Goal: Task Accomplishment & Management: Use online tool/utility

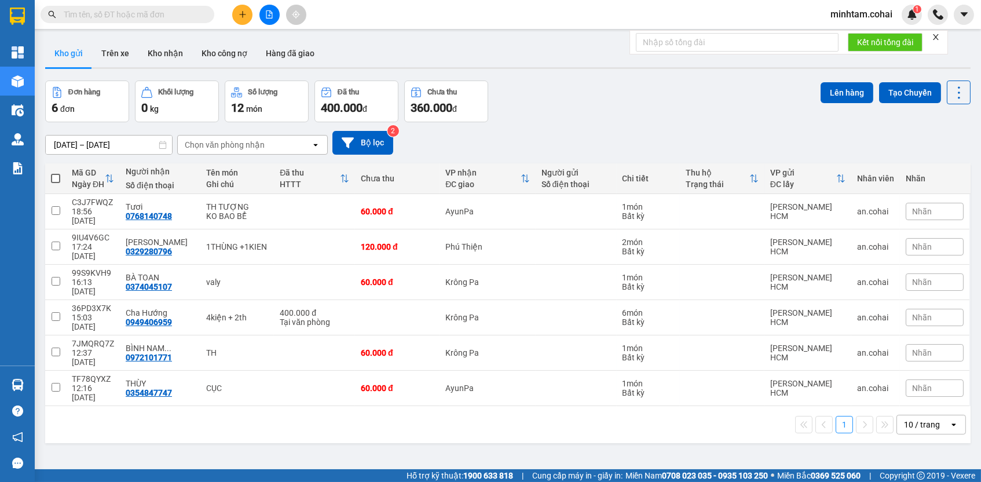
click at [938, 37] on icon "close" at bounding box center [936, 37] width 8 height 8
click at [268, 16] on icon "file-add" at bounding box center [269, 14] width 8 height 8
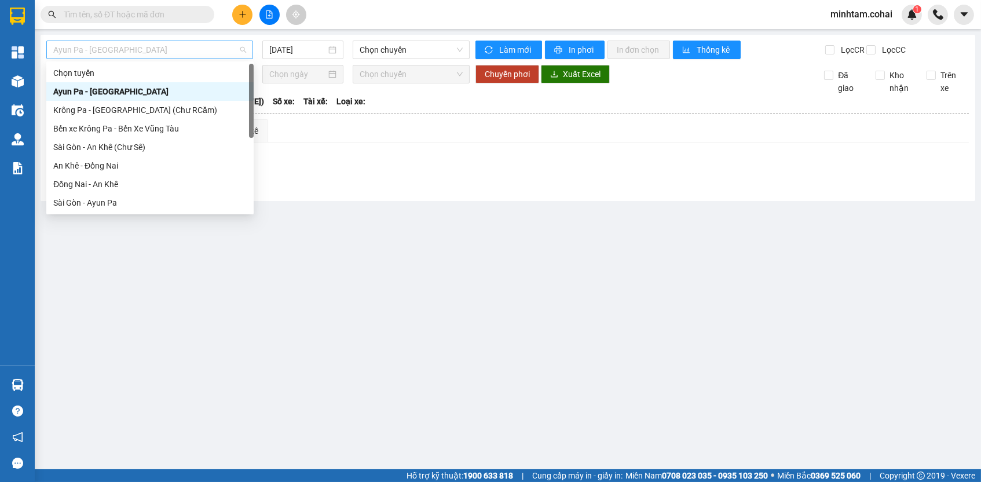
click at [184, 49] on span "Ayun Pa - Sài Gòn" at bounding box center [149, 49] width 193 height 17
click at [145, 122] on div "Bến xe Krông Pa - Bến Xe Vũng Tàu" at bounding box center [149, 128] width 193 height 13
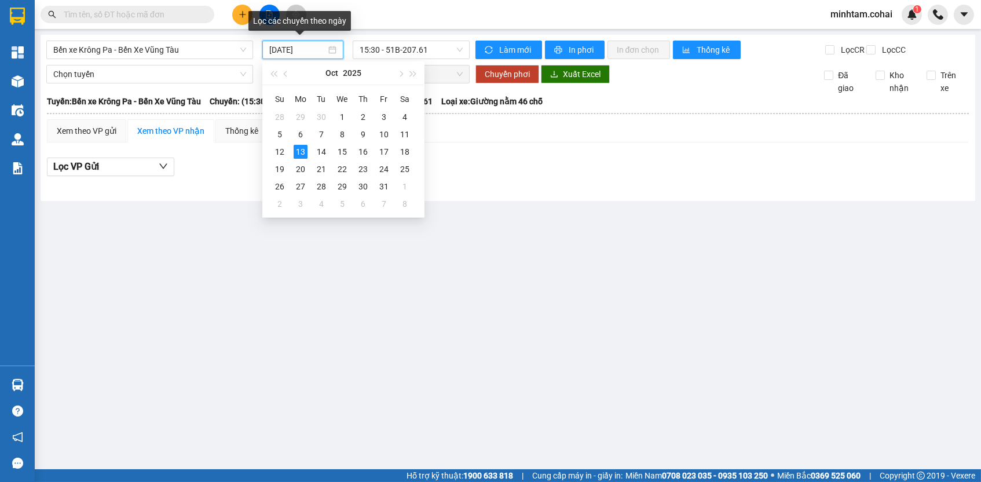
click at [287, 47] on input "13/10/2025" at bounding box center [297, 49] width 57 height 13
click at [342, 130] on div "8" at bounding box center [342, 134] width 14 height 14
type input "08/10/2025"
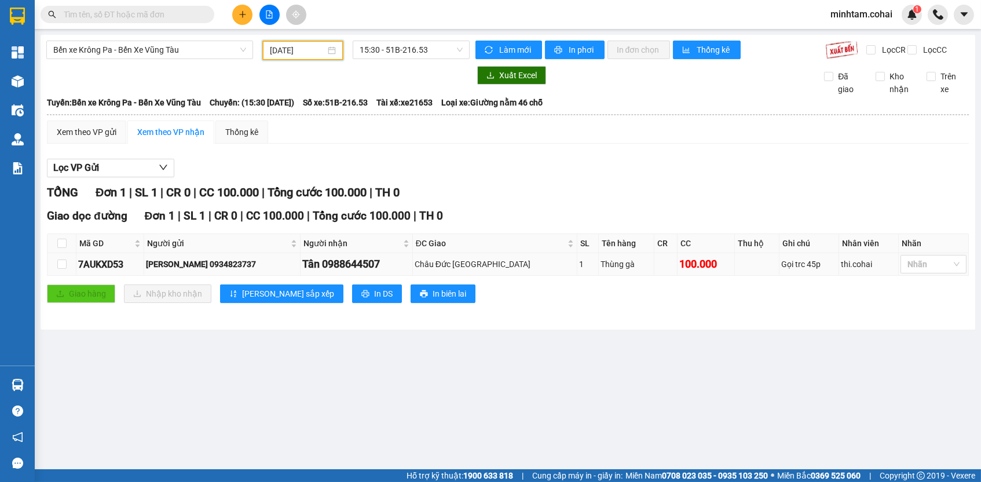
click at [116, 261] on td "7AUKXD53" at bounding box center [110, 264] width 68 height 23
click at [116, 267] on div "7AUKXD53" at bounding box center [110, 264] width 64 height 14
copy div "7AUKXD53"
click at [103, 17] on input "text" at bounding box center [132, 14] width 137 height 13
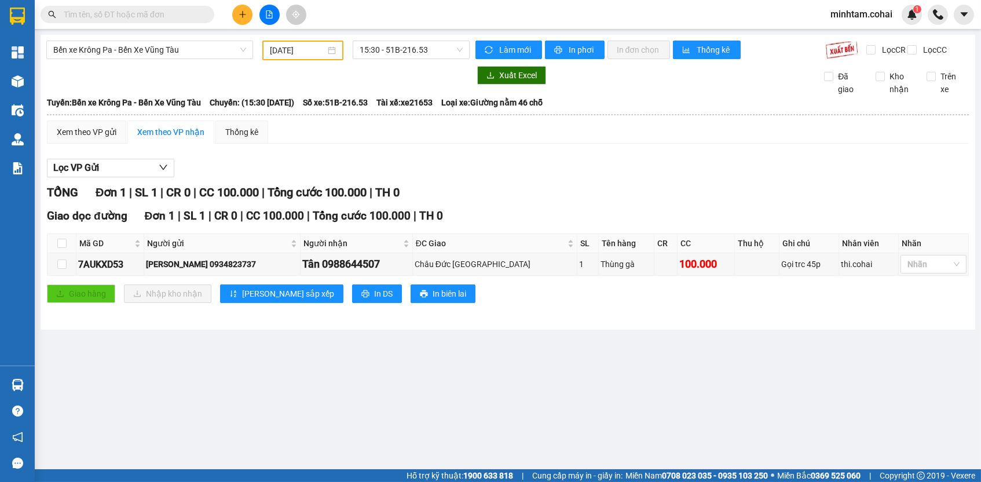
paste input "7AUKXD53"
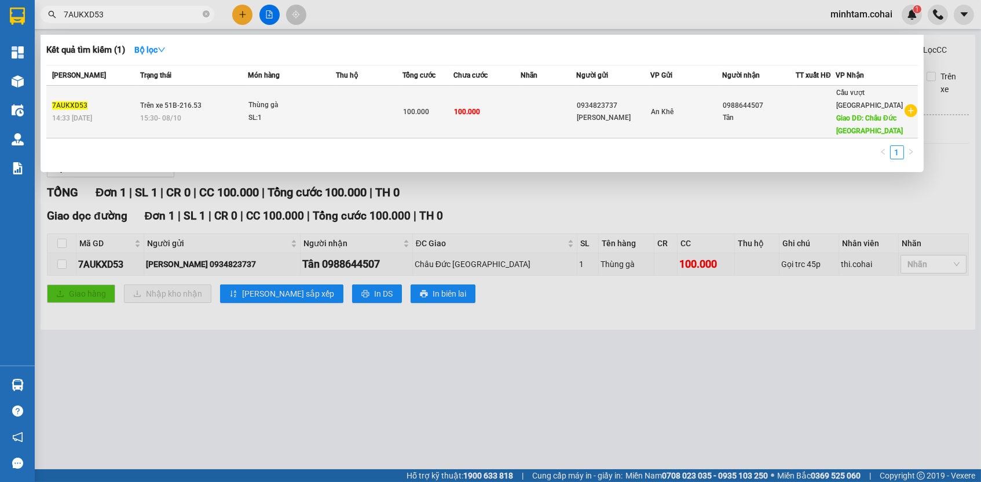
type input "7AUKXD53"
click at [504, 101] on td "100.000" at bounding box center [487, 112] width 67 height 53
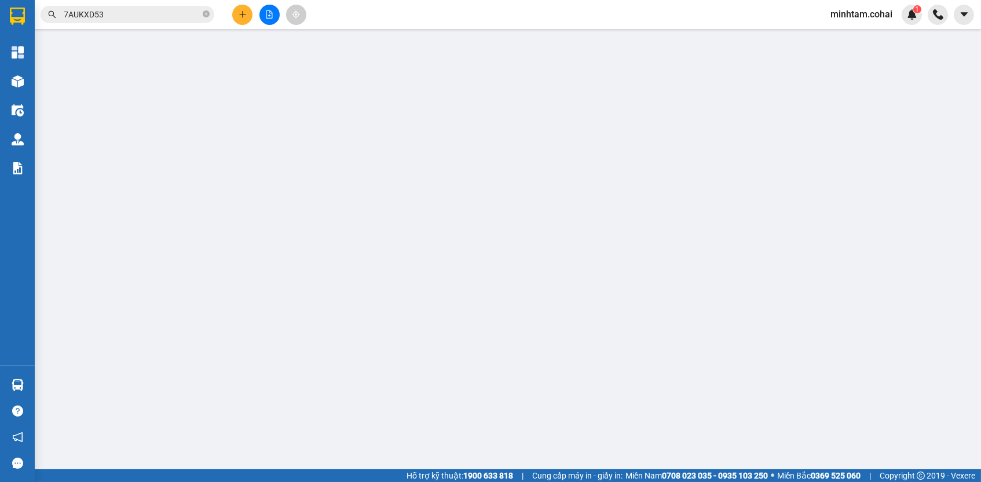
type input "0934823737"
type input "Trương"
type input "0988644507"
type input "Tân"
type input "Châu Đức VT"
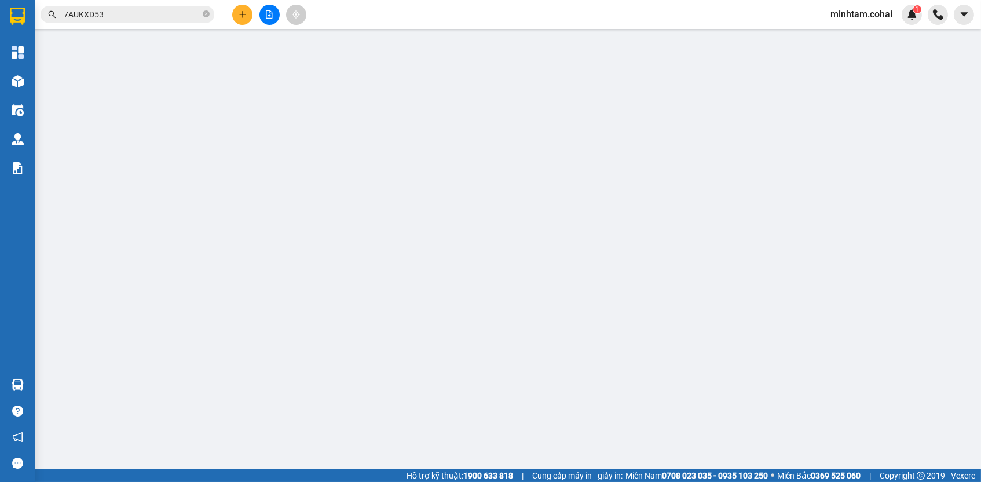
type input "0"
type input "100.000"
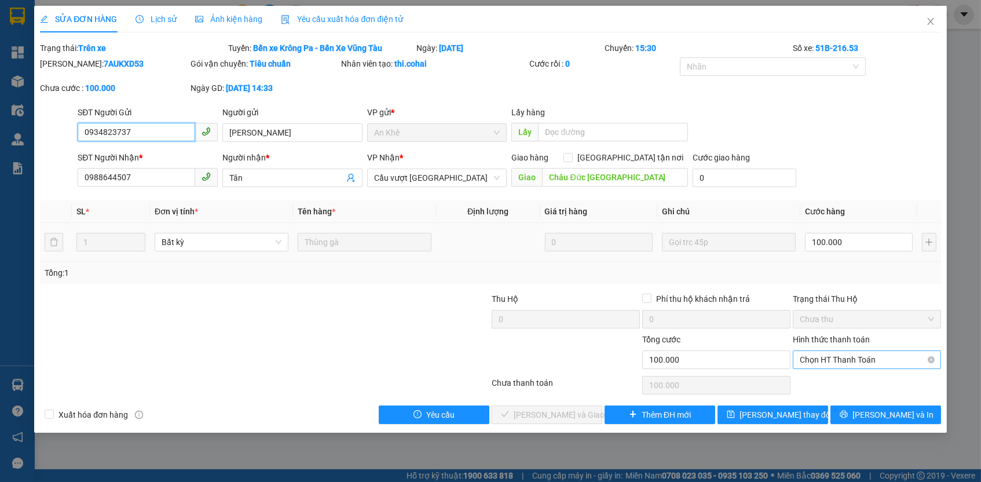
click at [848, 351] on span "Chọn HT Thanh Toán" at bounding box center [867, 359] width 134 height 17
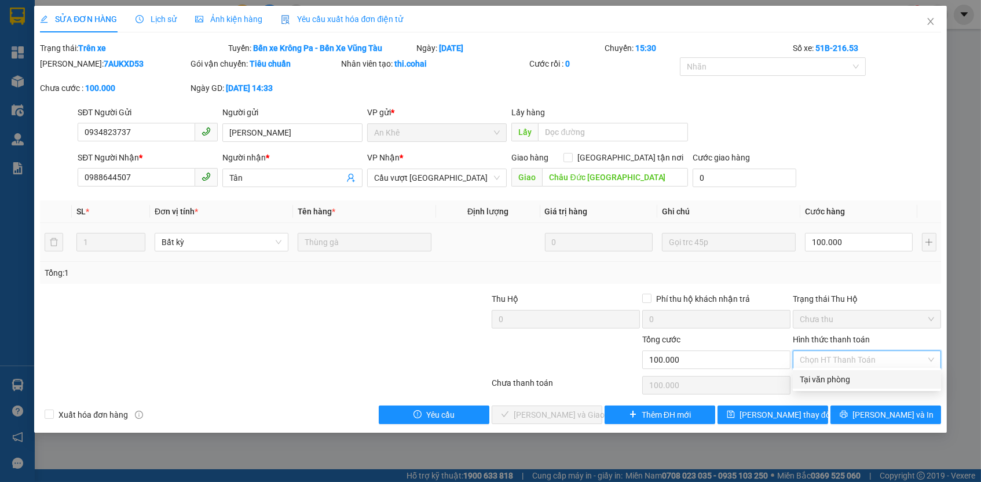
click at [843, 375] on div "Tại văn phòng" at bounding box center [867, 379] width 134 height 13
type input "0"
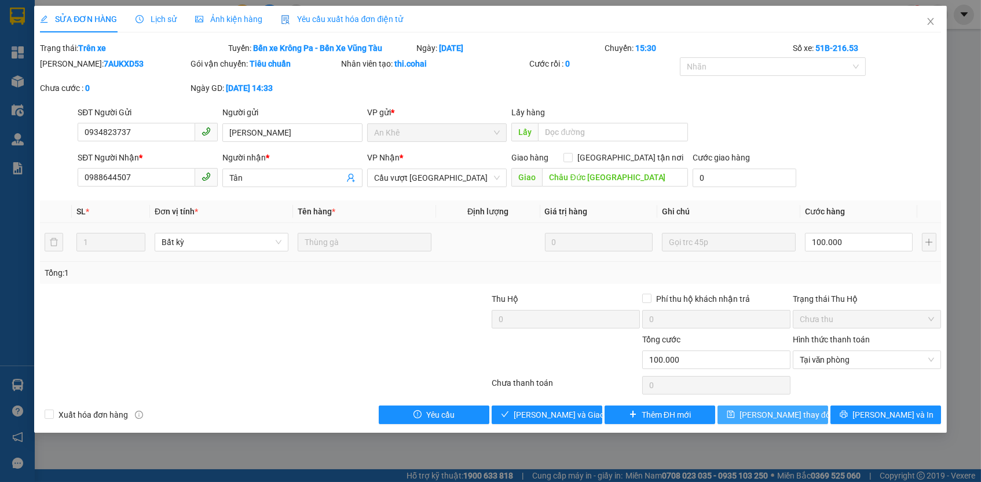
click at [812, 411] on button "Lưu thay đổi" at bounding box center [773, 414] width 111 height 19
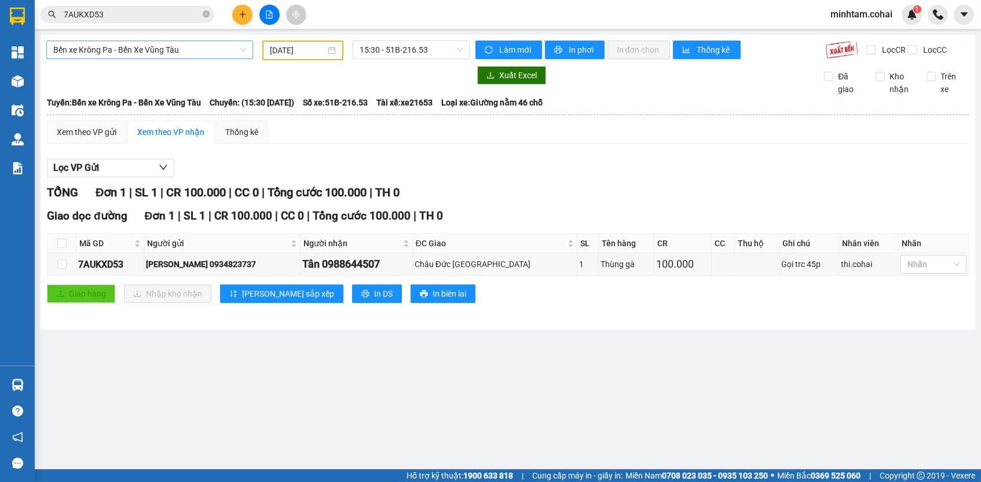
click at [196, 53] on span "Bến xe Krông Pa - Bến Xe Vũng Tàu" at bounding box center [149, 49] width 193 height 17
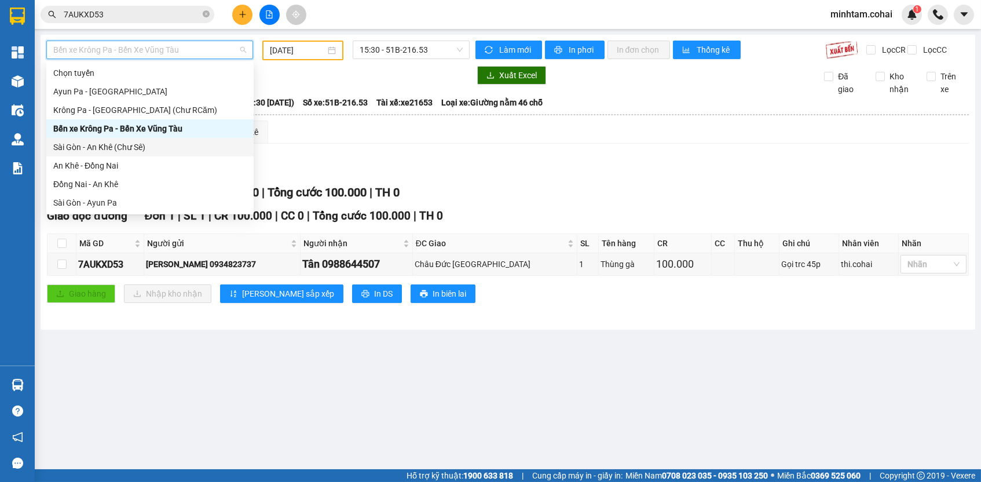
click at [149, 144] on div "Sài Gòn - An Khê (Chư Sê)" at bounding box center [149, 147] width 193 height 13
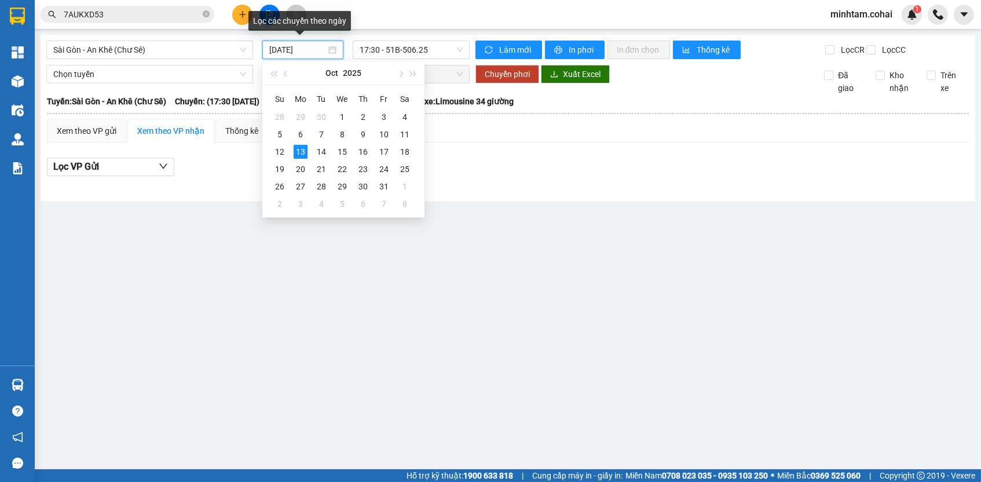
click at [280, 49] on input "13/10/2025" at bounding box center [297, 49] width 57 height 13
click at [360, 138] on div "9" at bounding box center [363, 134] width 14 height 14
type input "09/10/2025"
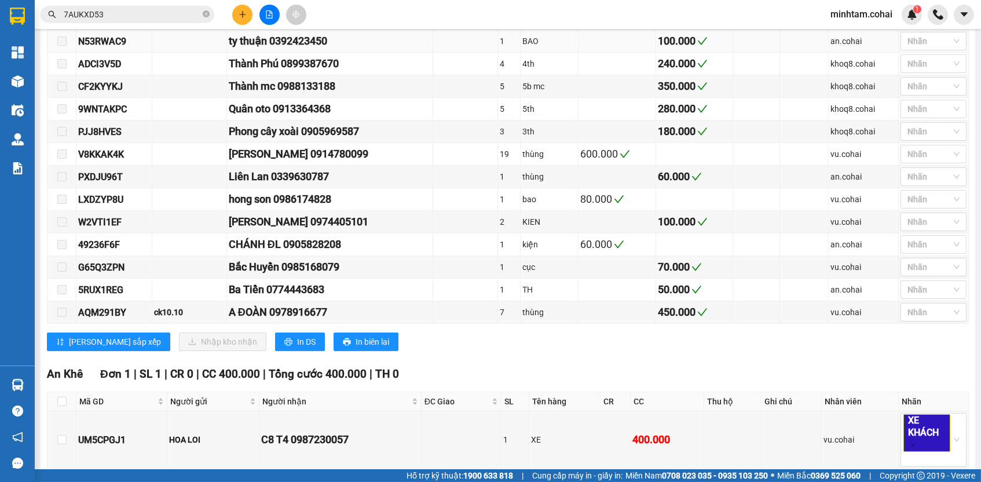
scroll to position [391, 0]
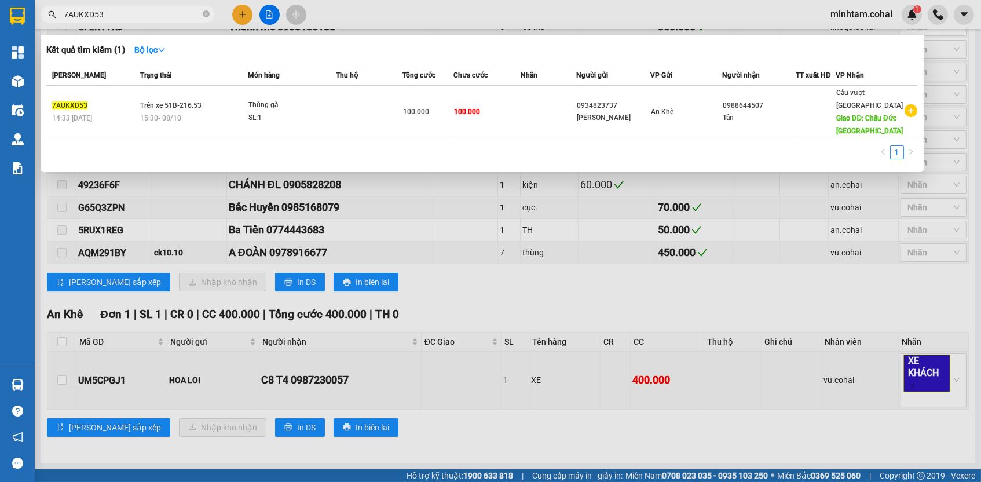
paste input "UM5CPGJ1"
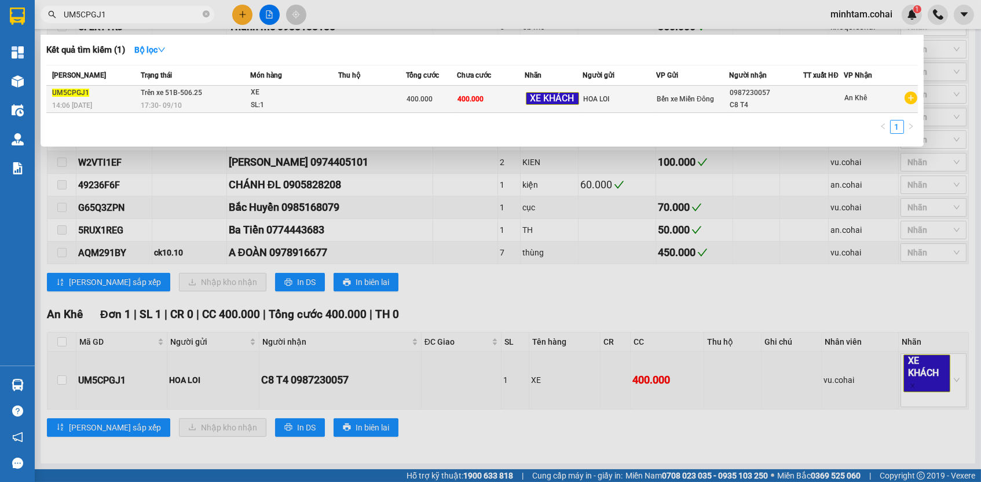
type input "UM5CPGJ1"
click at [507, 101] on td "400.000" at bounding box center [491, 99] width 68 height 27
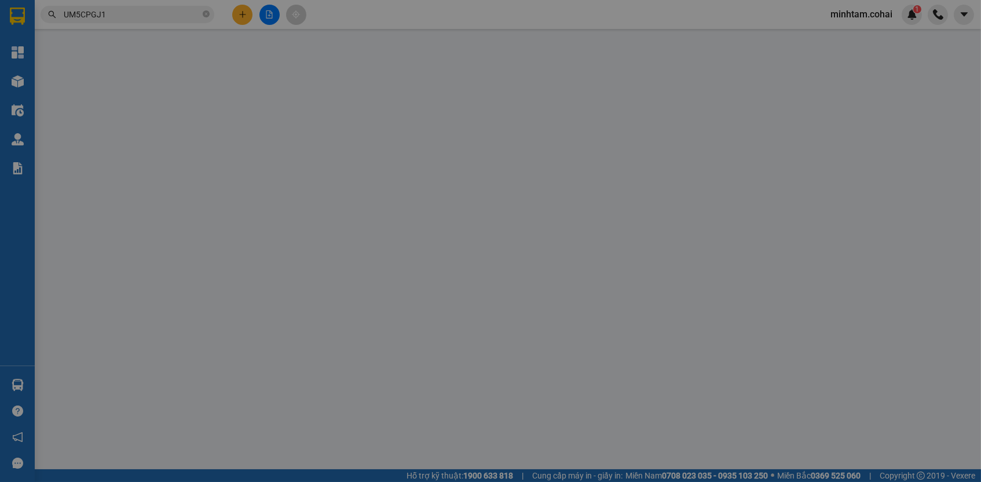
type input "HOA LOI"
type input "0987230057"
type input "C8 T4"
type input "0"
type input "400.000"
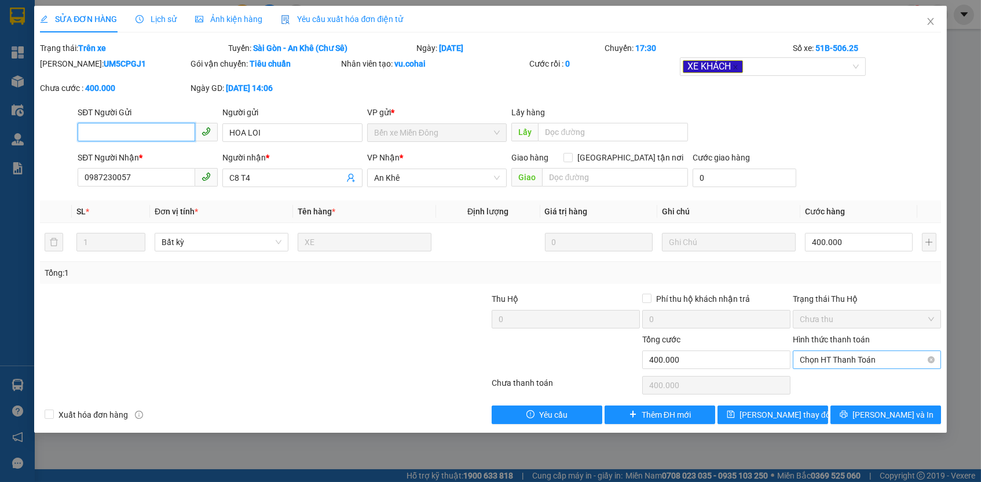
click at [886, 361] on span "Chọn HT Thanh Toán" at bounding box center [867, 359] width 134 height 17
click at [862, 383] on div "Tại văn phòng" at bounding box center [867, 379] width 134 height 13
type input "0"
click at [773, 411] on span "Lưu thay đổi" at bounding box center [786, 414] width 93 height 13
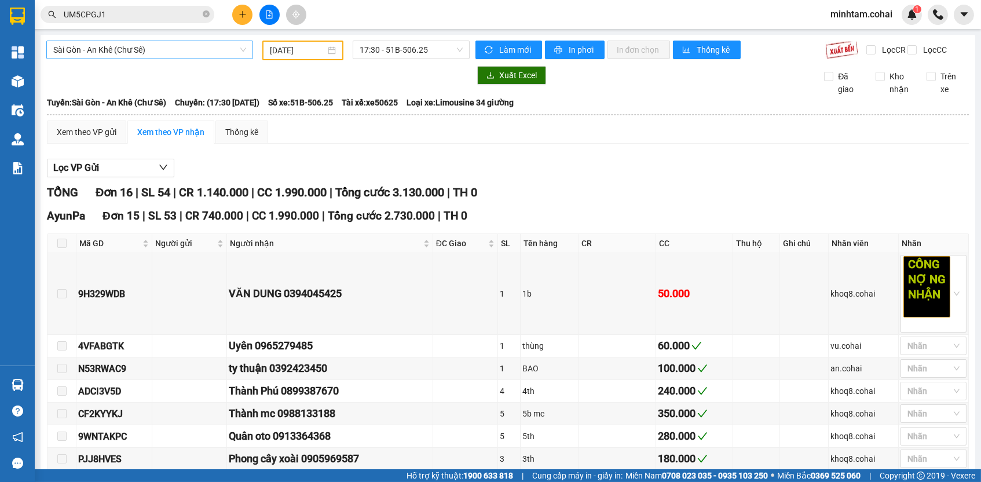
click at [146, 45] on span "Sài Gòn - An Khê (Chư Sê)" at bounding box center [149, 49] width 193 height 17
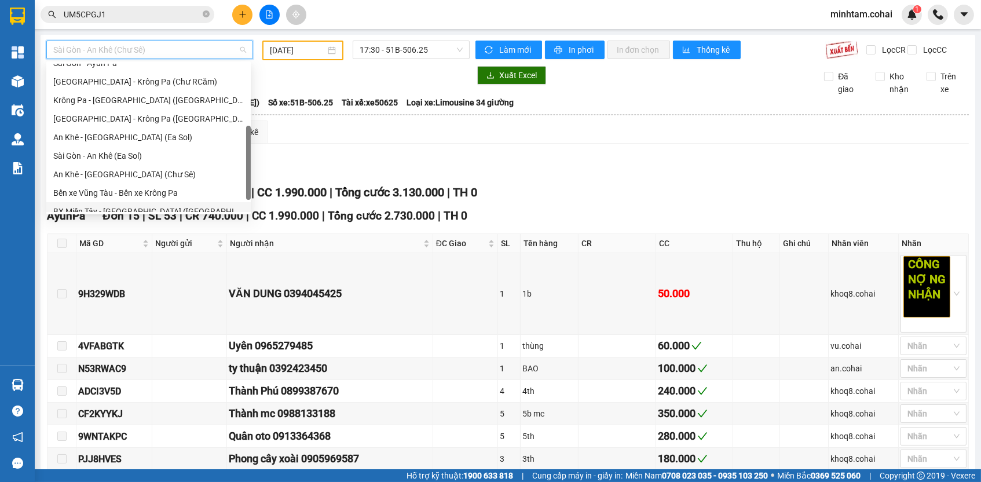
scroll to position [139, 0]
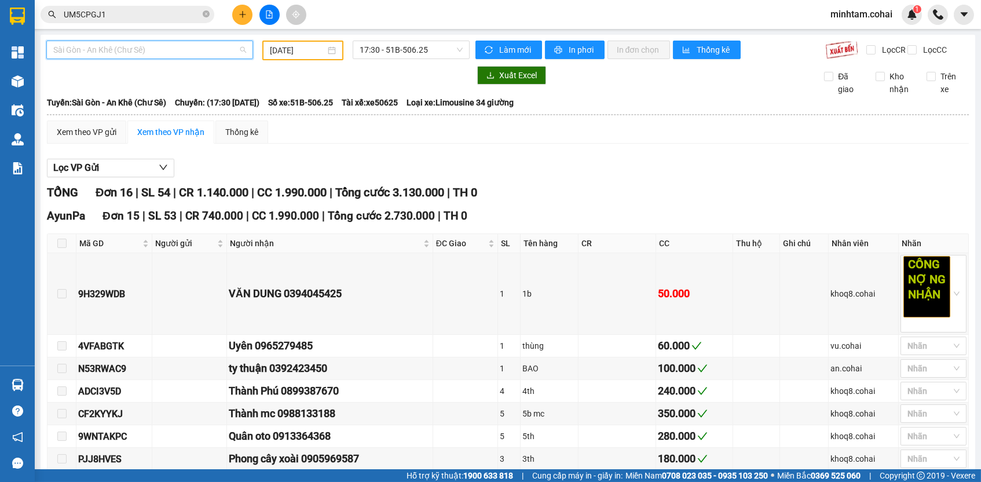
click at [224, 50] on span "Sài Gòn - An Khê (Chư Sê)" at bounding box center [149, 49] width 193 height 17
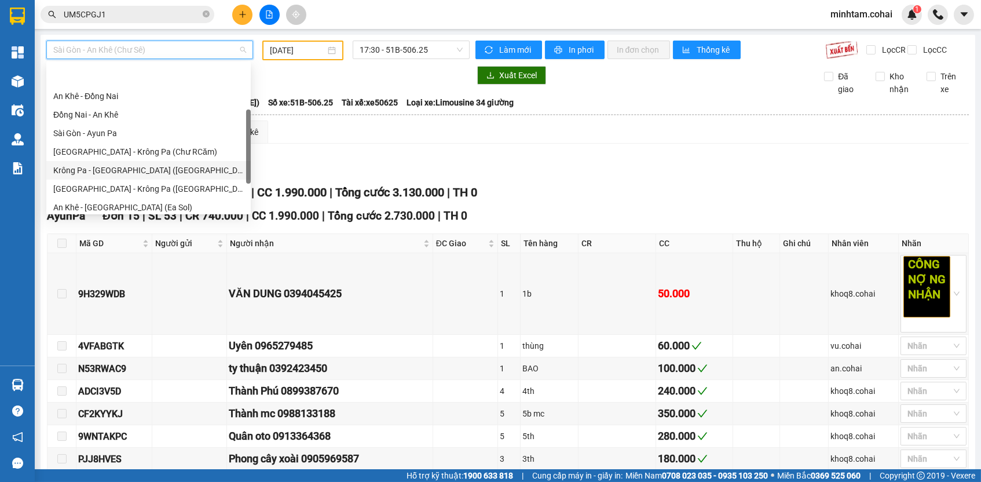
scroll to position [162, 0]
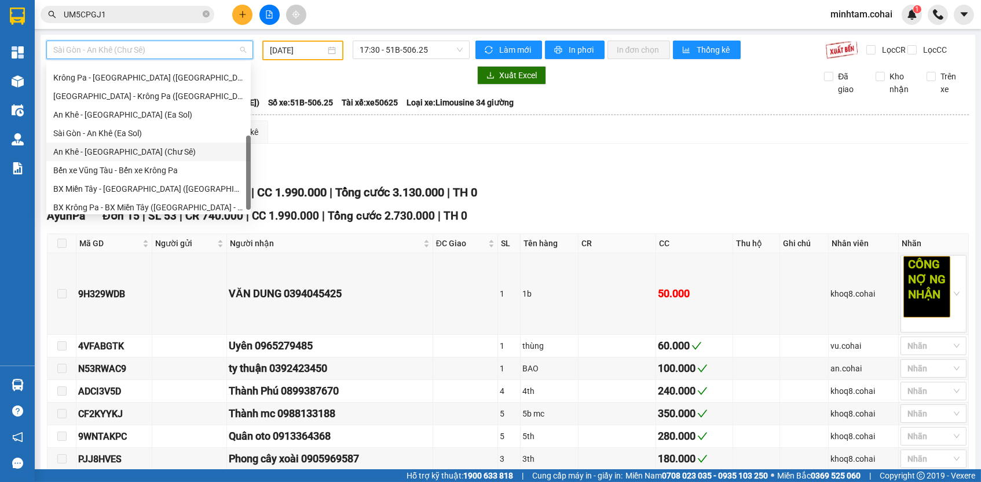
click at [142, 149] on div "An Khê - Sài Gòn (Chư Sê)" at bounding box center [148, 151] width 191 height 13
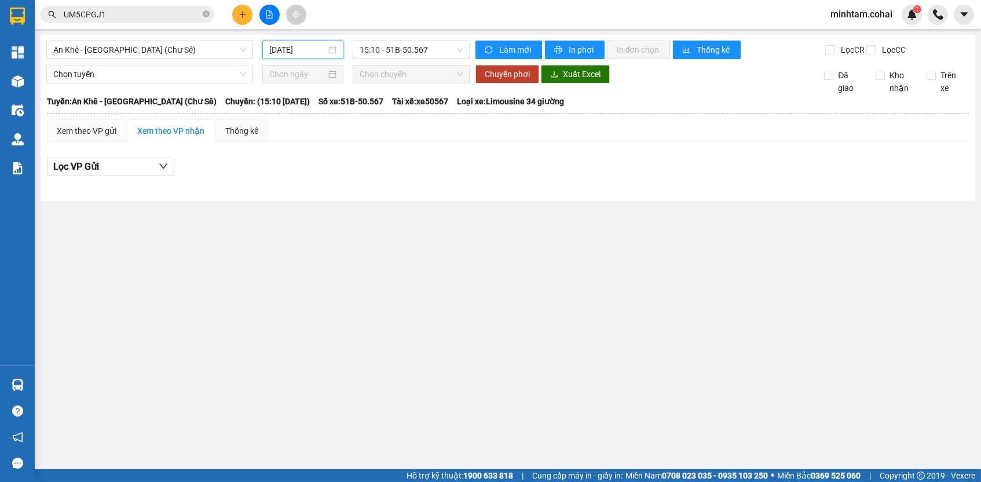
click at [296, 49] on input "13/10/2025" at bounding box center [297, 49] width 57 height 13
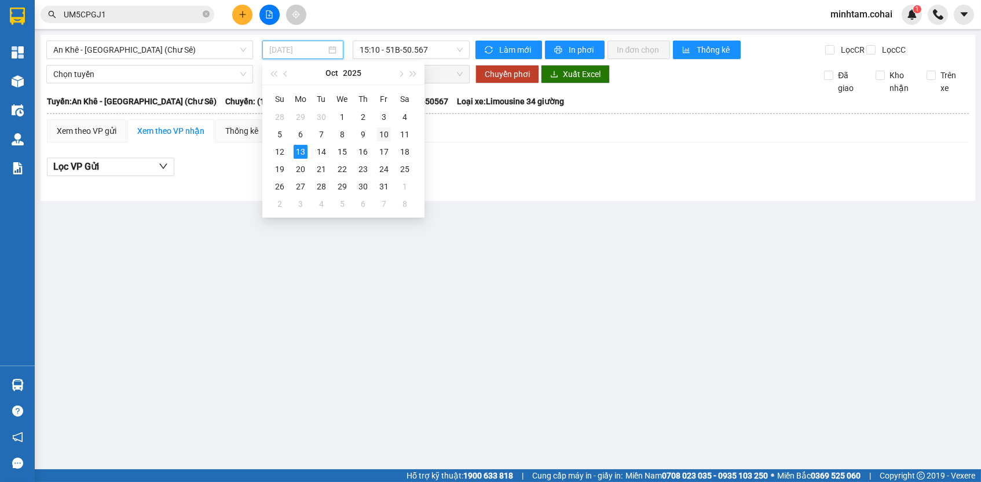
click at [386, 133] on div "10" at bounding box center [384, 134] width 14 height 14
type input "10/10/2025"
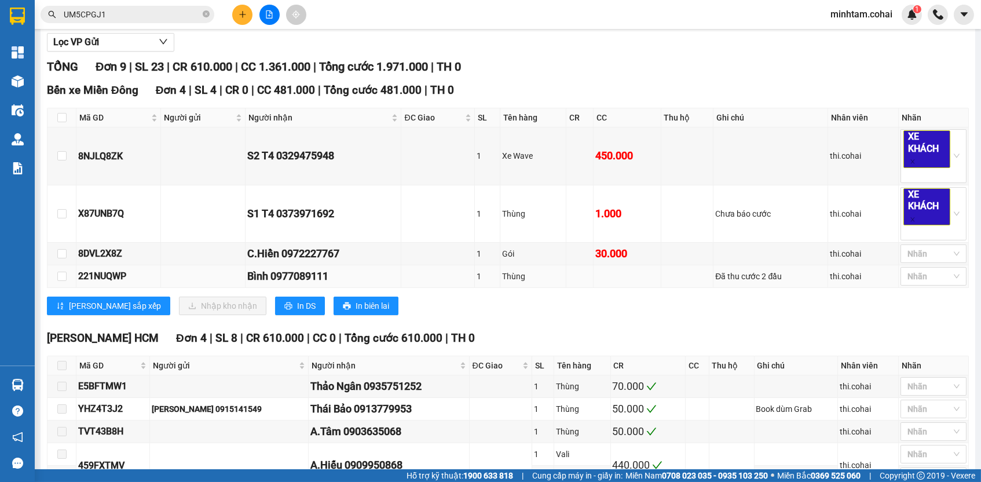
scroll to position [129, 0]
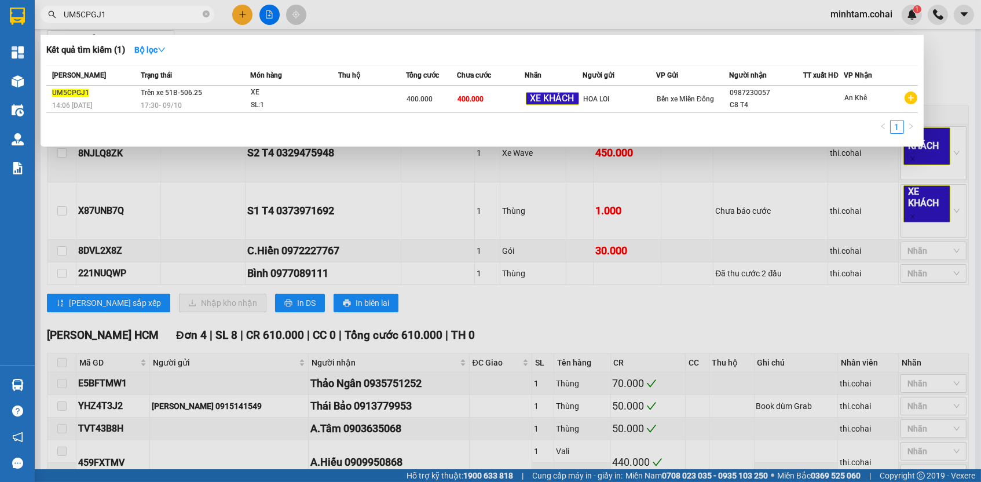
paste input "X87UNB7Q"
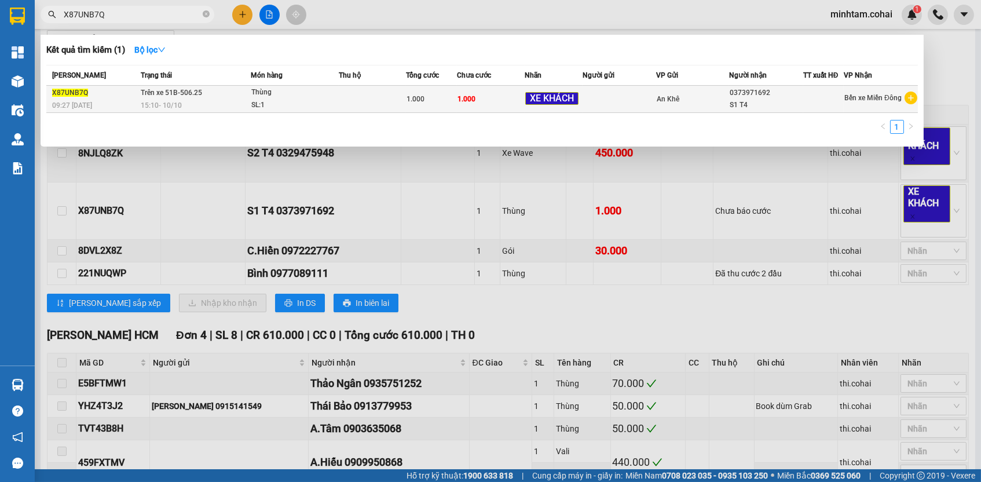
type input "X87UNB7Q"
click at [504, 104] on td "1.000" at bounding box center [491, 99] width 68 height 27
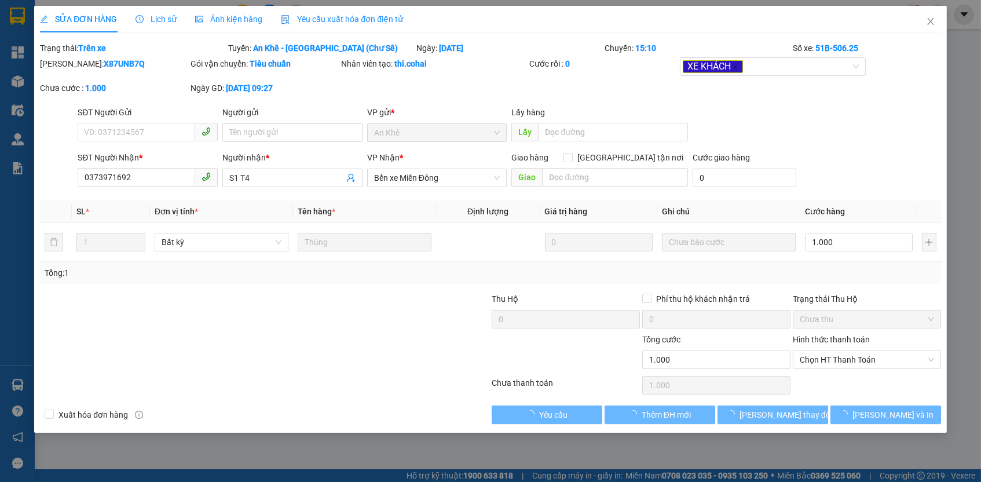
type input "0373971692"
type input "S1 T4"
type input "0"
type input "1.000"
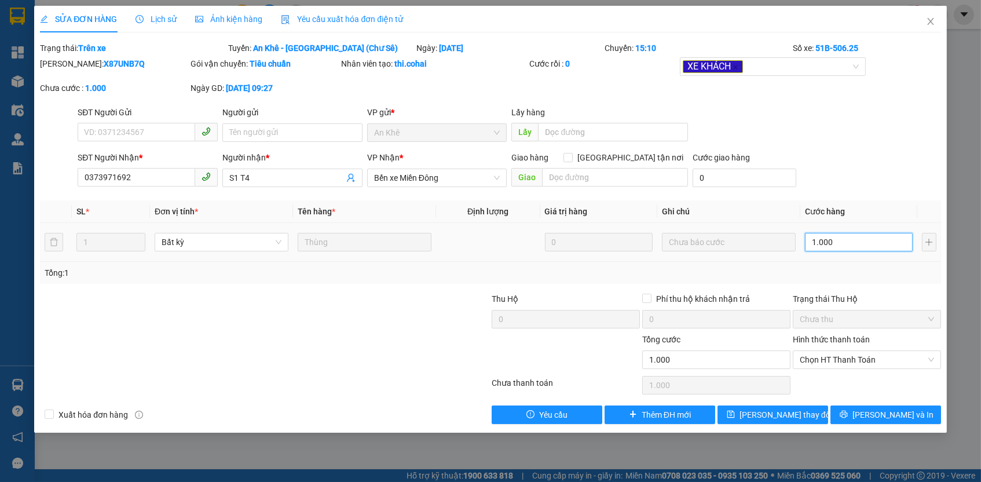
click at [905, 237] on input "1.000" at bounding box center [859, 242] width 108 height 19
click at [904, 237] on input "1.000" at bounding box center [859, 242] width 108 height 19
type input "3"
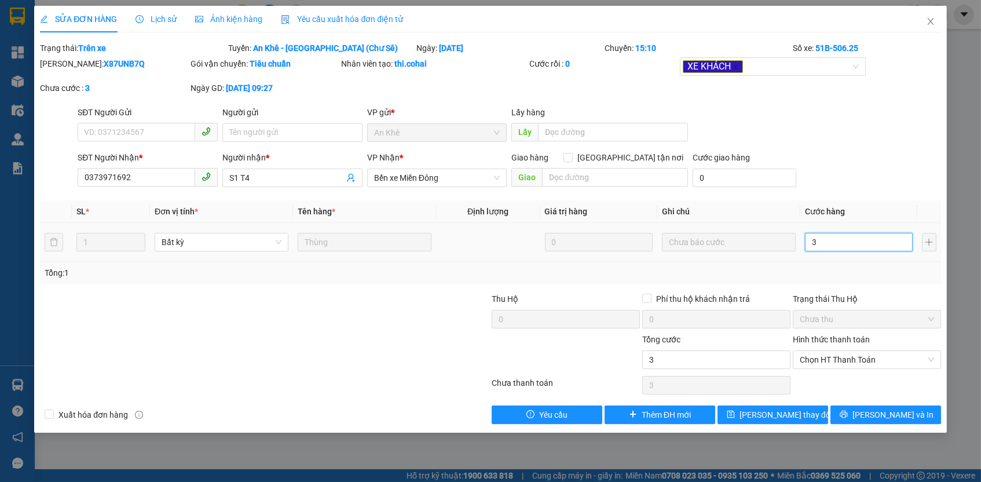
type input "30"
type input "30.000"
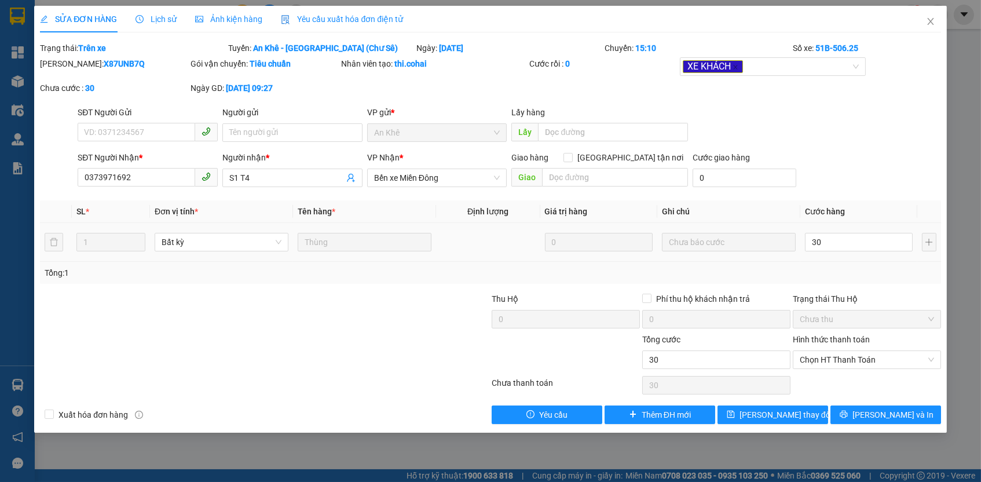
type input "30.000"
click at [890, 271] on div "Tổng: 1" at bounding box center [490, 272] width 891 height 13
click at [767, 415] on span "Lưu thay đổi" at bounding box center [786, 414] width 93 height 13
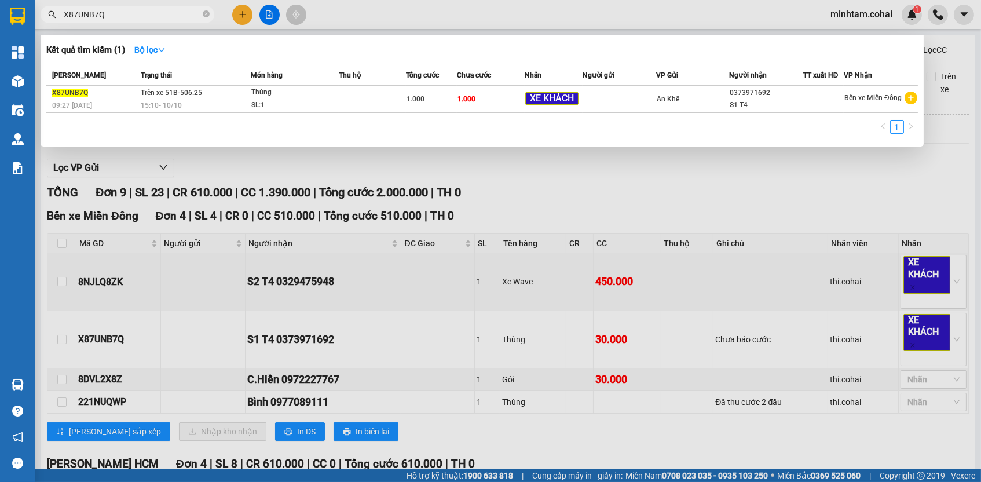
click at [192, 18] on input "X87UNB7Q" at bounding box center [132, 14] width 137 height 13
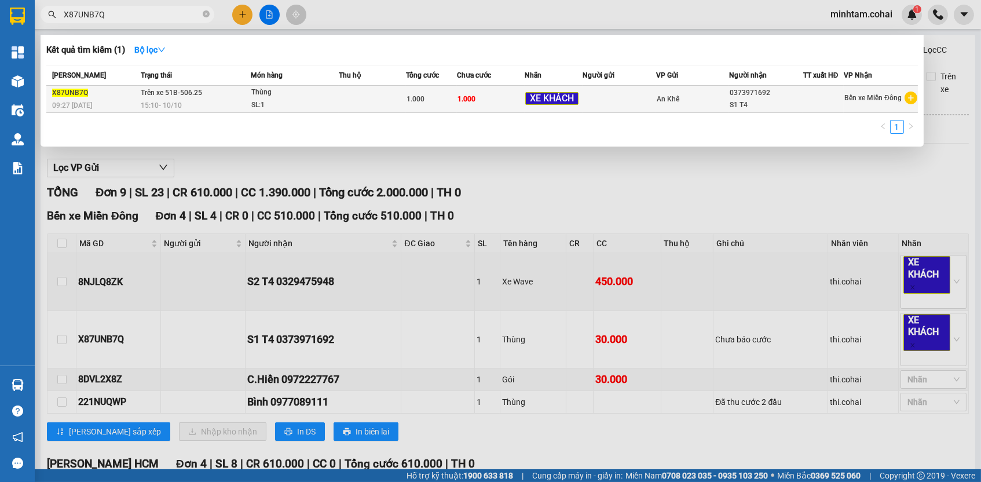
click at [500, 96] on td "1.000" at bounding box center [491, 99] width 68 height 27
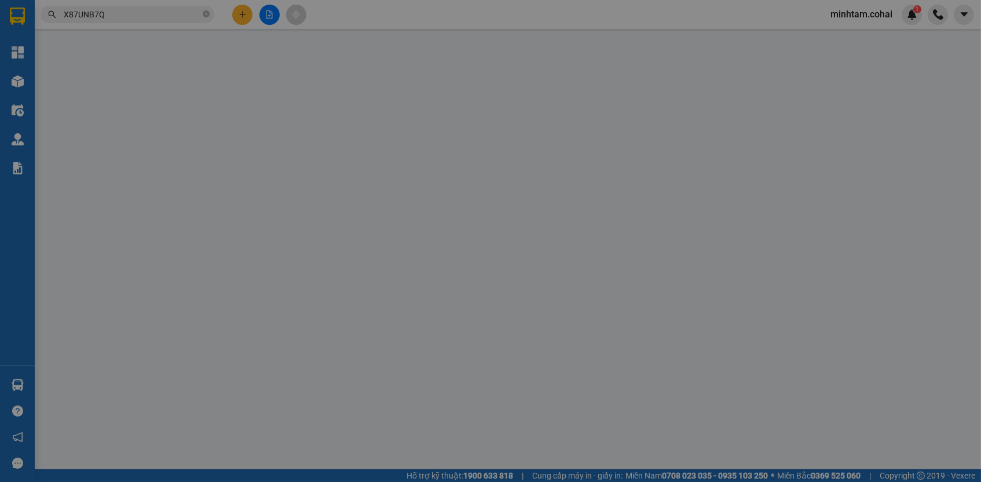
type input "0373971692"
type input "S1 T4"
type input "0"
type input "30.000"
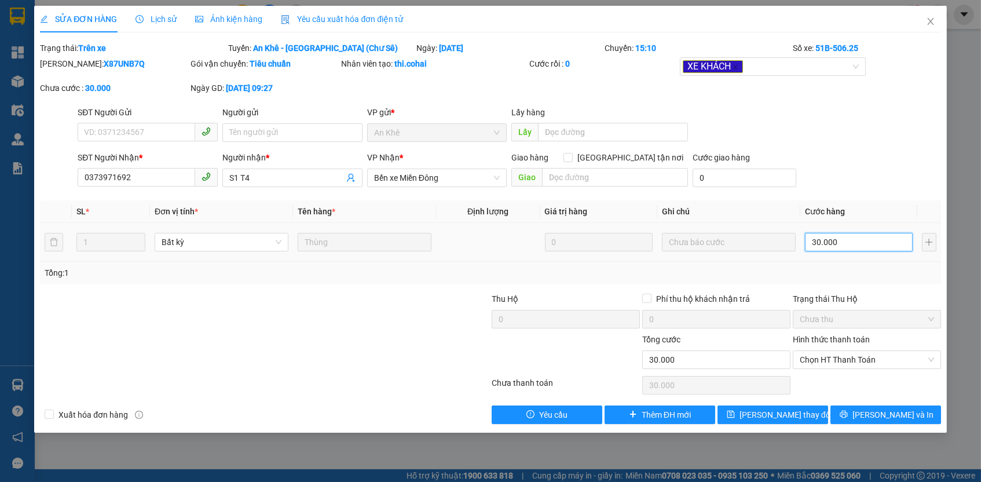
click at [878, 247] on input "30.000" at bounding box center [859, 242] width 108 height 19
type input "6"
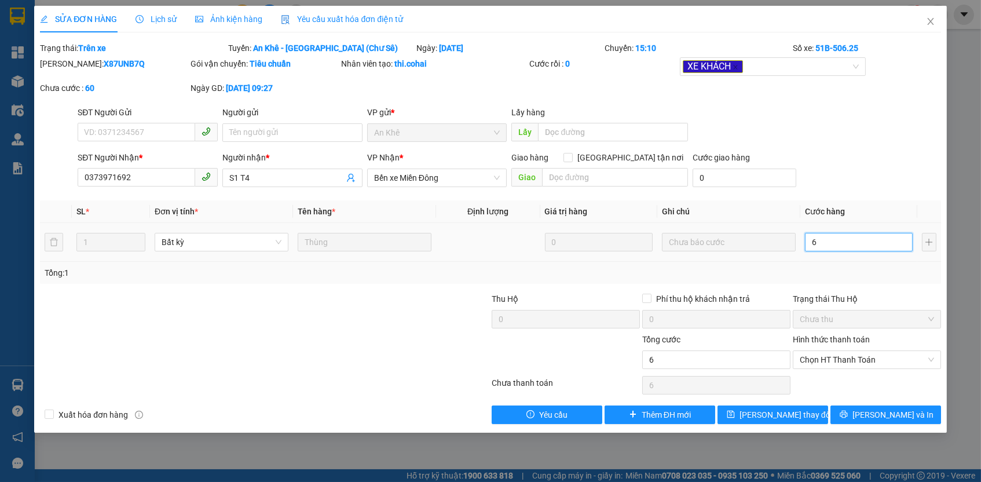
type input "60"
type input "60.000"
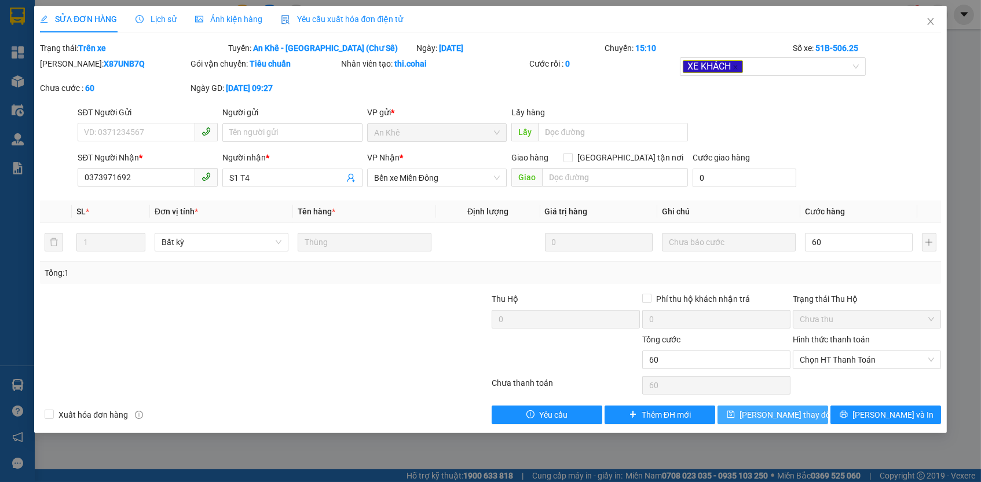
type input "60.000"
click at [803, 415] on button "Lưu thay đổi" at bounding box center [773, 414] width 111 height 19
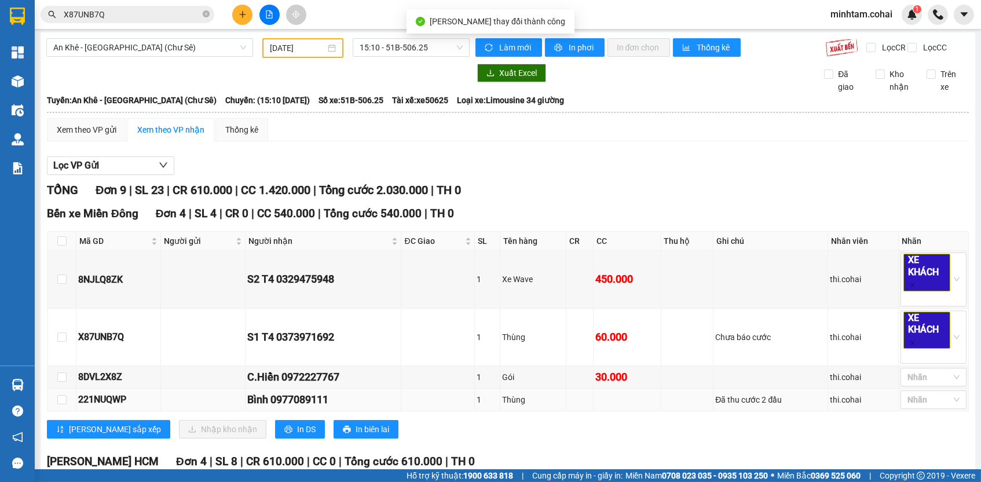
scroll to position [5, 0]
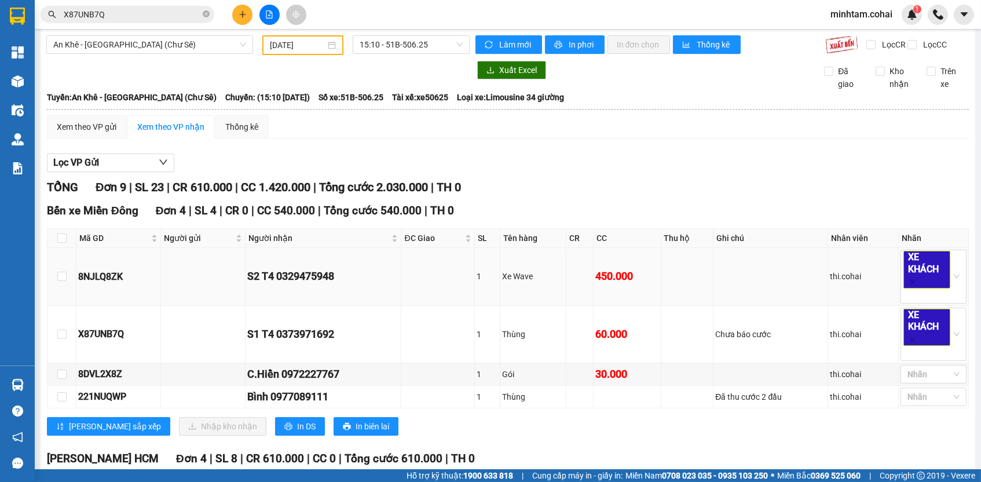
click at [112, 284] on div "8NJLQ8ZK" at bounding box center [118, 276] width 81 height 14
copy div "8NJLQ8ZK"
click at [148, 12] on input "X87UNB7Q" at bounding box center [132, 14] width 137 height 13
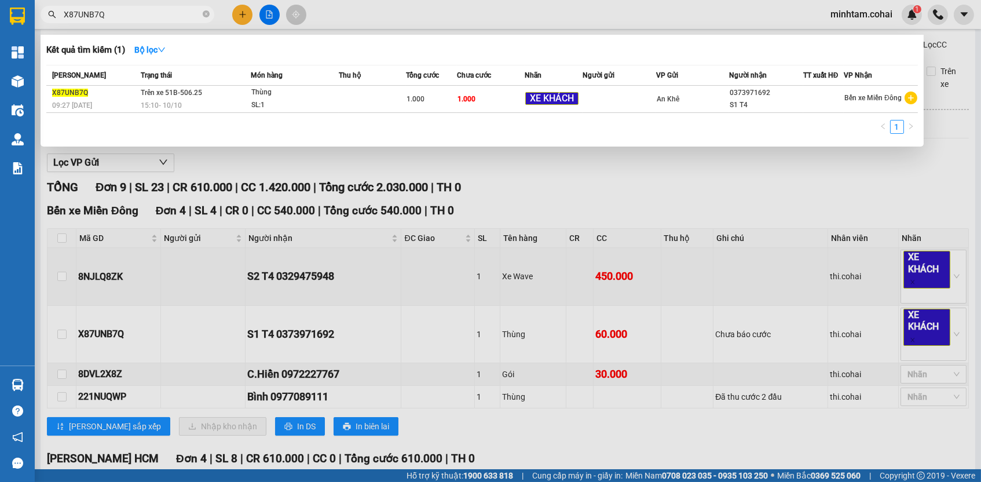
click at [148, 12] on input "X87UNB7Q" at bounding box center [132, 14] width 137 height 13
paste input "8NJLQ8ZK"
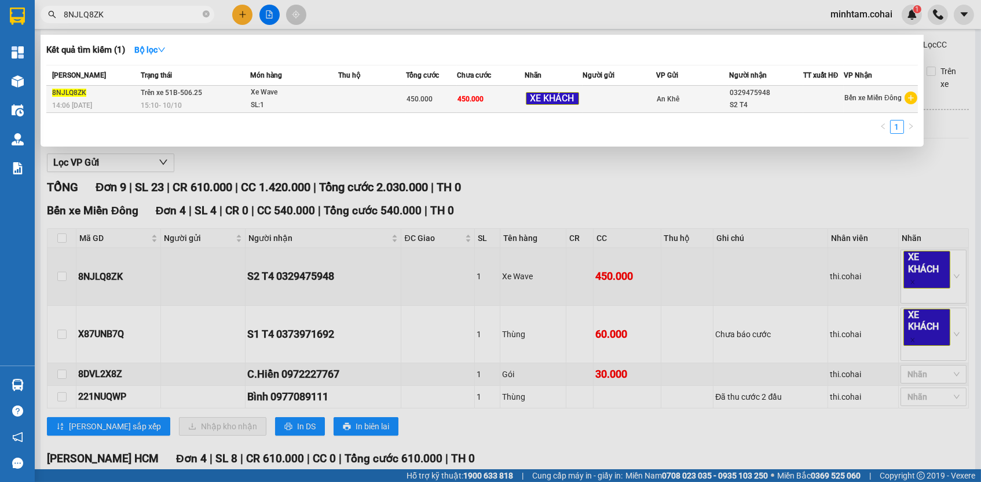
type input "8NJLQ8ZK"
click at [498, 98] on td "450.000" at bounding box center [491, 99] width 68 height 27
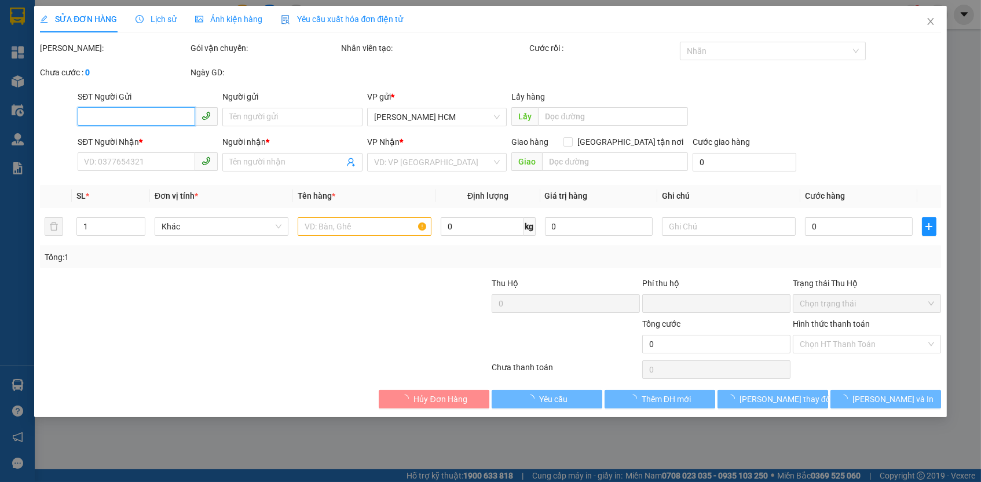
type input "0329475948"
type input "S2 T4"
type input "0"
type input "450.000"
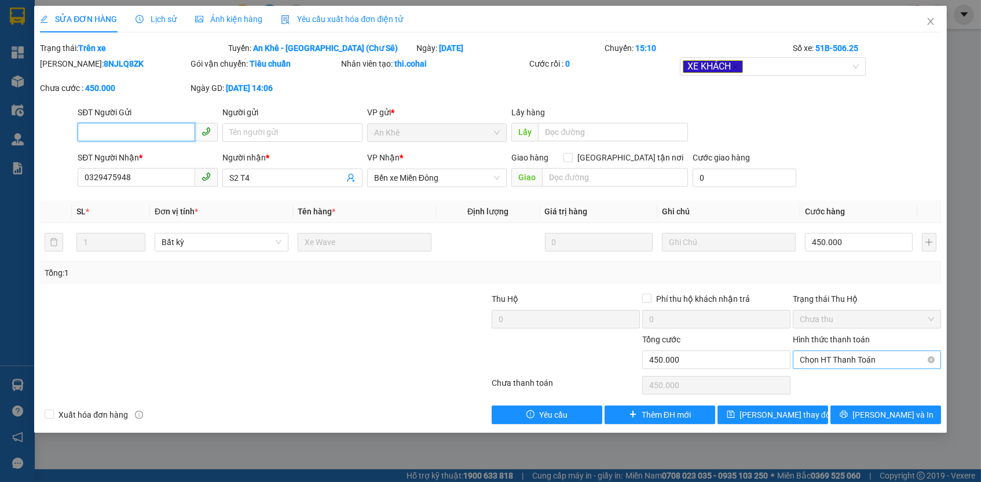
click at [839, 358] on span "Chọn HT Thanh Toán" at bounding box center [867, 359] width 134 height 17
click at [833, 379] on div "Tại văn phòng" at bounding box center [867, 379] width 134 height 13
type input "0"
click at [783, 422] on div "SỬA ĐƠN HÀNG Lịch sử Ảnh kiện hàng Yêu cầu xuất hóa đơn điện tử Total Paid Fee …" at bounding box center [490, 219] width 912 height 427
click at [783, 414] on span "Lưu thay đổi" at bounding box center [786, 414] width 93 height 13
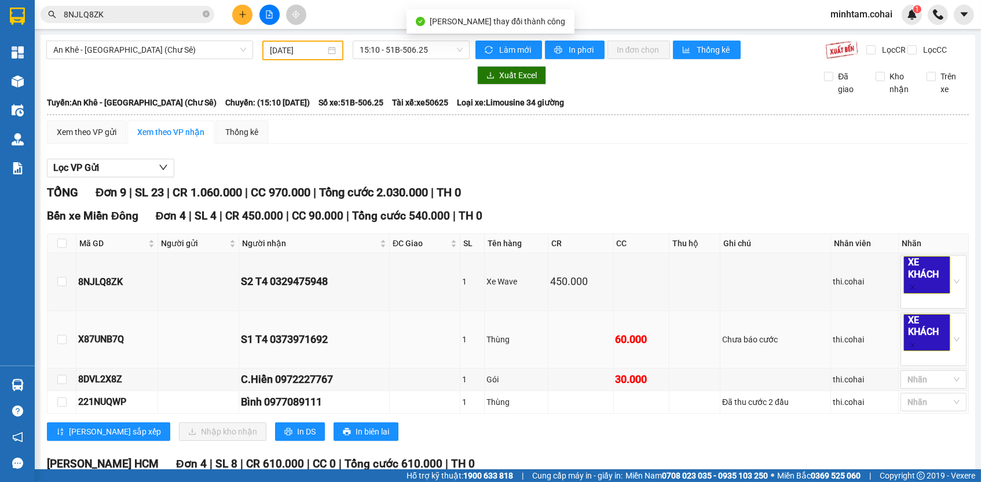
click at [97, 346] on div "X87UNB7Q" at bounding box center [117, 339] width 78 height 14
click at [97, 345] on div "X87UNB7Q" at bounding box center [117, 339] width 78 height 14
copy div "X87UNB7Q"
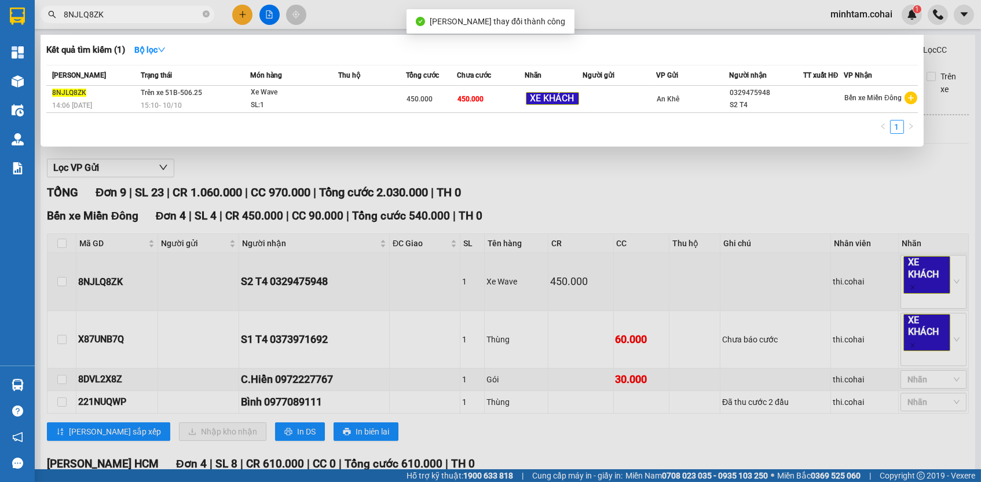
click at [187, 16] on input "8NJLQ8ZK" at bounding box center [132, 14] width 137 height 13
paste input "X87UNB7Q"
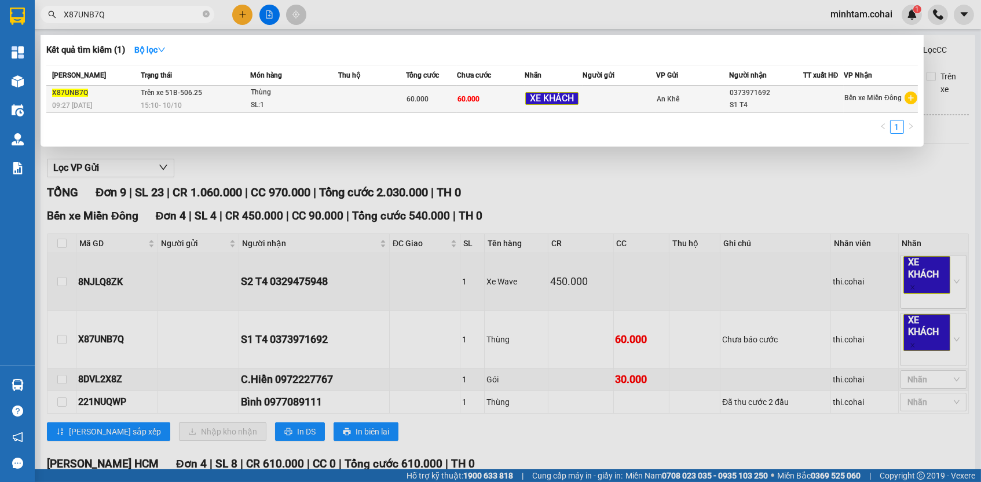
type input "X87UNB7Q"
click at [492, 107] on td "60.000" at bounding box center [491, 99] width 68 height 27
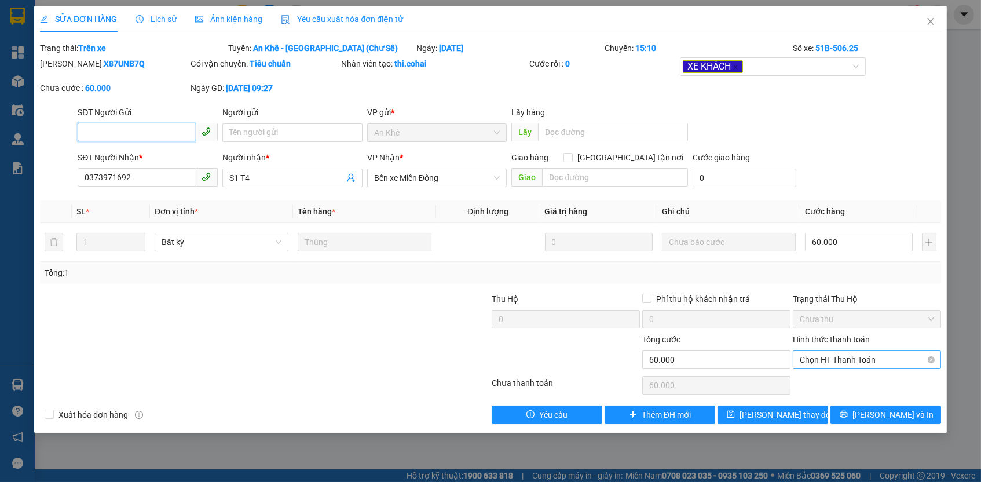
click at [881, 354] on span "Chọn HT Thanh Toán" at bounding box center [867, 359] width 134 height 17
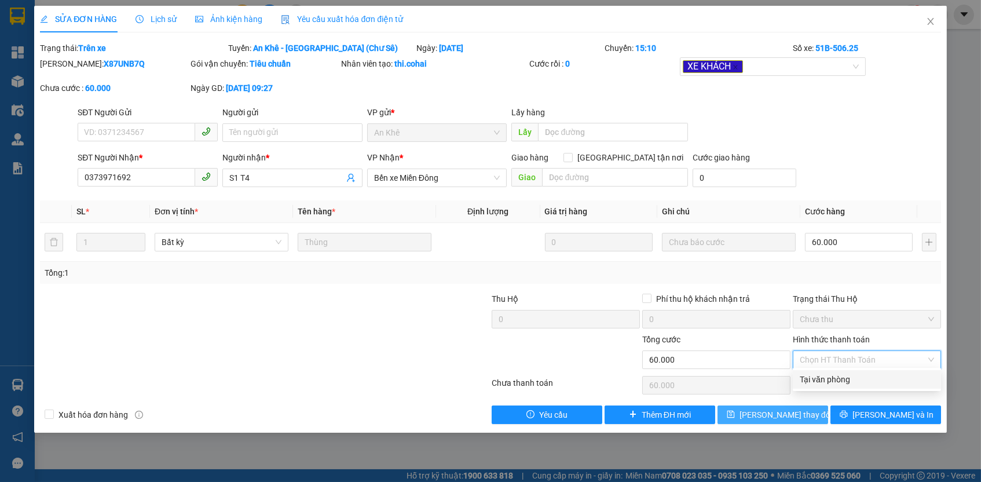
drag, startPoint x: 854, startPoint y: 379, endPoint x: 807, endPoint y: 418, distance: 61.3
click at [851, 381] on div "Tại văn phòng" at bounding box center [867, 379] width 134 height 13
type input "0"
click at [802, 416] on button "Lưu thay đổi" at bounding box center [773, 414] width 111 height 19
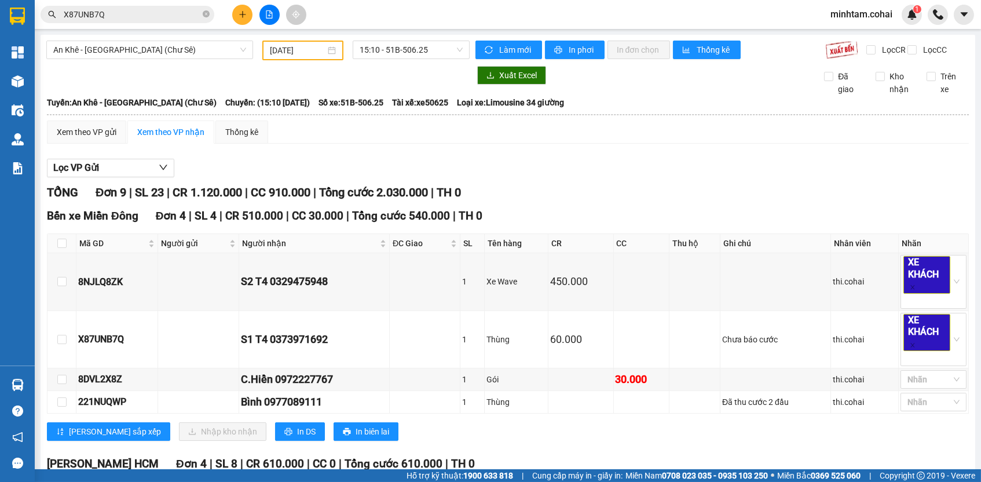
drag, startPoint x: 79, startPoint y: 108, endPoint x: 325, endPoint y: 109, distance: 245.6
click at [325, 109] on div "Tuyến: An Khê - Sài Gòn (Chư Sê) Chuyến: (15:10 - 10/10/2025) Số xe: 51B-506.25…" at bounding box center [508, 102] width 922 height 13
copy div "Tuyến: An Khê - Sài Gòn (Chư Sê) Chuyến: (15:10 - 10/10/2025)"
click at [588, 387] on td at bounding box center [581, 379] width 65 height 23
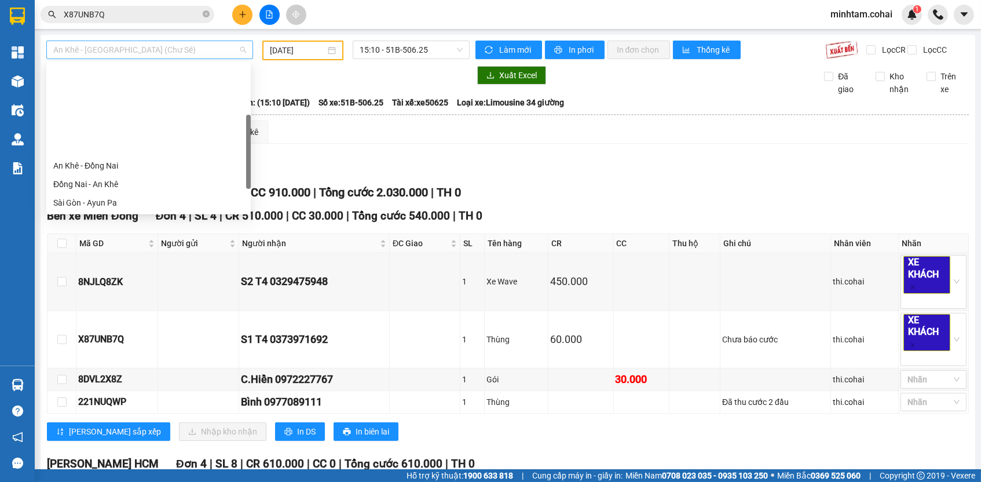
click at [195, 49] on span "An Khê - Sài Gòn (Chư Sê)" at bounding box center [149, 49] width 193 height 17
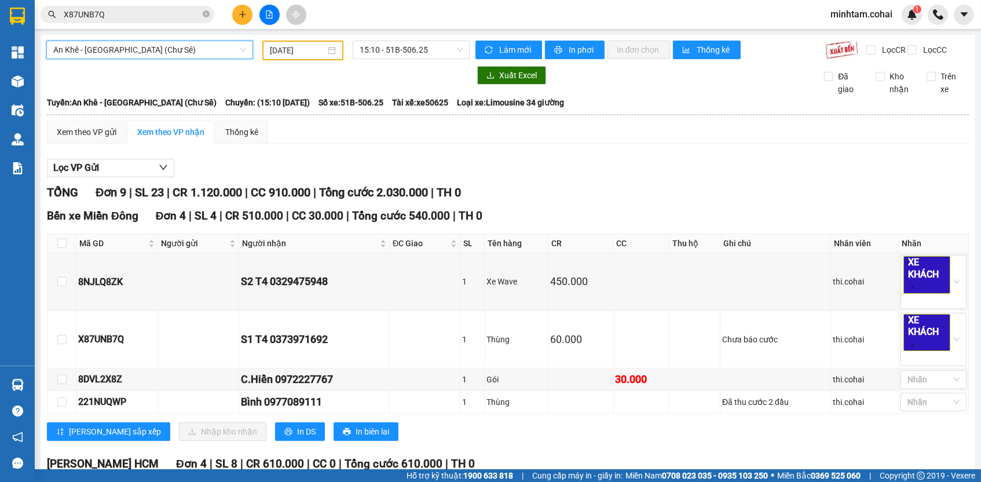
scroll to position [104, 0]
click at [199, 50] on span "An Khê - Sài Gòn (Chư Sê)" at bounding box center [149, 49] width 193 height 17
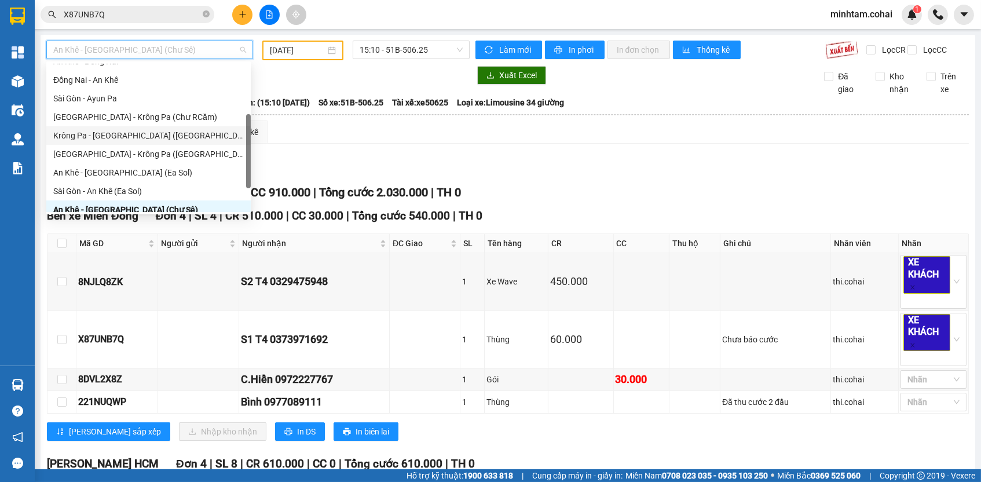
scroll to position [162, 0]
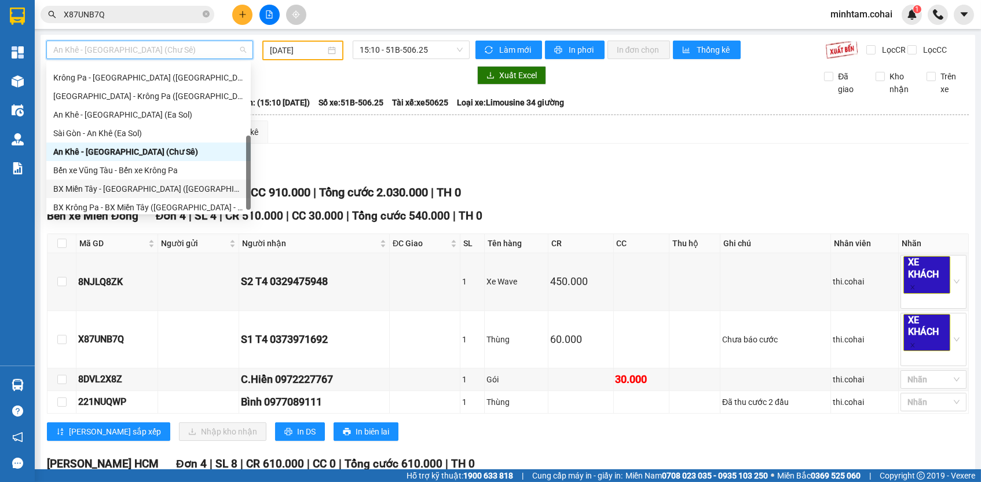
click at [148, 193] on div "BX Miền Tây - BX Krông Pa (Chơn Thành - Chư Rcăm)" at bounding box center [148, 188] width 191 height 13
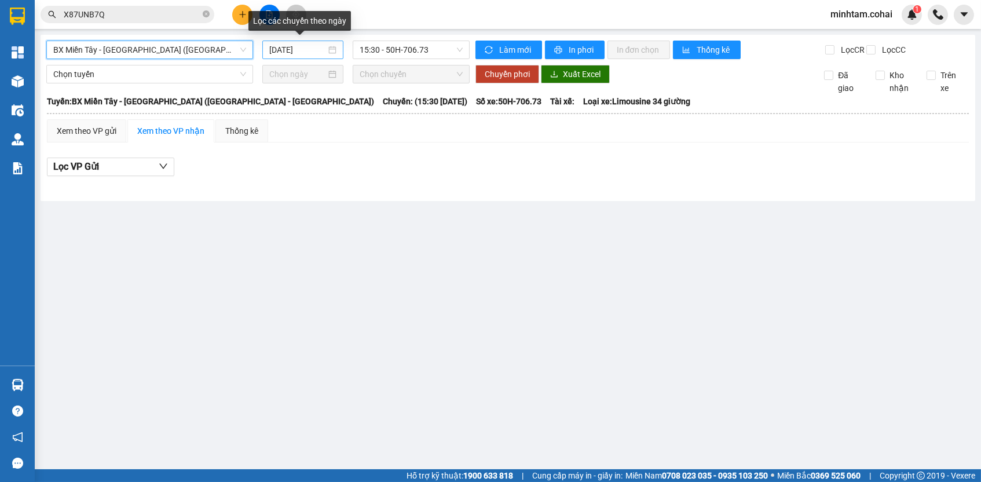
click at [302, 47] on input "13/10/2025" at bounding box center [297, 49] width 57 height 13
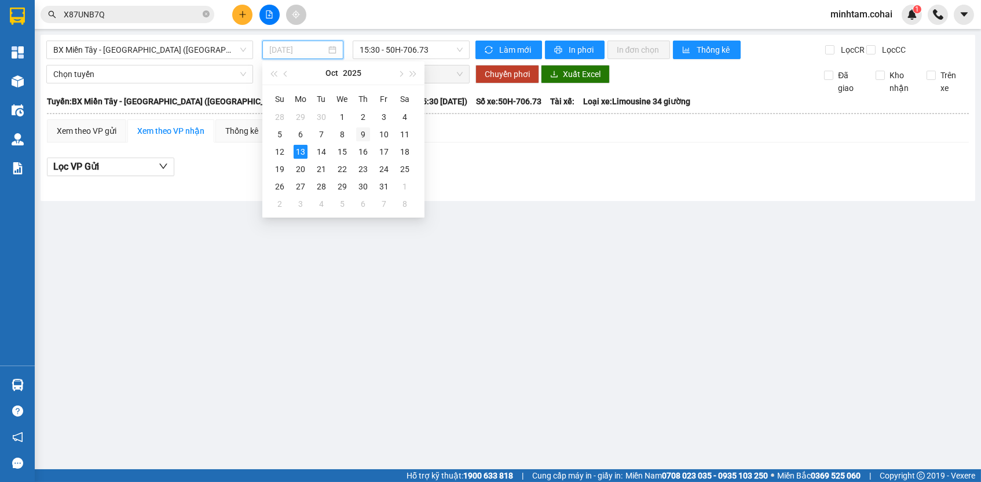
click at [364, 134] on div "9" at bounding box center [363, 134] width 14 height 14
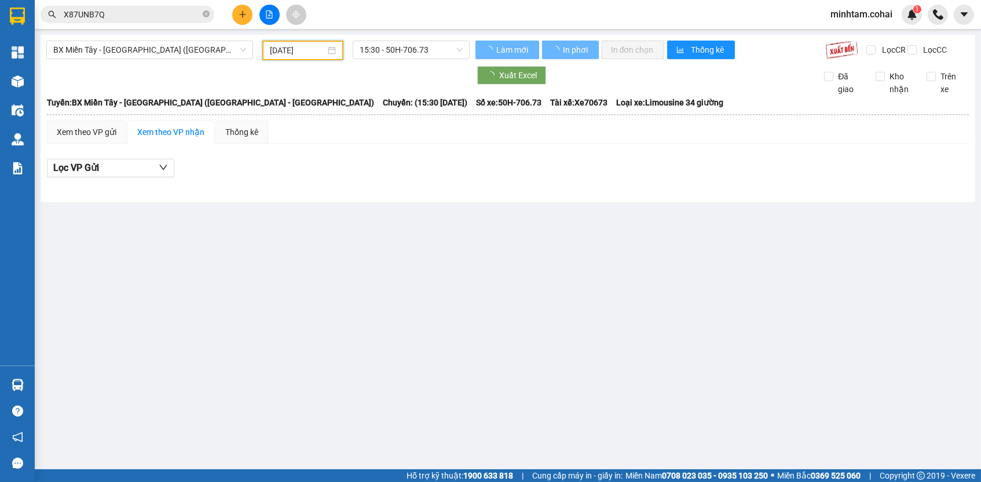
type input "09/10/2025"
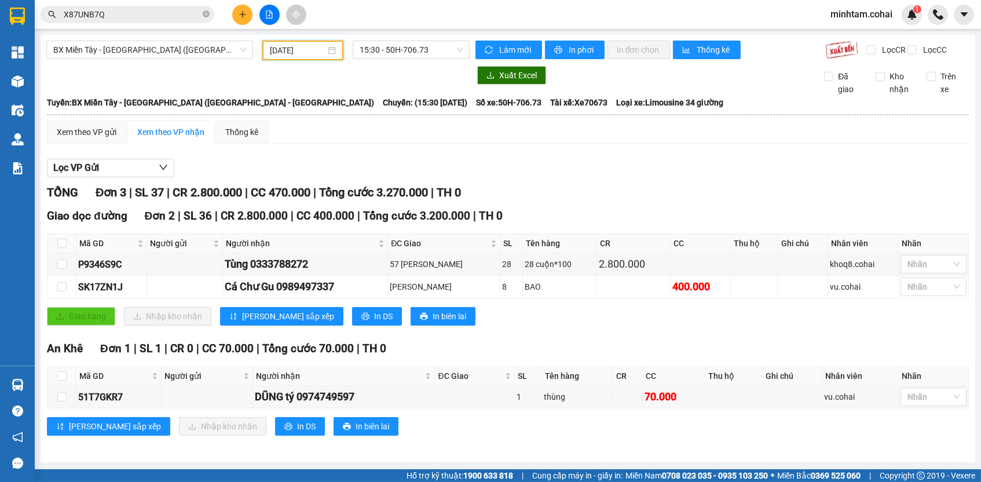
scroll to position [4, 0]
click at [170, 53] on span "BX Miền Tây - BX Krông Pa (Chơn Thành - Chư Rcăm)" at bounding box center [149, 49] width 193 height 17
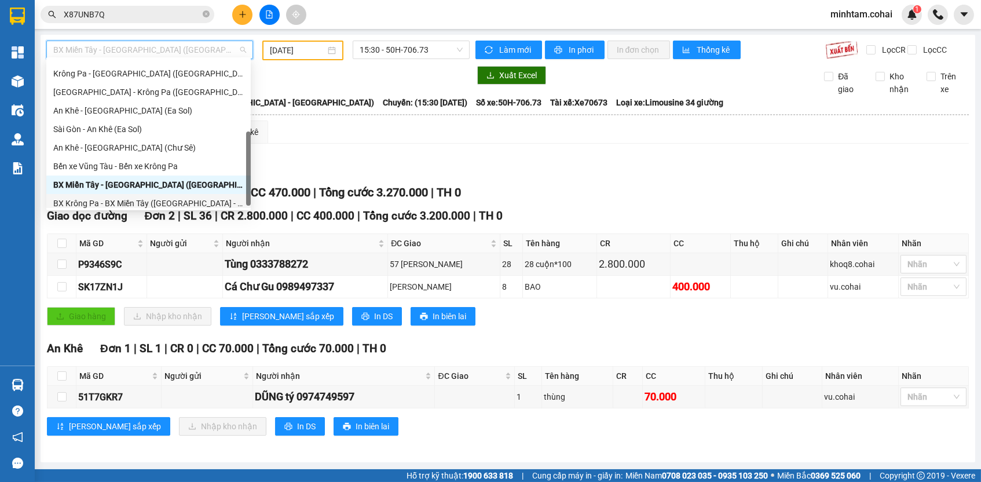
click at [158, 203] on div "BX Krông Pa - BX Miền Tây (Chơn Thành - Chư Rcăm)" at bounding box center [148, 203] width 191 height 13
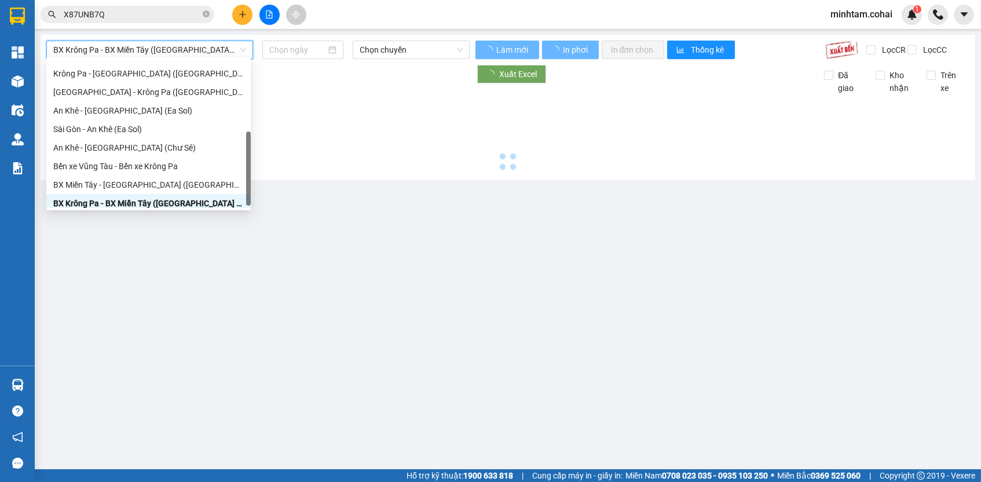
scroll to position [0, 0]
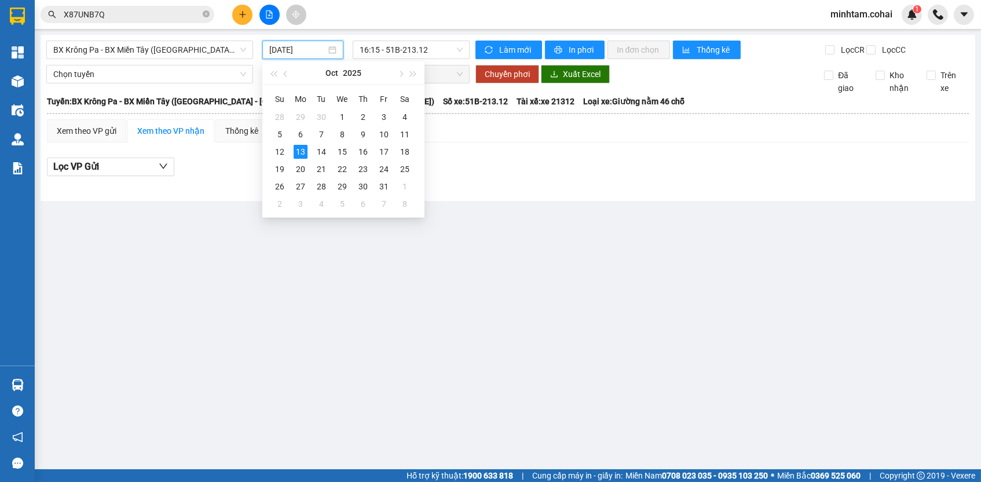
click at [284, 52] on input "13/10/2025" at bounding box center [297, 49] width 57 height 13
drag, startPoint x: 395, startPoint y: 134, endPoint x: 386, endPoint y: 136, distance: 8.9
click at [386, 136] on tr "5 6 7 8 9 10 11" at bounding box center [342, 134] width 146 height 17
click at [384, 133] on div "10" at bounding box center [384, 134] width 14 height 14
type input "10/10/2025"
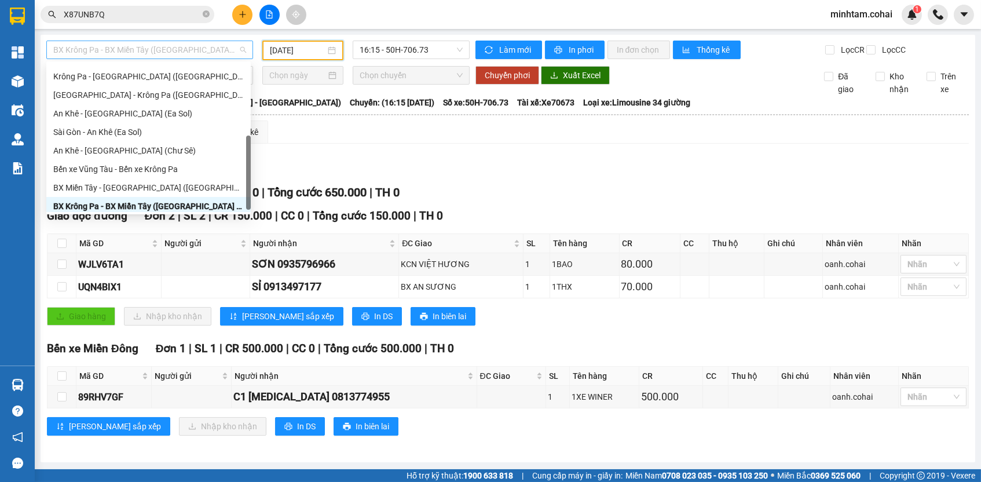
click at [215, 52] on span "BX Krông Pa - BX Miền Tây (Chơn Thành - Chư Rcăm)" at bounding box center [149, 49] width 193 height 17
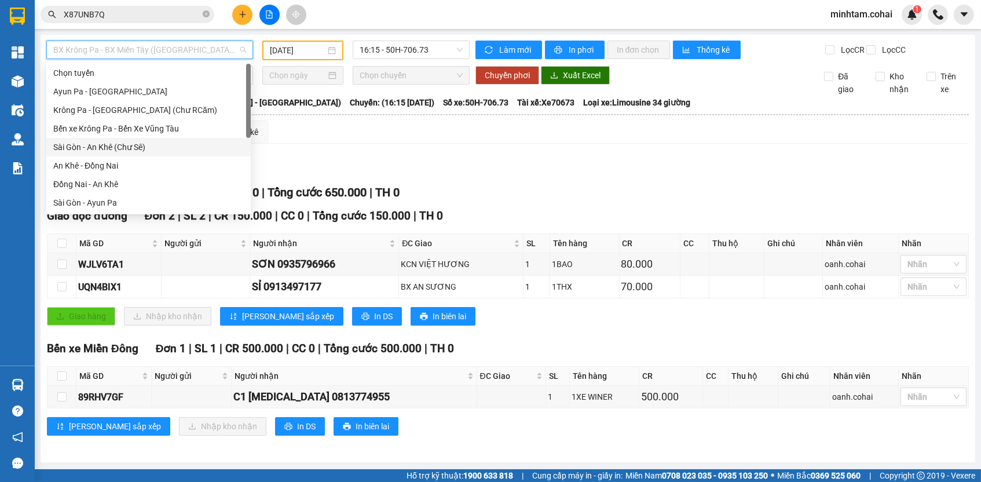
click at [167, 149] on div "Sài Gòn - An Khê (Chư Sê)" at bounding box center [148, 147] width 191 height 13
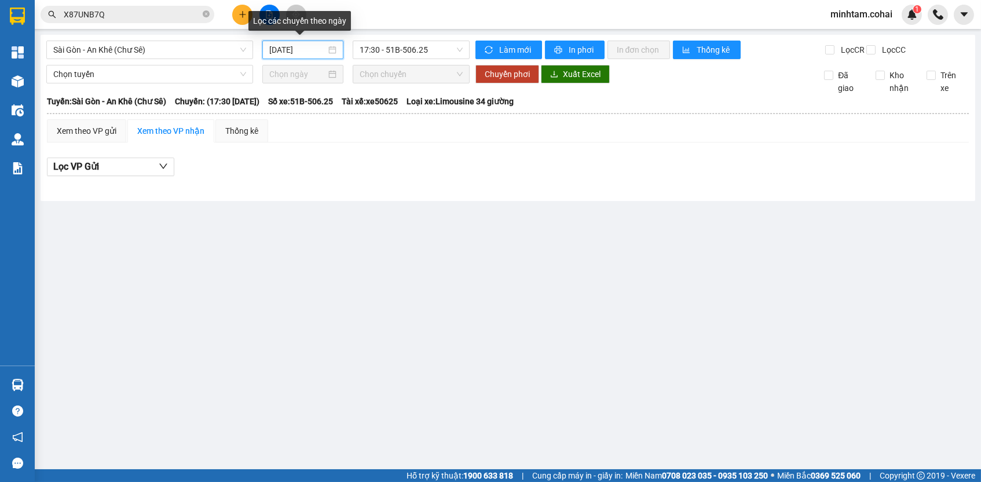
click at [310, 49] on input "13/10/2025" at bounding box center [297, 49] width 57 height 13
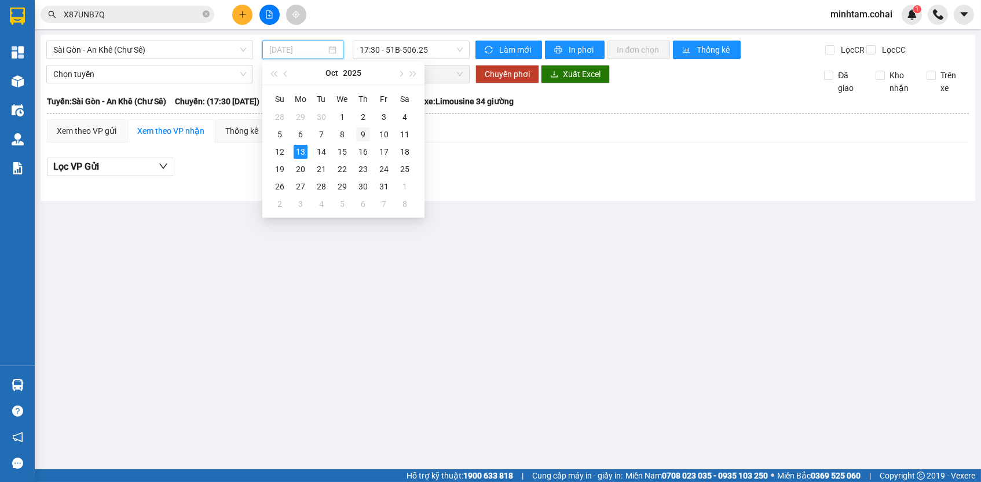
click at [353, 132] on td "9" at bounding box center [363, 134] width 21 height 17
type input "09/10/2025"
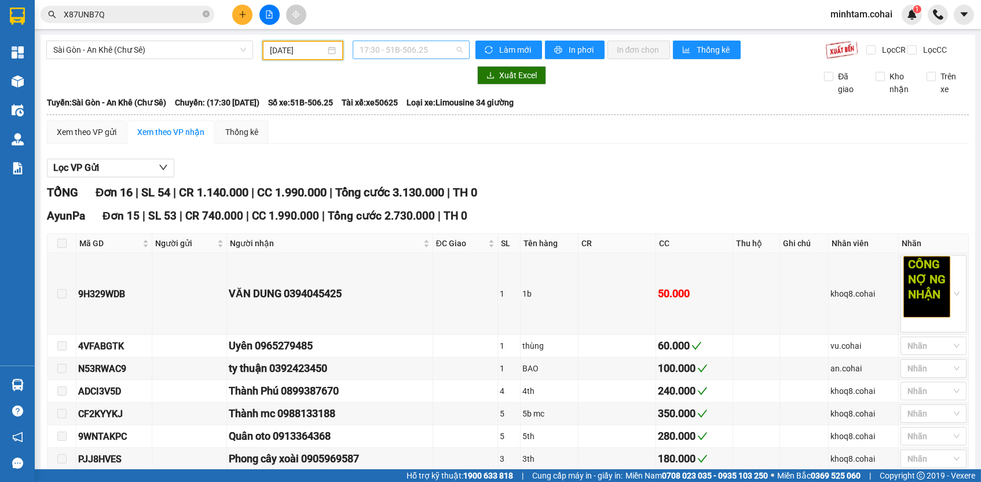
click at [445, 51] on span "17:30 - 51B-506.25" at bounding box center [411, 49] width 103 height 17
click at [438, 105] on div "18:00 - 50E-200.80" at bounding box center [401, 110] width 90 height 13
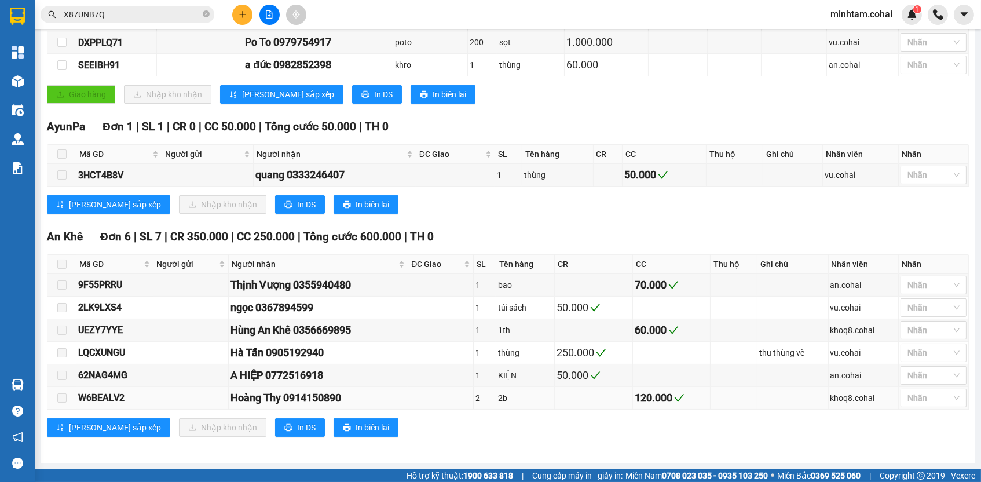
scroll to position [87, 0]
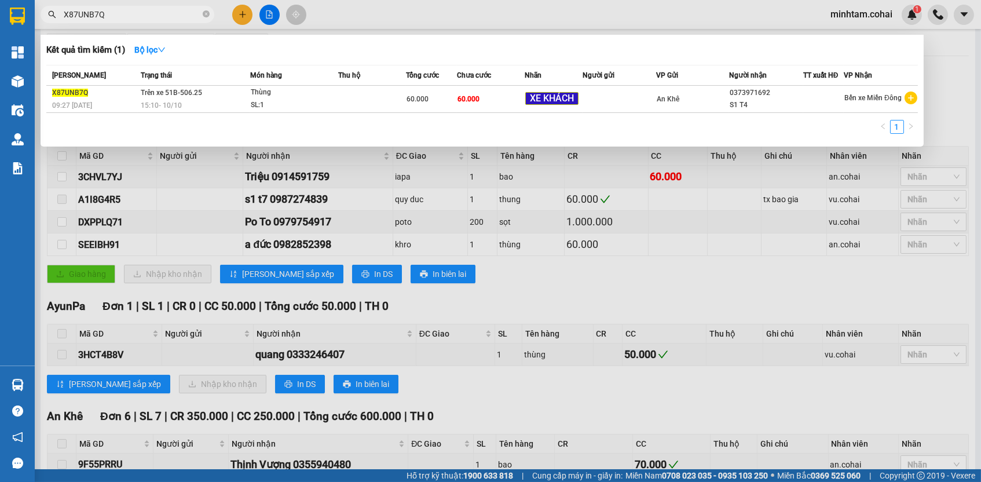
paste input "3CHVL7YJ"
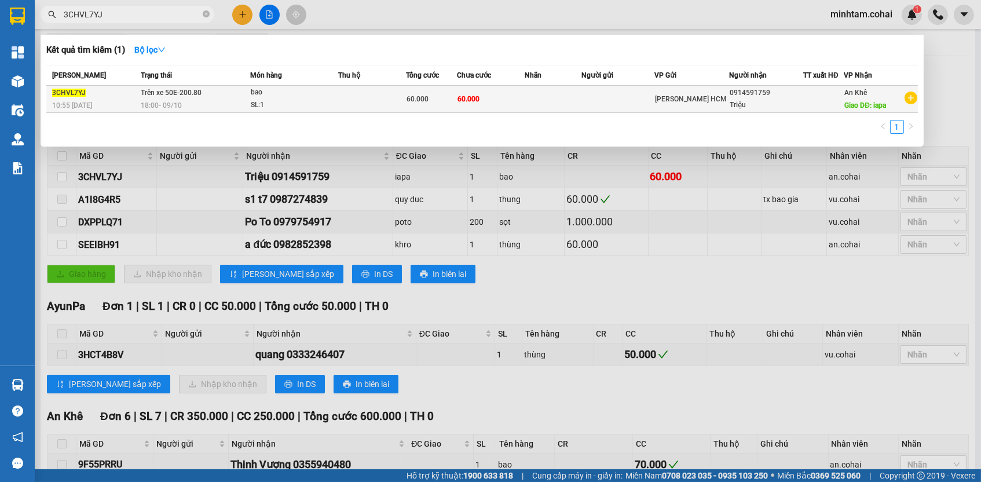
type input "3CHVL7YJ"
click at [489, 96] on td "60.000" at bounding box center [491, 99] width 68 height 27
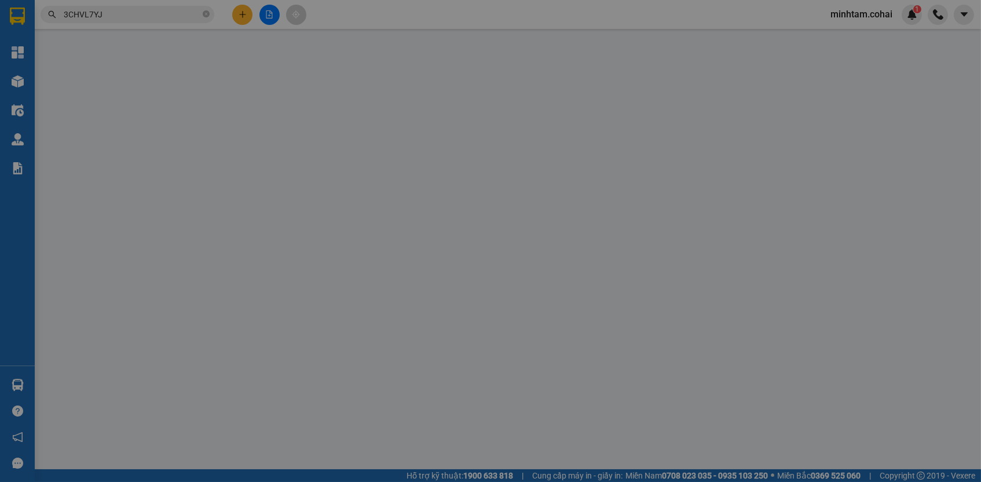
type input "0914591759"
type input "Triệu"
type input "iapa"
type input "0"
type input "60.000"
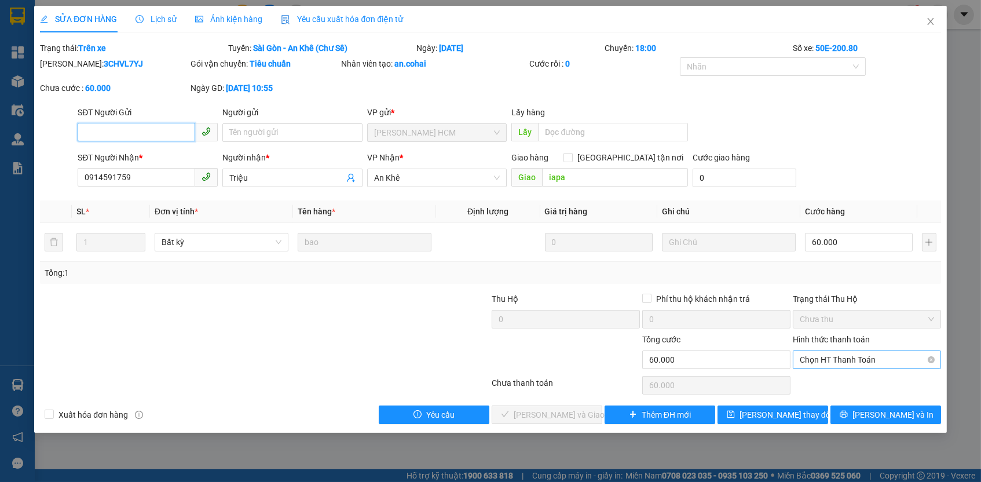
click at [813, 352] on span "Chọn HT Thanh Toán" at bounding box center [867, 359] width 134 height 17
click at [820, 374] on div "Tại văn phòng" at bounding box center [867, 379] width 134 height 13
type input "0"
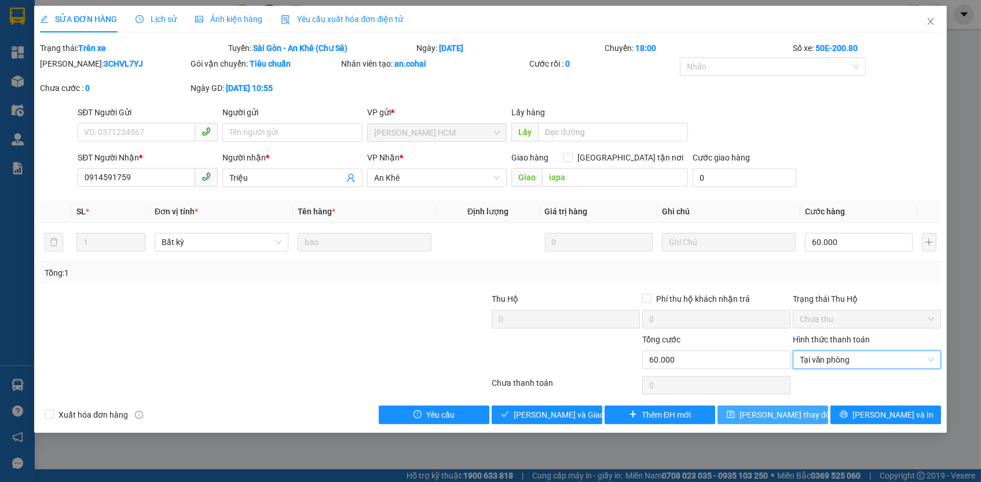
click at [803, 405] on button "Lưu thay đổi" at bounding box center [773, 414] width 111 height 19
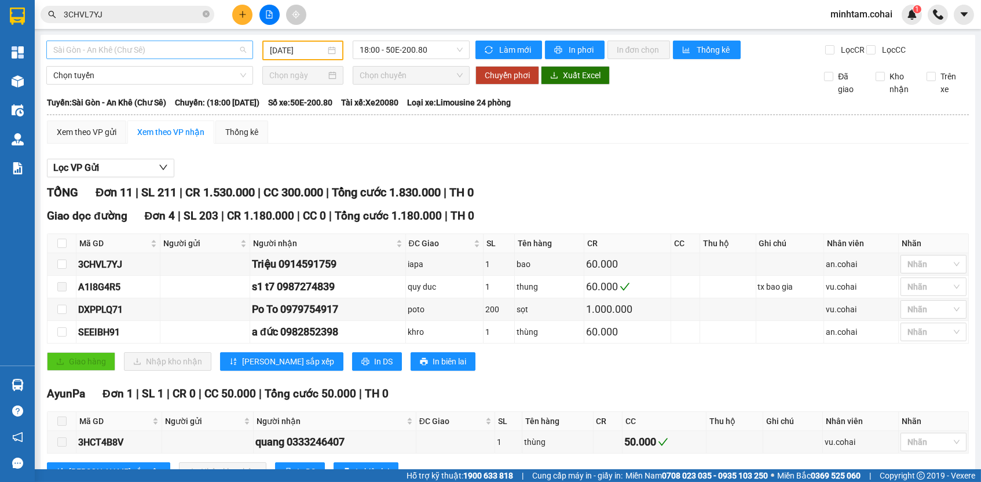
click at [176, 53] on span "Sài Gòn - An Khê (Chư Sê)" at bounding box center [149, 49] width 193 height 17
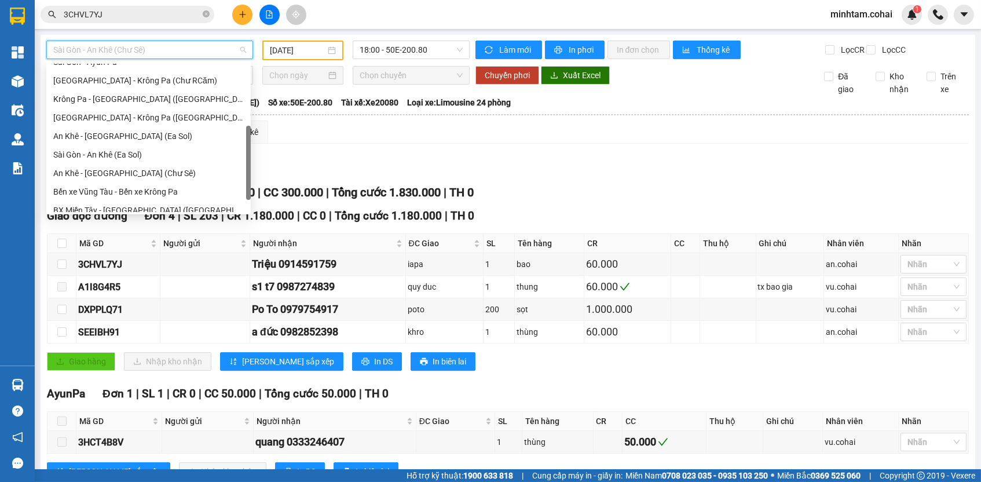
scroll to position [139, 0]
click at [142, 173] on div "An Khê - Sài Gòn (Chư Sê)" at bounding box center [148, 175] width 191 height 13
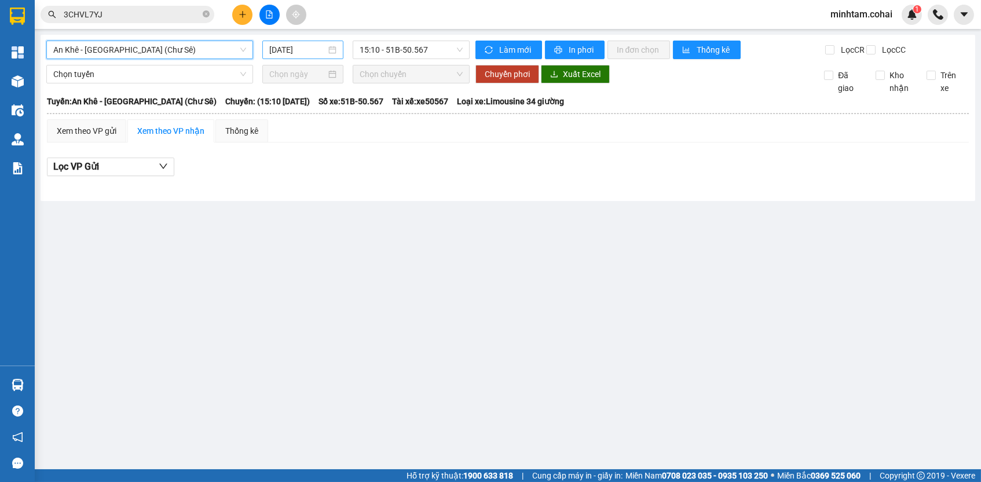
click at [280, 50] on input "13/10/2025" at bounding box center [297, 49] width 57 height 13
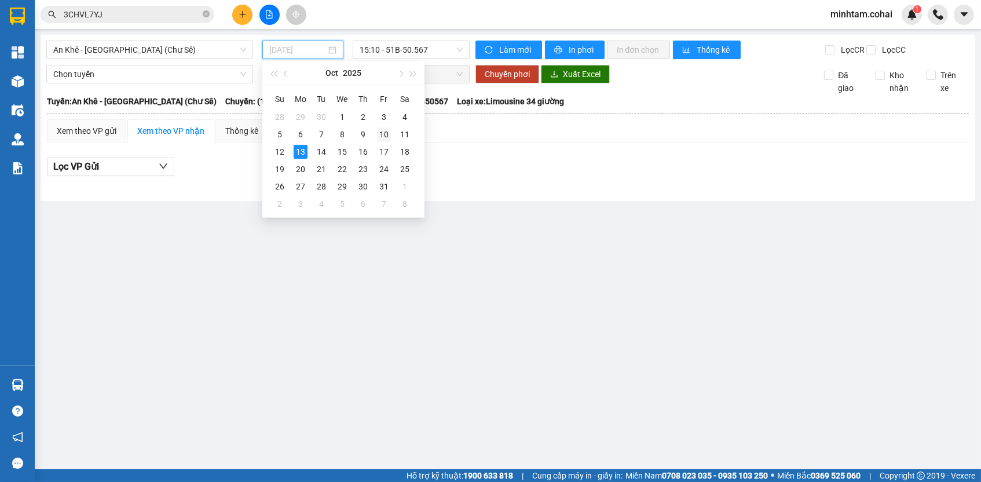
click at [379, 134] on div "10" at bounding box center [384, 134] width 14 height 14
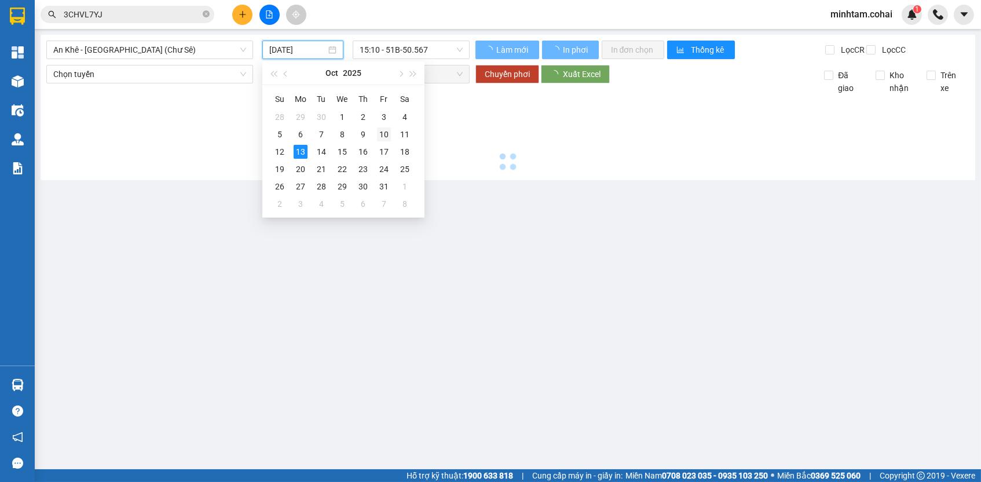
type input "10/10/2025"
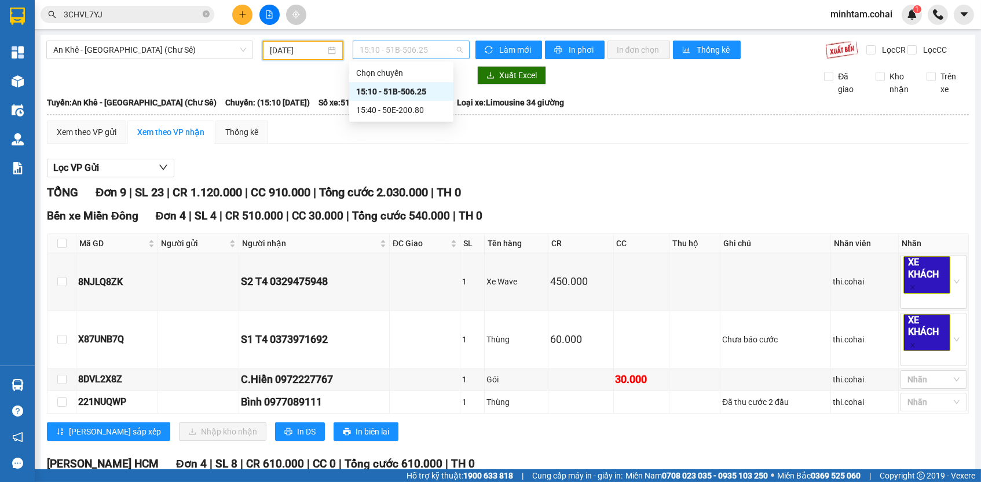
click at [416, 45] on span "15:10 - 51B-506.25" at bounding box center [411, 49] width 103 height 17
click at [419, 112] on div "15:40 - 50E-200.80" at bounding box center [401, 110] width 90 height 13
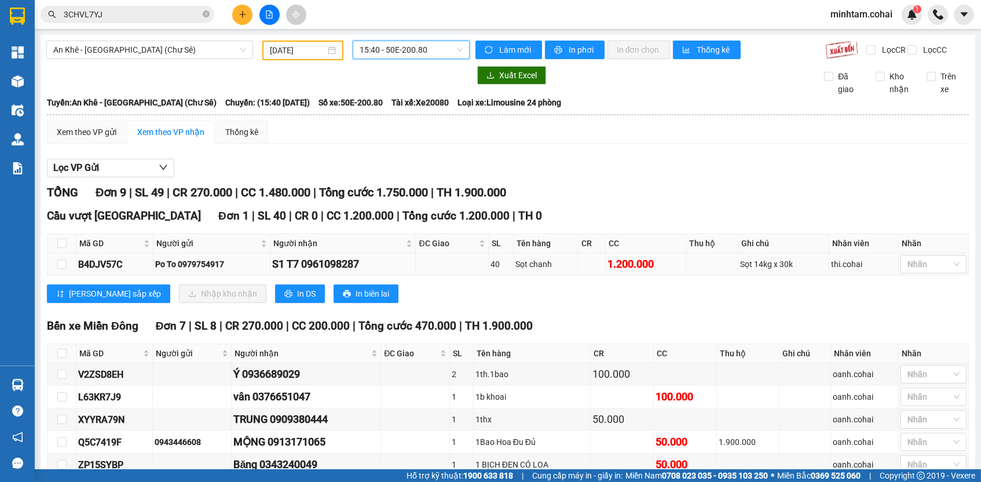
click at [109, 265] on div "B4DJV57C" at bounding box center [114, 264] width 73 height 14
copy div "B4DJV57C"
click at [176, 16] on input "3CHVL7YJ" at bounding box center [132, 14] width 137 height 13
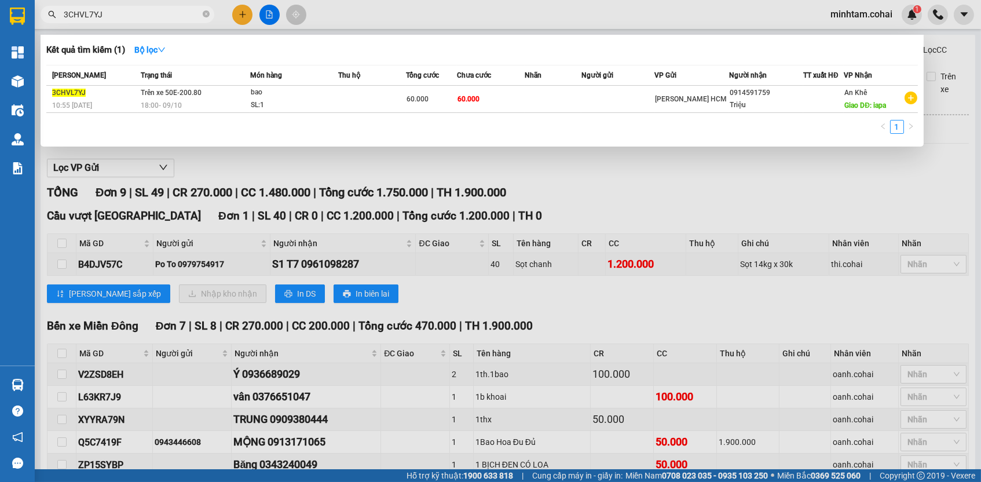
click at [176, 16] on input "3CHVL7YJ" at bounding box center [132, 14] width 137 height 13
paste input "B4DJV57C"
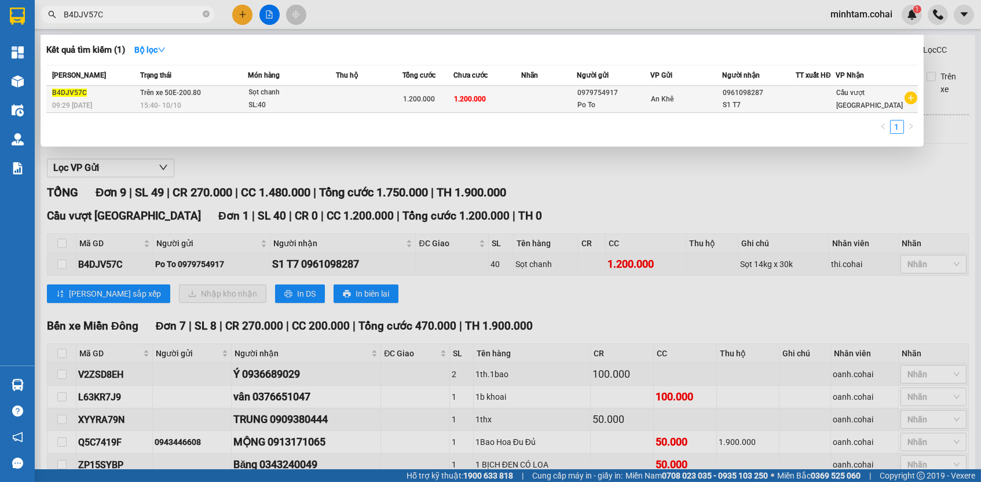
type input "B4DJV57C"
click at [469, 94] on span "1.200.000" at bounding box center [470, 98] width 32 height 9
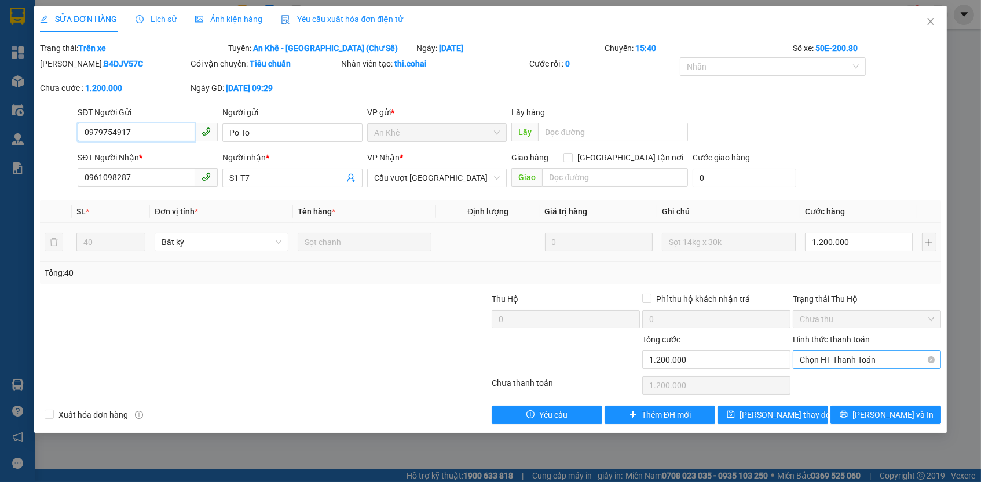
click at [863, 360] on span "Chọn HT Thanh Toán" at bounding box center [867, 359] width 134 height 17
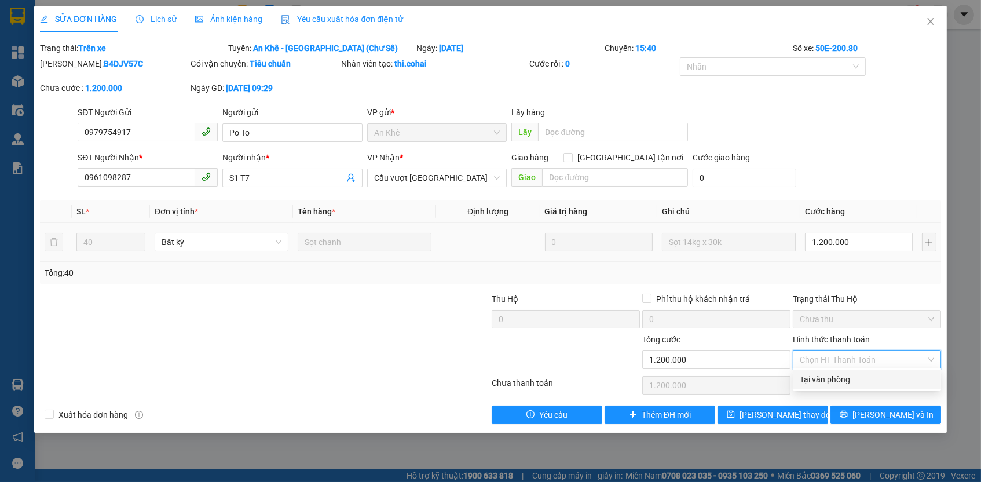
click at [857, 382] on div "Tại văn phòng" at bounding box center [867, 379] width 134 height 13
type input "0"
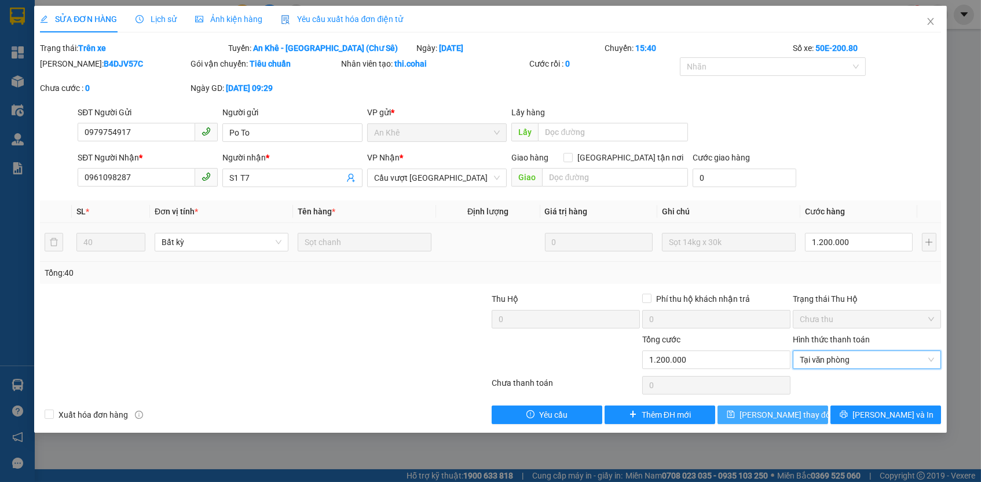
click at [813, 407] on button "Lưu thay đổi" at bounding box center [773, 414] width 111 height 19
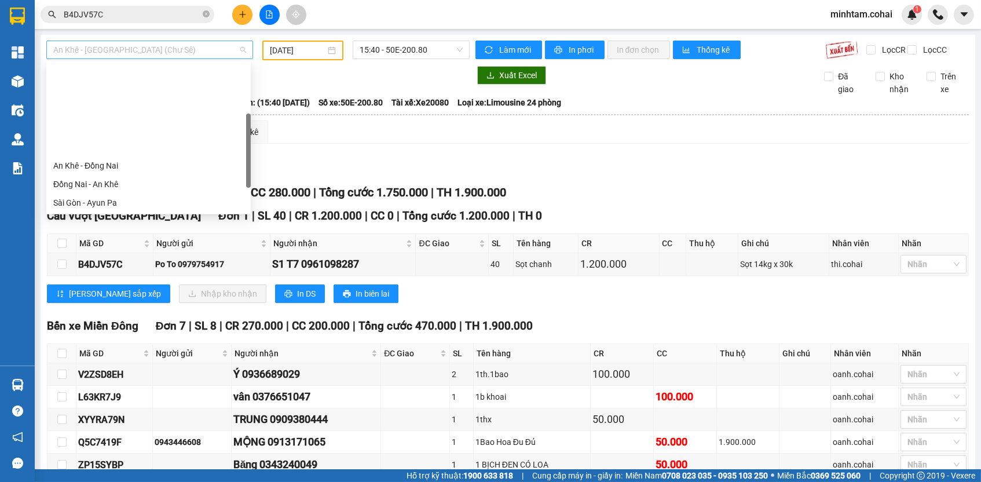
click at [213, 51] on span "An Khê - Sài Gòn (Chư Sê)" at bounding box center [149, 49] width 193 height 17
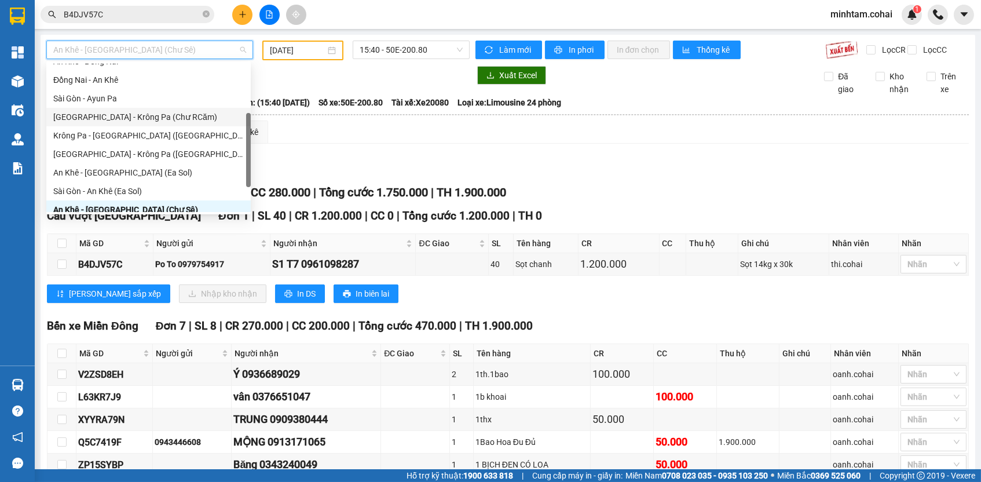
click at [192, 117] on div "Sài Gòn - Krông Pa (Chư RCăm)" at bounding box center [148, 117] width 191 height 13
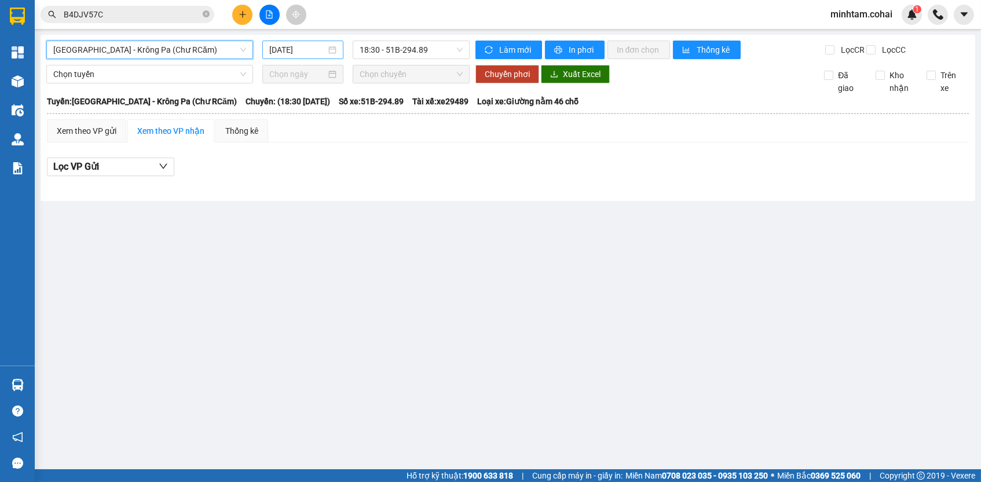
click at [283, 45] on input "13/10/2025" at bounding box center [297, 49] width 57 height 13
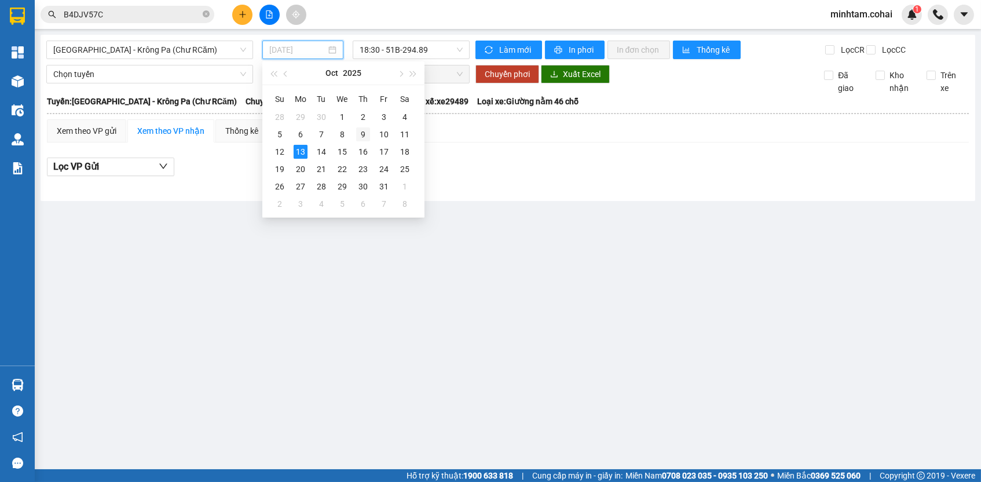
click at [368, 131] on div "9" at bounding box center [363, 134] width 14 height 14
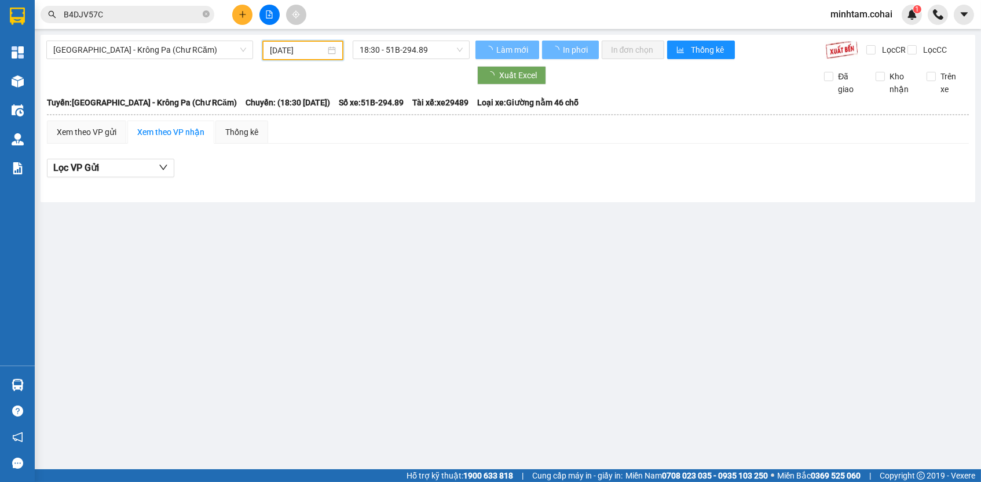
type input "09/10/2025"
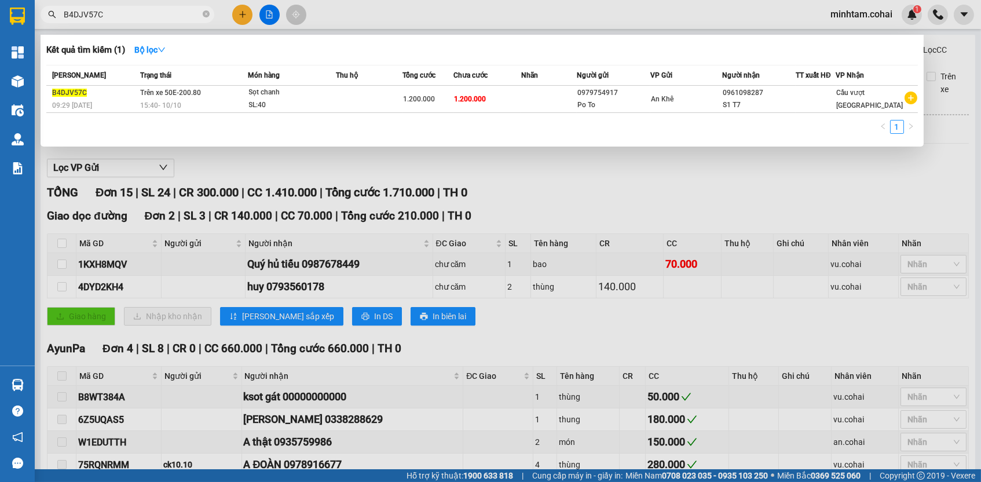
paste input "1KXH8MQV"
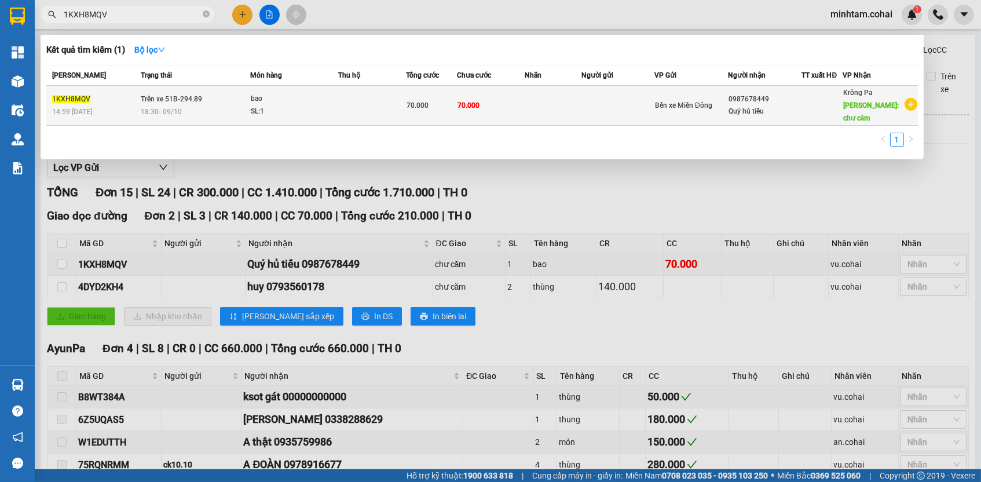
type input "1KXH8MQV"
click at [550, 107] on td at bounding box center [553, 106] width 56 height 40
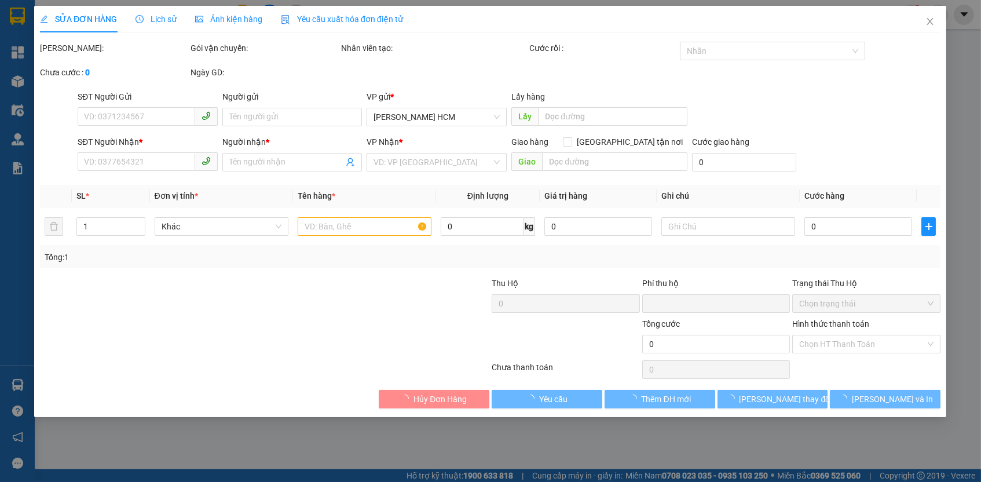
type input "0987678449"
type input "Quý hủ tiếu"
type input "chư căm"
type input "0"
type input "70.000"
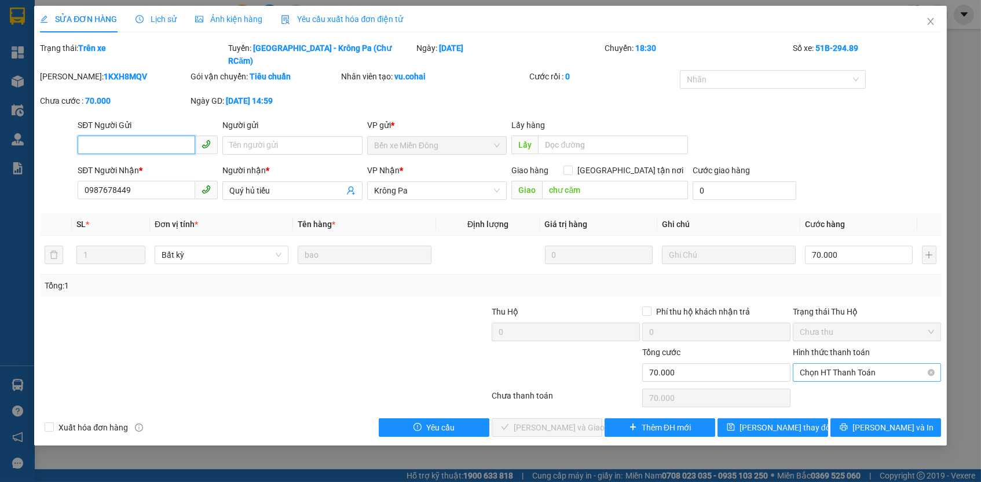
click at [853, 364] on span "Chọn HT Thanh Toán" at bounding box center [867, 372] width 134 height 17
click at [853, 379] on div "Tại văn phòng" at bounding box center [867, 379] width 134 height 13
type input "0"
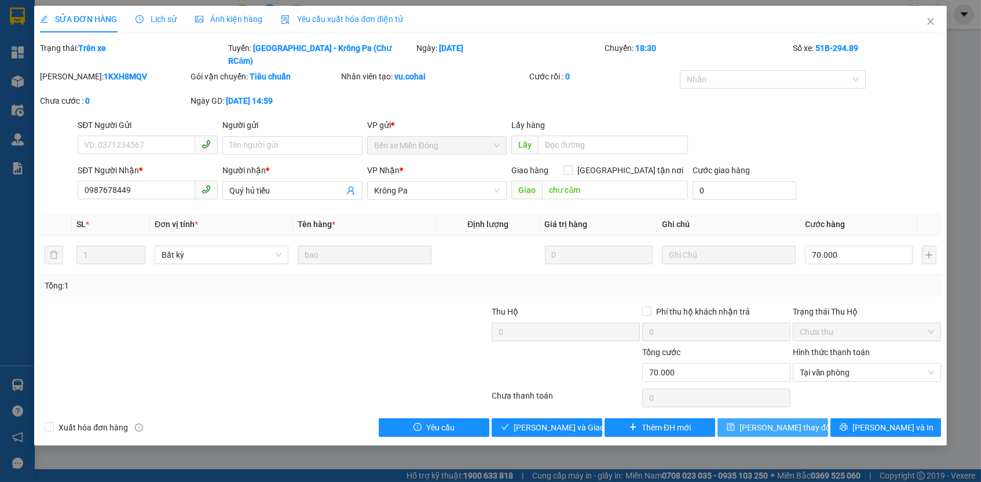
click at [799, 421] on span "Lưu thay đổi" at bounding box center [786, 427] width 93 height 13
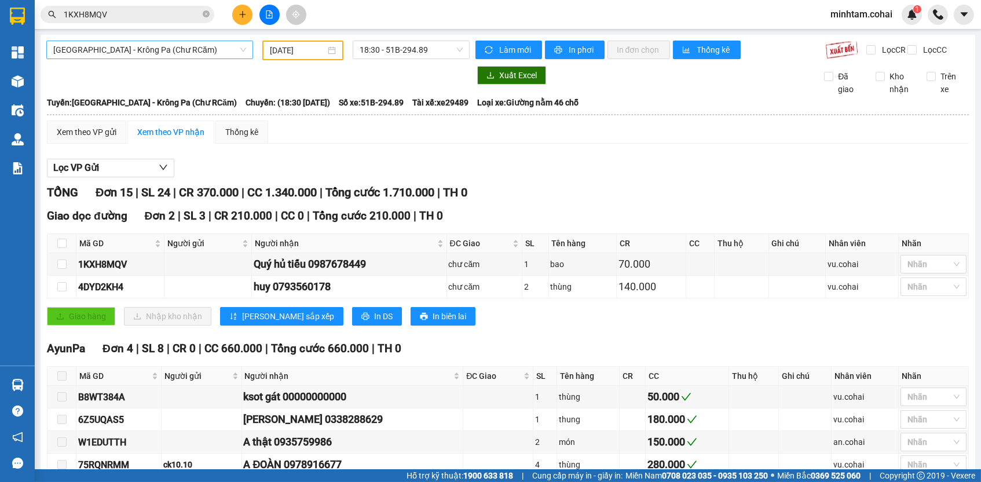
click at [176, 42] on span "Sài Gòn - Krông Pa (Chư RCăm)" at bounding box center [149, 49] width 193 height 17
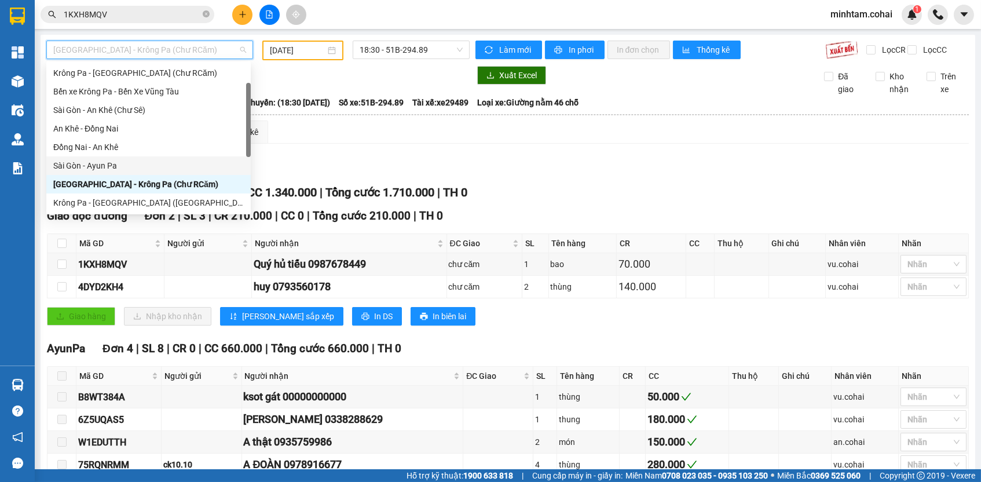
scroll to position [35, 0]
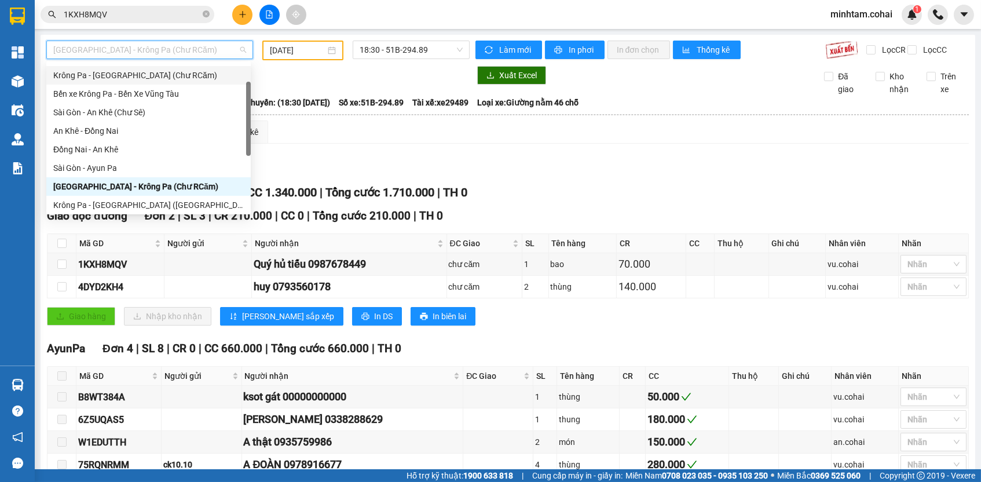
click at [156, 72] on div "Krông Pa - Sài Gòn (Chư RCăm)" at bounding box center [148, 75] width 191 height 13
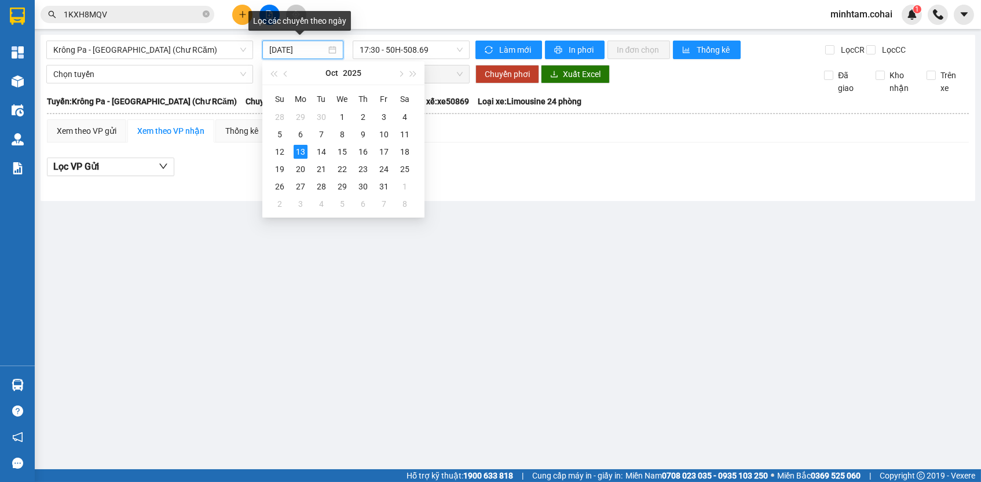
click at [310, 49] on input "13/10/2025" at bounding box center [297, 49] width 57 height 13
click at [381, 131] on div "10" at bounding box center [384, 134] width 14 height 14
type input "10/10/2025"
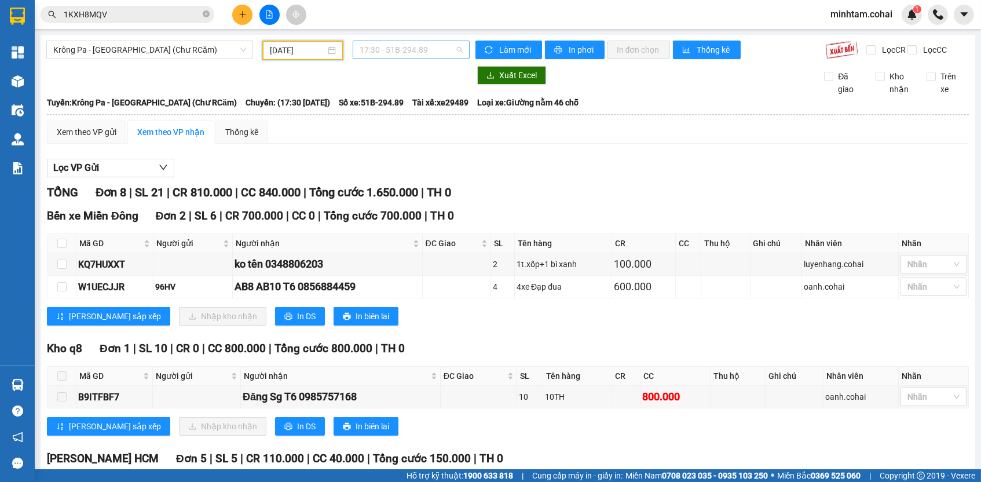
click at [392, 53] on span "17:30 - 51B-294.89" at bounding box center [411, 49] width 103 height 17
click at [595, 152] on div "Xem theo VP gửi Xem theo VP nhận Thống kê Lọc VP Gửi TỔNG Đơn 8 | SL 21 | CR 8…" at bounding box center [508, 385] width 922 height 530
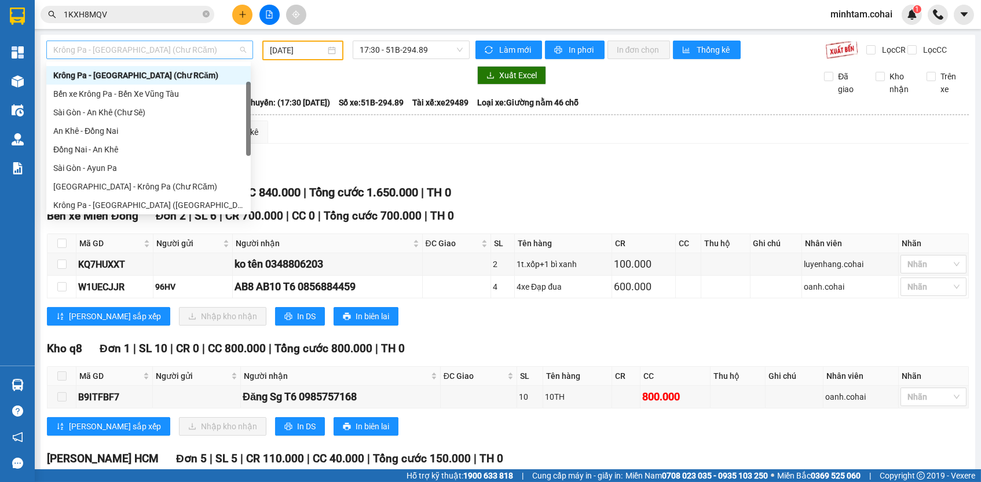
click at [178, 48] on span "Krông Pa - Sài Gòn (Chư RCăm)" at bounding box center [149, 49] width 193 height 17
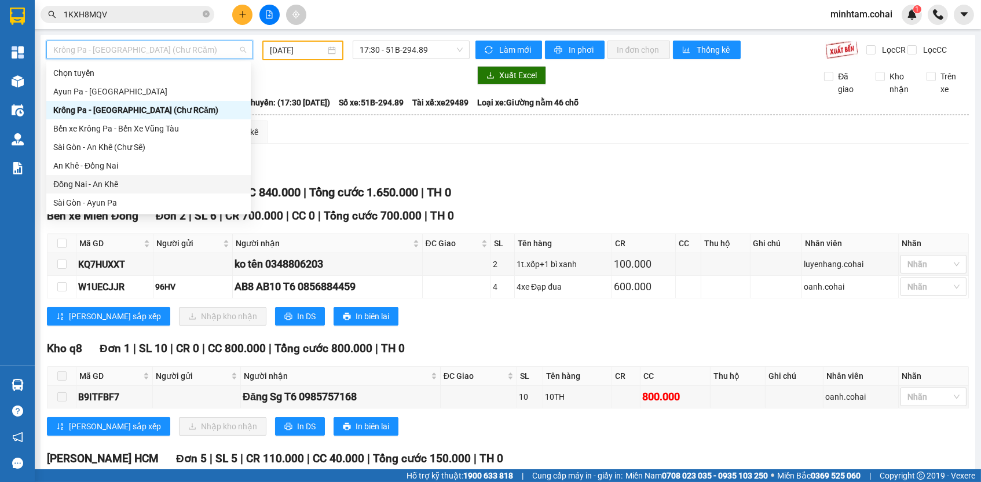
click at [133, 186] on div "Đồng Nai - An Khê" at bounding box center [148, 184] width 191 height 13
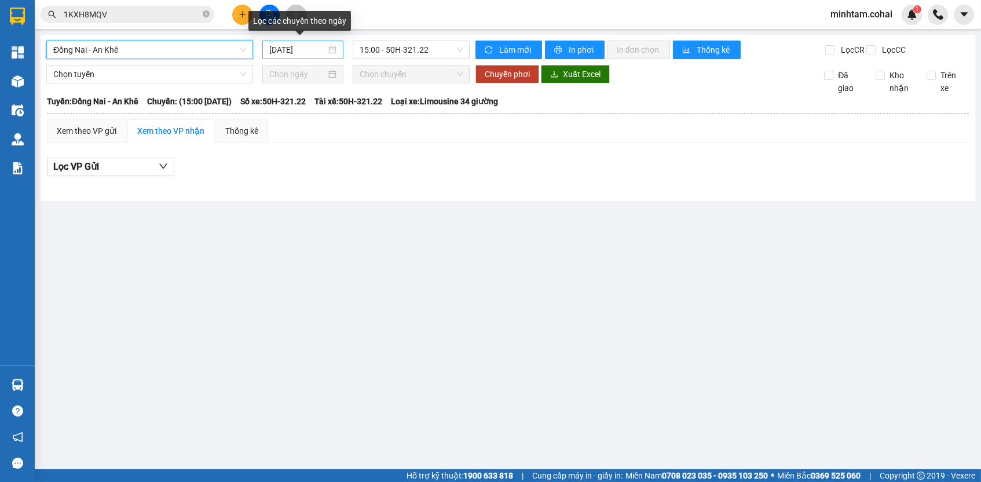
click at [311, 50] on input "13/10/2025" at bounding box center [297, 49] width 57 height 13
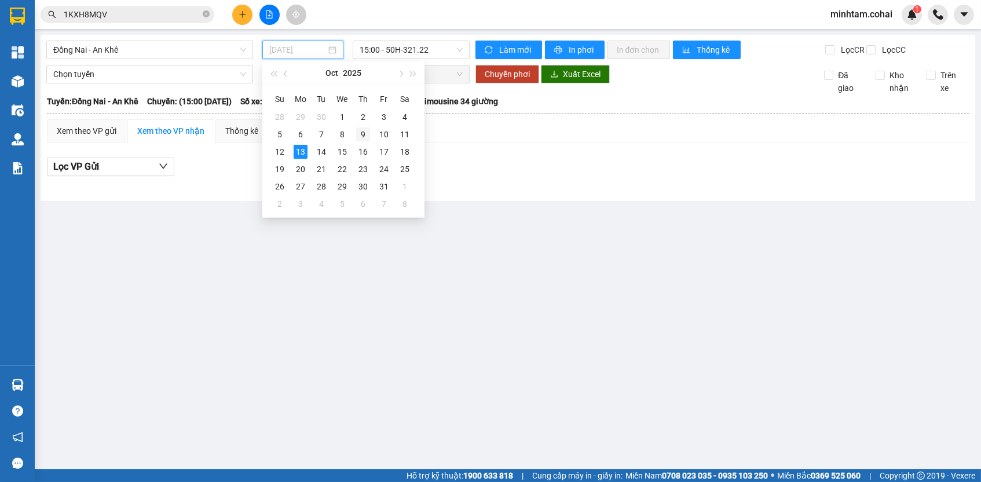
click at [364, 133] on div "9" at bounding box center [363, 134] width 14 height 14
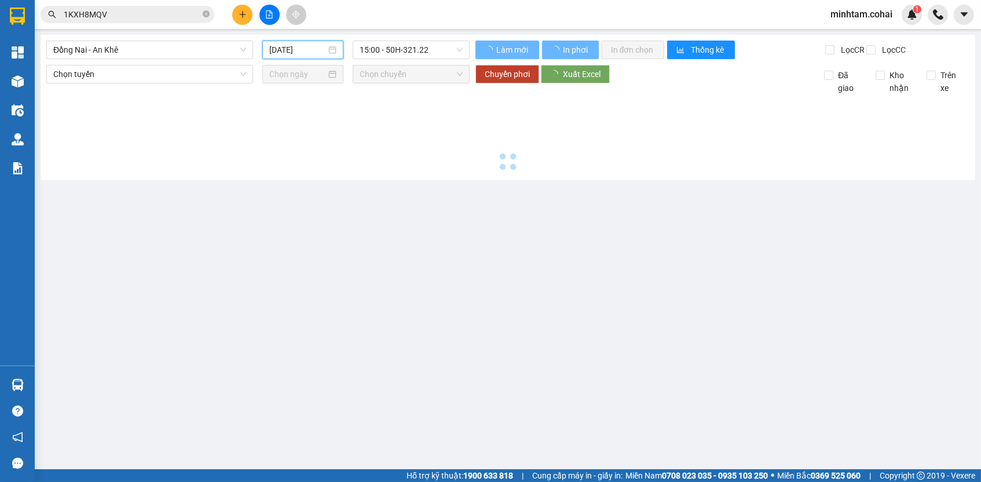
type input "09/10/2025"
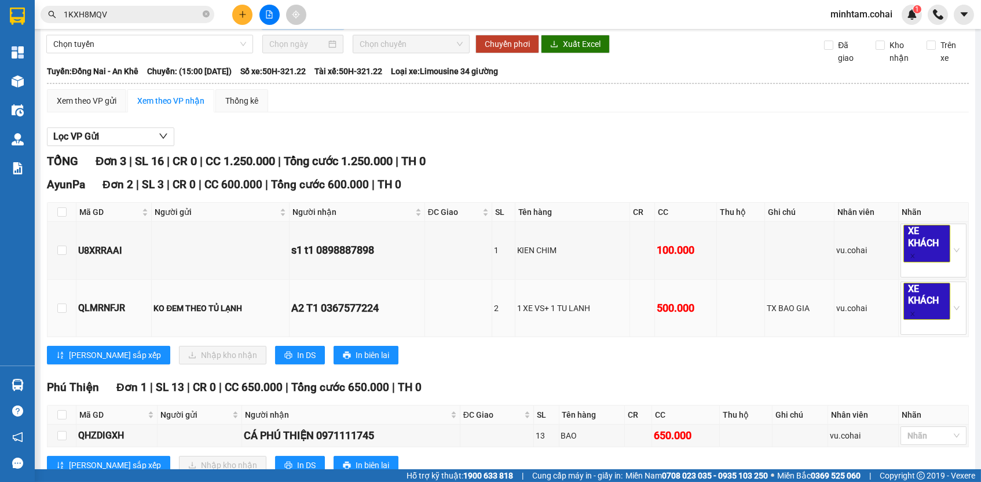
scroll to position [34, 0]
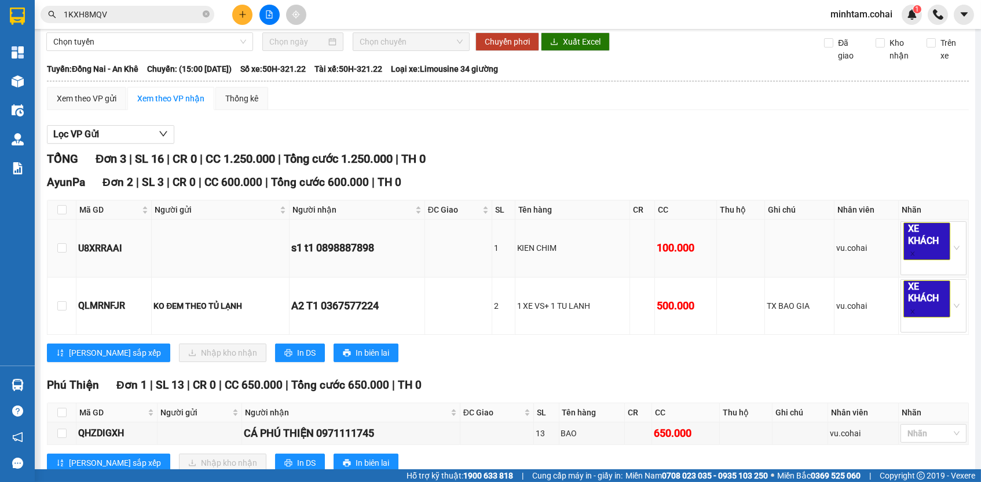
click at [114, 255] on div "U8XRRAAI" at bounding box center [113, 248] width 71 height 14
copy div "U8XRRAAI"
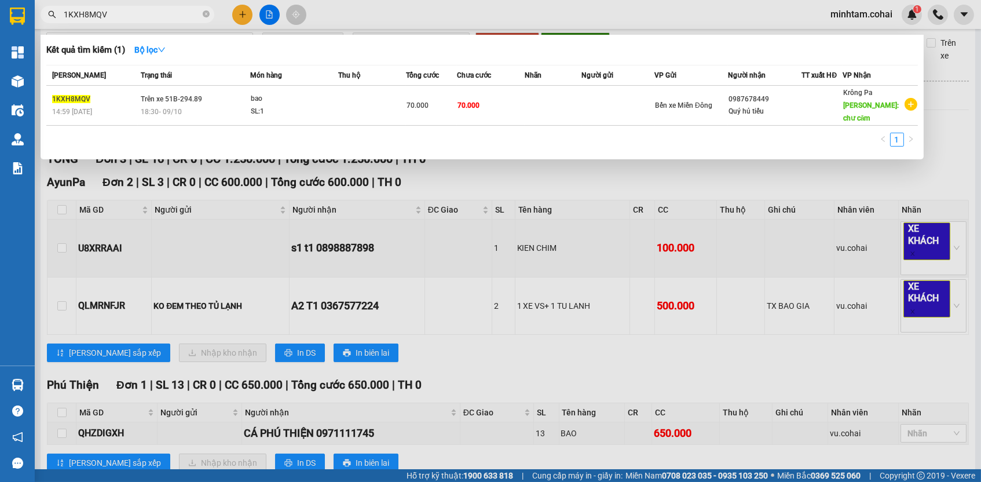
click at [144, 17] on input "1KXH8MQV" at bounding box center [132, 14] width 137 height 13
paste input "U8XRRAAI"
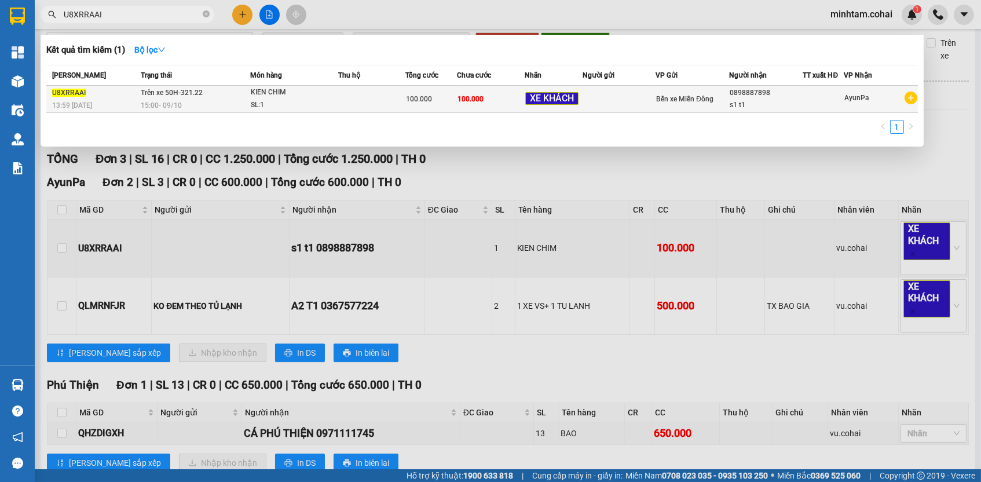
type input "U8XRRAAI"
click at [511, 94] on td "100.000" at bounding box center [491, 99] width 68 height 27
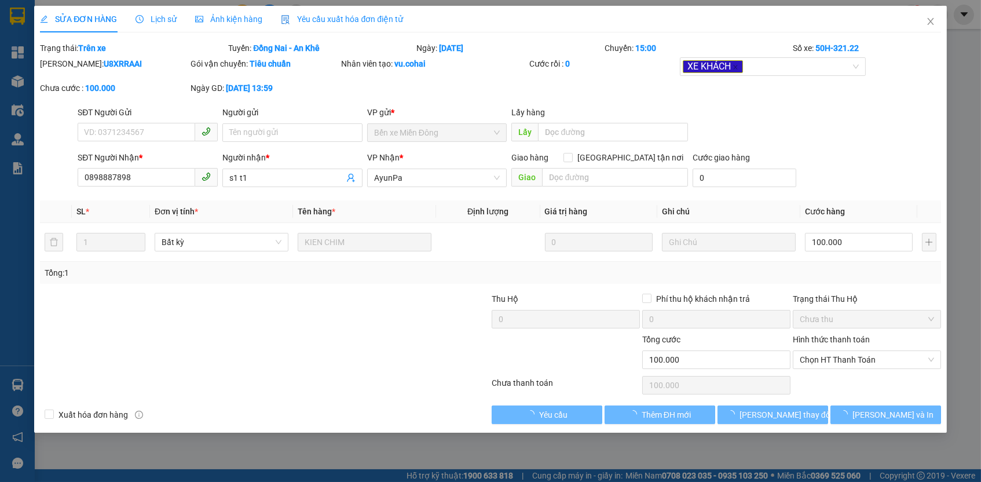
type input "0898887898"
type input "s1 t1"
type input "0"
type input "100.000"
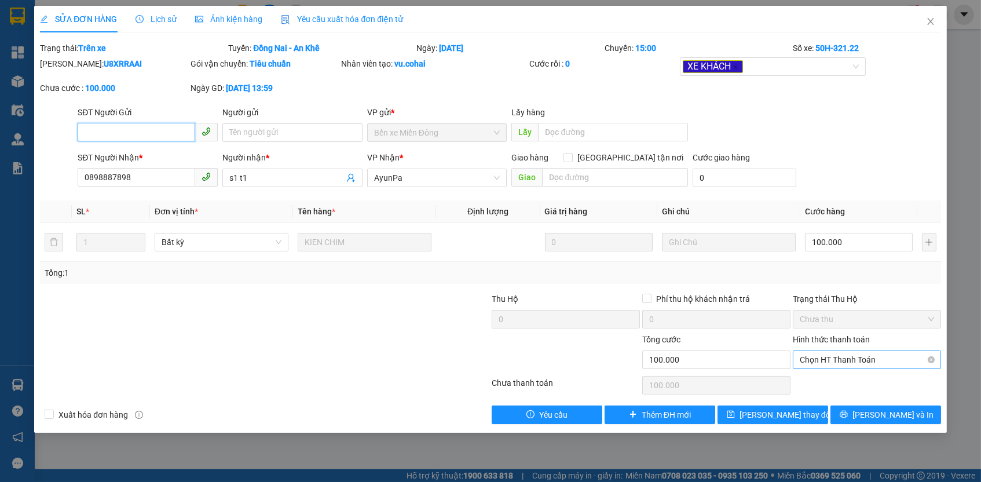
click at [816, 351] on span "Chọn HT Thanh Toán" at bounding box center [867, 359] width 134 height 17
drag, startPoint x: 823, startPoint y: 379, endPoint x: 821, endPoint y: 385, distance: 6.6
click at [822, 379] on div "Tại văn phòng" at bounding box center [867, 379] width 134 height 13
type input "0"
click at [812, 399] on div "Total Paid Fee 0 Total UnPaid Fee 100.000 Cash Collection Total Fee Trạng thái:…" at bounding box center [490, 233] width 901 height 382
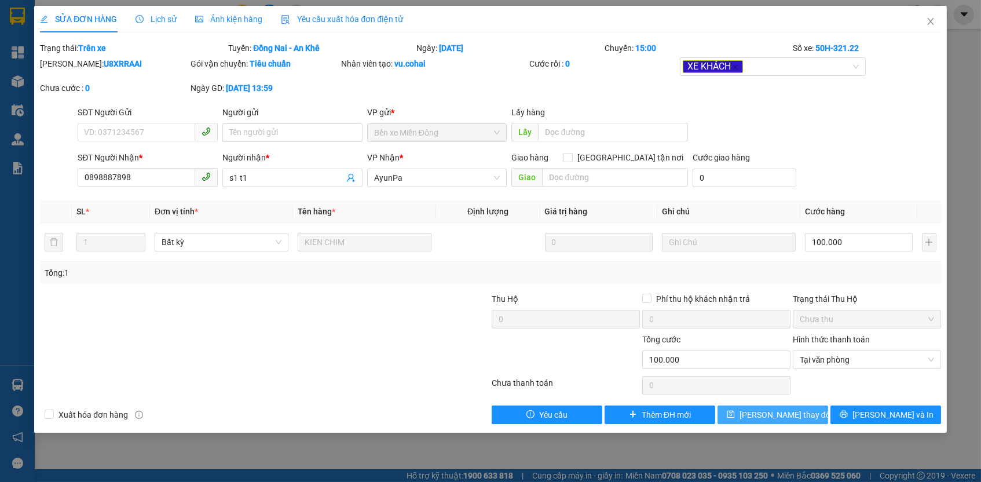
click at [809, 406] on button "Lưu thay đổi" at bounding box center [773, 414] width 111 height 19
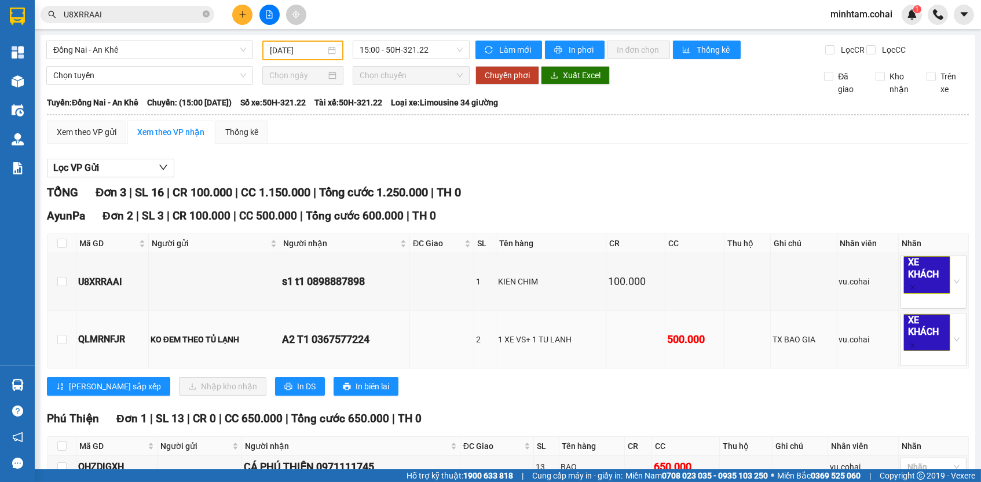
click at [106, 344] on div "QLMRNFJR" at bounding box center [112, 339] width 68 height 14
copy div "QLMRNFJR"
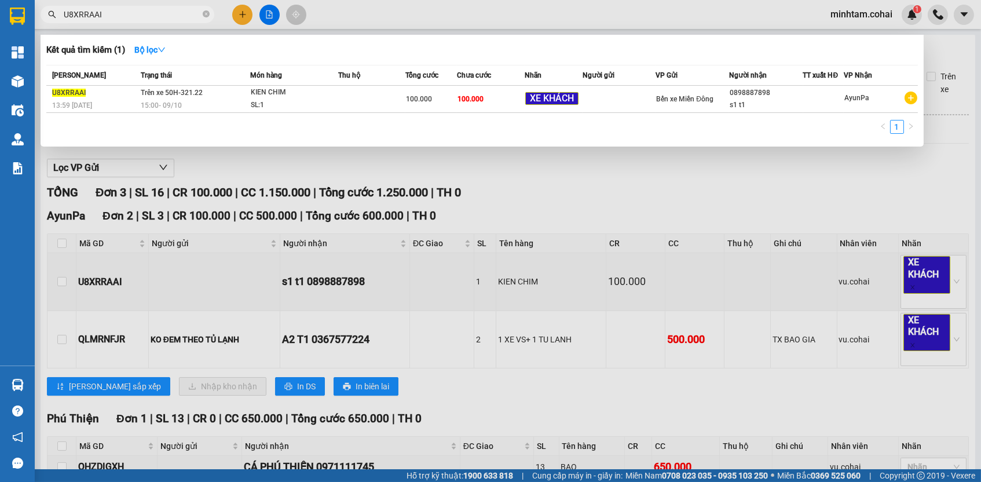
click at [142, 6] on span "U8XRRAAI" at bounding box center [128, 14] width 174 height 17
click at [143, 13] on input "U8XRRAAI" at bounding box center [132, 14] width 137 height 13
paste input "QLMRNFJR"
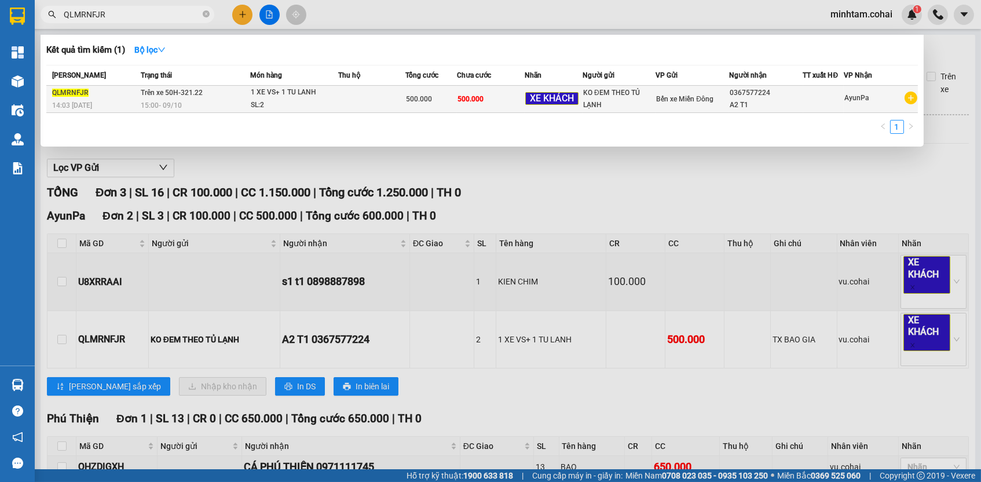
type input "QLMRNFJR"
click at [441, 93] on div "500.000" at bounding box center [431, 99] width 50 height 13
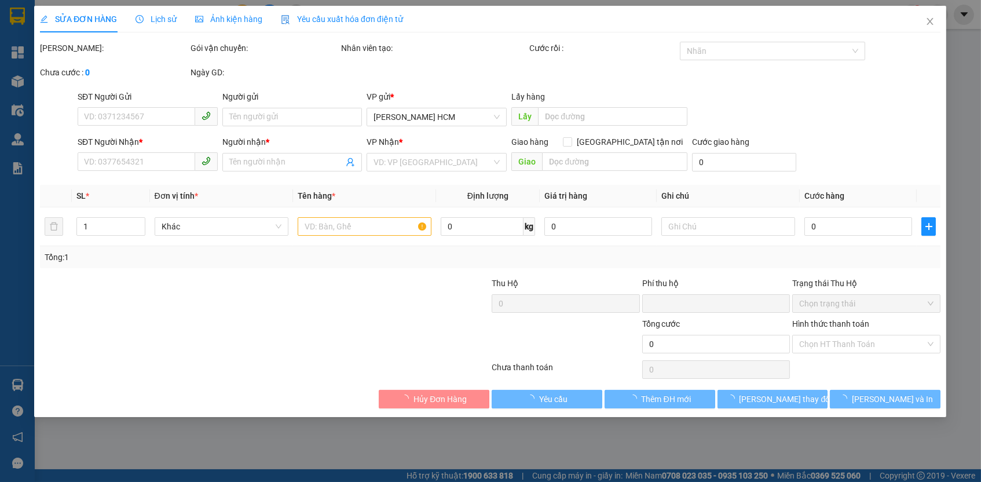
type input "KO ĐEM THEO TỦ LẠNH"
type input "0367577224"
type input "A2 T1"
type input "0"
type input "500.000"
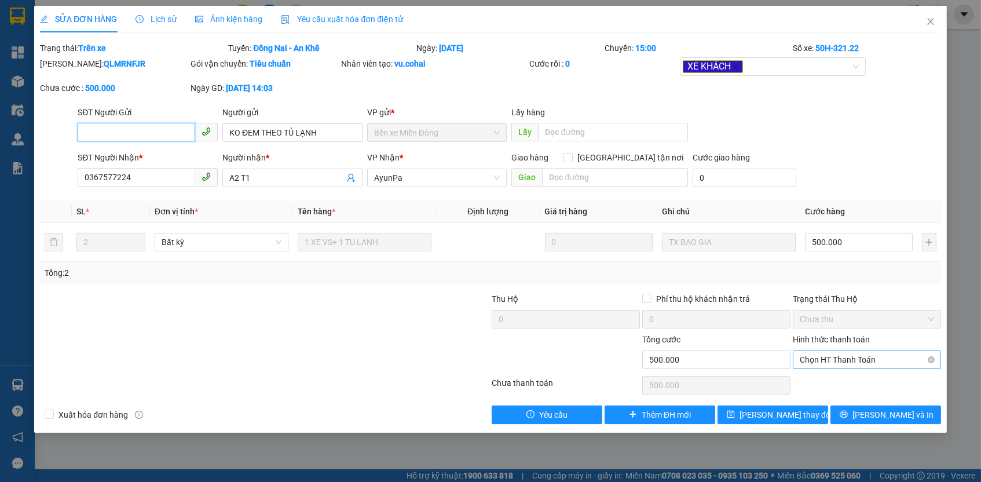
click at [831, 356] on span "Chọn HT Thanh Toán" at bounding box center [867, 359] width 134 height 17
click at [831, 370] on div "Tại văn phòng" at bounding box center [867, 379] width 148 height 19
type input "0"
click at [809, 411] on button "Lưu thay đổi" at bounding box center [773, 414] width 111 height 19
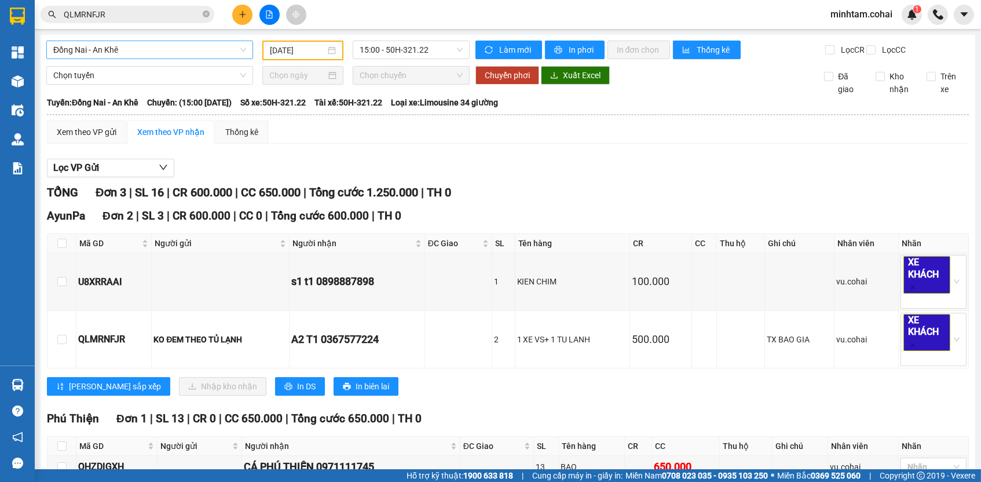
click at [237, 50] on span "Đồng Nai - An Khê" at bounding box center [149, 49] width 193 height 17
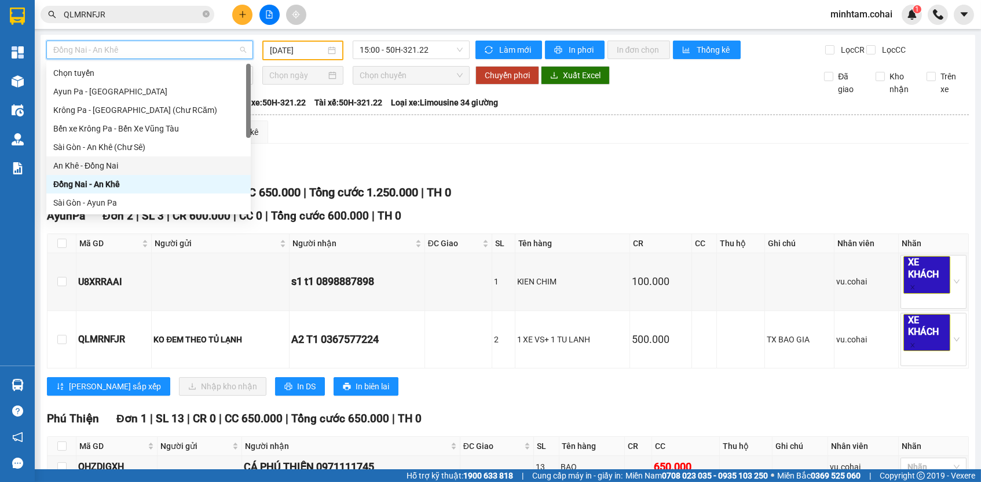
click at [130, 167] on div "An Khê - Đồng Nai" at bounding box center [148, 165] width 191 height 13
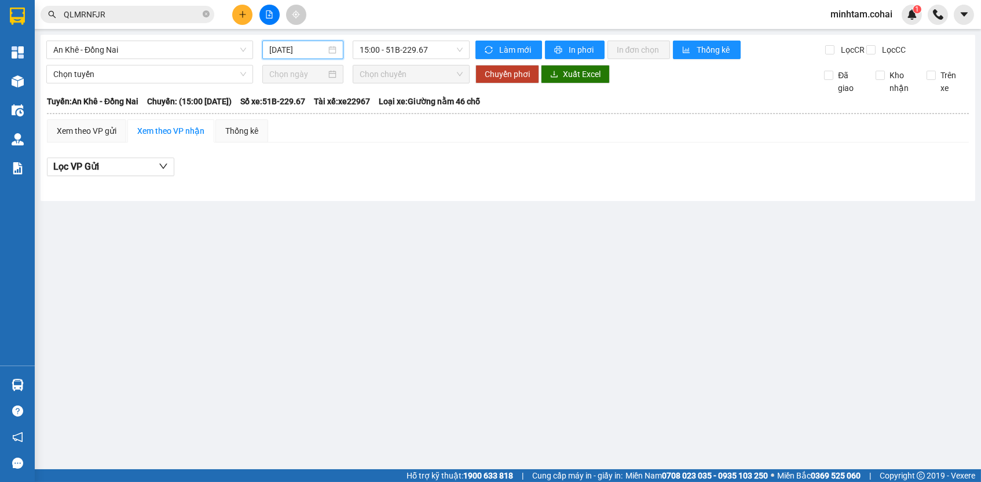
click at [312, 50] on input "13/10/2025" at bounding box center [297, 49] width 57 height 13
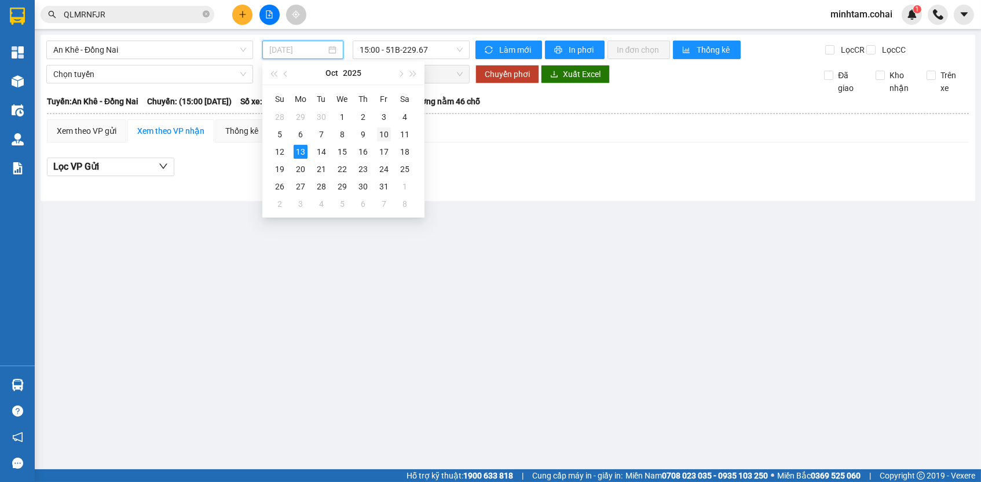
click at [377, 134] on div "10" at bounding box center [384, 134] width 14 height 14
type input "10/10/2025"
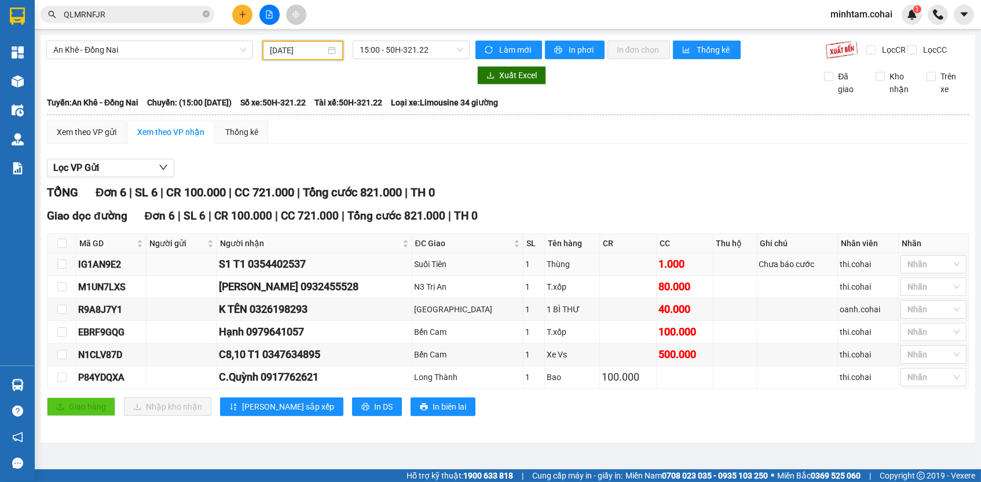
click at [116, 271] on div "IG1AN9E2" at bounding box center [111, 264] width 66 height 14
copy div "IG1AN9E2"
click at [153, 13] on input "QLMRNFJR" at bounding box center [132, 14] width 137 height 13
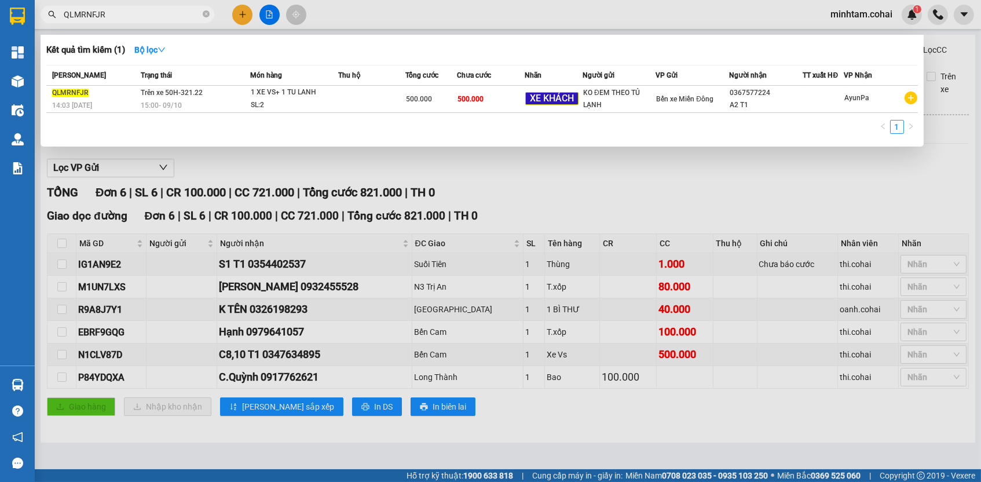
click at [153, 13] on input "QLMRNFJR" at bounding box center [132, 14] width 137 height 13
paste input "IG1AN9E2"
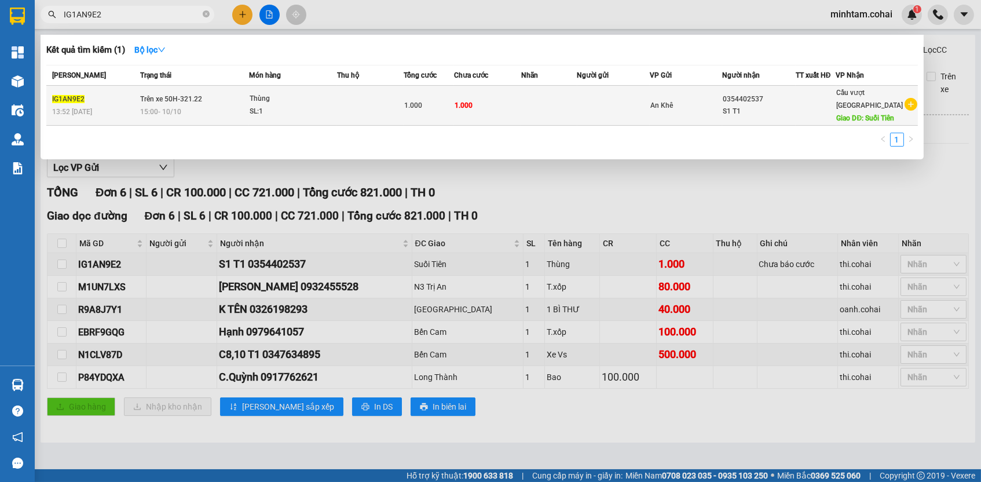
type input "IG1AN9E2"
click at [485, 103] on td "1.000" at bounding box center [487, 106] width 67 height 40
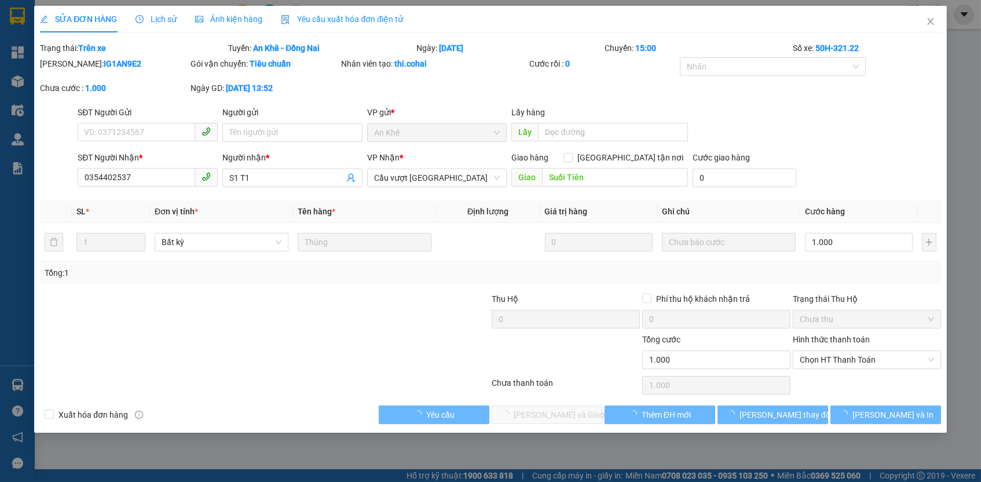
type input "0354402537"
type input "S1 T1"
type input "Suối Tiên"
type input "0"
type input "1.000"
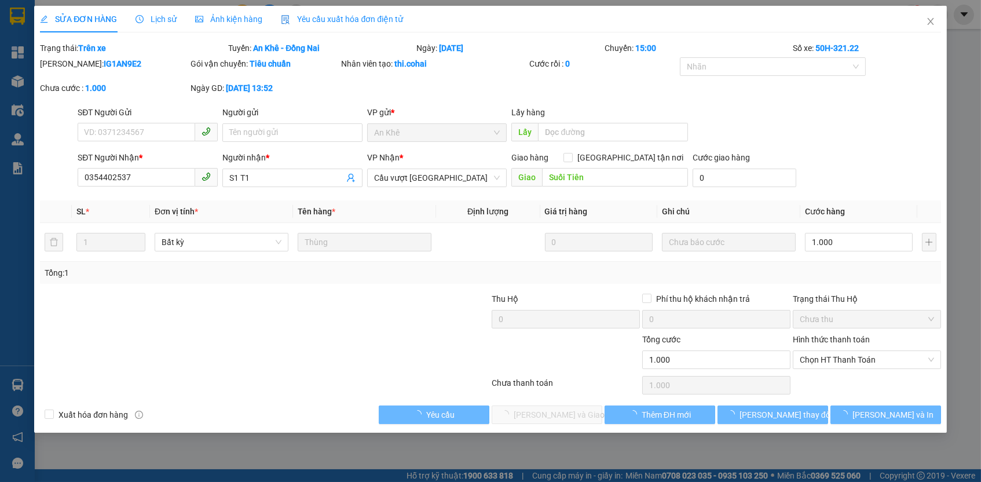
type input "1.000"
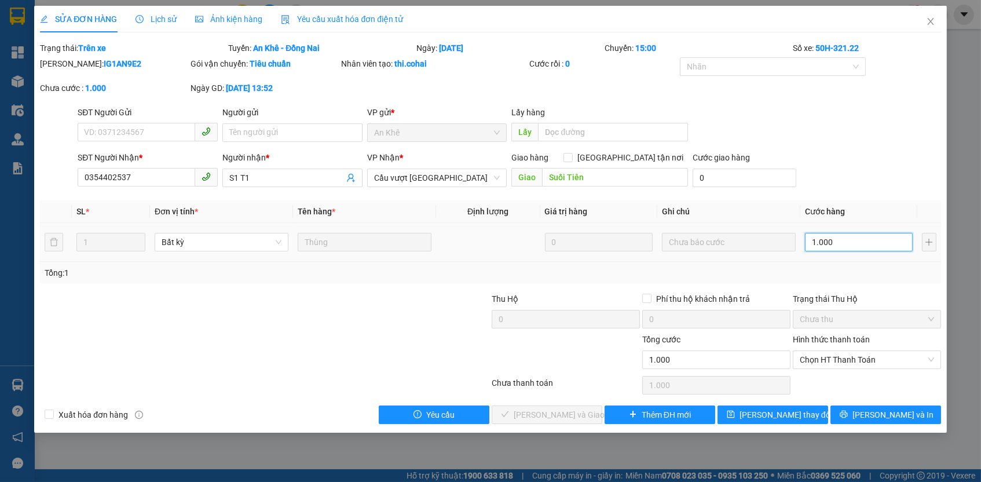
click at [882, 242] on input "1.000" at bounding box center [859, 242] width 108 height 19
type input "10.000"
type input "100.000"
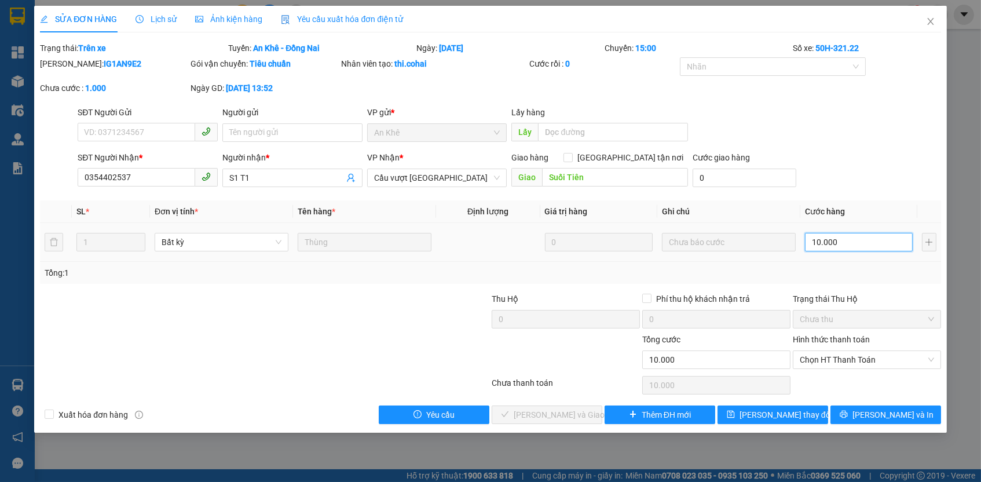
type input "100.000"
click at [874, 360] on span "Chọn HT Thanh Toán" at bounding box center [867, 359] width 134 height 17
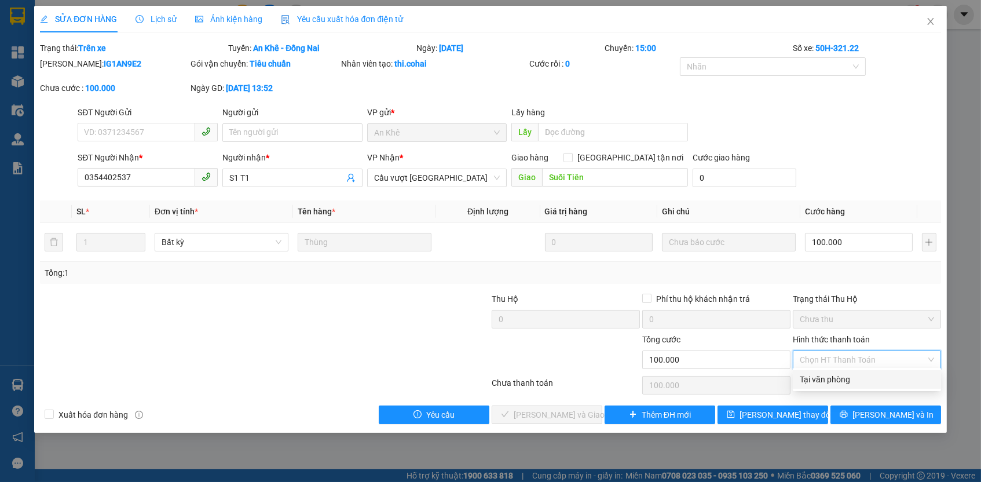
drag, startPoint x: 873, startPoint y: 380, endPoint x: 867, endPoint y: 390, distance: 12.5
click at [873, 380] on div "Tại văn phòng" at bounding box center [867, 379] width 134 height 13
type input "0"
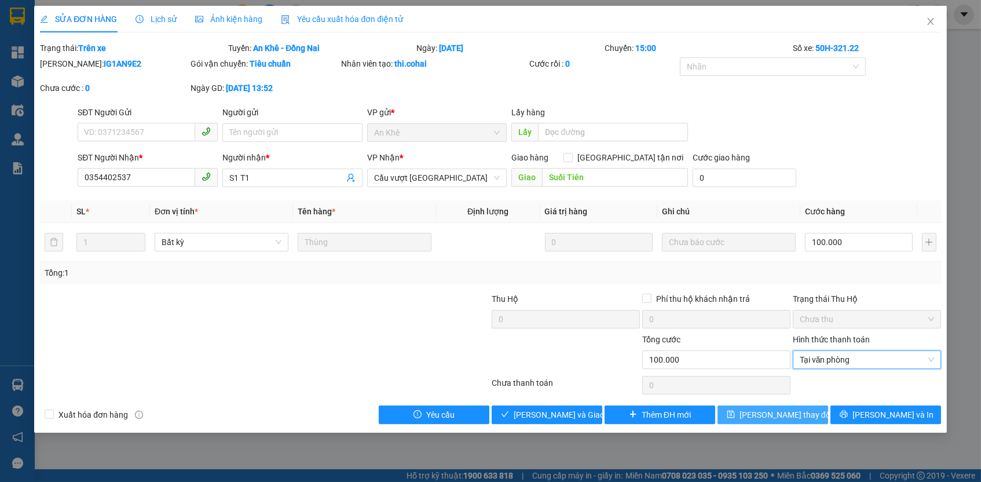
click at [816, 412] on button "Lưu thay đổi" at bounding box center [773, 414] width 111 height 19
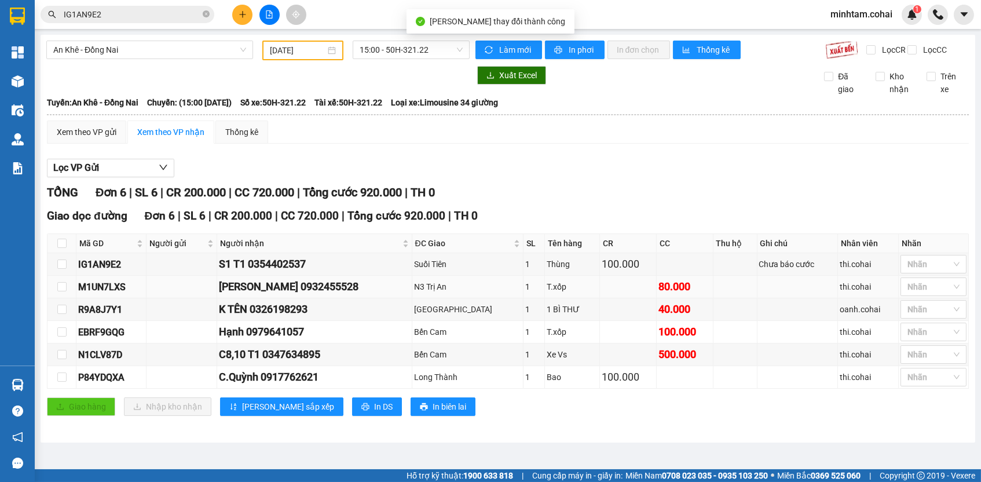
click at [111, 288] on div "M1UN7LXS" at bounding box center [111, 287] width 66 height 14
copy div "M1UN7LXS"
click at [156, 17] on input "IG1AN9E2" at bounding box center [132, 14] width 137 height 13
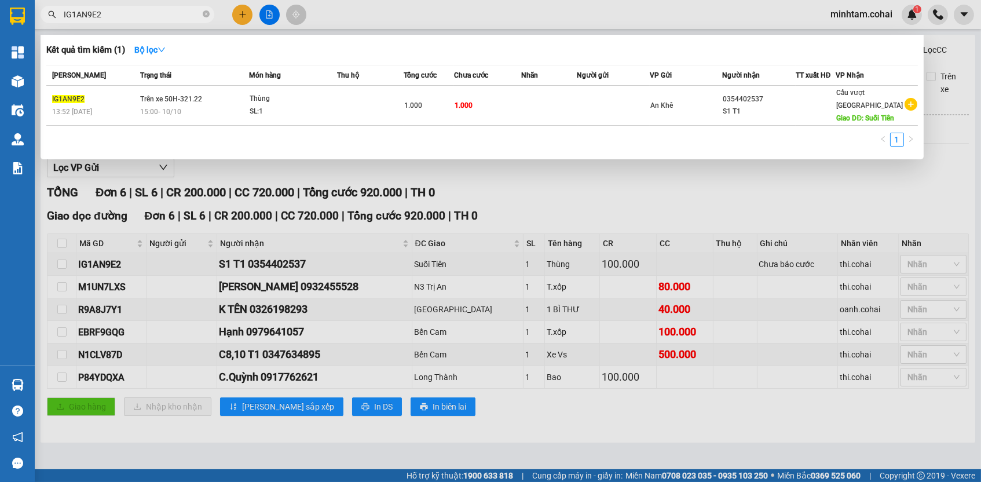
click at [156, 17] on input "IG1AN9E2" at bounding box center [132, 14] width 137 height 13
paste input "M1UN7LXS"
type input "M1UN7LXS"
click at [473, 138] on div "Mã ĐH Trạng thái Món hàng Thu hộ Tổng cước Chưa cước Nhãn Người gửi VP Gửi Ngườ…" at bounding box center [482, 109] width 872 height 89
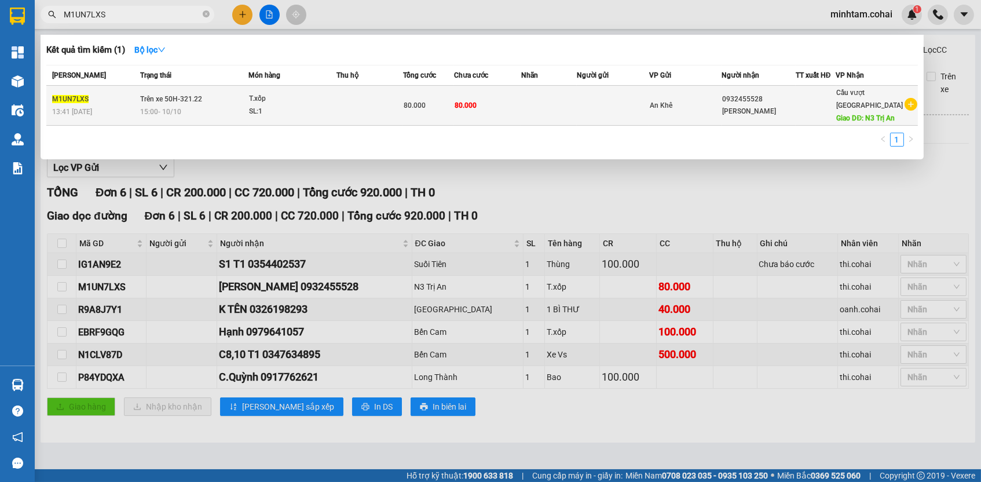
click at [460, 109] on span "80.000" at bounding box center [466, 105] width 22 height 8
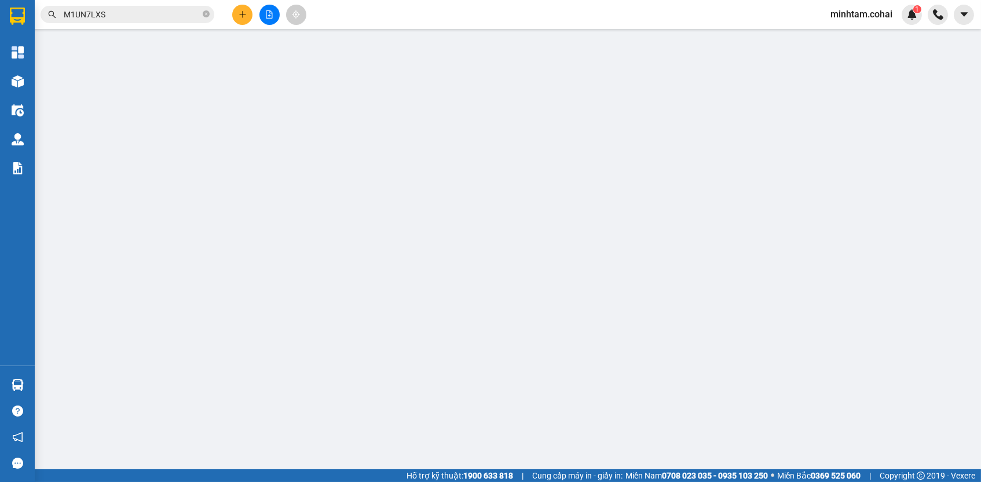
type input "0932455528"
type input "Lê Hiền"
type input "N3 Trị An"
type input "0"
type input "80.000"
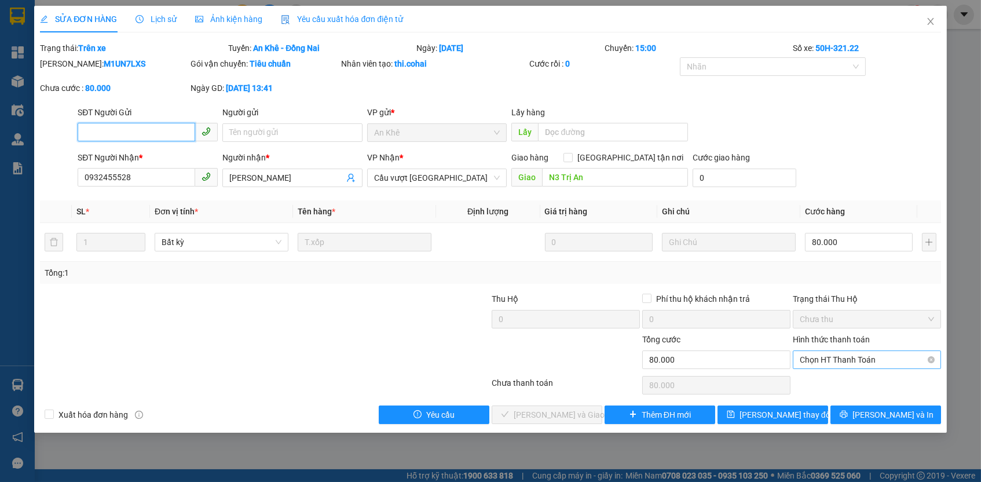
click at [853, 357] on span "Chọn HT Thanh Toán" at bounding box center [867, 359] width 134 height 17
click at [850, 370] on div "Tại văn phòng" at bounding box center [867, 379] width 148 height 19
type input "0"
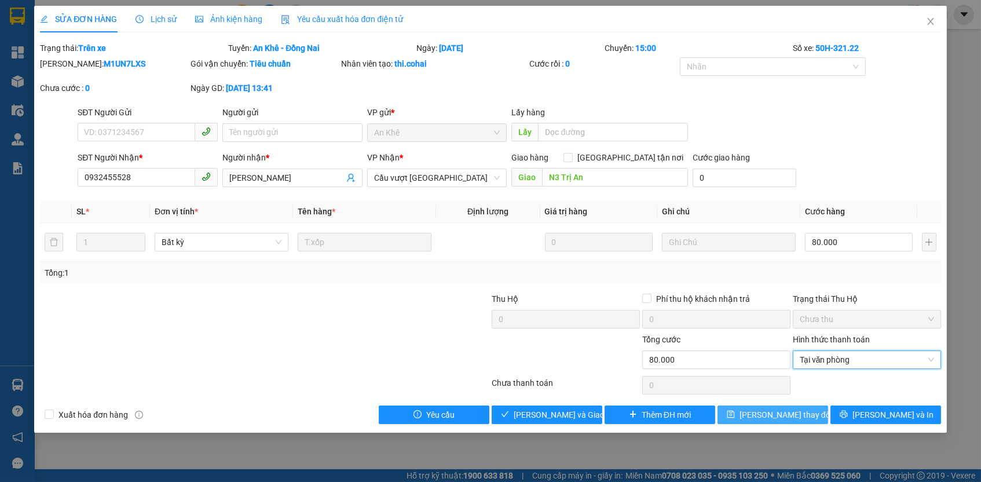
click at [810, 410] on button "Lưu thay đổi" at bounding box center [773, 414] width 111 height 19
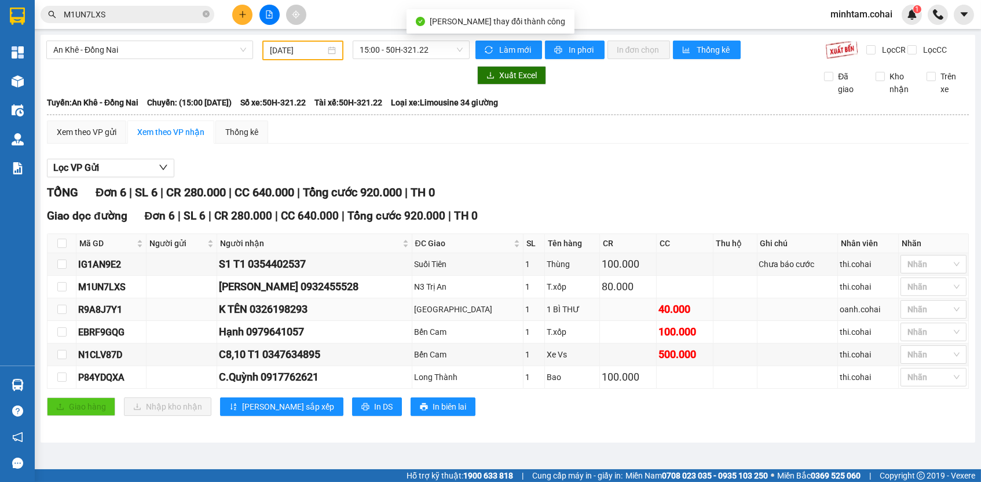
click at [103, 314] on div "R9A8J7Y1" at bounding box center [111, 309] width 66 height 14
copy div "R9A8J7Y1"
click at [173, 17] on input "M1UN7LXS" at bounding box center [132, 14] width 137 height 13
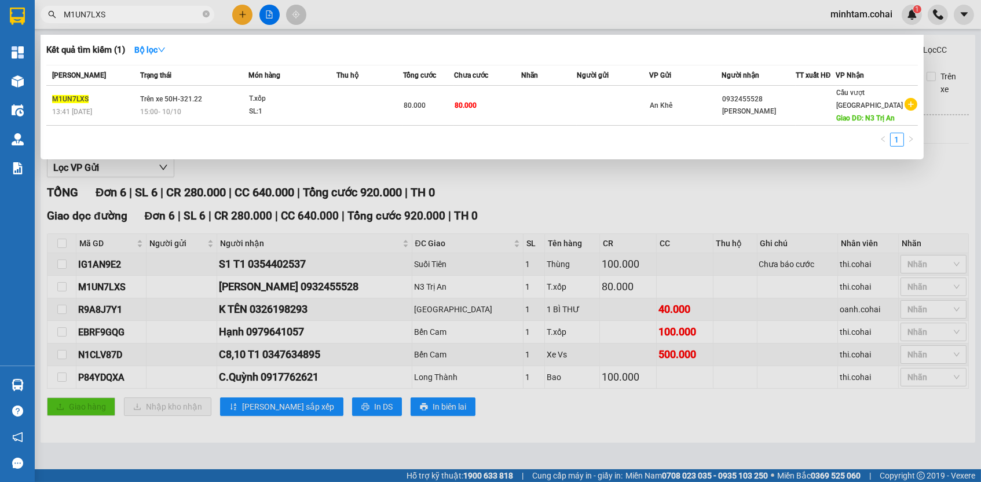
click at [173, 17] on input "M1UN7LXS" at bounding box center [132, 14] width 137 height 13
paste input "R9A8J7Y1"
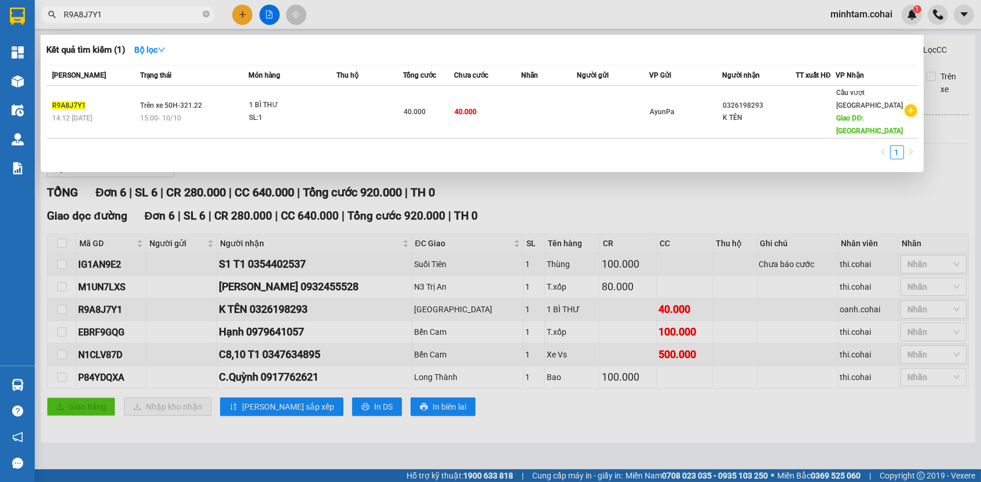
type input "R9A8J7Y1"
click at [466, 107] on span "40.000" at bounding box center [466, 111] width 22 height 9
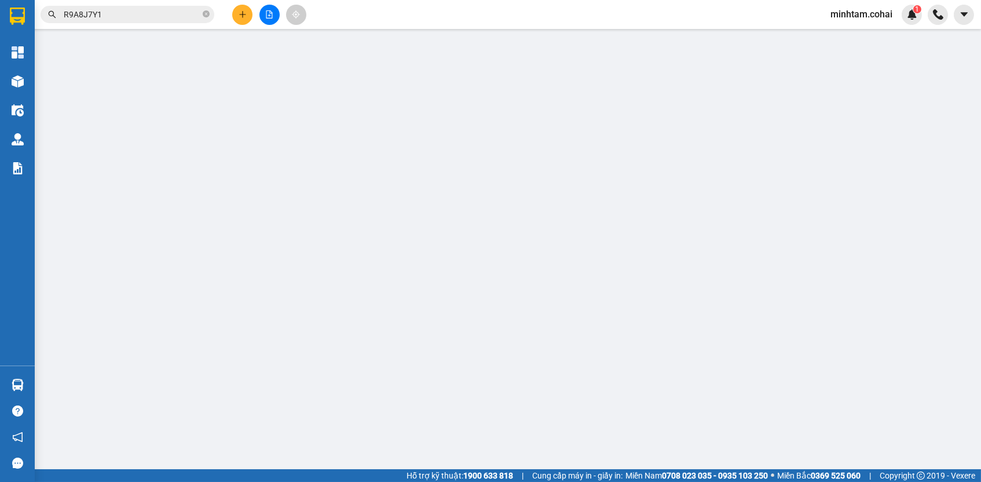
type input "0326198293"
type input "K TÊN"
type input "CHỢ BẾN CAM"
type input "0"
type input "40.000"
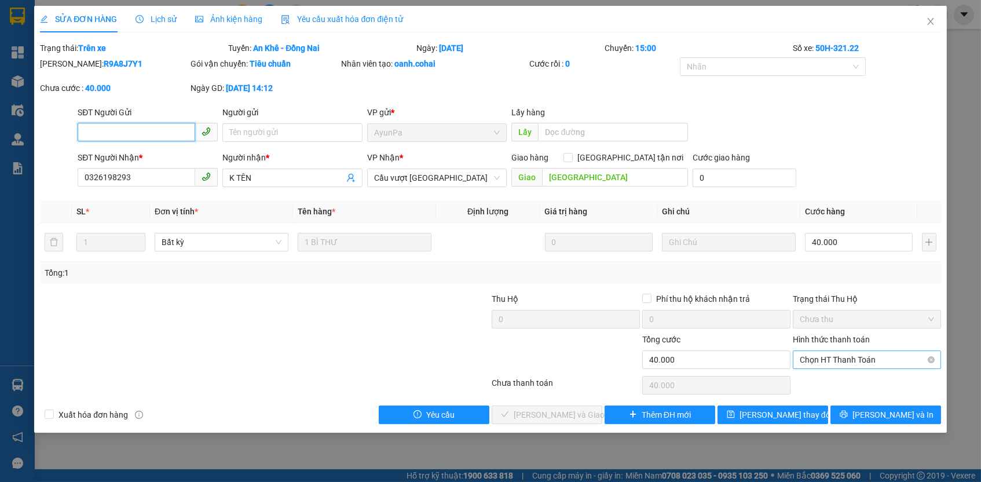
click at [858, 363] on span "Chọn HT Thanh Toán" at bounding box center [867, 359] width 134 height 17
click at [856, 379] on div "Tại văn phòng" at bounding box center [867, 379] width 134 height 13
type input "0"
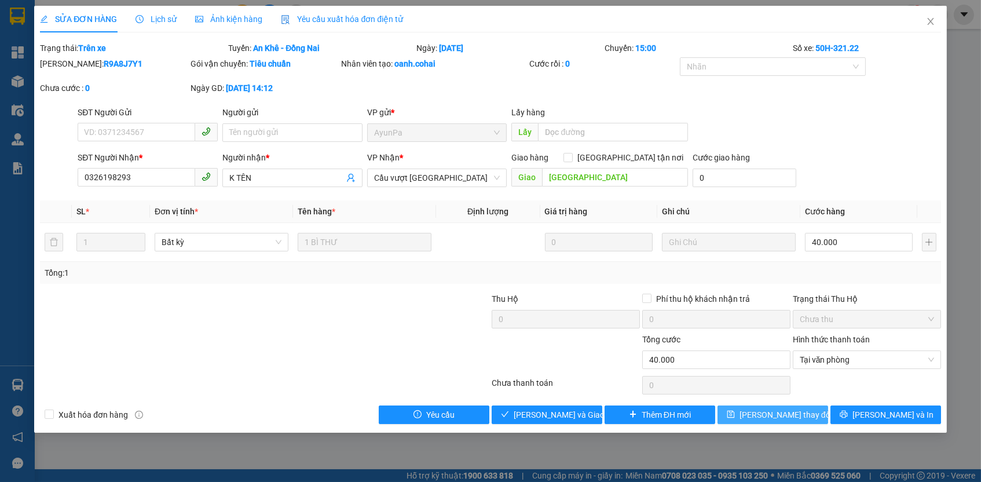
click at [735, 412] on icon "save" at bounding box center [731, 414] width 8 height 8
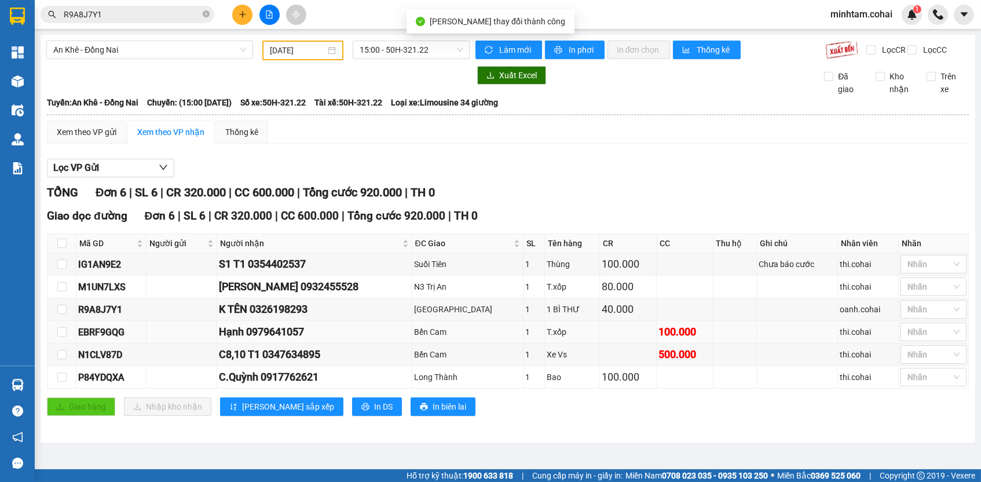
click at [91, 335] on div "EBRF9GQG" at bounding box center [111, 332] width 66 height 14
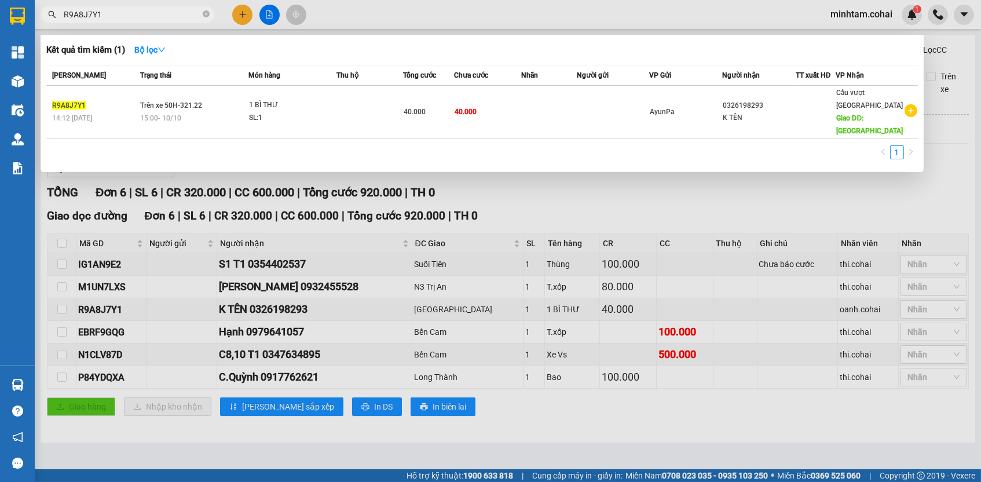
click at [159, 16] on input "R9A8J7Y1" at bounding box center [132, 14] width 137 height 13
paste input "EBRF9GQG"
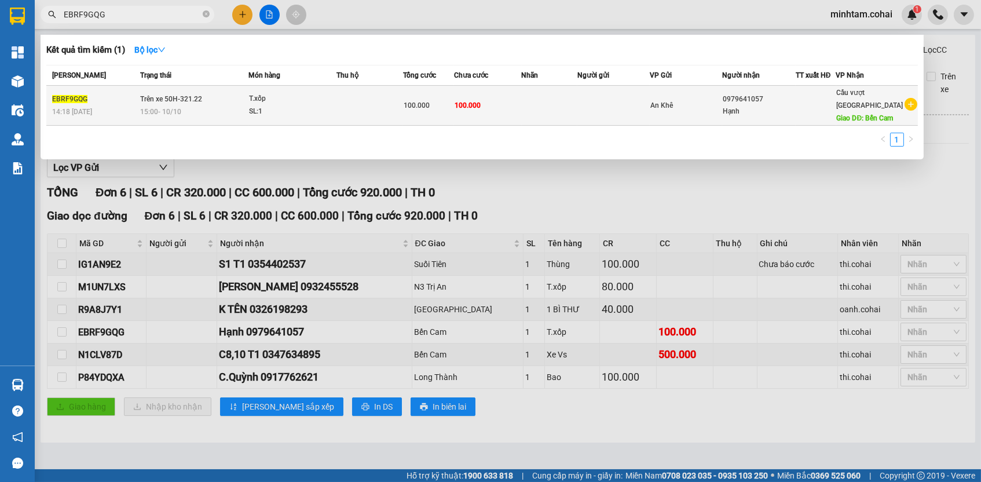
type input "EBRF9GQG"
click at [492, 113] on td "100.000" at bounding box center [487, 106] width 67 height 40
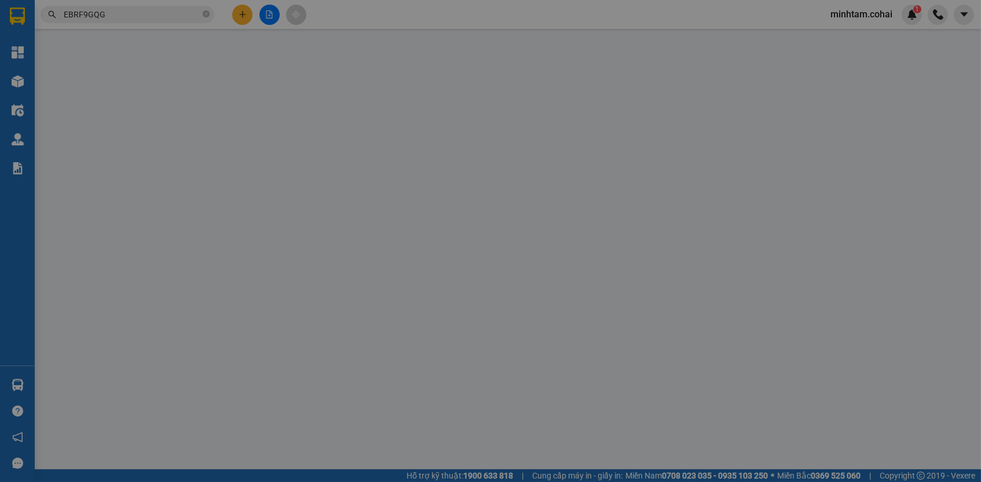
type input "0979641057"
type input "Hạnh"
type input "Bến Cam"
type input "0"
type input "100.000"
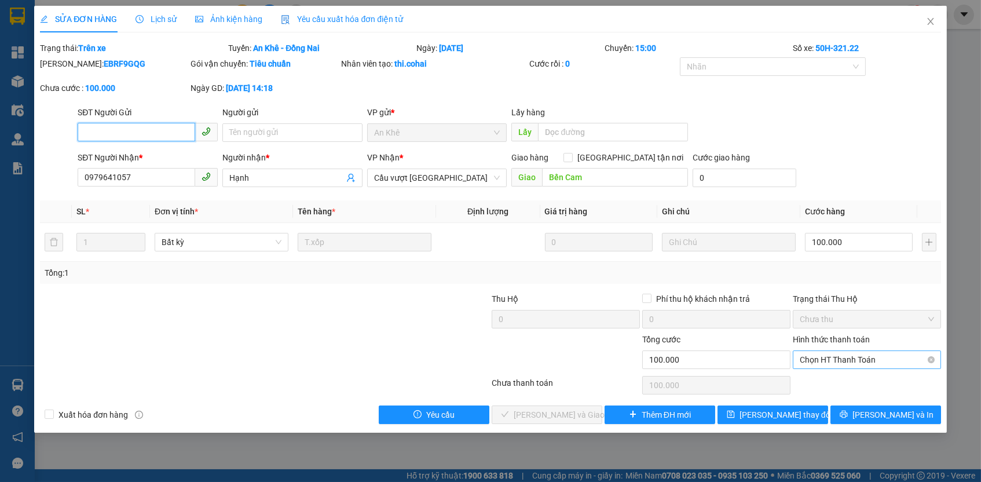
click at [866, 361] on span "Chọn HT Thanh Toán" at bounding box center [867, 359] width 134 height 17
click at [868, 379] on div "Tại văn phòng" at bounding box center [867, 379] width 134 height 13
type input "0"
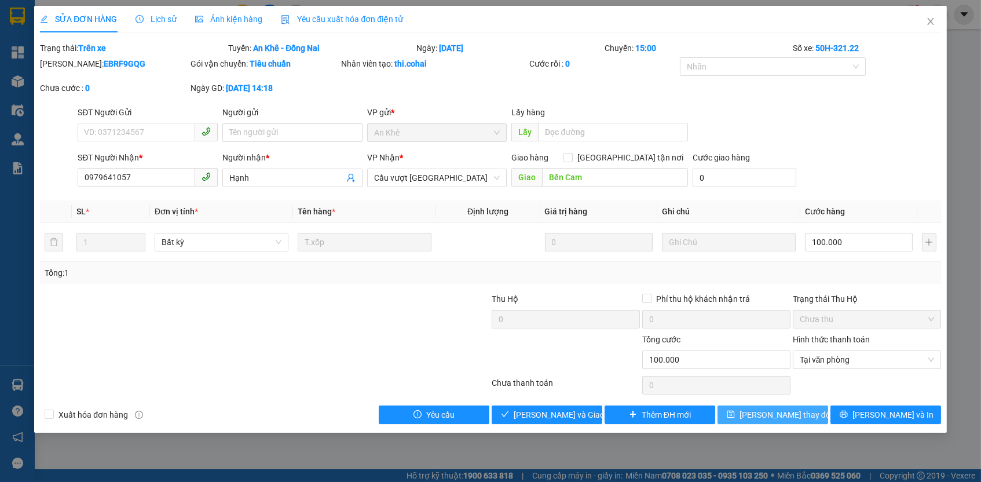
click at [809, 415] on button "Lưu thay đổi" at bounding box center [773, 414] width 111 height 19
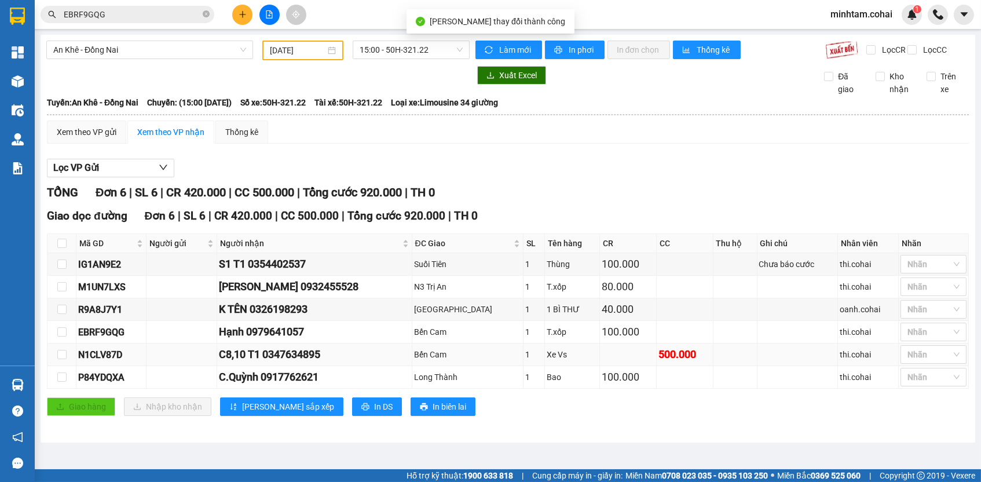
click at [117, 362] on div "N1CLV87D" at bounding box center [111, 355] width 66 height 14
click at [118, 362] on div "N1CLV87D" at bounding box center [111, 355] width 66 height 14
click at [164, 10] on input "EBRF9GQG" at bounding box center [132, 14] width 137 height 13
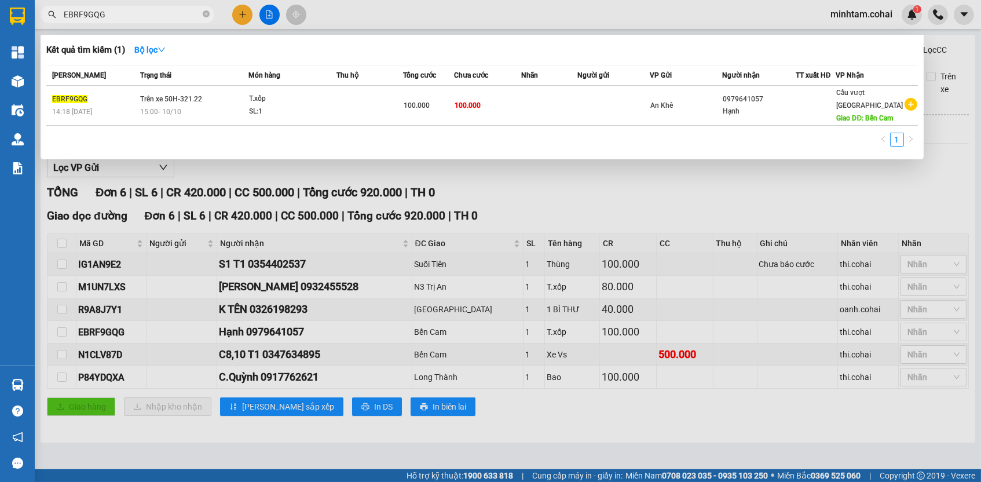
click at [164, 10] on input "EBRF9GQG" at bounding box center [132, 14] width 137 height 13
paste input "N1CLV87D"
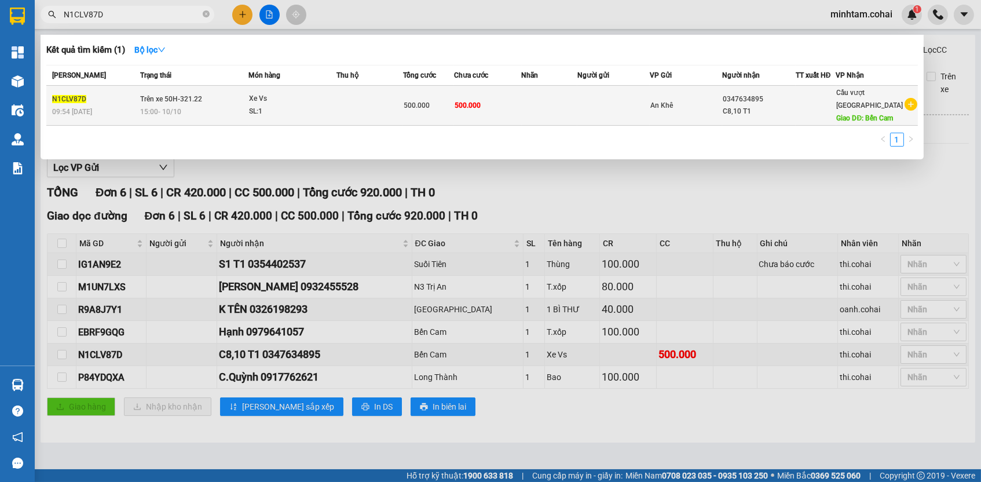
type input "N1CLV87D"
click at [496, 115] on td "500.000" at bounding box center [487, 106] width 67 height 40
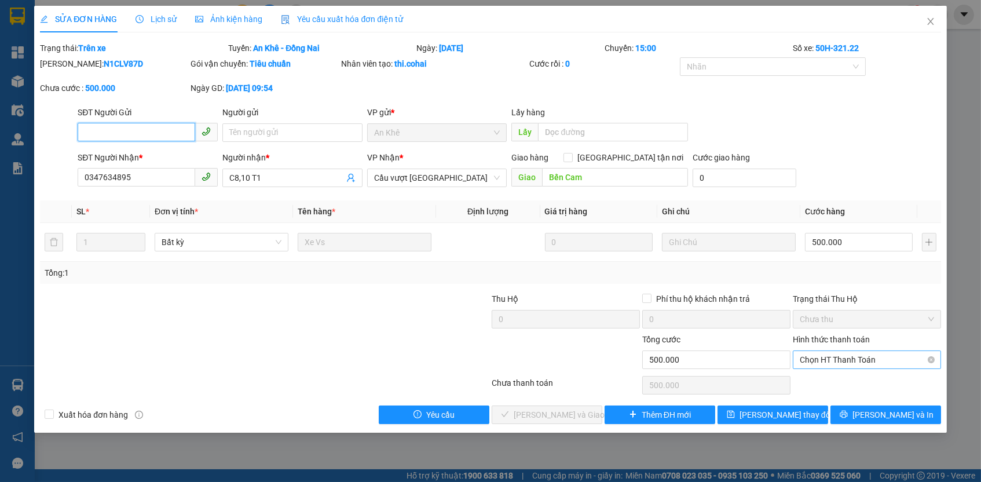
click at [825, 357] on span "Chọn HT Thanh Toán" at bounding box center [867, 359] width 134 height 17
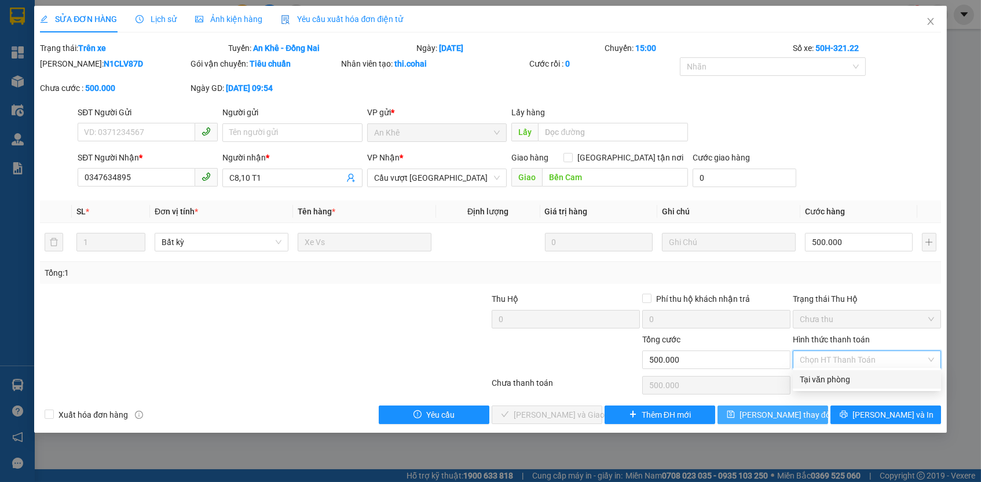
drag, startPoint x: 827, startPoint y: 374, endPoint x: 798, endPoint y: 412, distance: 48.3
click at [827, 374] on div "Tại văn phòng" at bounding box center [867, 379] width 134 height 13
type input "0"
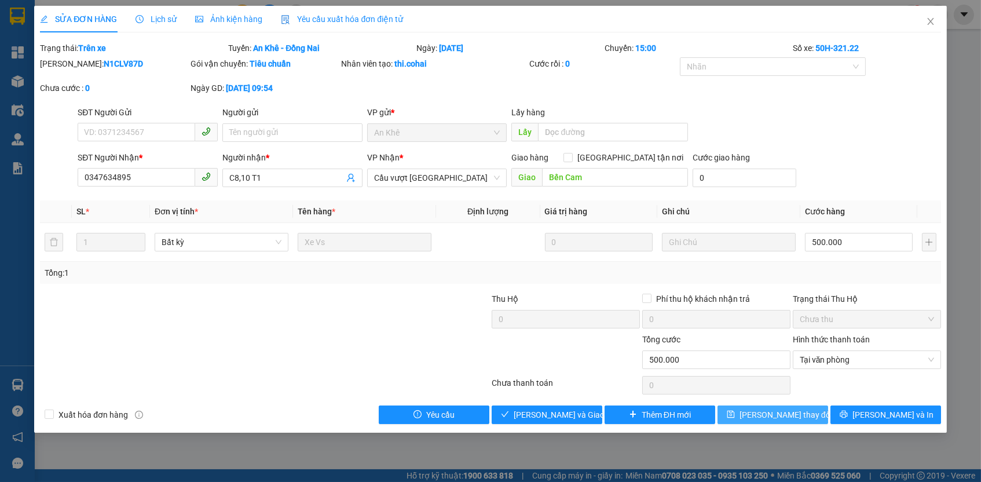
drag, startPoint x: 795, startPoint y: 410, endPoint x: 577, endPoint y: 467, distance: 224.7
click at [786, 415] on span "Lưu thay đổi" at bounding box center [786, 414] width 93 height 13
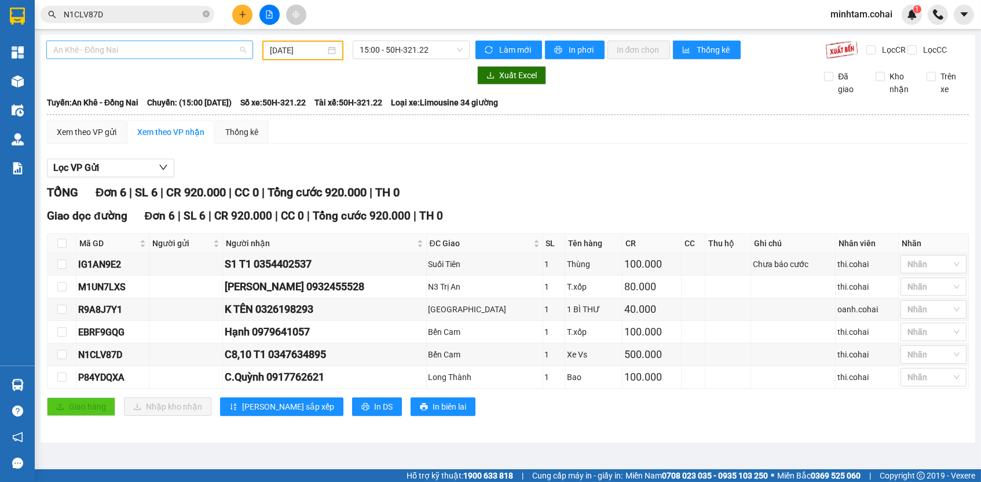
click at [230, 44] on span "An Khê - Đồng Nai" at bounding box center [149, 49] width 193 height 17
drag, startPoint x: 624, startPoint y: 404, endPoint x: 558, endPoint y: 461, distance: 87.9
click at [624, 404] on div "Giao hàng Nhập kho nhận Lưu sắp xếp In DS In biên lai" at bounding box center [508, 406] width 922 height 19
click at [218, 45] on span "An Khê - Đồng Nai" at bounding box center [149, 49] width 193 height 17
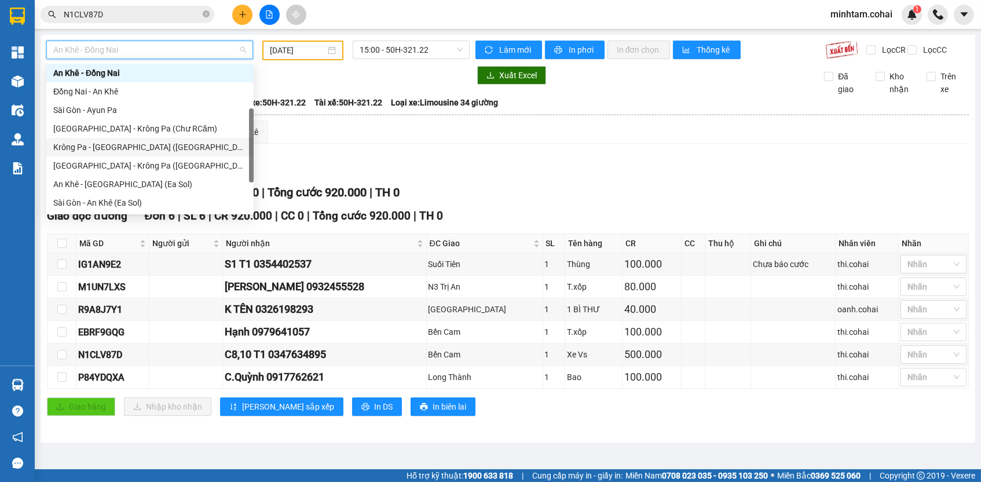
scroll to position [93, 0]
click at [176, 163] on div "Sài Gòn - Krông Pa (Uar)" at bounding box center [149, 165] width 193 height 13
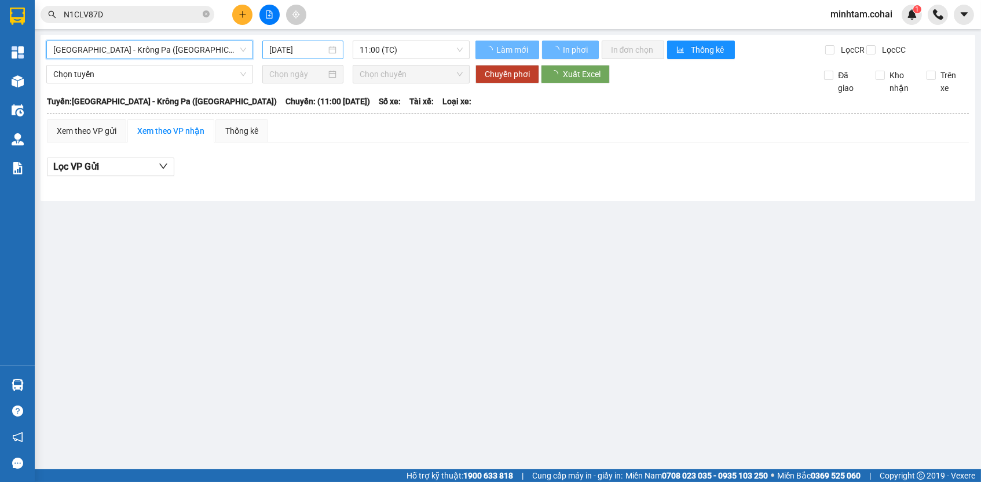
click at [304, 51] on input "13/10/2025" at bounding box center [297, 49] width 57 height 13
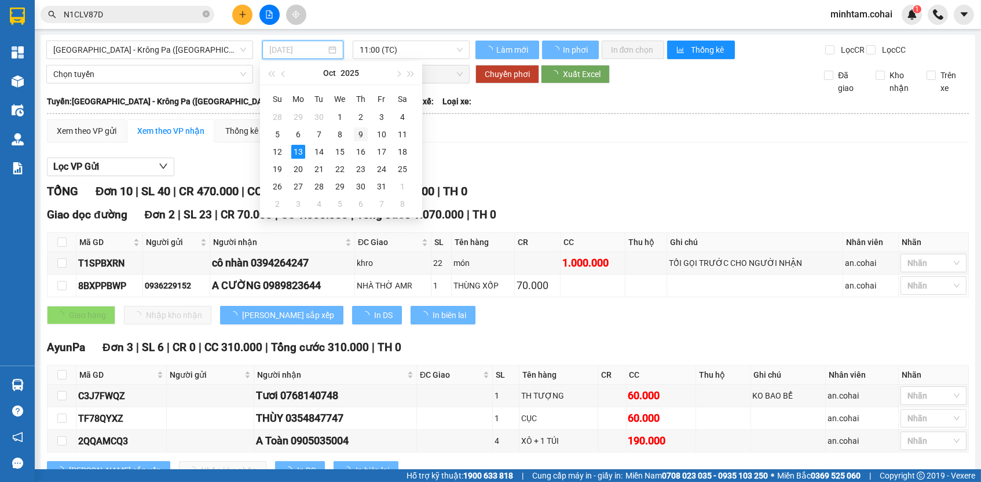
click at [360, 137] on div "9" at bounding box center [361, 134] width 14 height 14
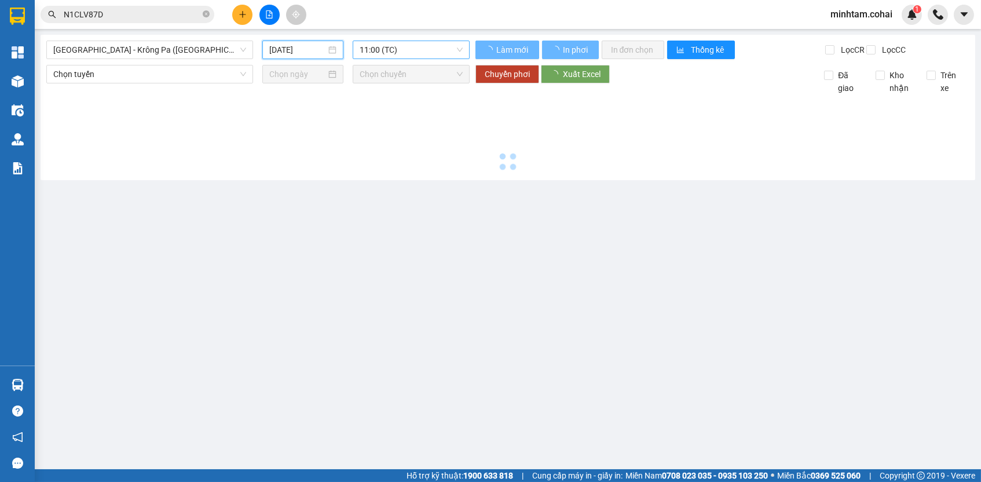
type input "09/10/2025"
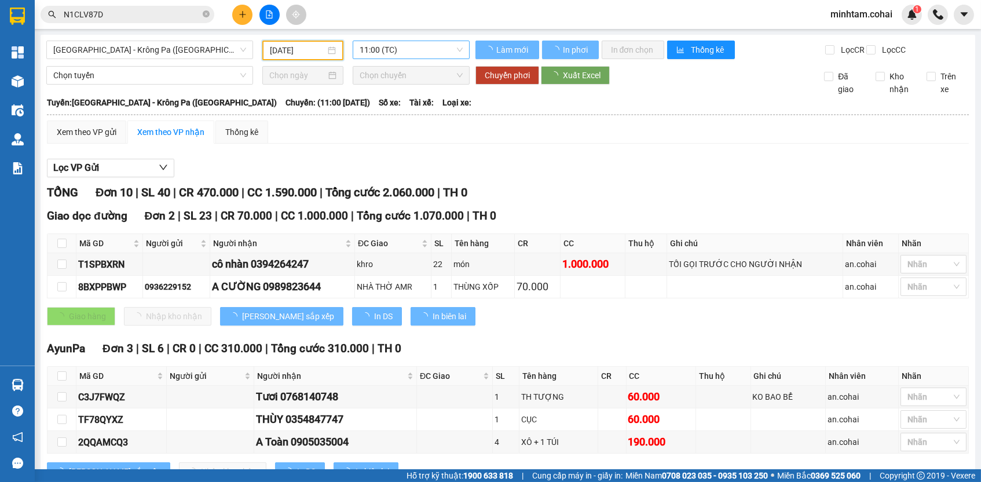
click at [391, 57] on span "11:00 (TC)" at bounding box center [411, 49] width 103 height 17
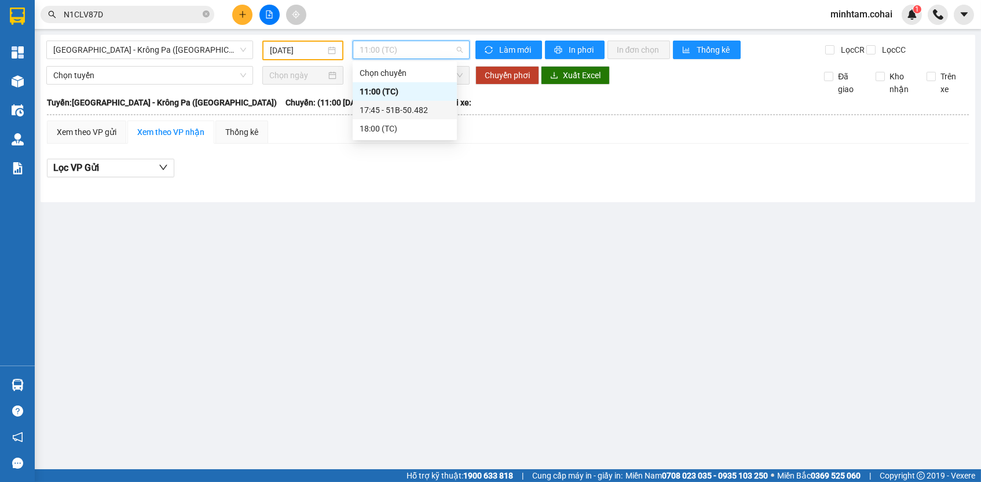
click at [398, 103] on div "17:45 - 51B-50.482" at bounding box center [405, 110] width 104 height 19
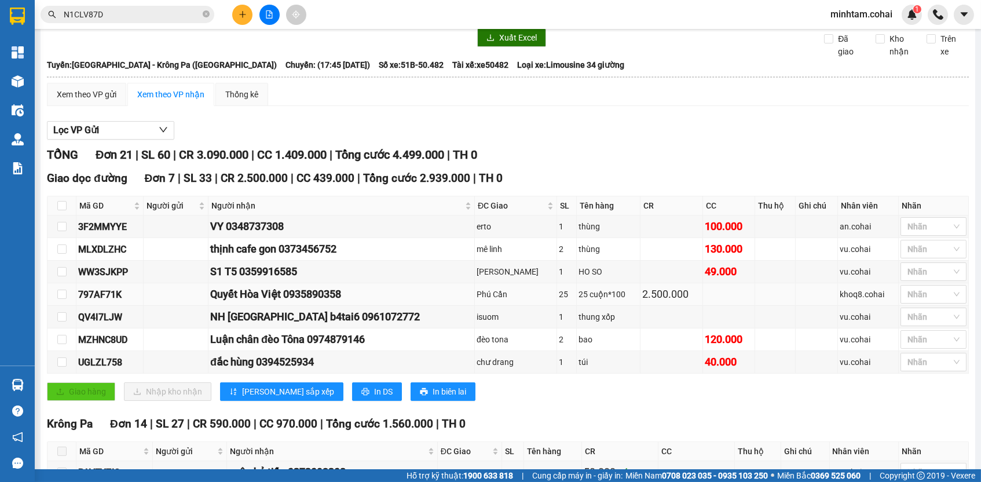
scroll to position [122, 0]
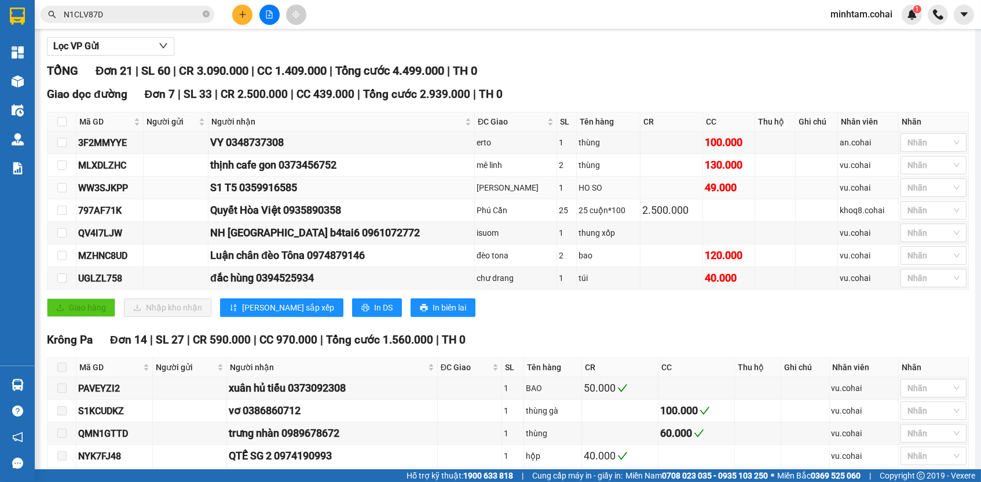
click at [123, 193] on div "WW3SJKPP" at bounding box center [109, 188] width 63 height 14
click at [183, 14] on input "N1CLV87D" at bounding box center [132, 14] width 137 height 13
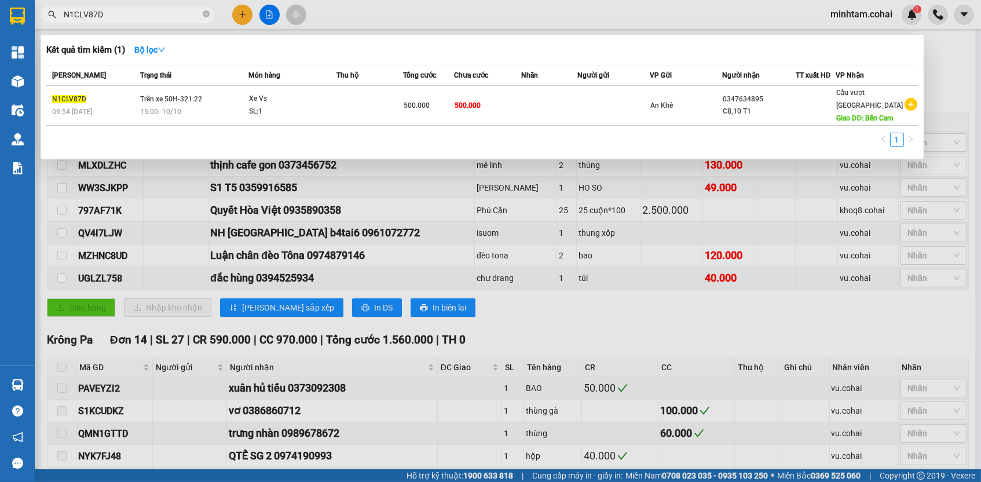
click at [183, 14] on input "N1CLV87D" at bounding box center [132, 14] width 137 height 13
paste input "WW3SJKPP"
type input "WW3SJKPP"
click at [477, 100] on span "49.000" at bounding box center [469, 104] width 22 height 9
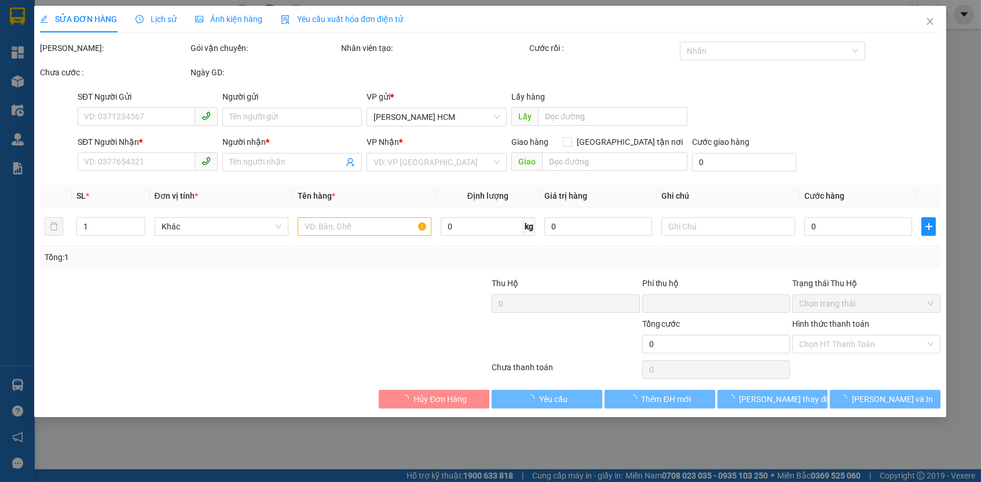
type input "0359916585"
type input "S1 T5"
type input "TAM DAO"
type input "0"
type input "49.000"
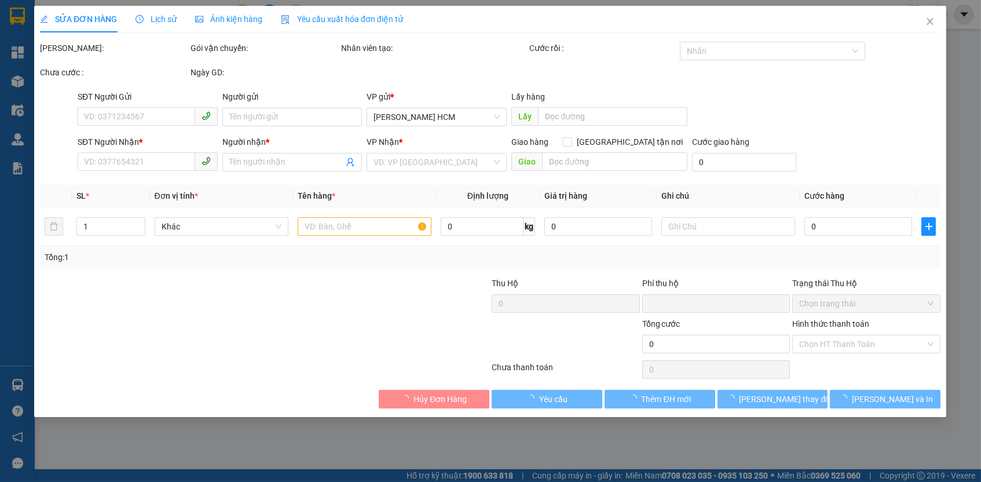
type input "49.000"
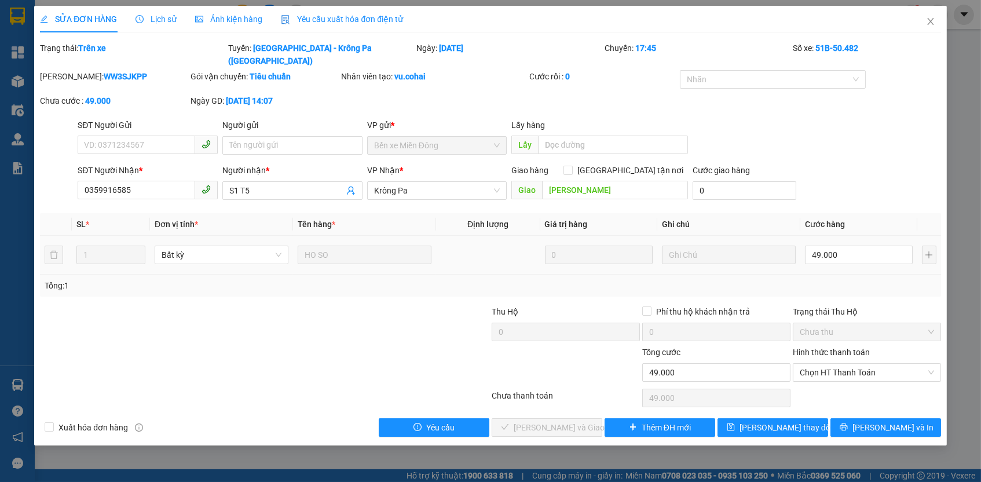
click at [847, 250] on div "49.000" at bounding box center [859, 254] width 108 height 23
click at [846, 246] on input "49.000" at bounding box center [859, 255] width 108 height 19
type input "5"
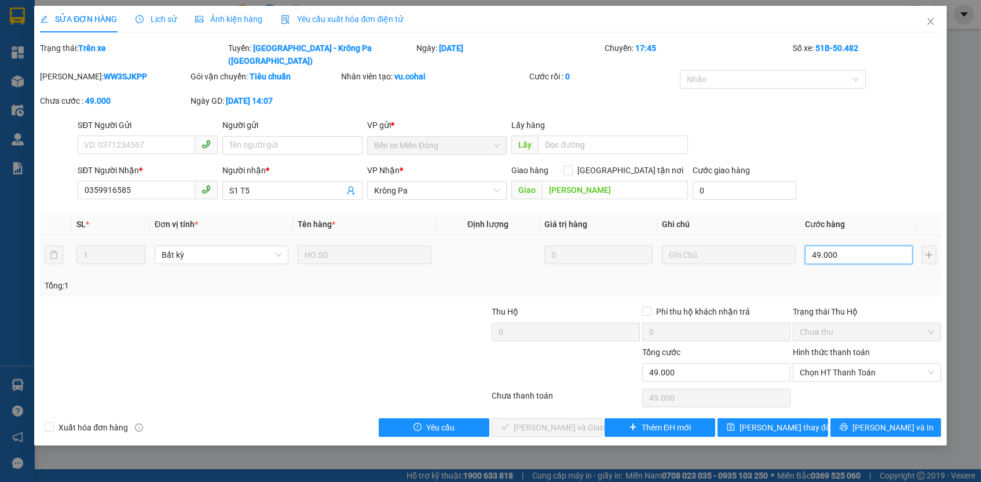
type input "5"
type input "50"
type input "50.000"
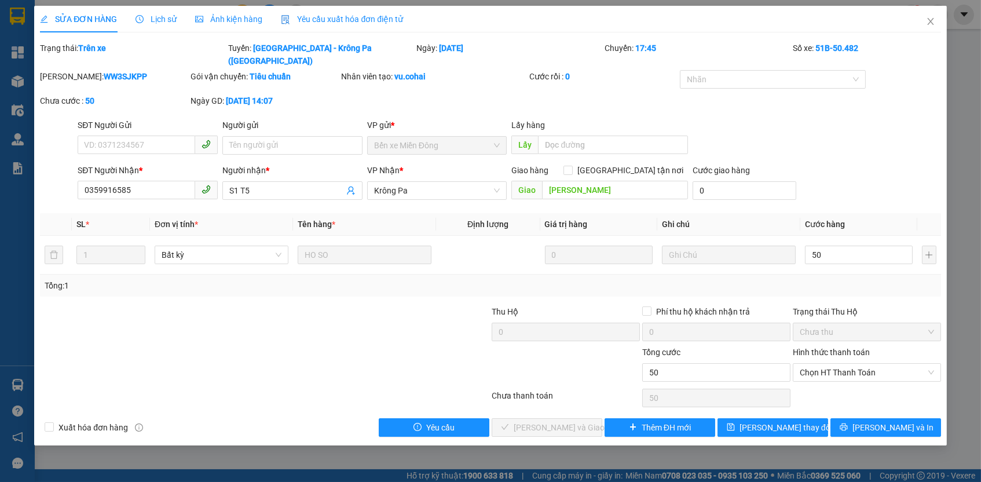
type input "50.000"
click at [845, 279] on div "Tổng: 1" at bounding box center [490, 285] width 891 height 13
click at [817, 418] on button "Lưu thay đổi" at bounding box center [773, 427] width 111 height 19
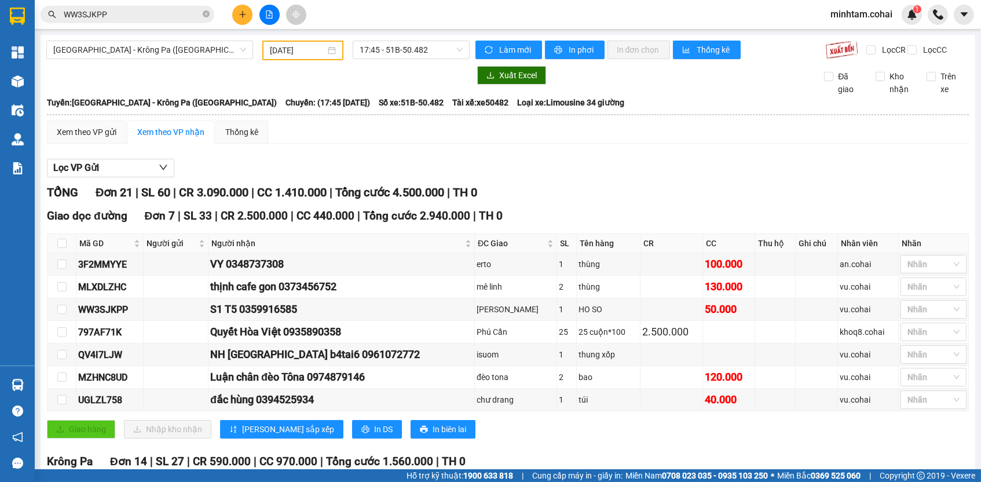
click at [191, 16] on input "WW3SJKPP" at bounding box center [132, 14] width 137 height 13
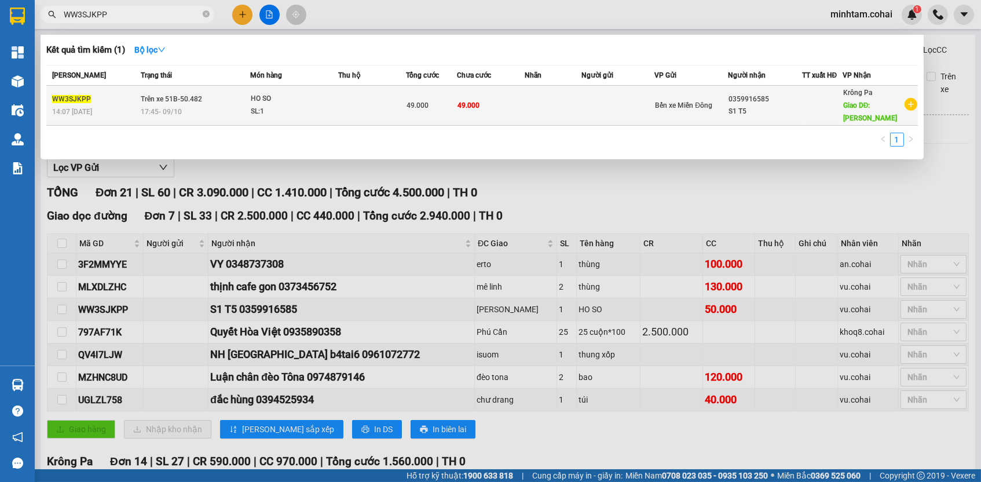
click at [480, 105] on span "49.000" at bounding box center [469, 105] width 22 height 8
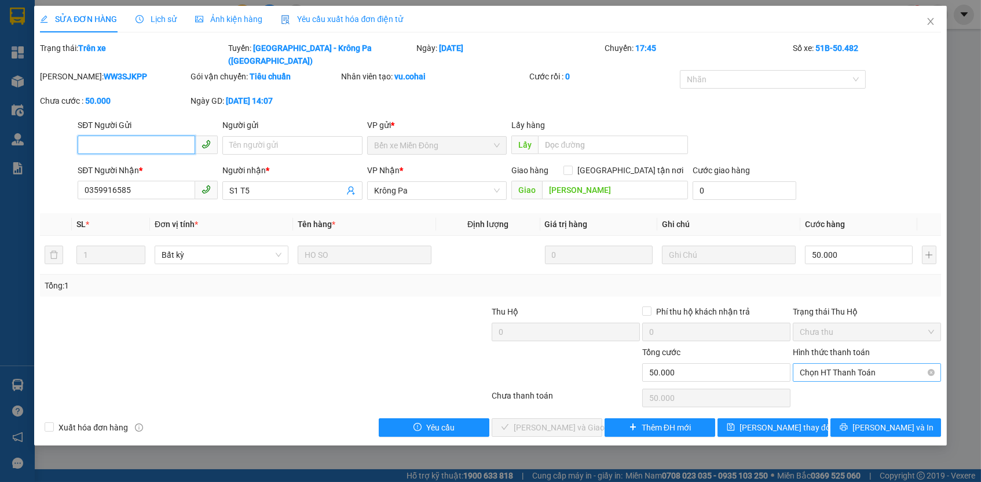
click at [833, 364] on span "Chọn HT Thanh Toán" at bounding box center [867, 372] width 134 height 17
click at [828, 384] on div "Tại văn phòng" at bounding box center [867, 379] width 134 height 13
type input "0"
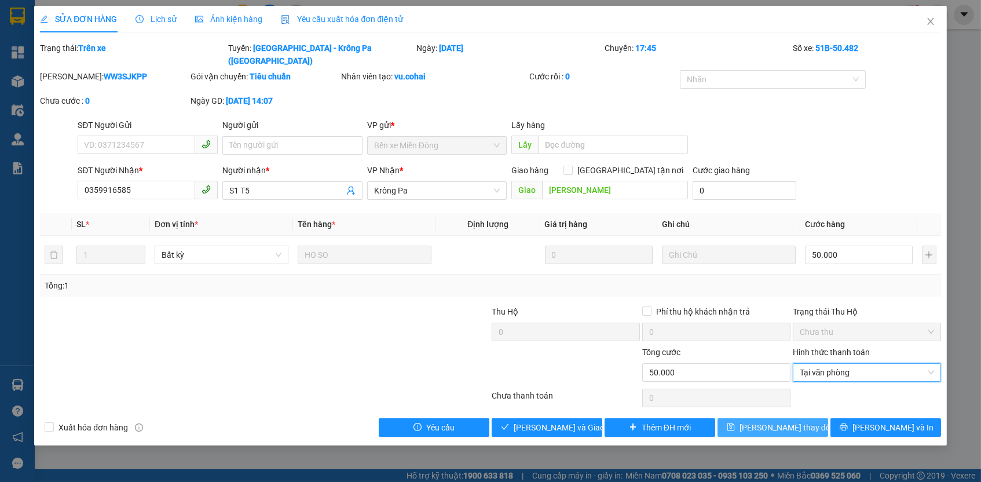
click at [808, 418] on button "Lưu thay đổi" at bounding box center [773, 427] width 111 height 19
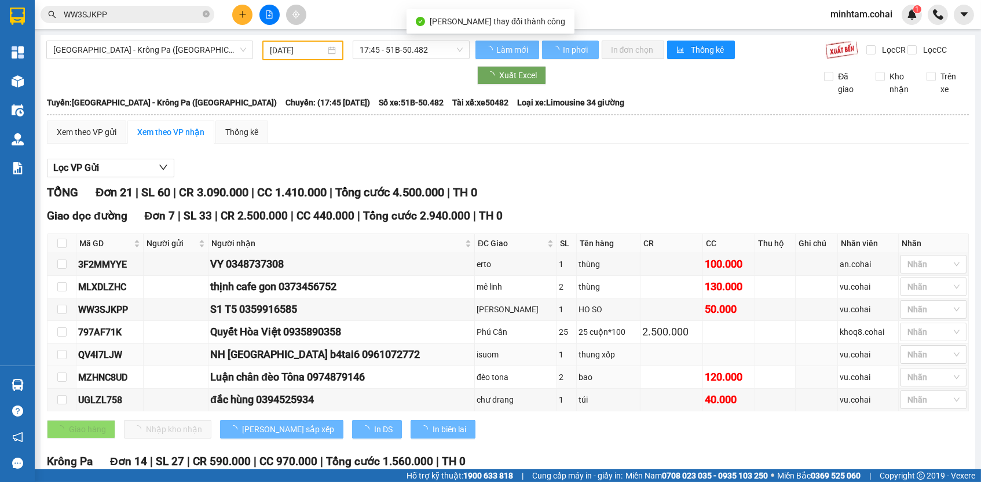
scroll to position [2, 0]
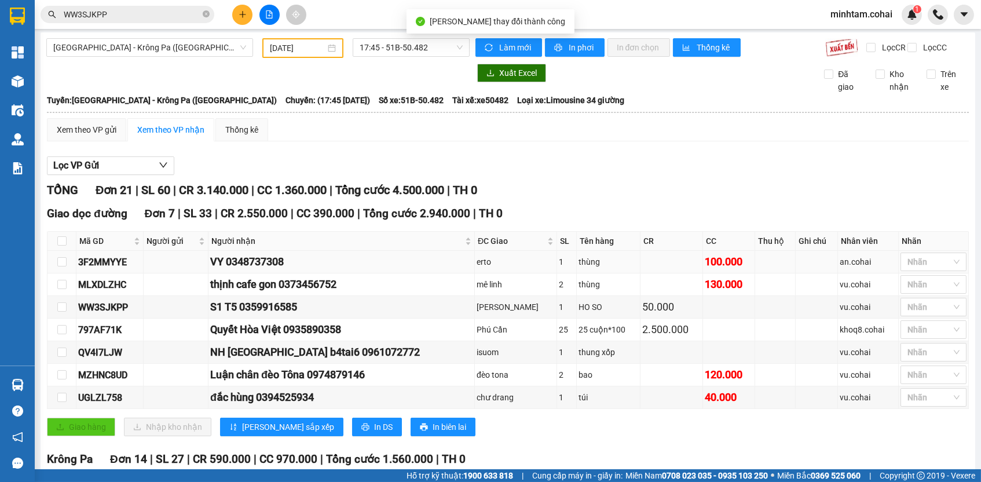
click at [90, 265] on div "3F2MMYYE" at bounding box center [109, 262] width 63 height 14
click at [178, 13] on input "WW3SJKPP" at bounding box center [132, 14] width 137 height 13
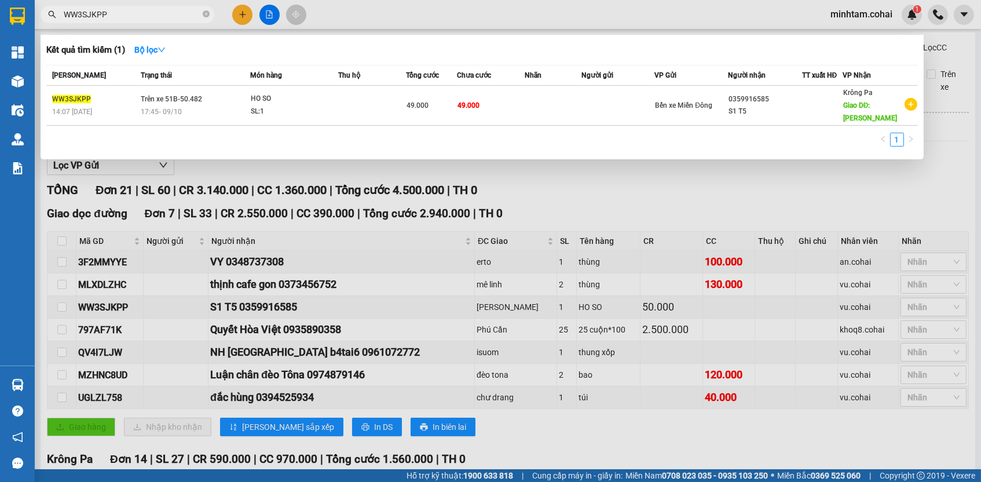
click at [178, 13] on input "WW3SJKPP" at bounding box center [132, 14] width 137 height 13
paste input "3F2MMYYE"
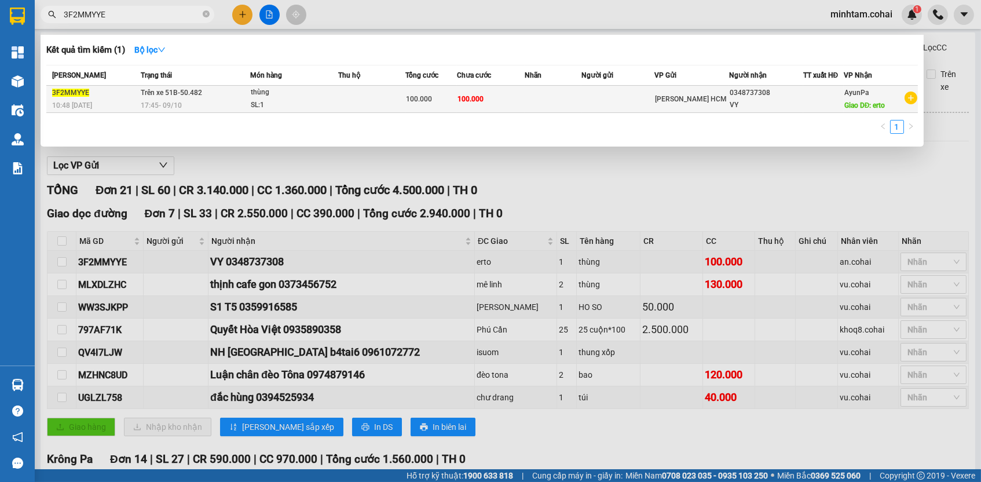
type input "3F2MMYYE"
click at [546, 107] on td at bounding box center [553, 99] width 56 height 27
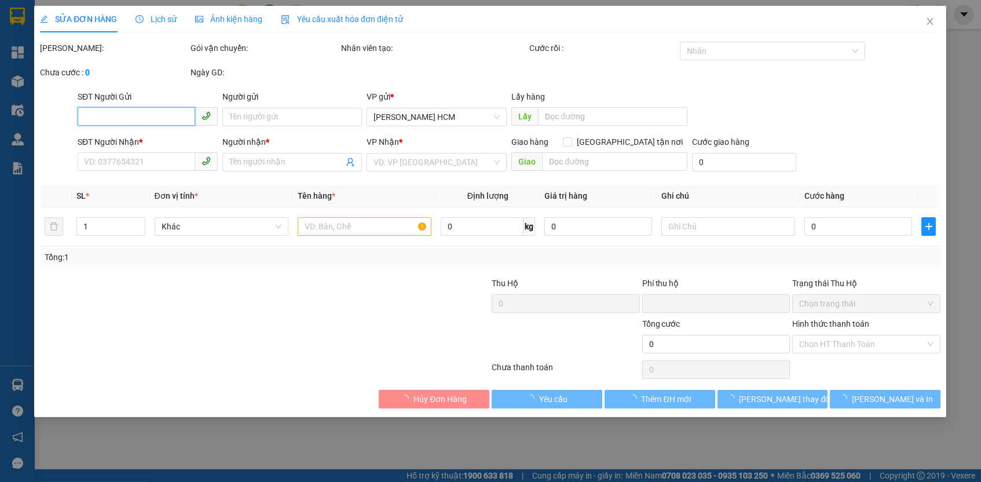
type input "0348737308"
type input "VY"
type input "erto"
type input "0"
type input "100.000"
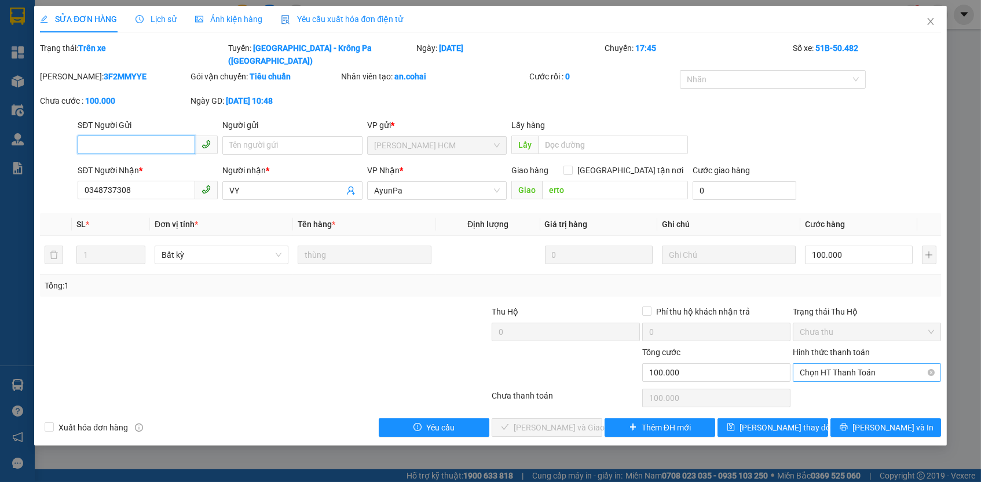
click at [840, 364] on span "Chọn HT Thanh Toán" at bounding box center [867, 372] width 134 height 17
click at [839, 380] on div "Tại văn phòng" at bounding box center [867, 379] width 134 height 13
type input "0"
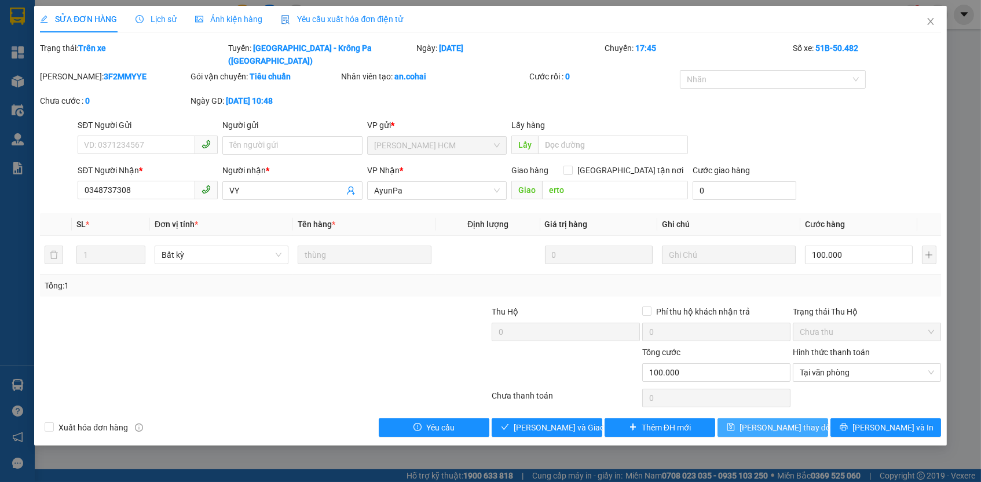
click at [801, 421] on span "Lưu thay đổi" at bounding box center [786, 427] width 93 height 13
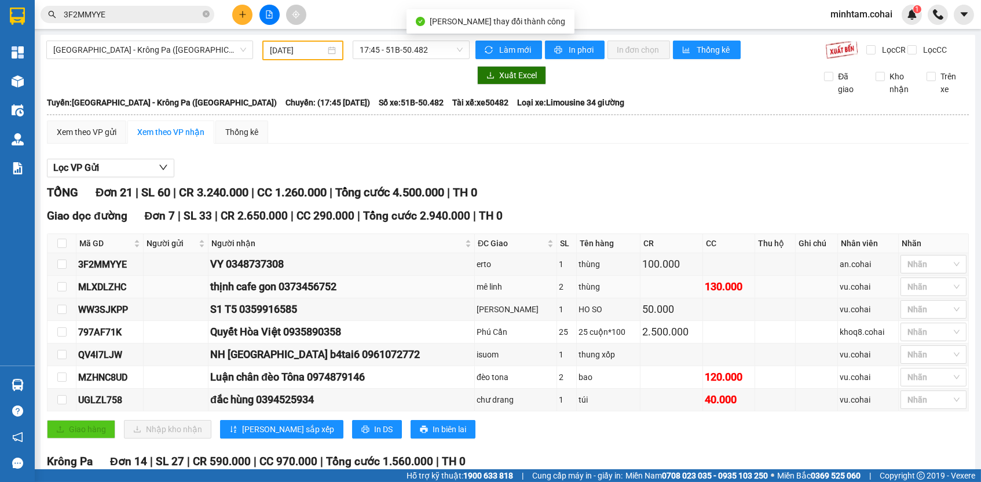
click at [118, 294] on div "MLXDLZHC" at bounding box center [109, 287] width 63 height 14
click at [162, 16] on input "3F2MMYYE" at bounding box center [132, 14] width 137 height 13
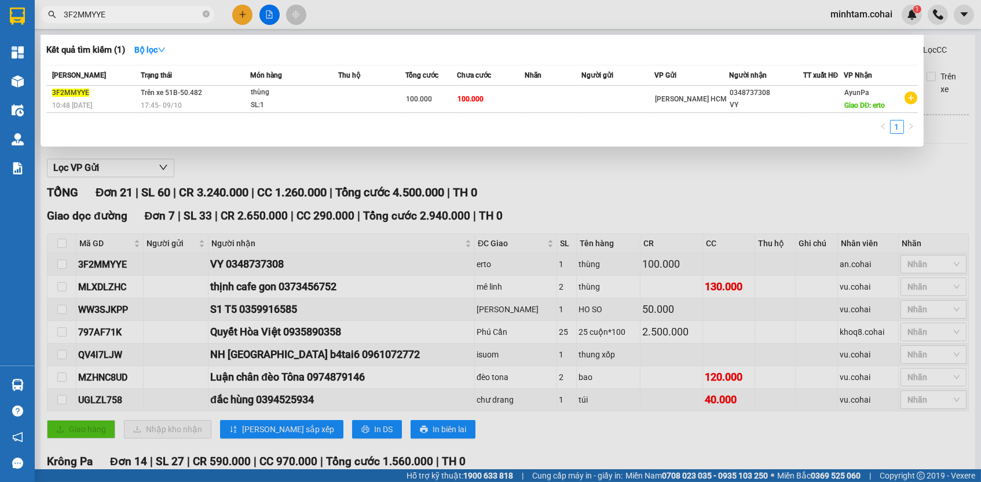
click at [162, 16] on input "3F2MMYYE" at bounding box center [132, 14] width 137 height 13
paste input "MLXDLZHC"
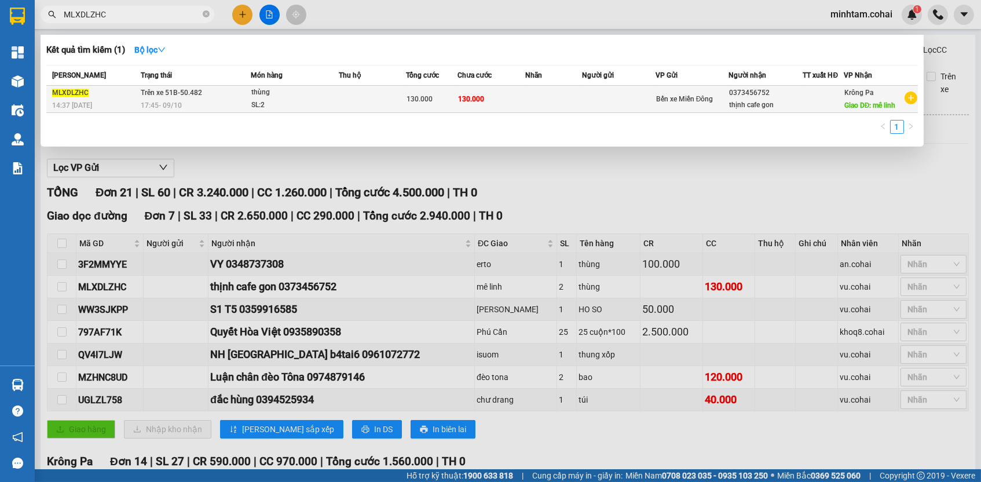
type input "MLXDLZHC"
click at [540, 90] on td at bounding box center [554, 99] width 57 height 27
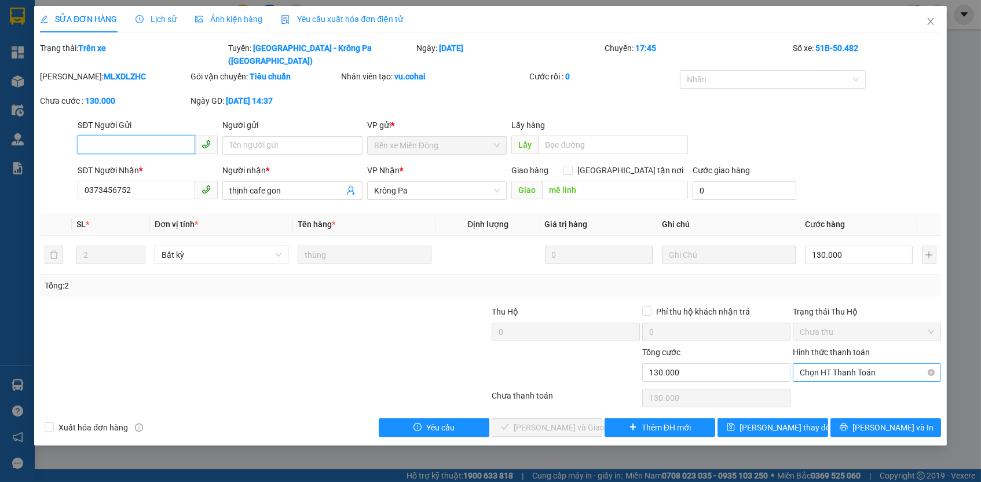
click at [866, 364] on span "Chọn HT Thanh Toán" at bounding box center [867, 372] width 134 height 17
click at [862, 378] on div "Tại văn phòng" at bounding box center [867, 379] width 134 height 13
type input "0"
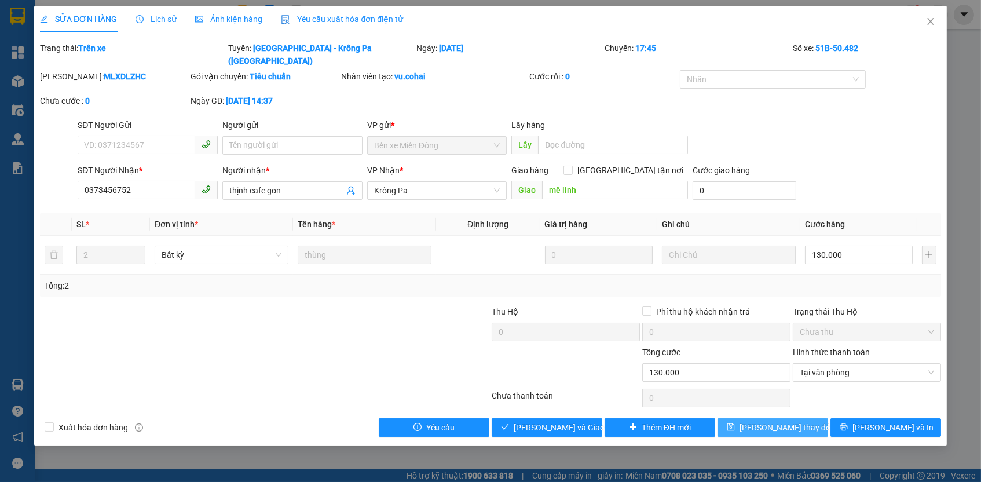
click at [796, 421] on span "Lưu thay đổi" at bounding box center [786, 427] width 93 height 13
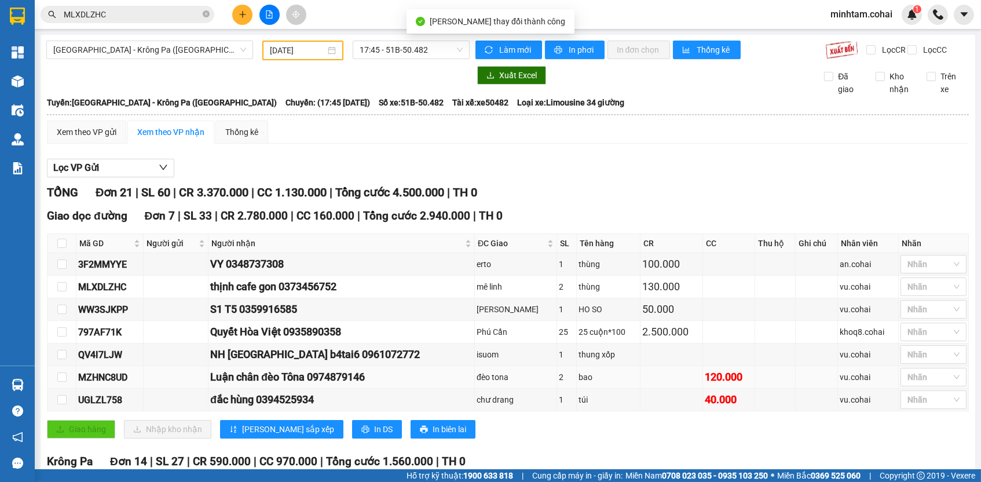
click at [118, 385] on div "MZHNC8UD" at bounding box center [109, 377] width 63 height 14
click at [186, 13] on input "MLXDLZHC" at bounding box center [132, 14] width 137 height 13
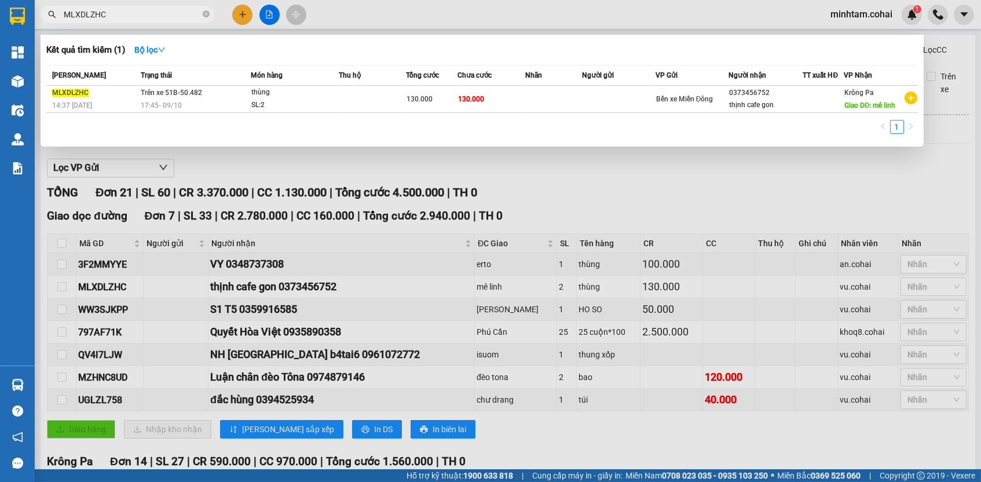
click at [186, 13] on input "MLXDLZHC" at bounding box center [132, 14] width 137 height 13
paste input "ZHNC8UD"
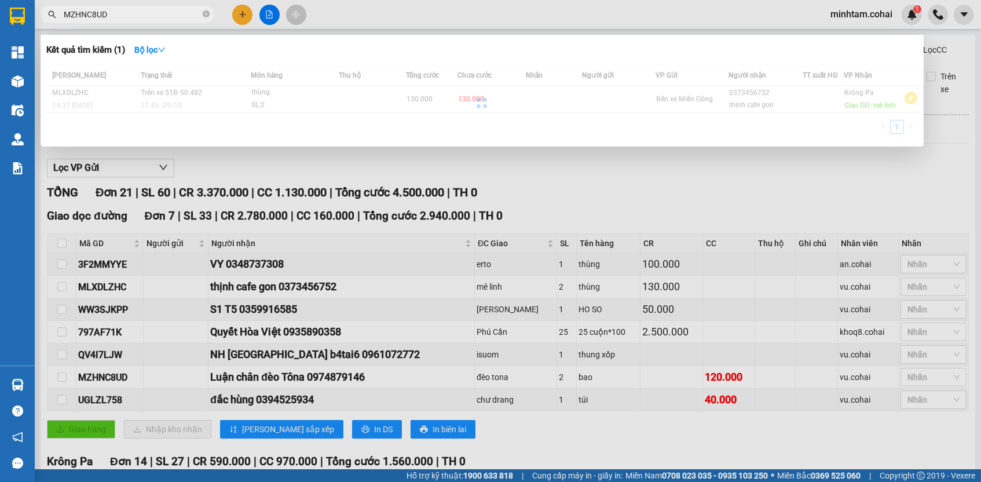
type input "MZHNC8UD"
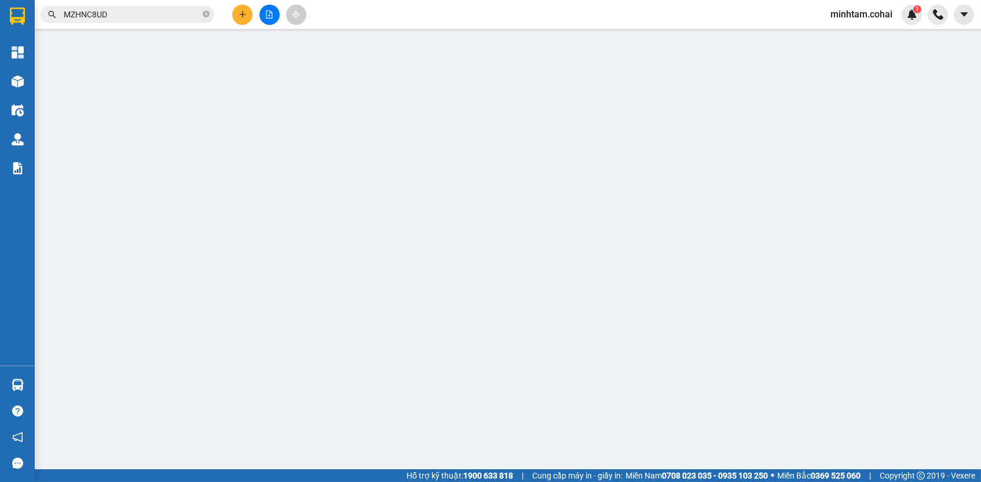
type input "0974879146"
type input "Luận chân đèo Tôna"
type input "đèo tona"
type input "0"
type input "120.000"
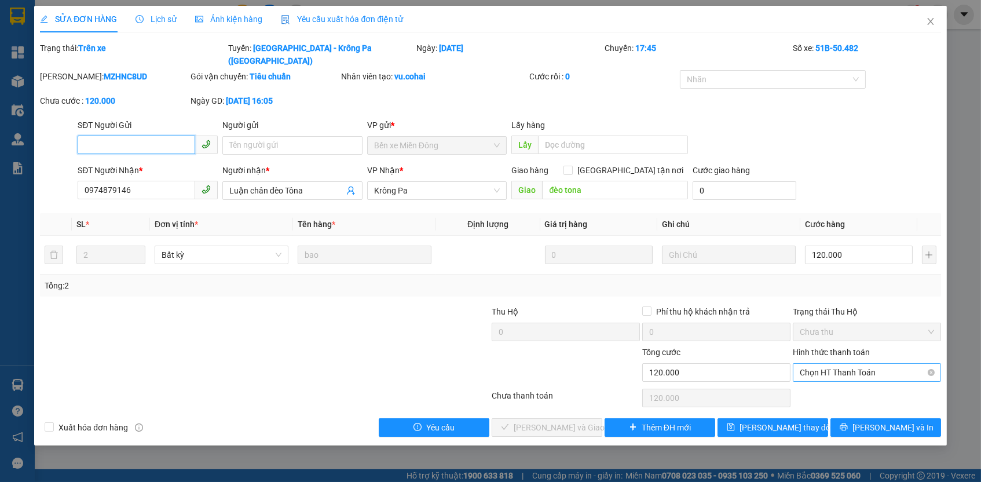
click at [847, 364] on span "Chọn HT Thanh Toán" at bounding box center [867, 372] width 134 height 17
click at [845, 377] on div "Tại văn phòng" at bounding box center [867, 379] width 134 height 13
type input "0"
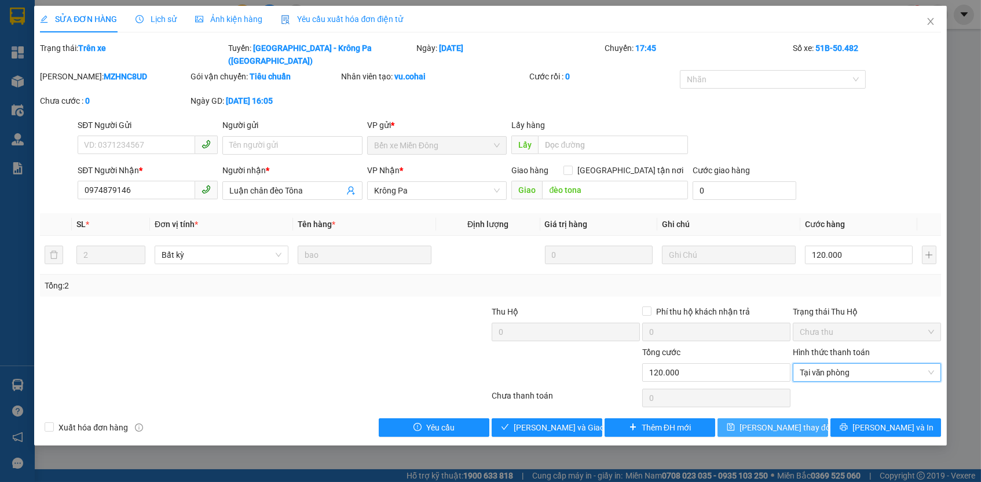
click at [812, 418] on button "Lưu thay đổi" at bounding box center [773, 427] width 111 height 19
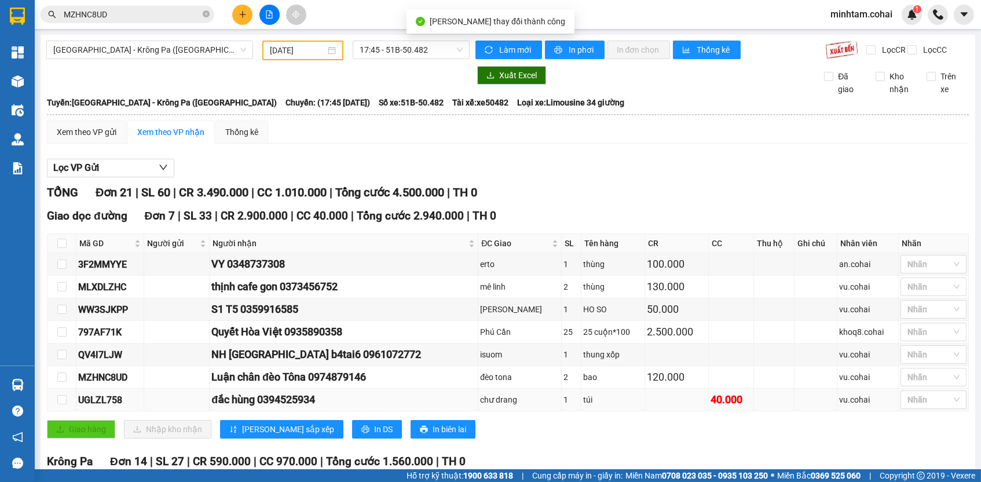
click at [100, 406] on div "UGLZL758" at bounding box center [110, 400] width 64 height 14
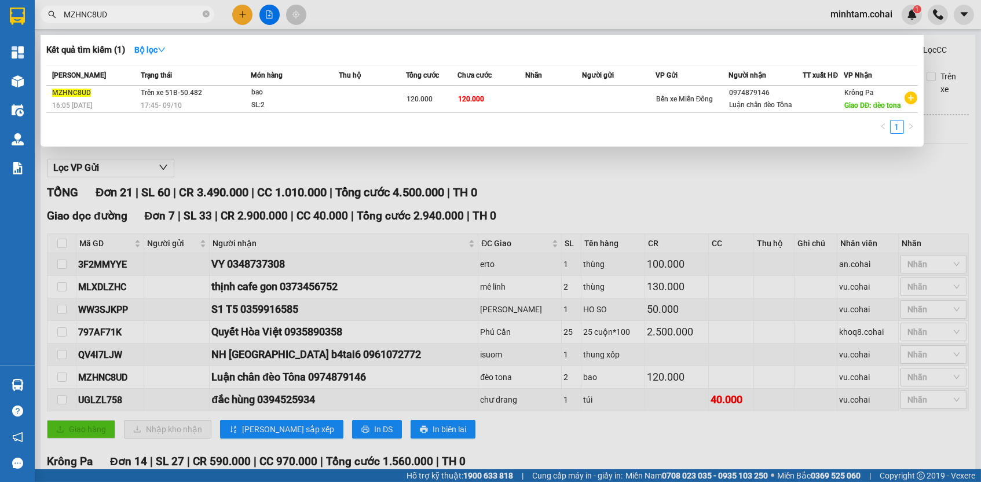
click at [167, 16] on input "MZHNC8UD" at bounding box center [132, 14] width 137 height 13
paste input "UGLZL758"
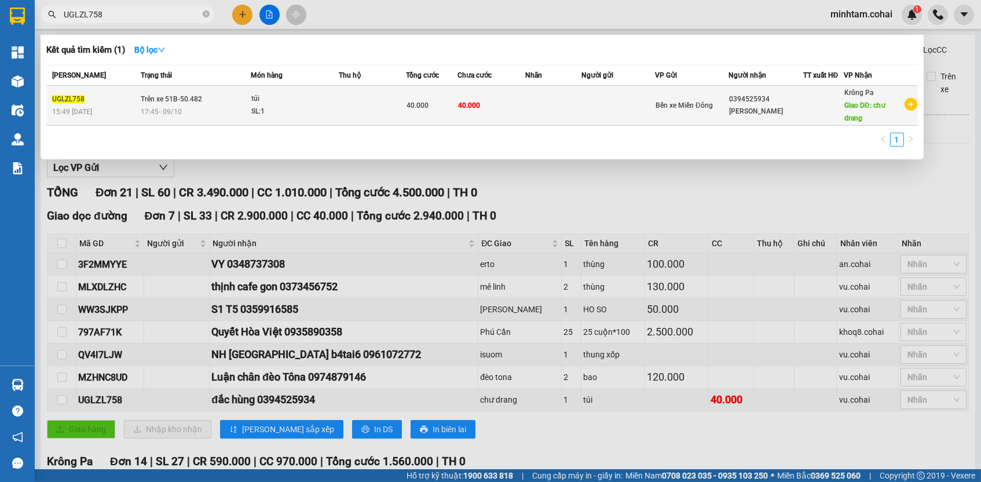
type input "UGLZL758"
click at [510, 98] on td "40.000" at bounding box center [492, 106] width 68 height 40
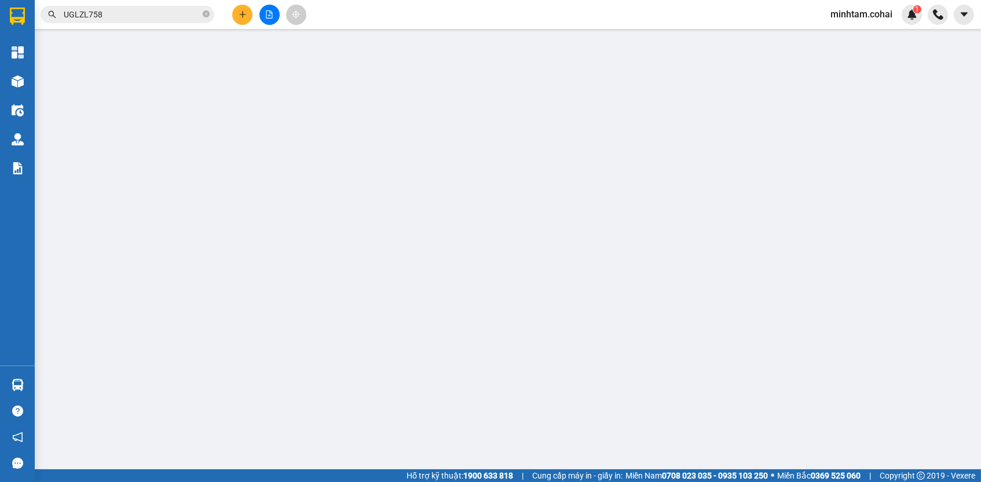
type input "0394525934"
type input "đắc hùng"
type input "chư drang"
type input "0"
type input "40.000"
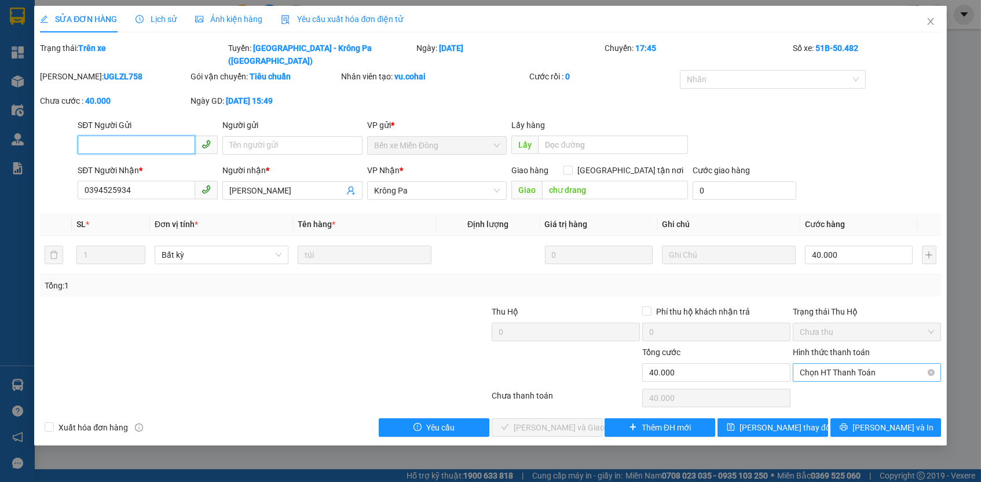
click at [832, 364] on span "Chọn HT Thanh Toán" at bounding box center [867, 372] width 134 height 17
click at [829, 375] on div "Tại văn phòng" at bounding box center [867, 379] width 134 height 13
type input "0"
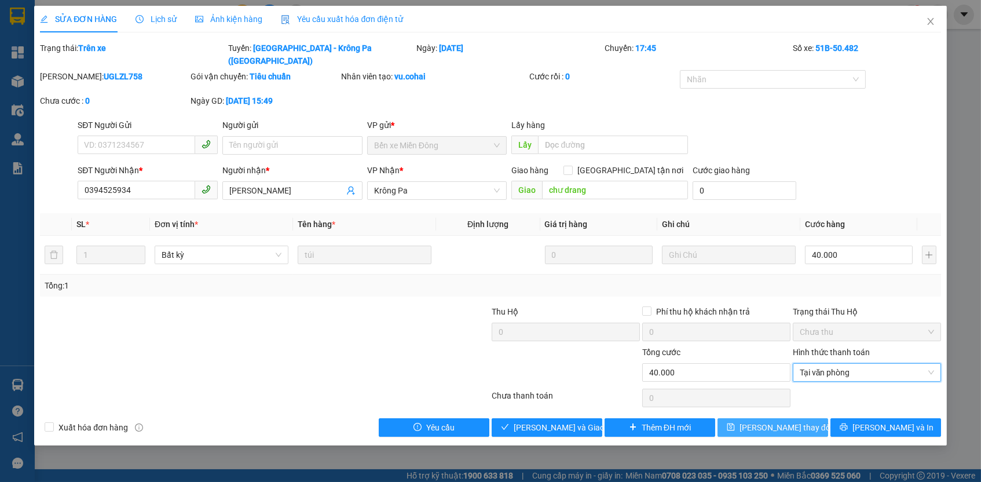
click at [806, 418] on button "Lưu thay đổi" at bounding box center [773, 427] width 111 height 19
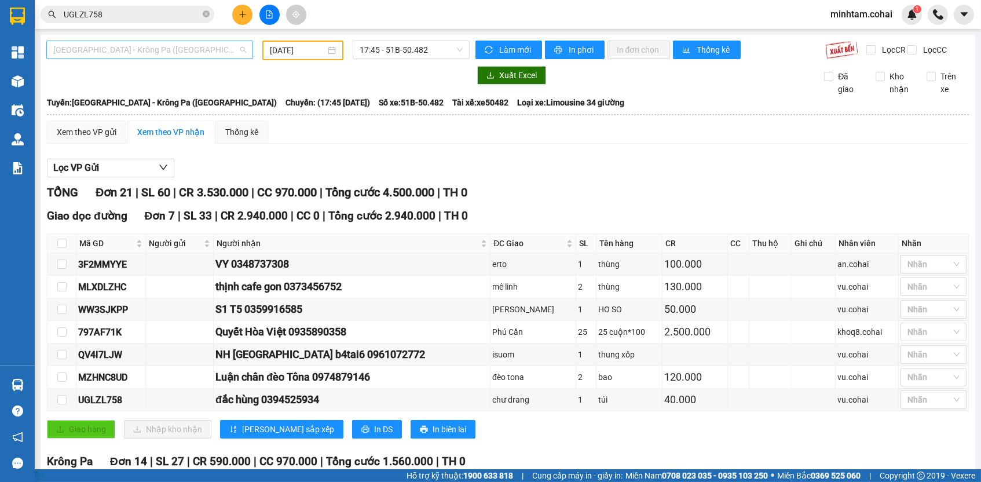
click at [231, 56] on span "Sài Gòn - Krông Pa (Uar)" at bounding box center [149, 49] width 193 height 17
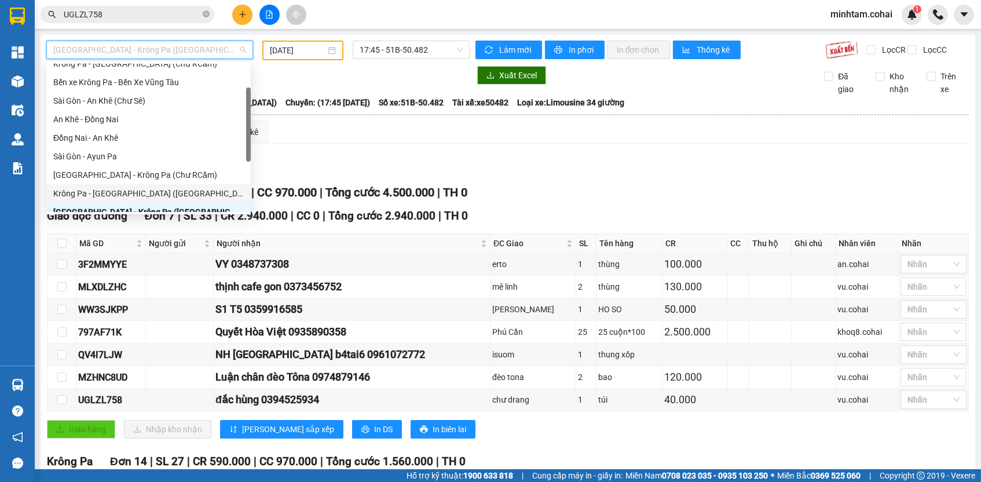
click at [180, 188] on div "Krông Pa - Sài Gòn (Uar)" at bounding box center [148, 193] width 191 height 13
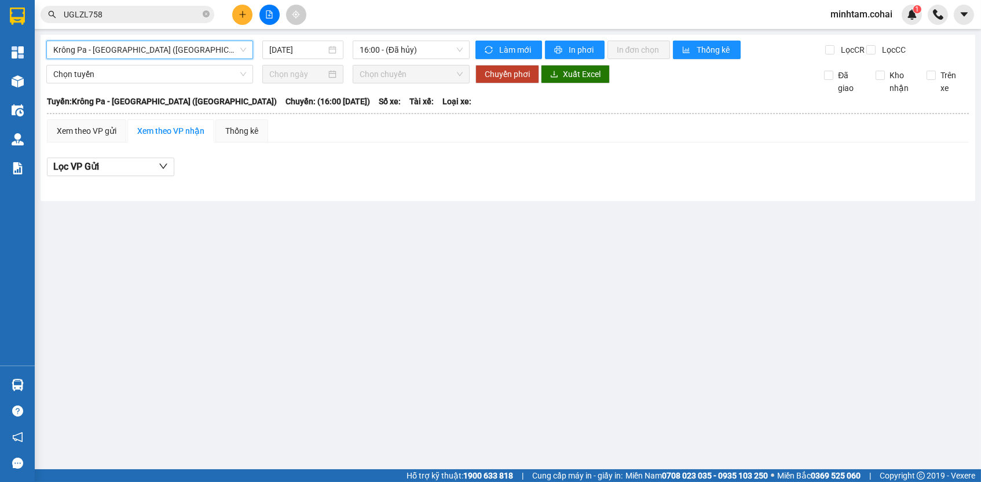
click at [302, 32] on main "Krông Pa - Sài Gòn (Uar) Krông Pa - Sài Gòn (Uar) 13/10/2025 16:00 - (Đã hủy) L…" at bounding box center [490, 234] width 981 height 469
click at [302, 56] on div "13/10/2025" at bounding box center [302, 50] width 81 height 19
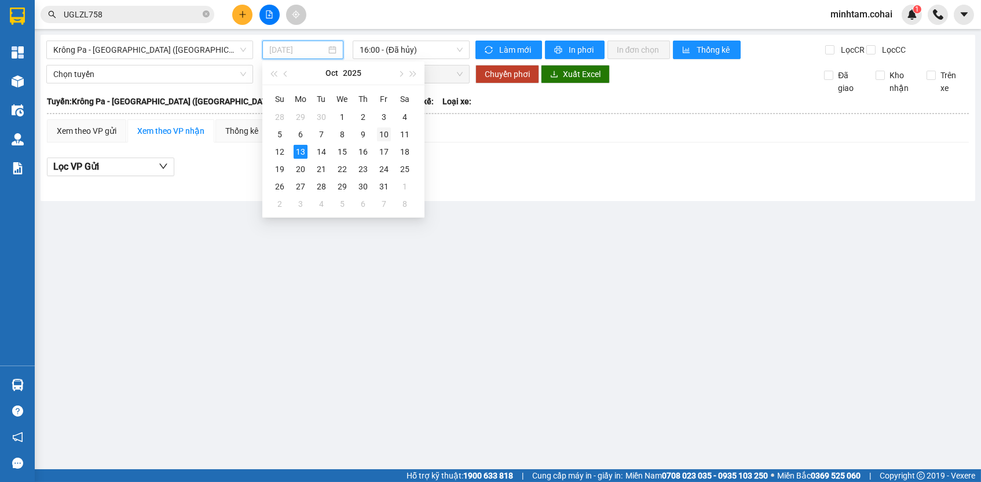
click at [380, 136] on div "10" at bounding box center [384, 134] width 14 height 14
type input "10/10/2025"
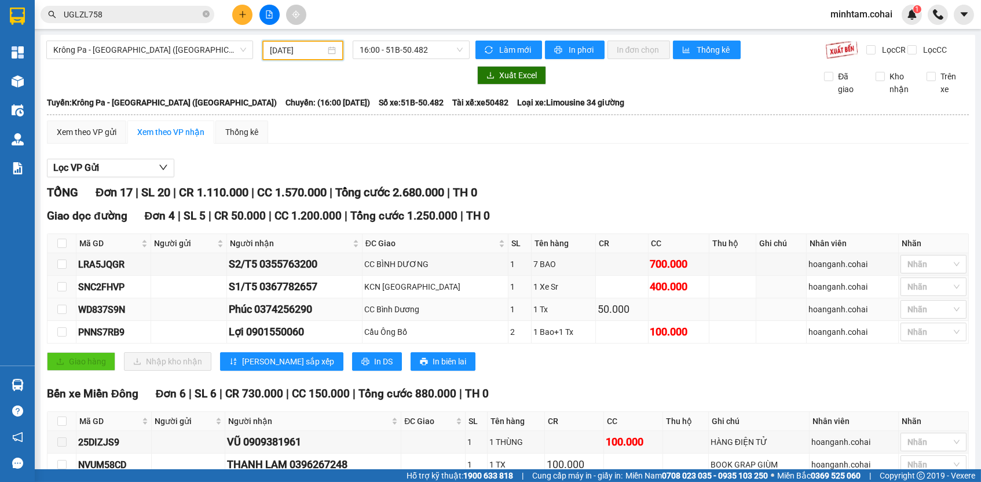
scroll to position [41, 0]
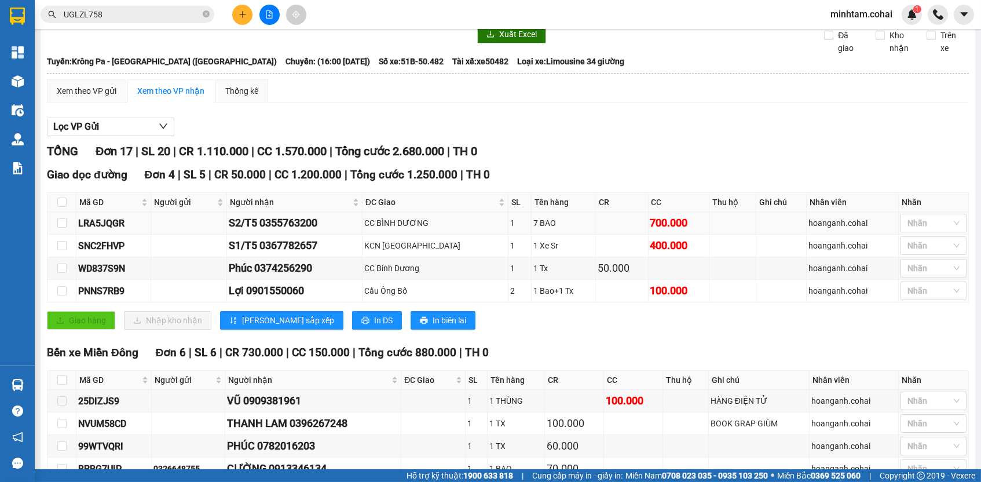
click at [122, 228] on div "LRA5JQGR" at bounding box center [113, 223] width 71 height 14
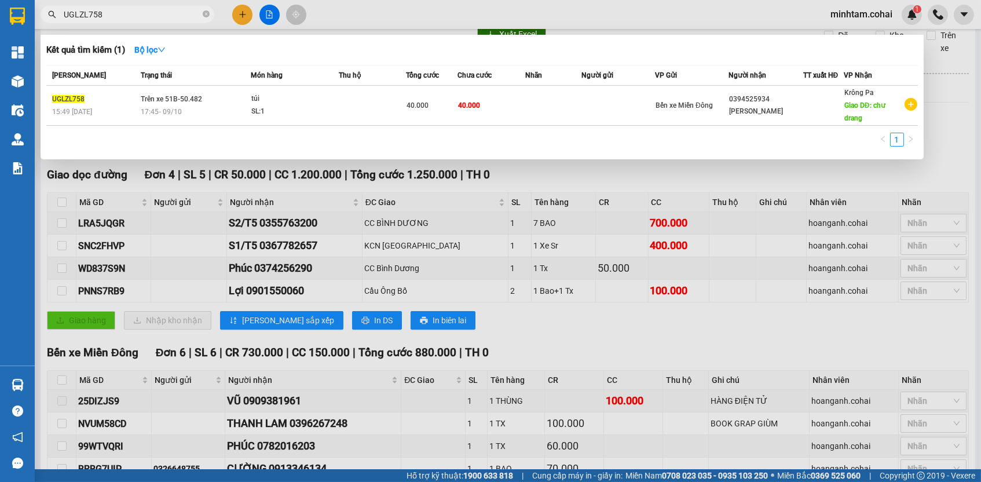
click at [141, 20] on input "UGLZL758" at bounding box center [132, 14] width 137 height 13
paste input "LRA5JQGR"
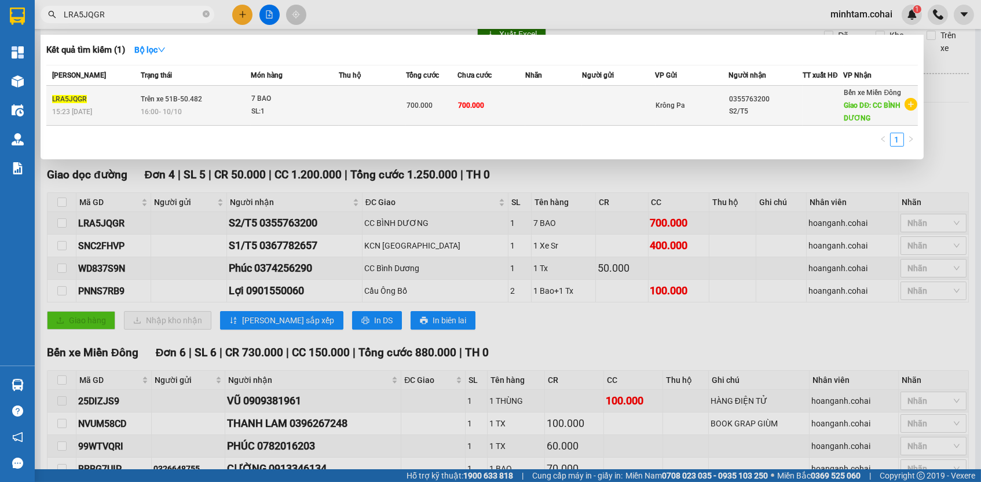
type input "LRA5JQGR"
click at [506, 109] on td "700.000" at bounding box center [492, 106] width 68 height 40
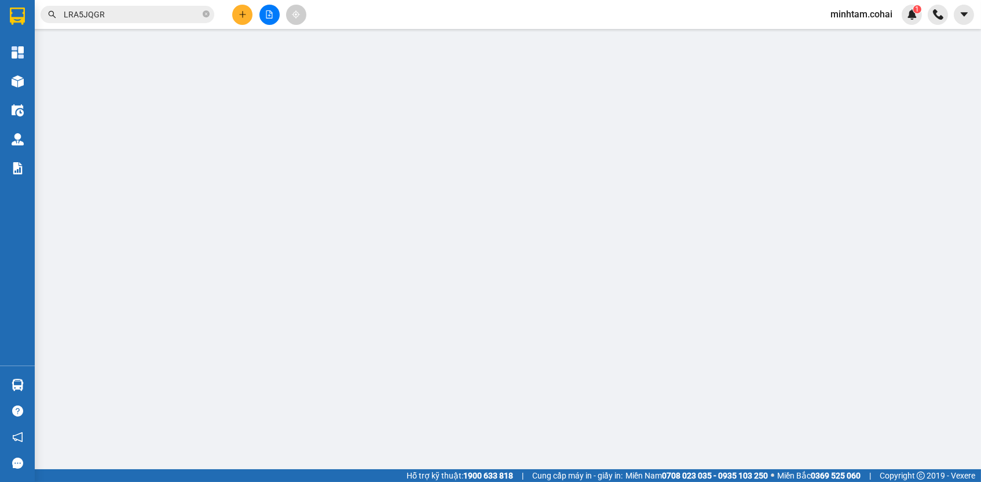
type input "0355763200"
type input "S2/T5"
type input "CC BÌNH DƯƠNG"
type input "0"
type input "700.000"
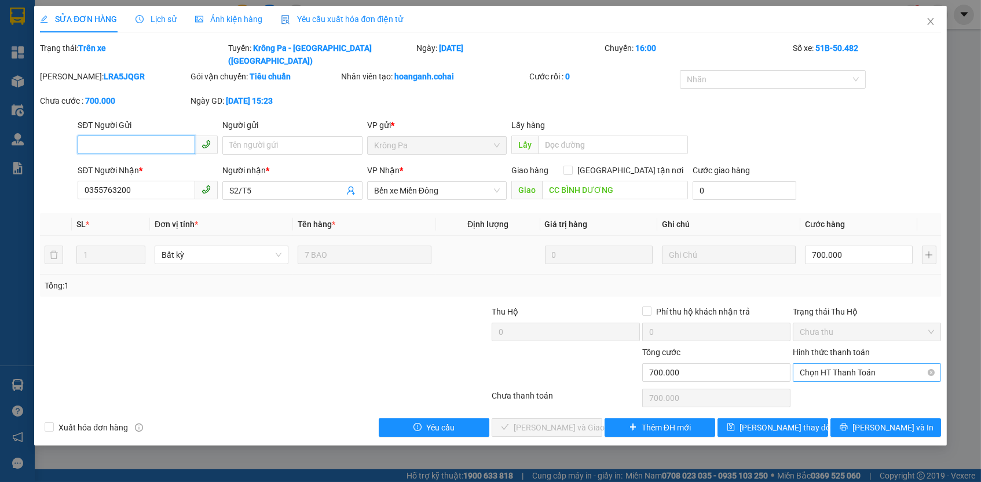
click at [823, 364] on span "Chọn HT Thanh Toán" at bounding box center [867, 372] width 134 height 17
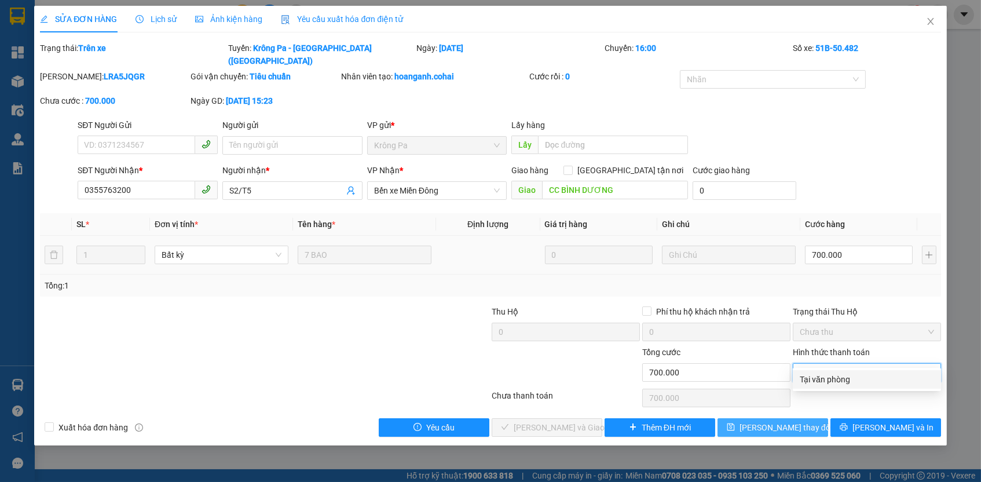
drag, startPoint x: 827, startPoint y: 379, endPoint x: 813, endPoint y: 406, distance: 30.1
click at [827, 379] on div "Tại văn phòng" at bounding box center [867, 379] width 134 height 13
type input "0"
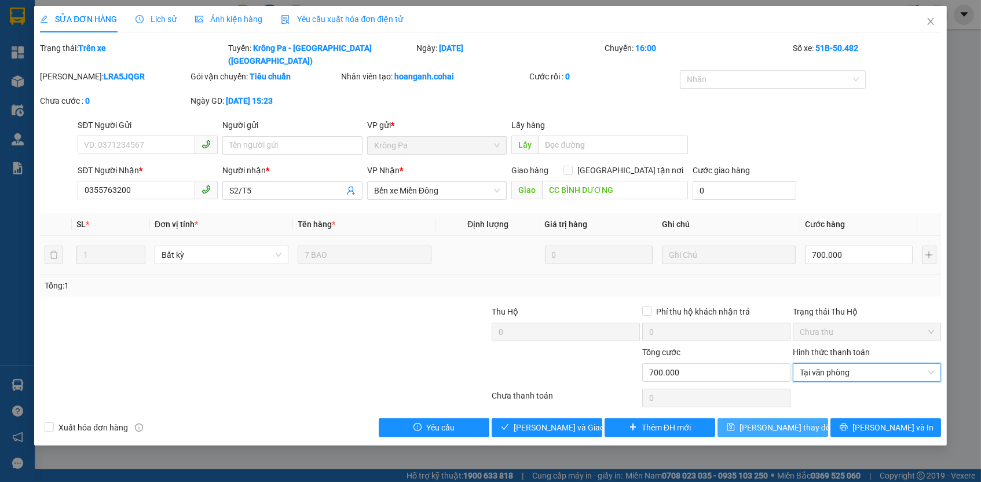
click at [807, 418] on button "Lưu thay đổi" at bounding box center [773, 427] width 111 height 19
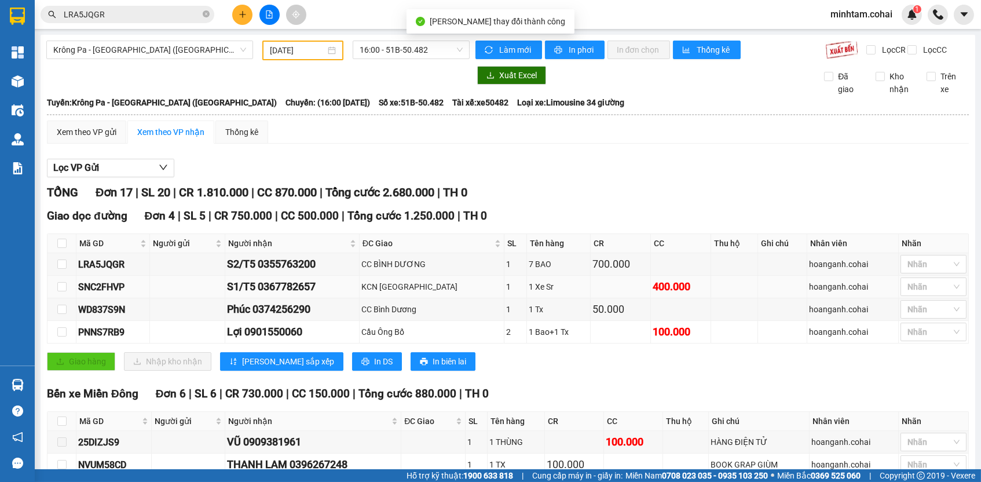
click at [104, 294] on div "SNC2FHVP" at bounding box center [113, 287] width 70 height 14
click at [122, 10] on input "LRA5JQGR" at bounding box center [132, 14] width 137 height 13
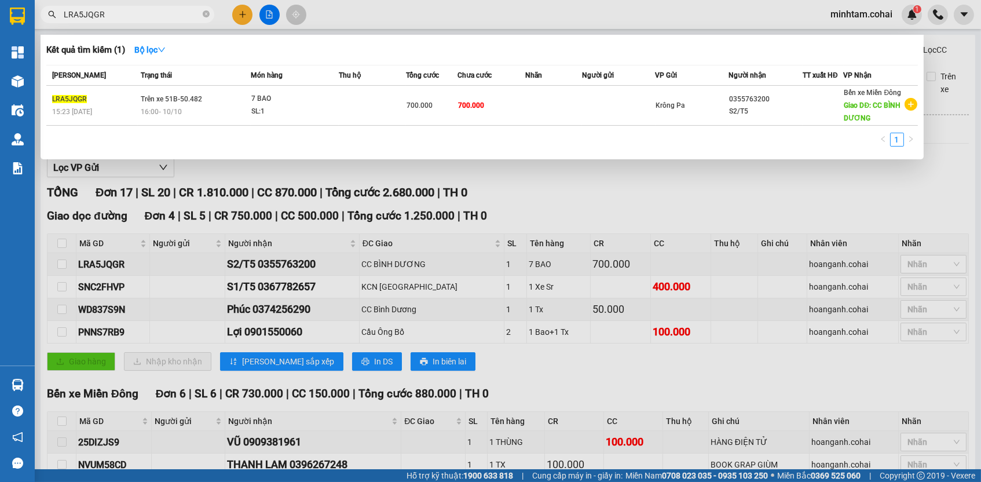
click at [122, 10] on input "LRA5JQGR" at bounding box center [132, 14] width 137 height 13
paste input "SNC2FHVP"
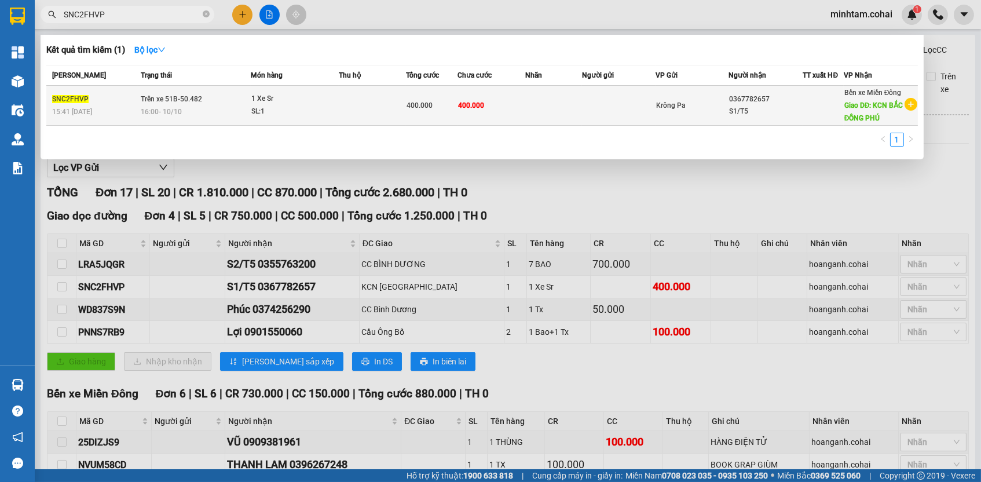
type input "SNC2FHVP"
click at [483, 105] on span "400.000" at bounding box center [471, 104] width 26 height 9
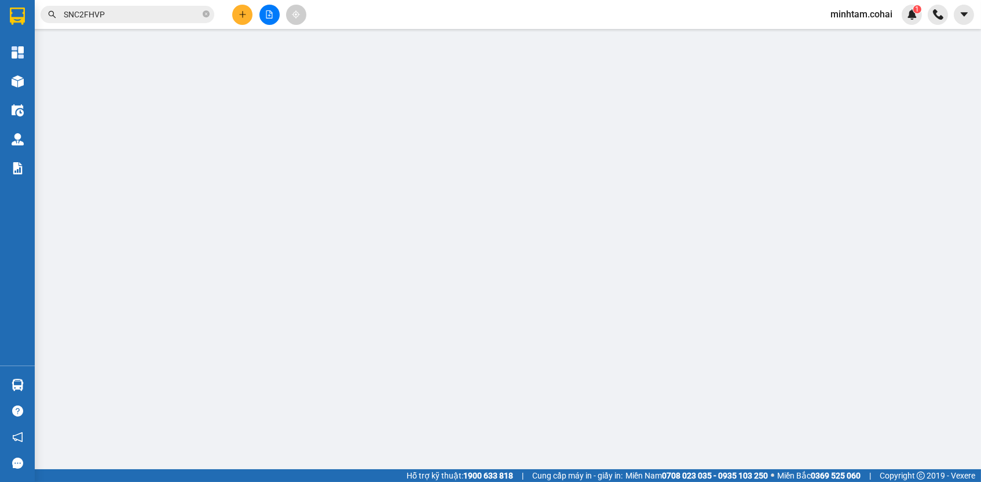
type input "0367782657"
type input "S1/T5"
type input "KCN BẮC ĐỒNG PHÚ"
type input "0"
type input "400.000"
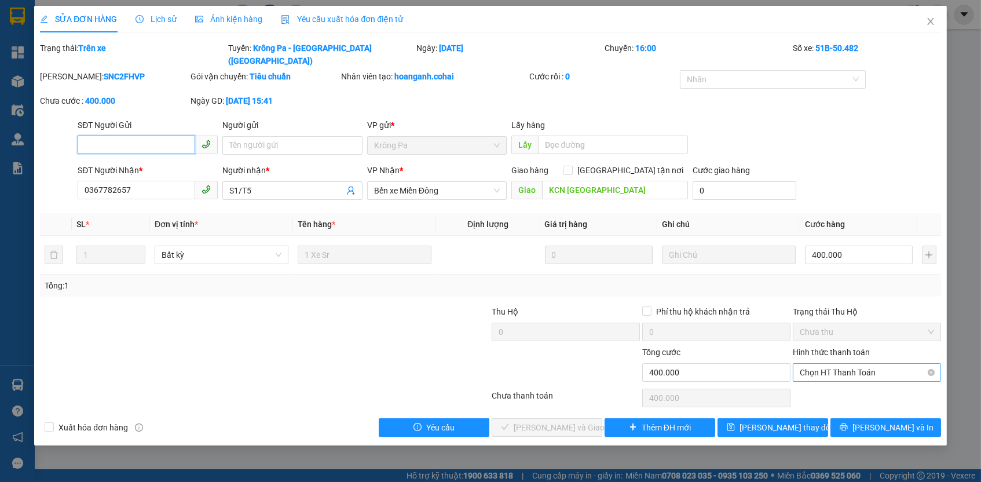
click at [879, 364] on span "Chọn HT Thanh Toán" at bounding box center [867, 372] width 134 height 17
click at [863, 381] on div "Tại văn phòng" at bounding box center [867, 379] width 134 height 13
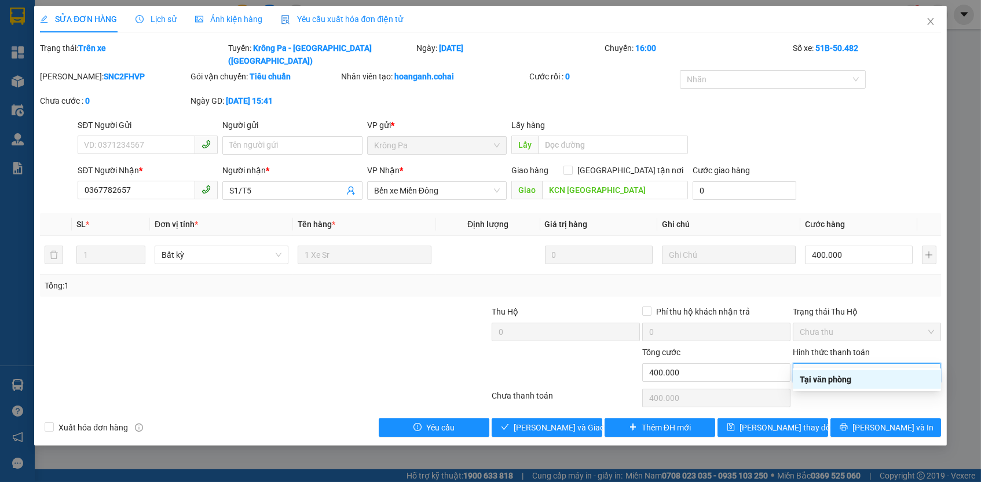
type input "0"
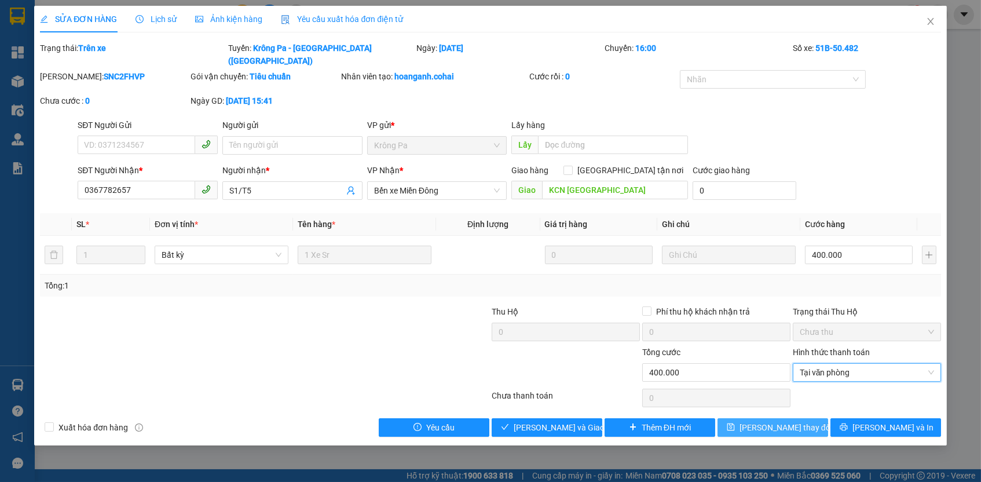
click at [810, 418] on button "Lưu thay đổi" at bounding box center [773, 427] width 111 height 19
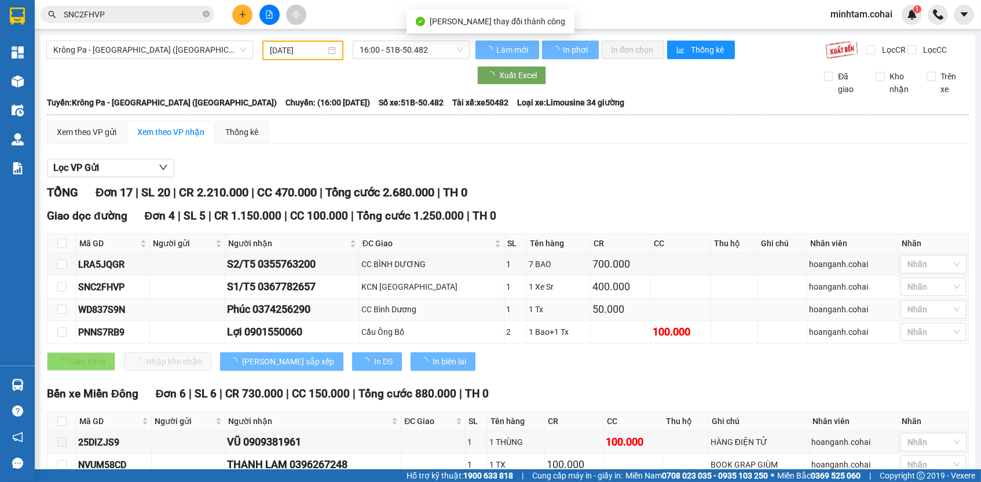
scroll to position [2, 0]
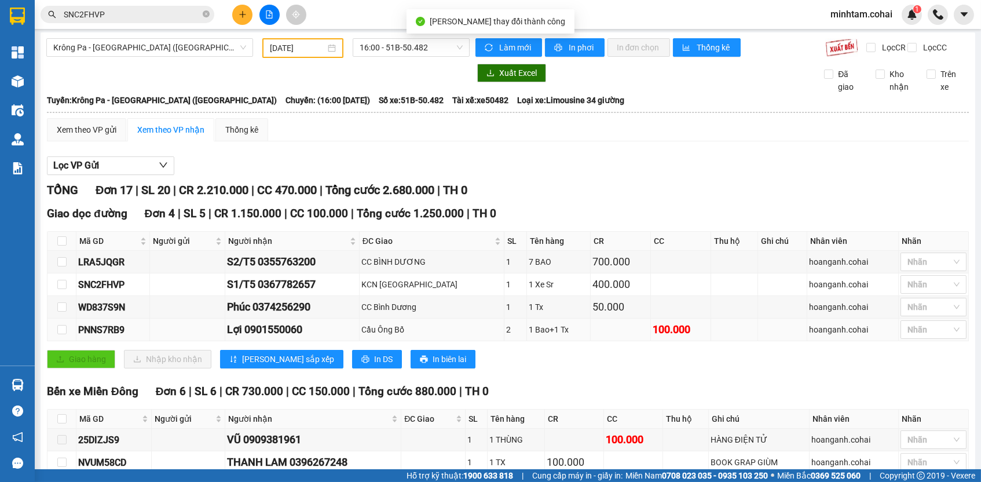
click at [91, 337] on div "PNNS7RB9" at bounding box center [113, 330] width 70 height 14
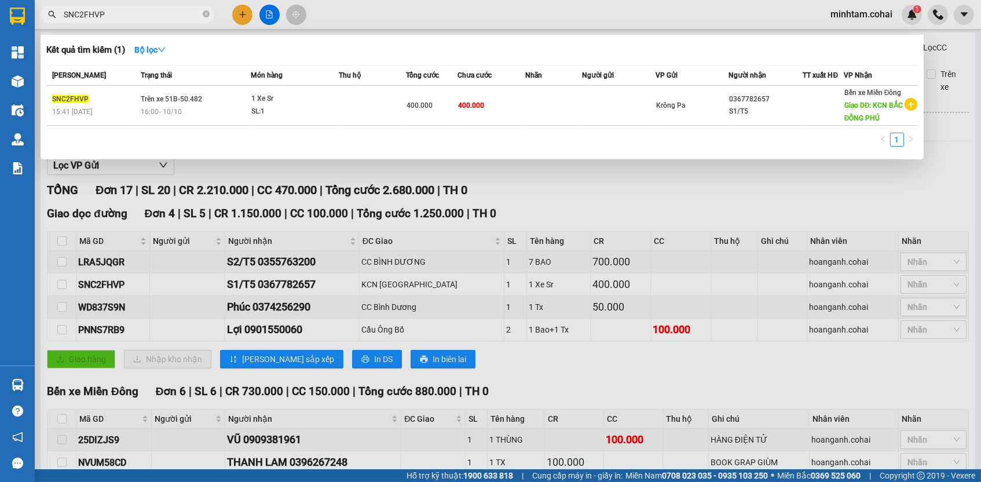
click at [140, 13] on input "SNC2FHVP" at bounding box center [132, 14] width 137 height 13
paste input "PNNS7RB9"
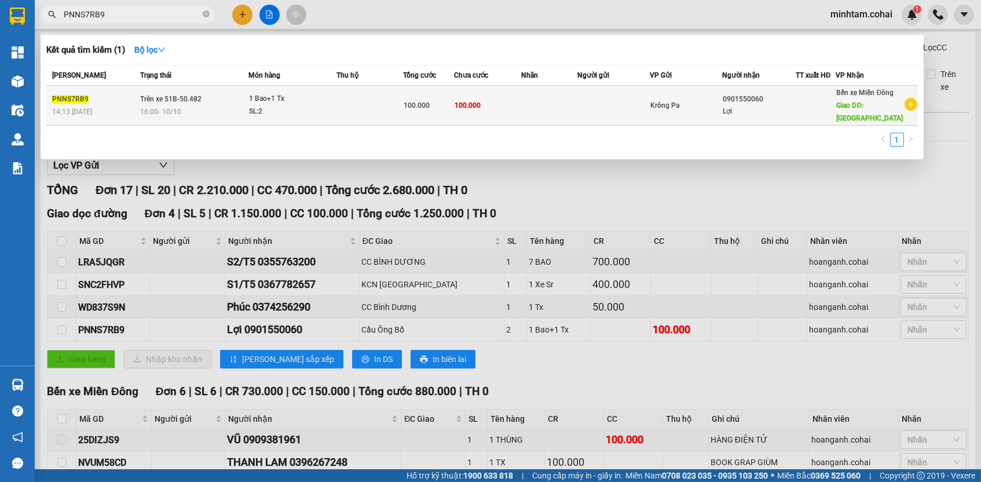
type input "PNNS7RB9"
click at [440, 116] on td "100.000" at bounding box center [428, 106] width 51 height 40
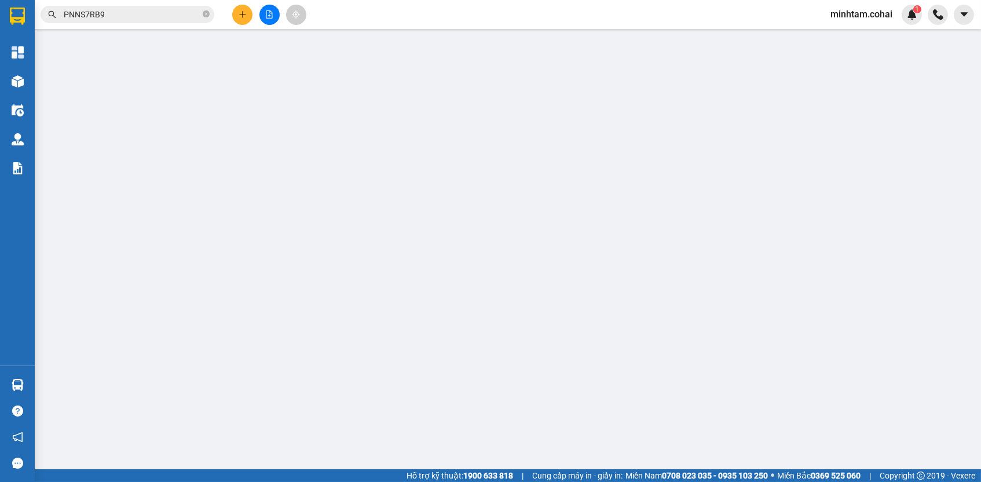
type input "0901550060"
type input "Lợi"
type input "Cầu Ông Bố"
type input "0"
type input "100.000"
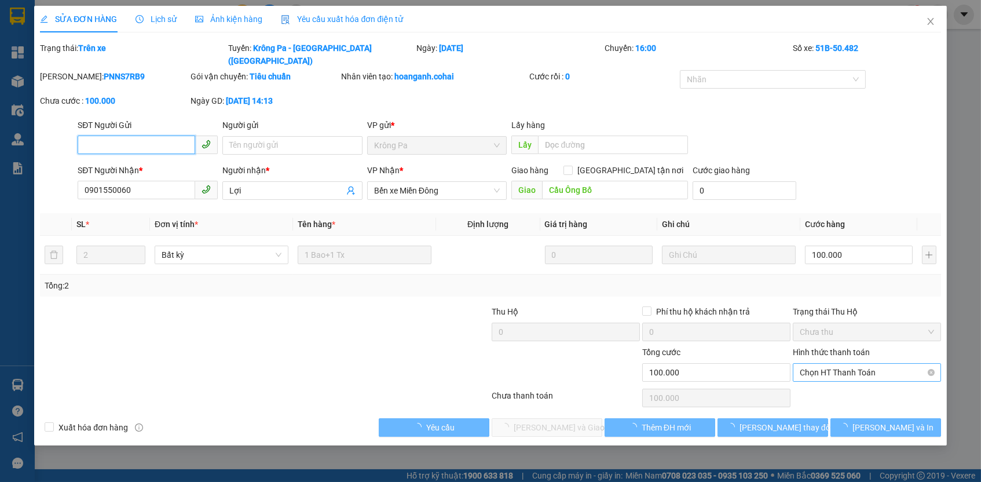
click at [879, 364] on span "Chọn HT Thanh Toán" at bounding box center [867, 372] width 134 height 17
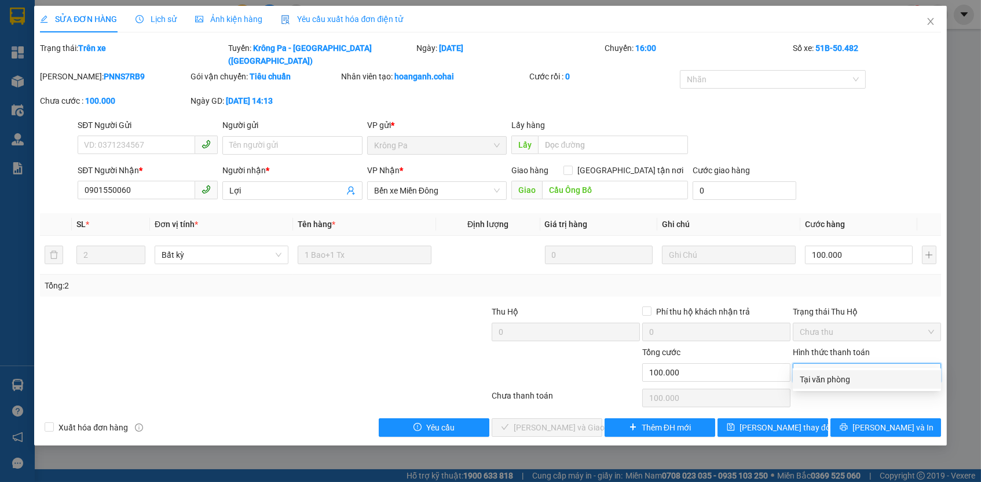
click at [856, 379] on div "Tại văn phòng" at bounding box center [867, 379] width 134 height 13
type input "0"
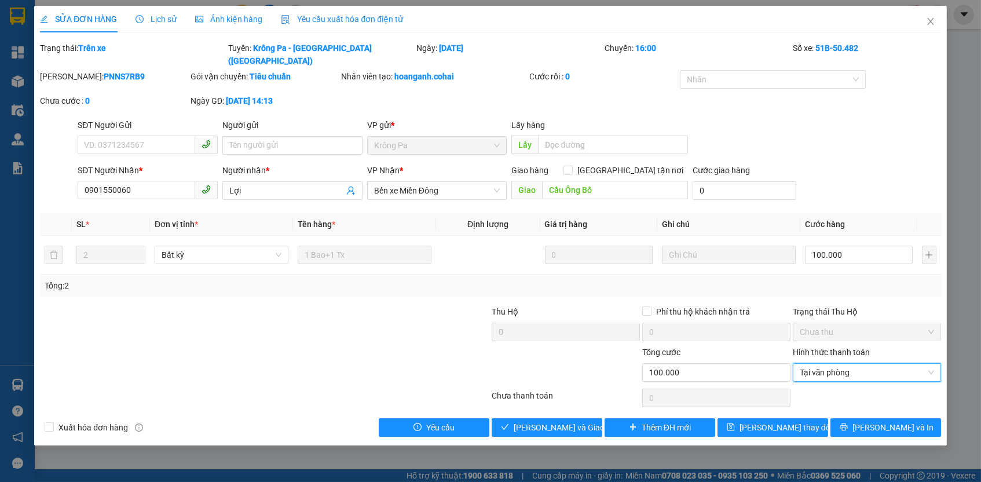
click at [821, 400] on div "Total Paid Fee 0 Total UnPaid Fee 100.000 Cash Collection Total Fee Trạng thái:…" at bounding box center [490, 239] width 901 height 395
click at [817, 418] on button "Lưu thay đổi" at bounding box center [773, 427] width 111 height 19
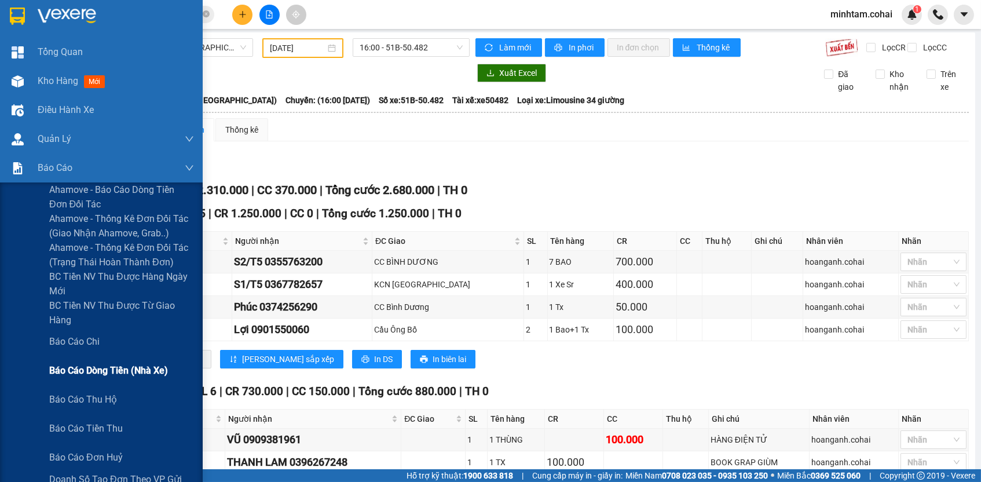
scroll to position [164, 0]
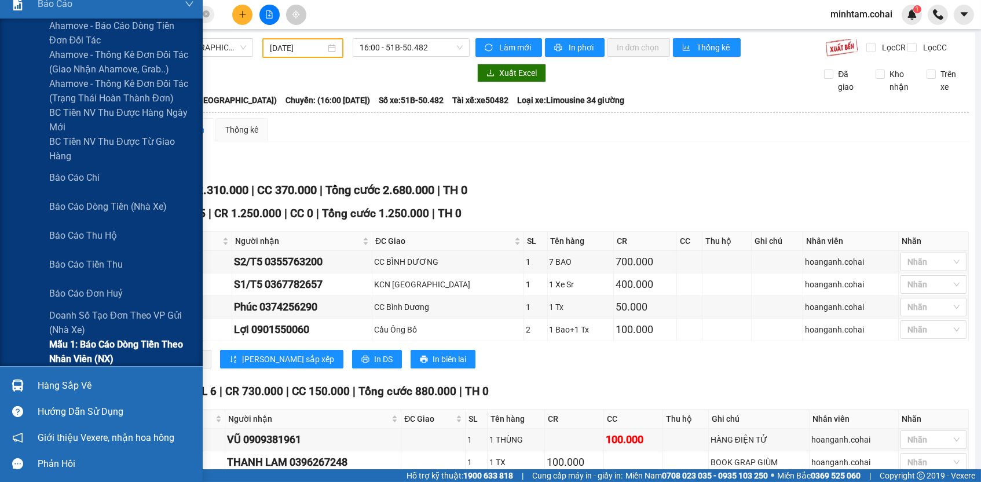
click at [86, 343] on span "Mẫu 1: Báo cáo dòng tiền theo nhân viên (NX)" at bounding box center [121, 351] width 145 height 29
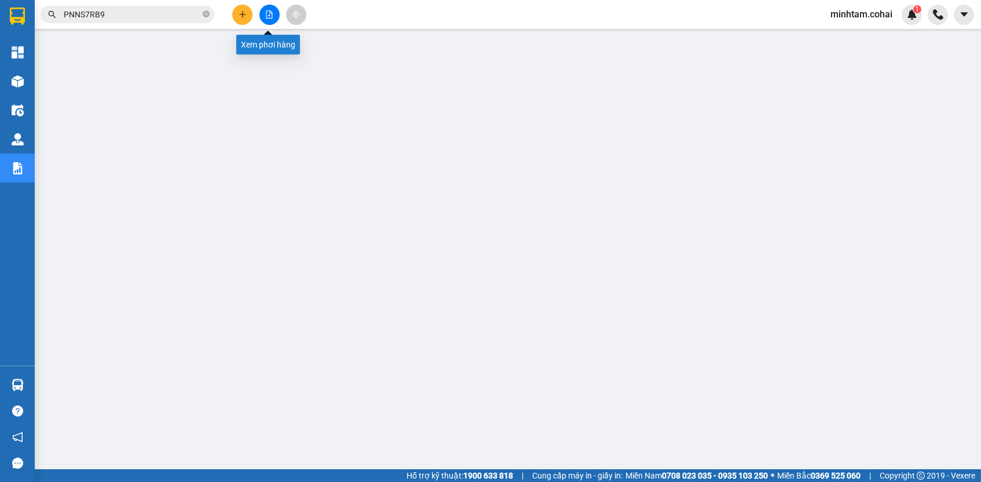
click at [273, 11] on button at bounding box center [269, 15] width 20 height 20
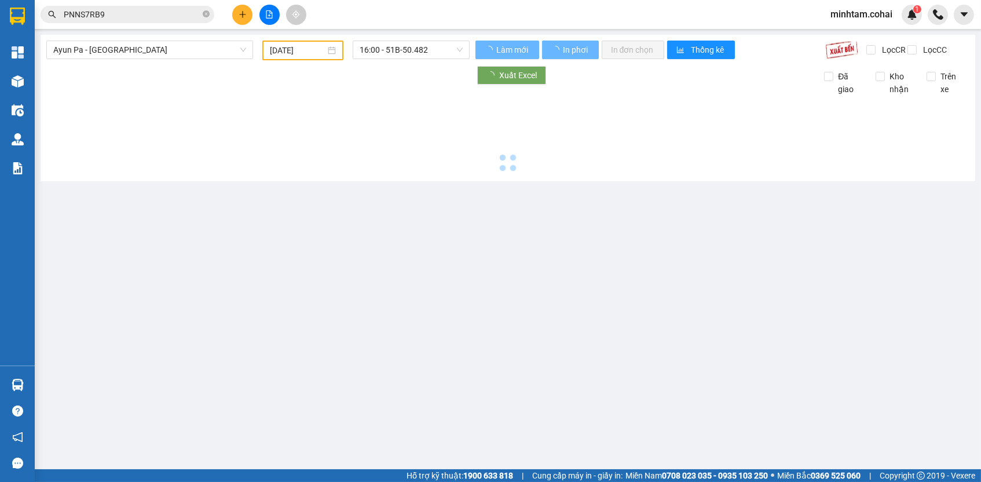
type input "13/10/2025"
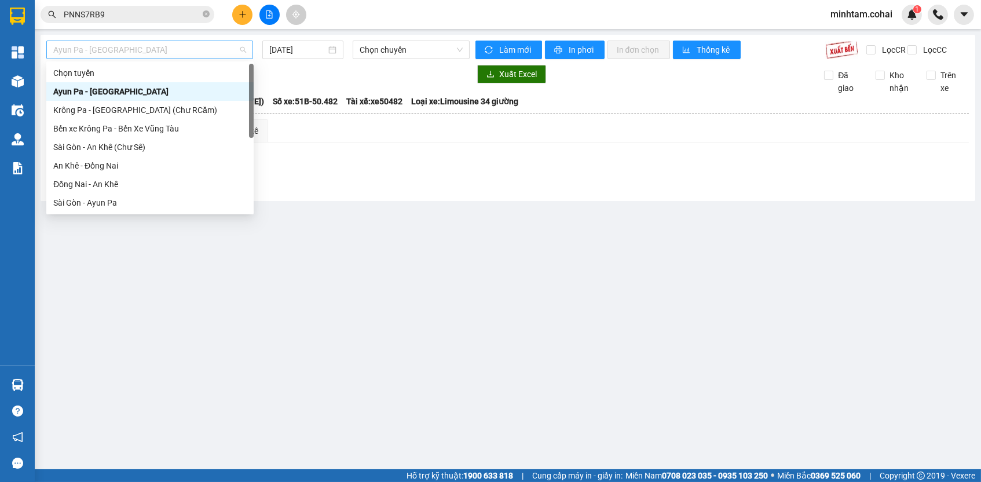
click at [180, 53] on span "Ayun Pa - Sài Gòn" at bounding box center [149, 49] width 193 height 17
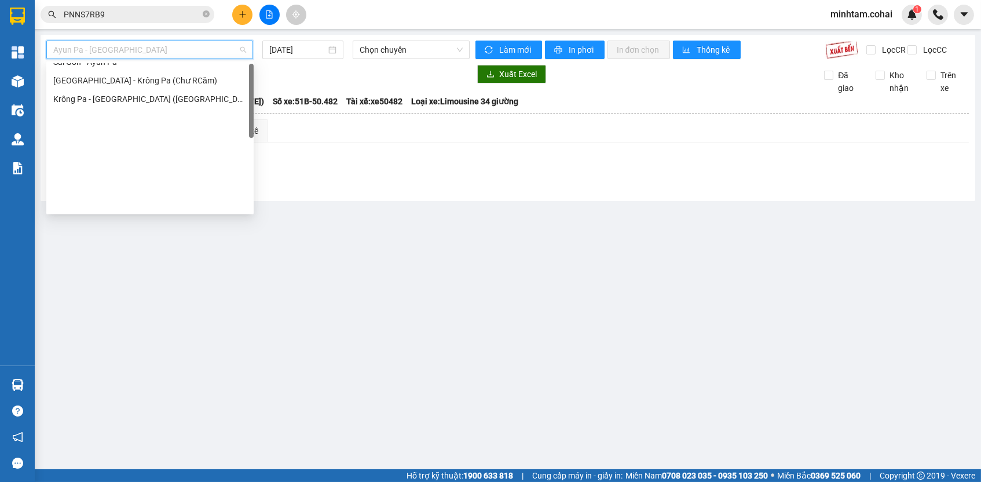
scroll to position [139, 0]
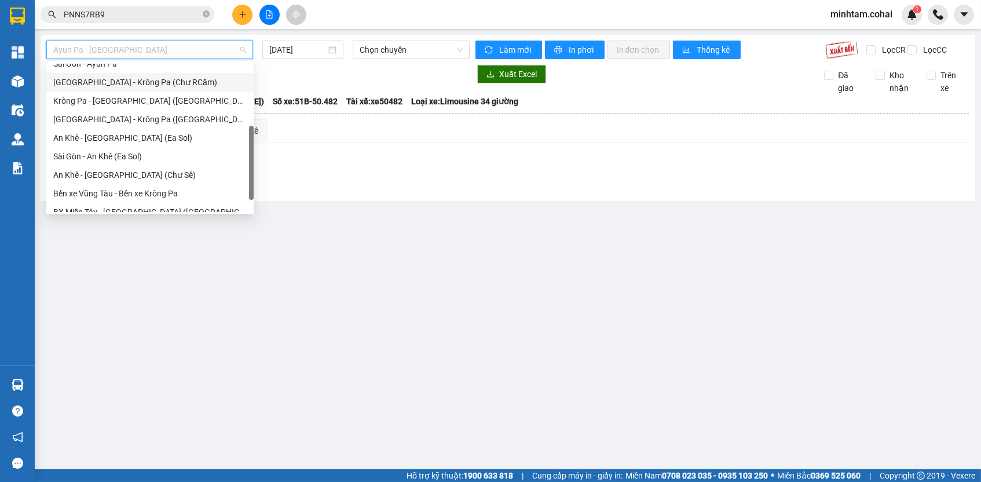
click at [178, 84] on div "Sài Gòn - Krông Pa (Chư RCăm)" at bounding box center [149, 82] width 193 height 13
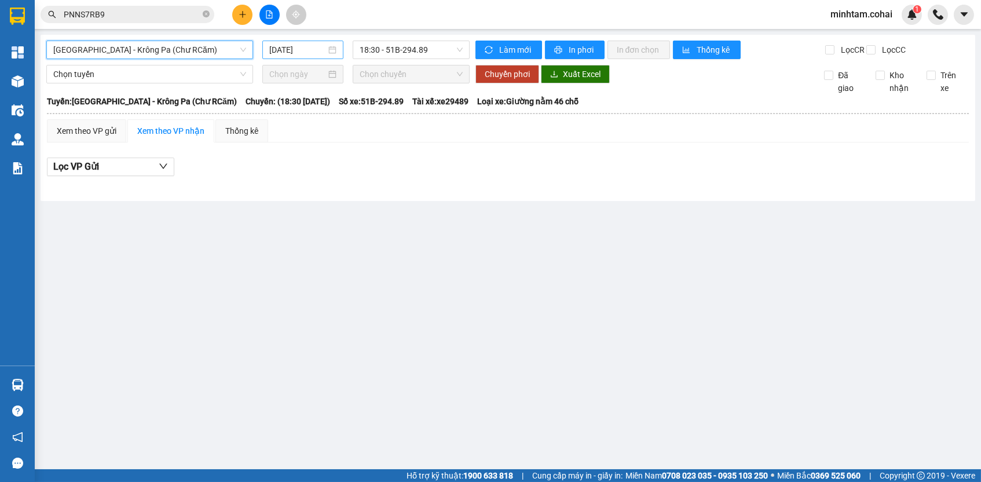
click at [307, 50] on input "13/10/2025" at bounding box center [297, 49] width 57 height 13
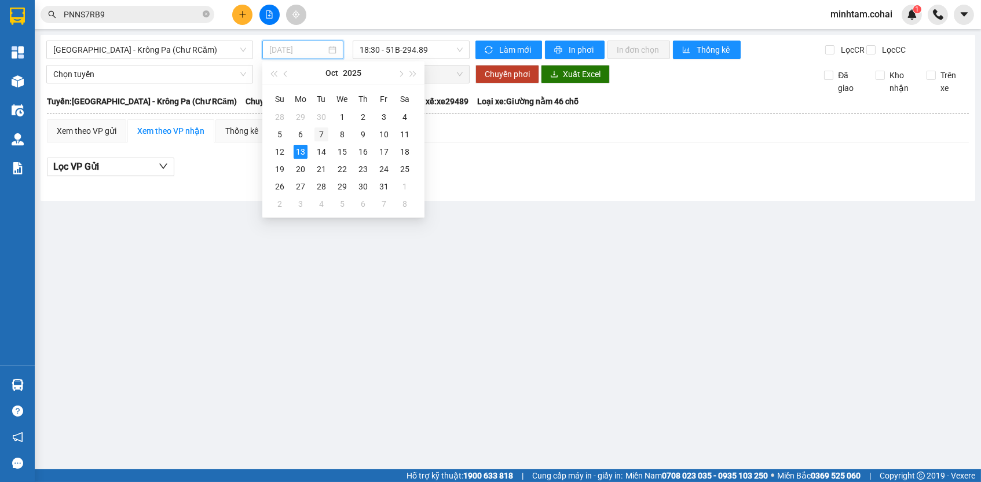
click at [327, 130] on div "7" at bounding box center [322, 134] width 14 height 14
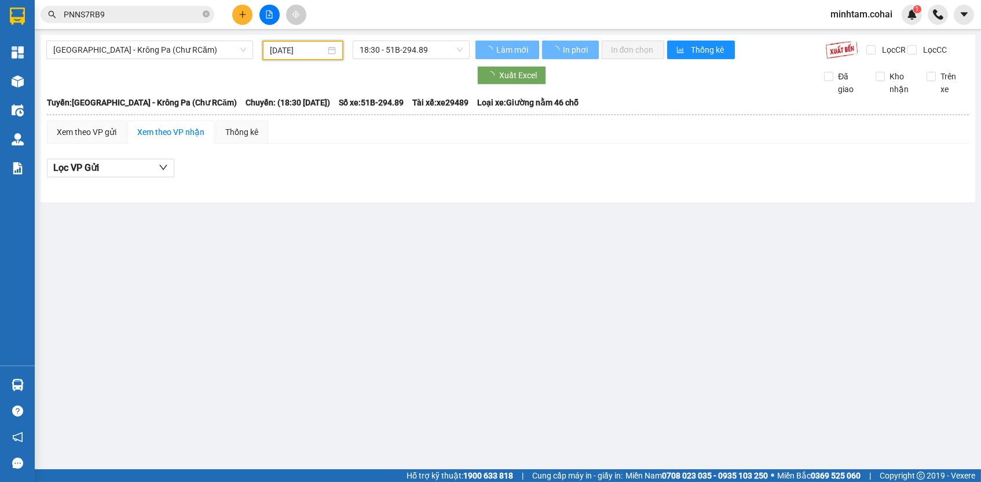
type input "07/10/2025"
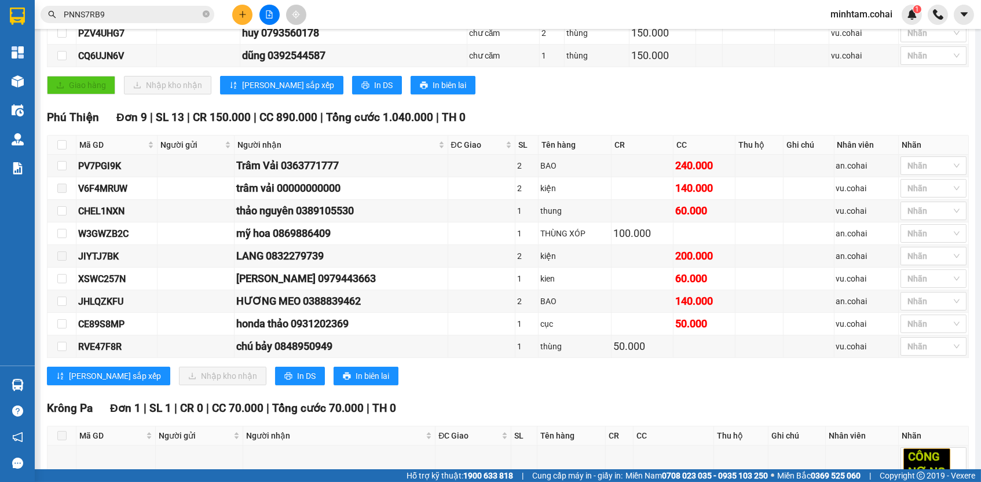
scroll to position [302, 0]
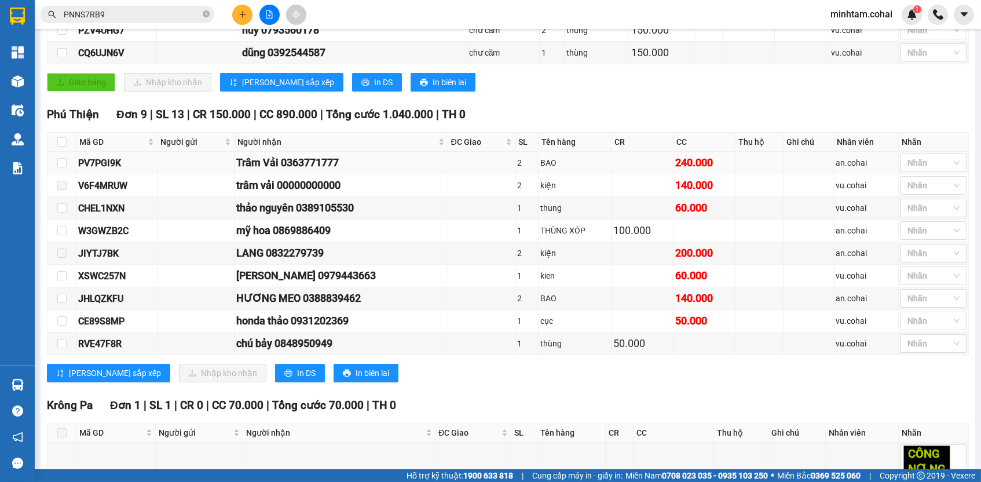
click at [117, 167] on div "PV7PGI9K" at bounding box center [116, 163] width 77 height 14
click at [160, 14] on input "PNNS7RB9" at bounding box center [132, 14] width 137 height 13
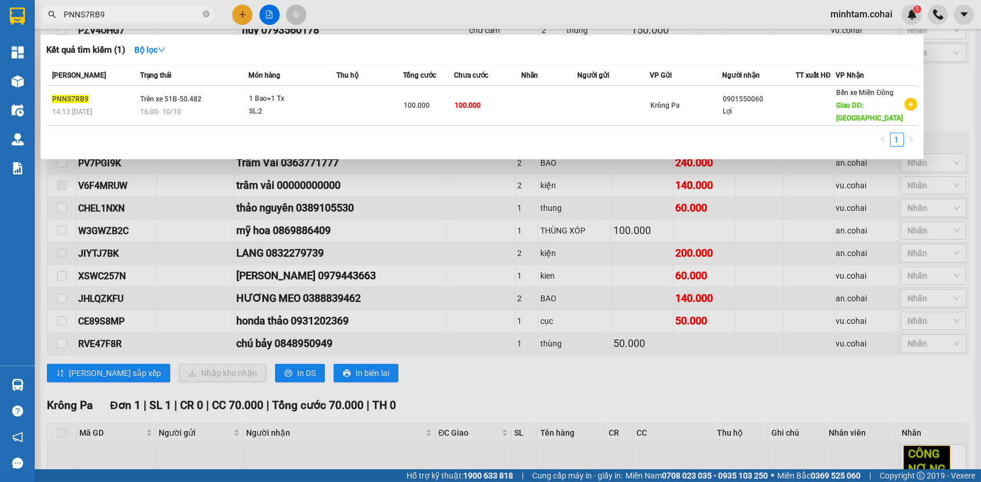
click at [160, 14] on input "PNNS7RB9" at bounding box center [132, 14] width 137 height 13
paste input "V7PGI9K"
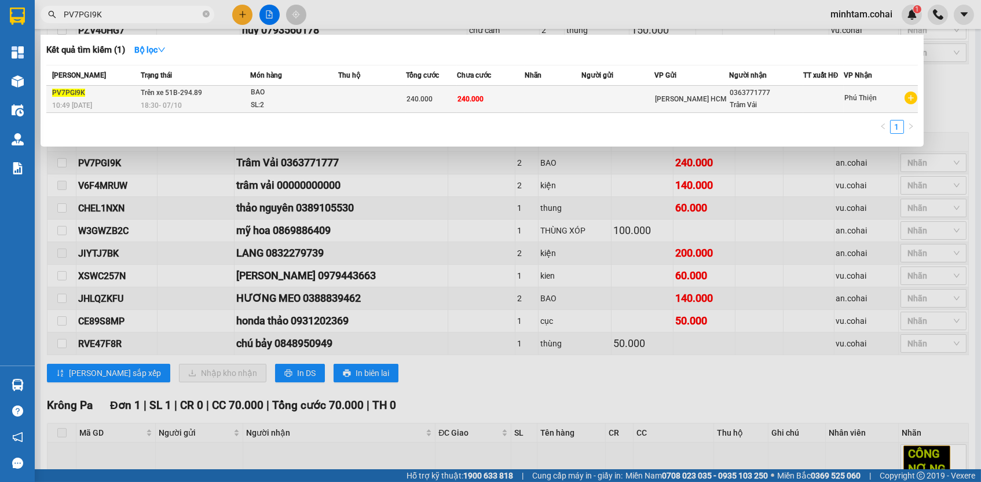
type input "PV7PGI9K"
click at [482, 102] on span "240.000" at bounding box center [471, 99] width 26 height 8
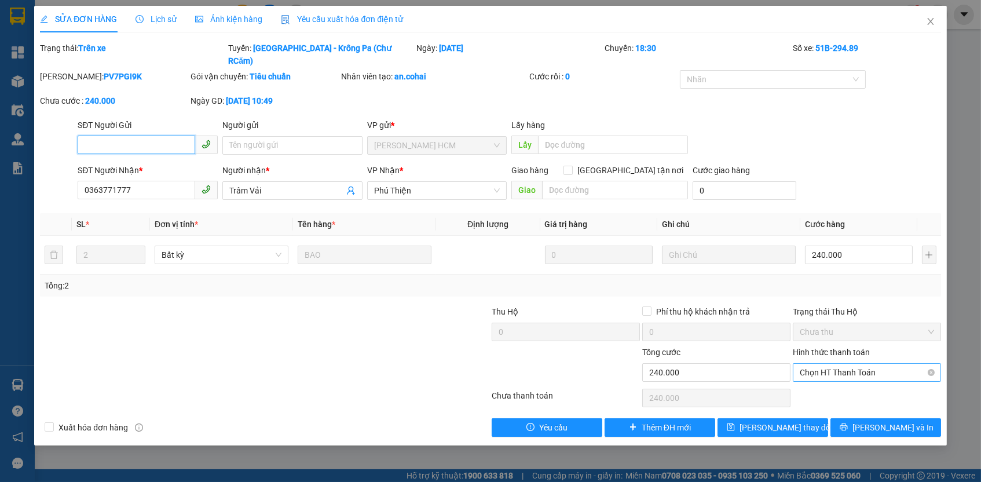
click at [856, 364] on span "Chọn HT Thanh Toán" at bounding box center [867, 372] width 134 height 17
click at [848, 377] on div "Tại văn phòng" at bounding box center [867, 379] width 134 height 13
type input "0"
click at [820, 418] on button "Lưu thay đổi" at bounding box center [773, 427] width 111 height 19
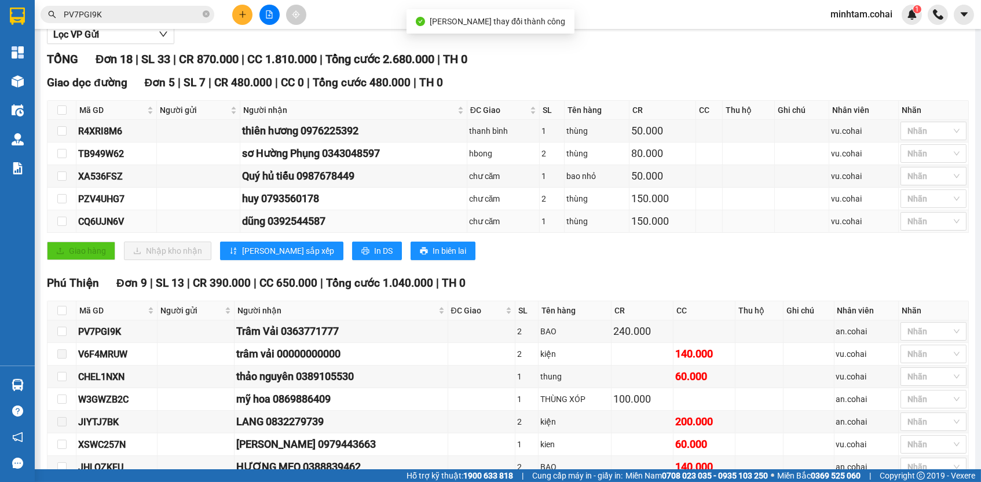
scroll to position [159, 0]
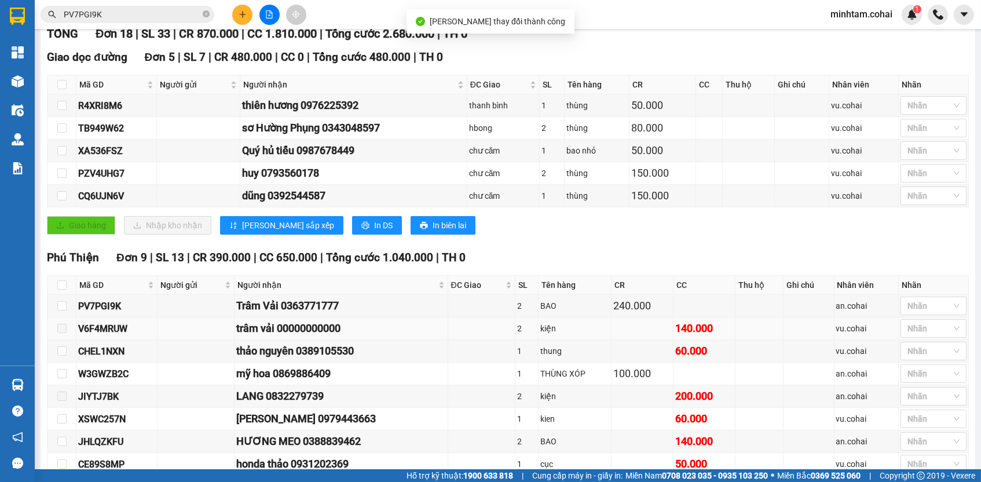
click at [118, 335] on div "V6F4MRUW" at bounding box center [116, 328] width 77 height 14
click at [178, 14] on input "PV7PGI9K" at bounding box center [132, 14] width 137 height 13
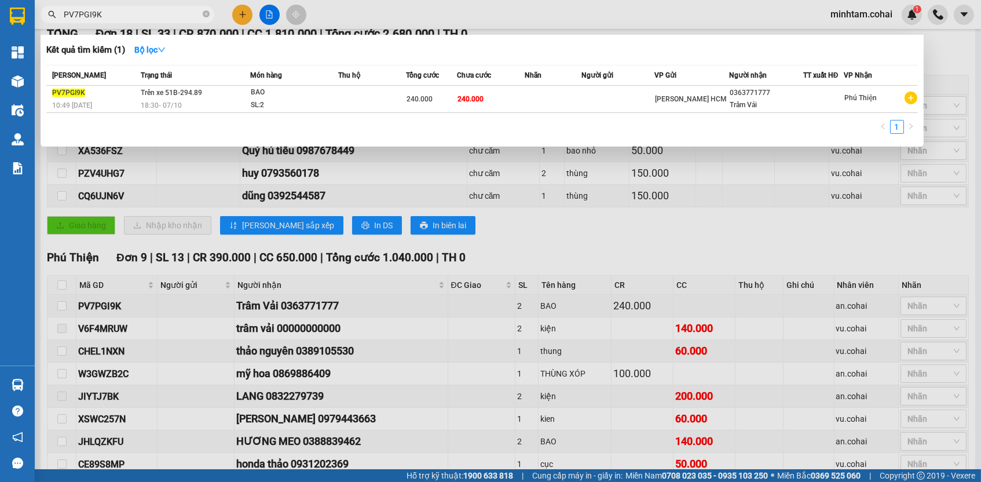
click at [178, 14] on input "PV7PGI9K" at bounding box center [132, 14] width 137 height 13
paste input "V6F4MRUW"
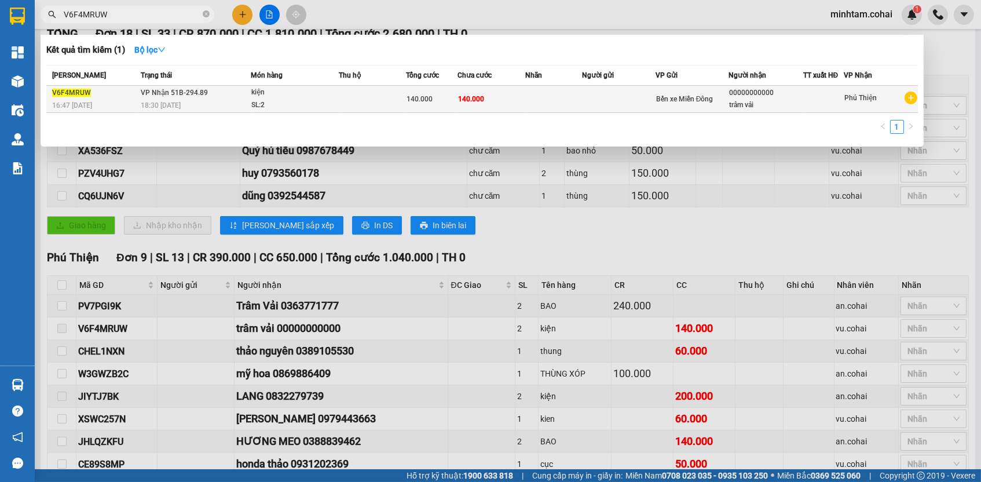
type input "V6F4MRUW"
click at [469, 106] on td "140.000" at bounding box center [492, 99] width 68 height 27
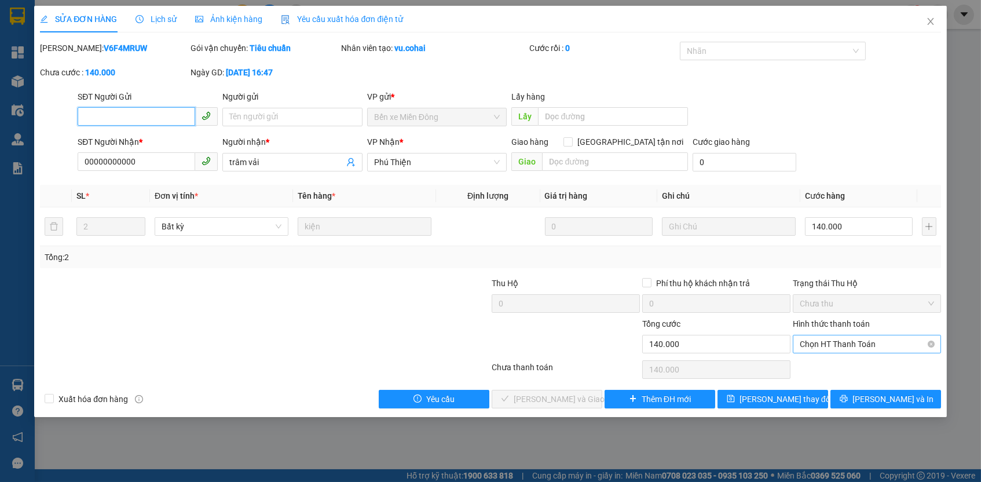
click at [827, 335] on span "Chọn HT Thanh Toán" at bounding box center [867, 343] width 134 height 17
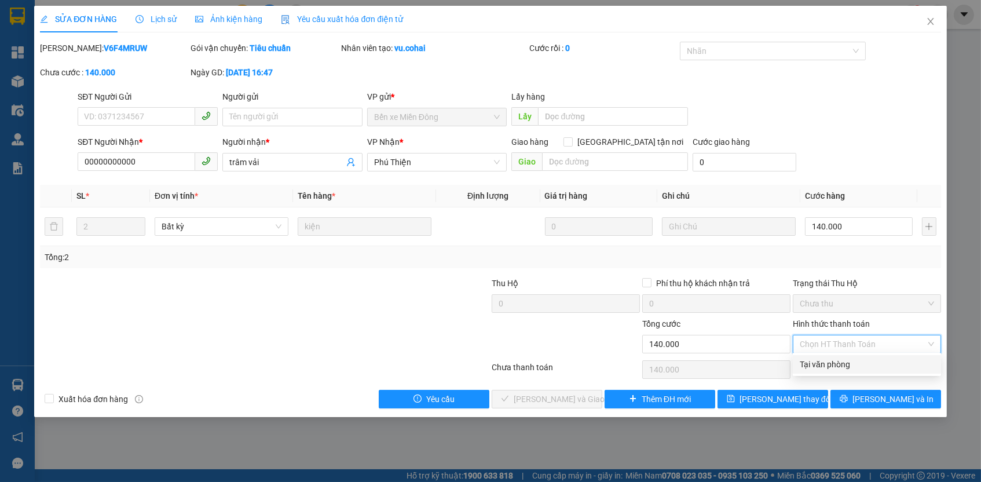
click at [829, 364] on div "Tại văn phòng" at bounding box center [867, 364] width 134 height 13
type input "0"
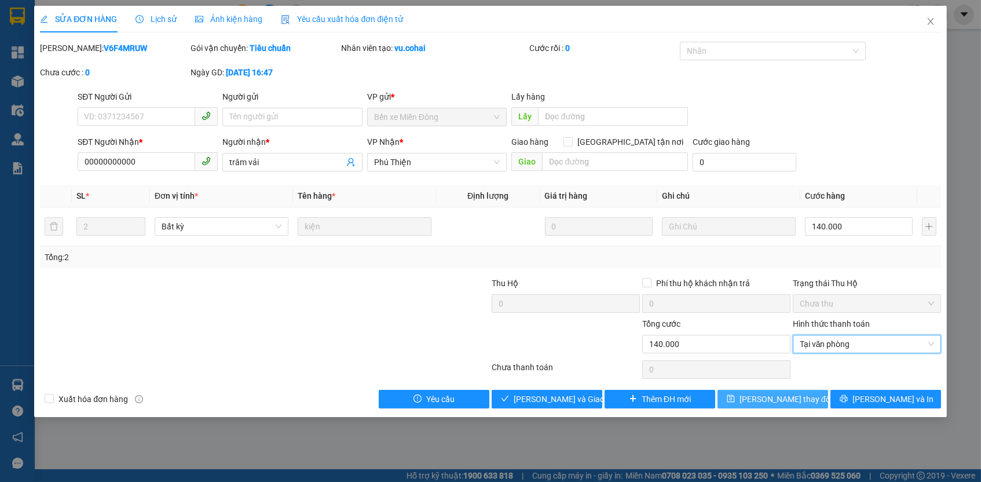
click at [805, 392] on button "Lưu thay đổi" at bounding box center [773, 399] width 111 height 19
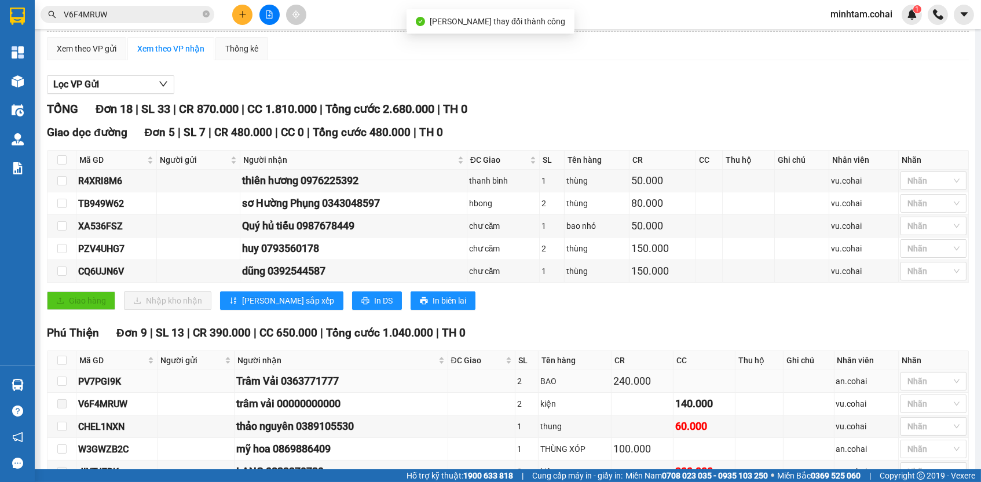
scroll to position [116, 0]
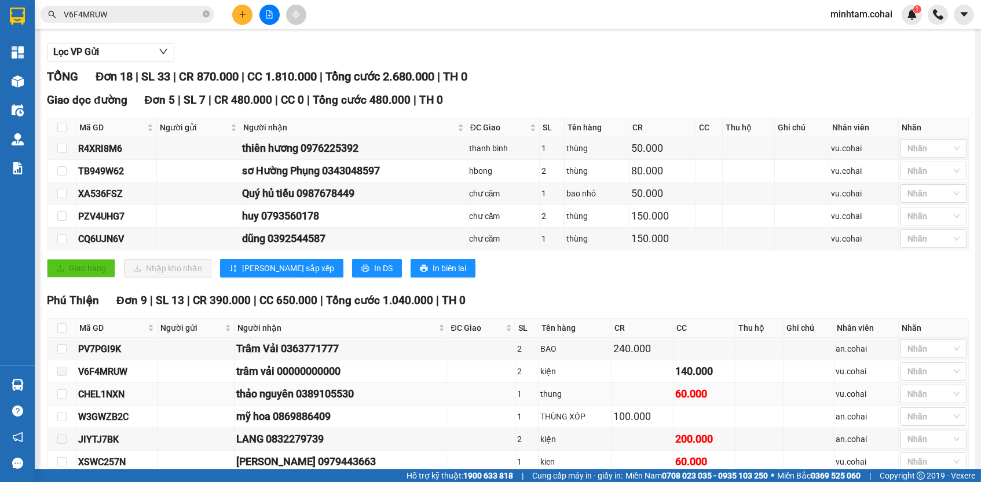
click at [97, 401] on div "CHEL1NXN" at bounding box center [116, 394] width 77 height 14
click at [155, 9] on input "V6F4MRUW" at bounding box center [132, 14] width 137 height 13
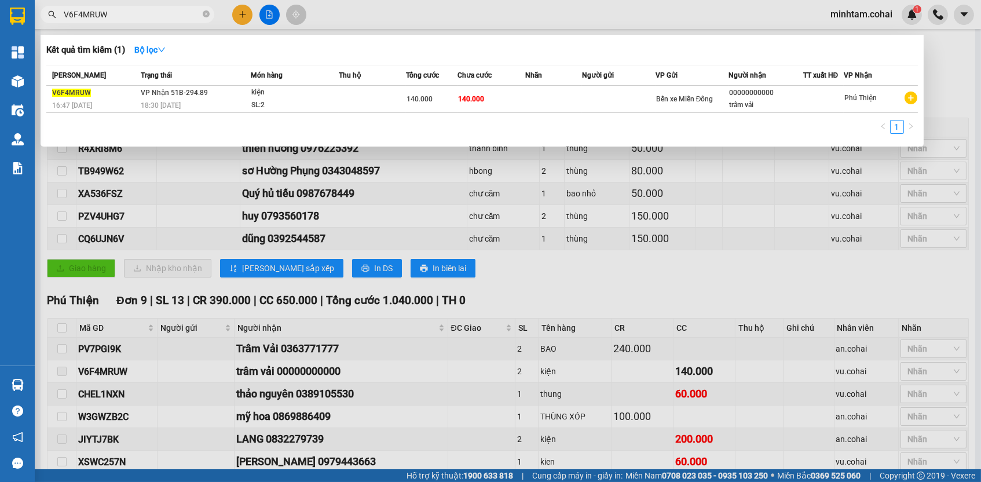
click at [155, 9] on input "V6F4MRUW" at bounding box center [132, 14] width 137 height 13
paste input "CHEL1NXN"
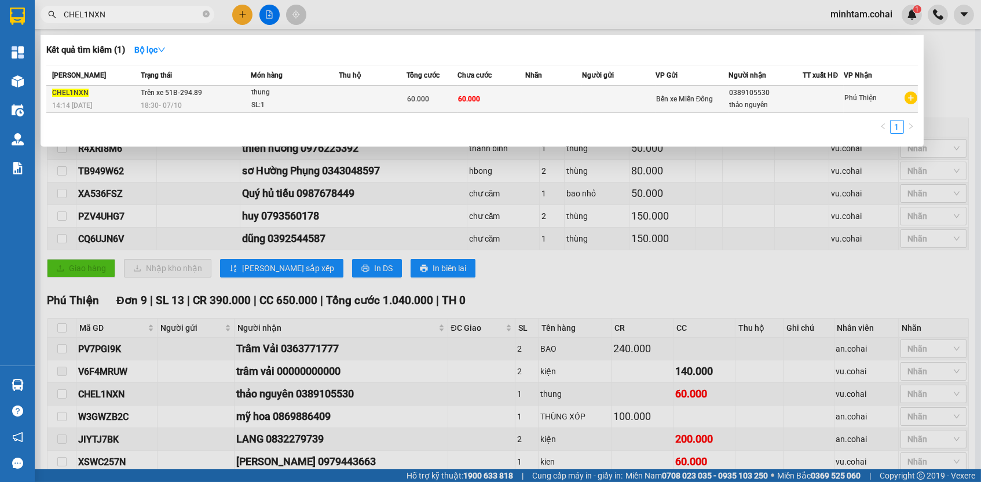
type input "CHEL1NXN"
click at [494, 99] on td "60.000" at bounding box center [492, 99] width 68 height 27
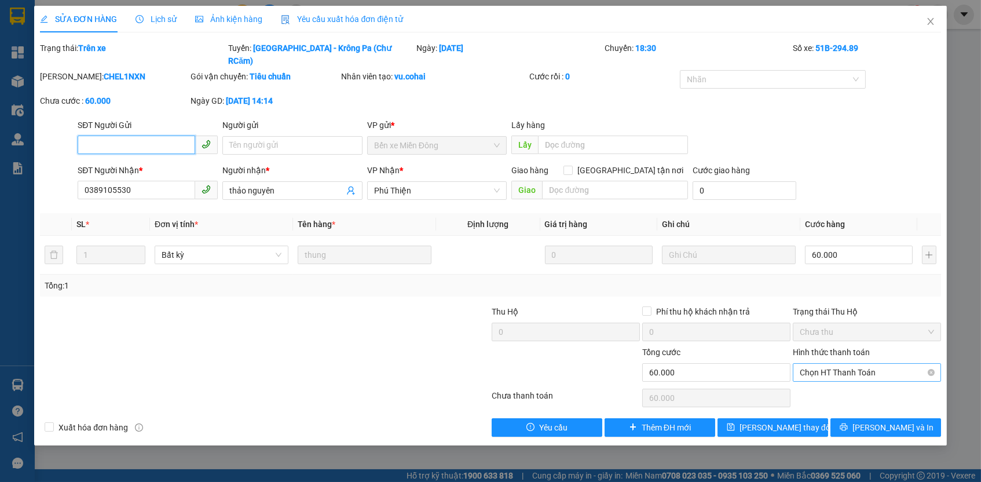
click at [840, 364] on span "Chọn HT Thanh Toán" at bounding box center [867, 372] width 134 height 17
click at [825, 381] on div "Tại văn phòng" at bounding box center [867, 379] width 134 height 13
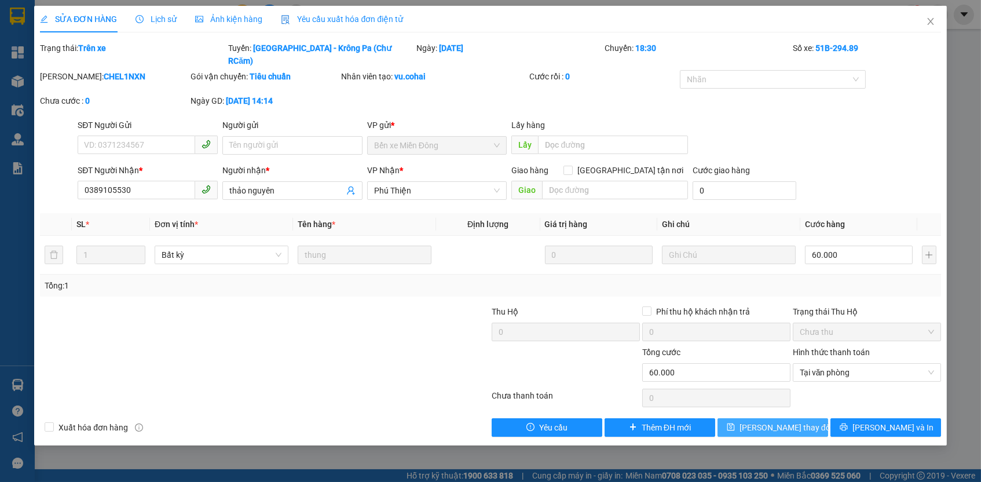
click at [815, 418] on button "Lưu thay đổi" at bounding box center [773, 427] width 111 height 19
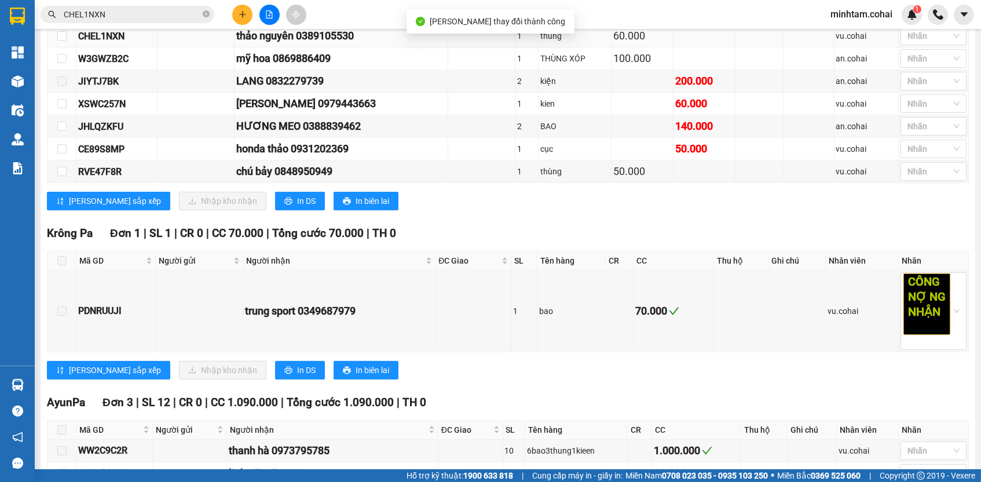
scroll to position [276, 0]
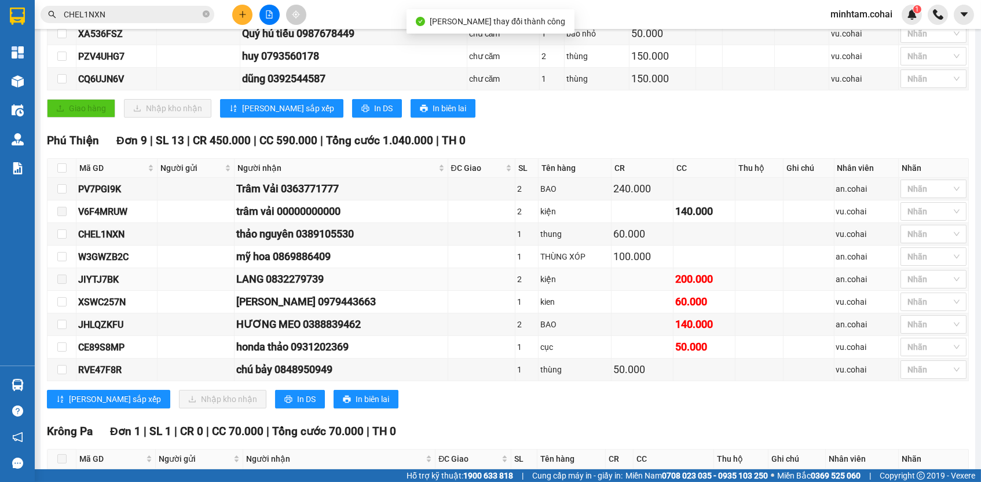
click at [93, 281] on div "JIYTJ7BK" at bounding box center [116, 279] width 77 height 14
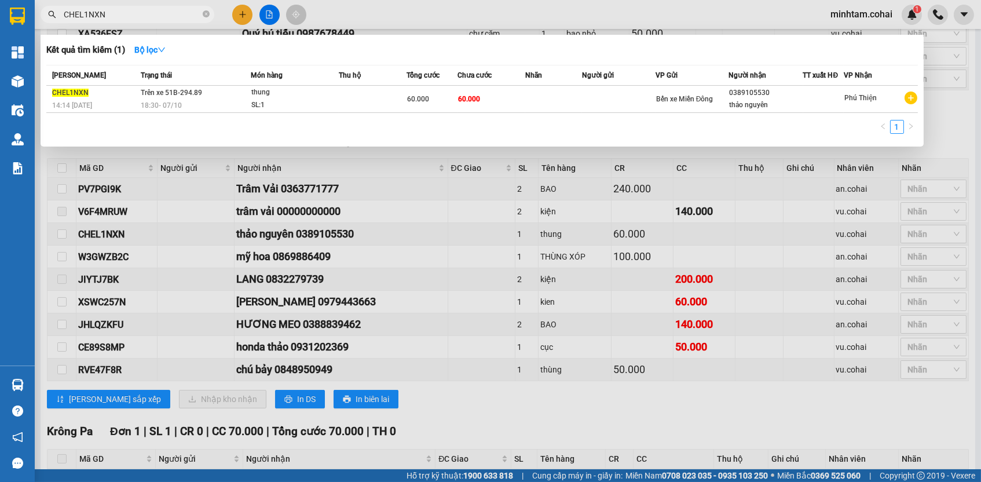
click at [180, 14] on input "CHEL1NXN" at bounding box center [132, 14] width 137 height 13
paste input "JIYTJ7BK"
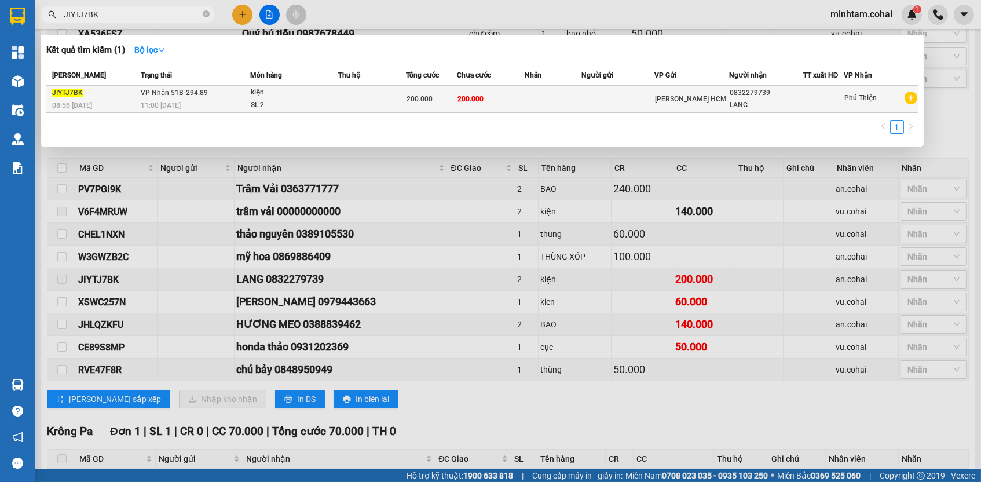
click at [477, 94] on span "200.000" at bounding box center [471, 98] width 26 height 9
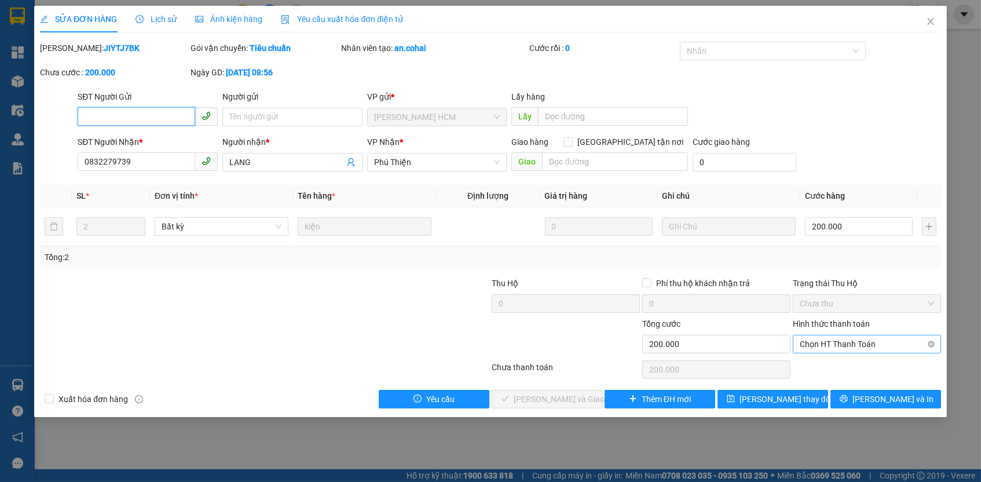
click at [817, 346] on span "Chọn HT Thanh Toán" at bounding box center [867, 343] width 134 height 17
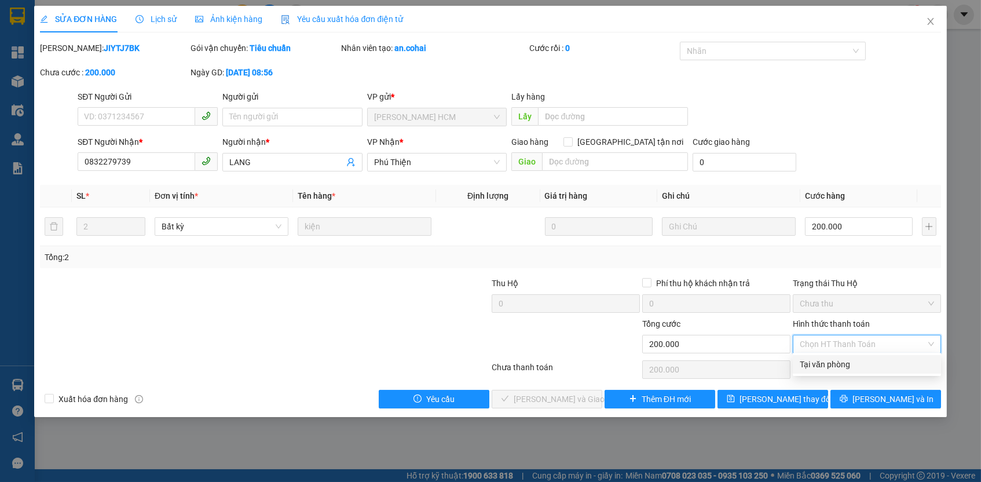
click at [820, 360] on div "Tại văn phòng" at bounding box center [867, 364] width 134 height 13
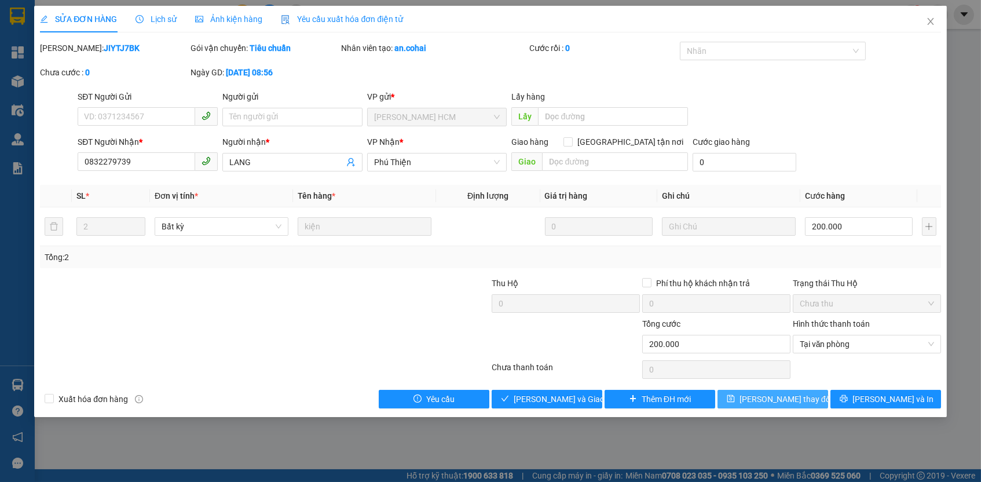
click at [800, 401] on span "Lưu thay đổi" at bounding box center [786, 399] width 93 height 13
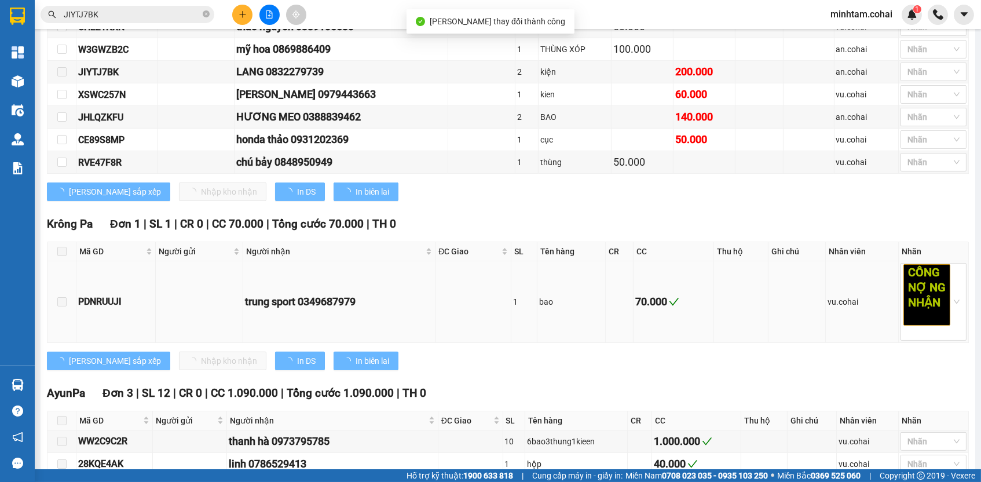
scroll to position [480, 0]
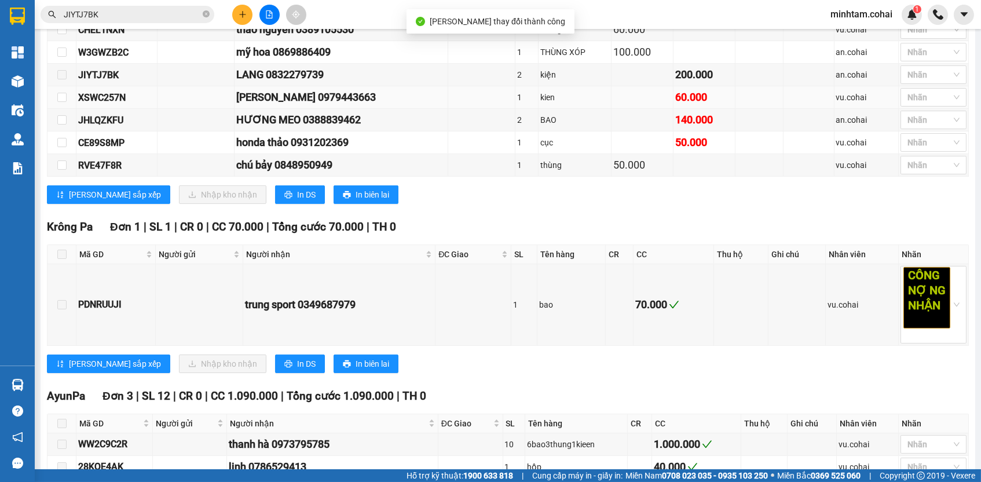
click at [122, 103] on div "XSWC257N" at bounding box center [116, 97] width 77 height 14
click at [180, 11] on input "JIYTJ7BK" at bounding box center [132, 14] width 137 height 13
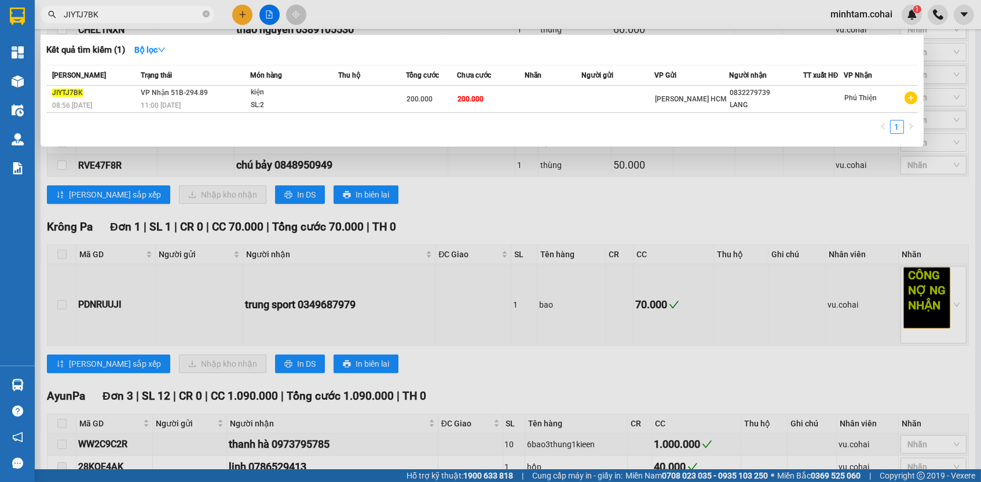
click at [180, 11] on input "JIYTJ7BK" at bounding box center [132, 14] width 137 height 13
paste input "XSWC257N"
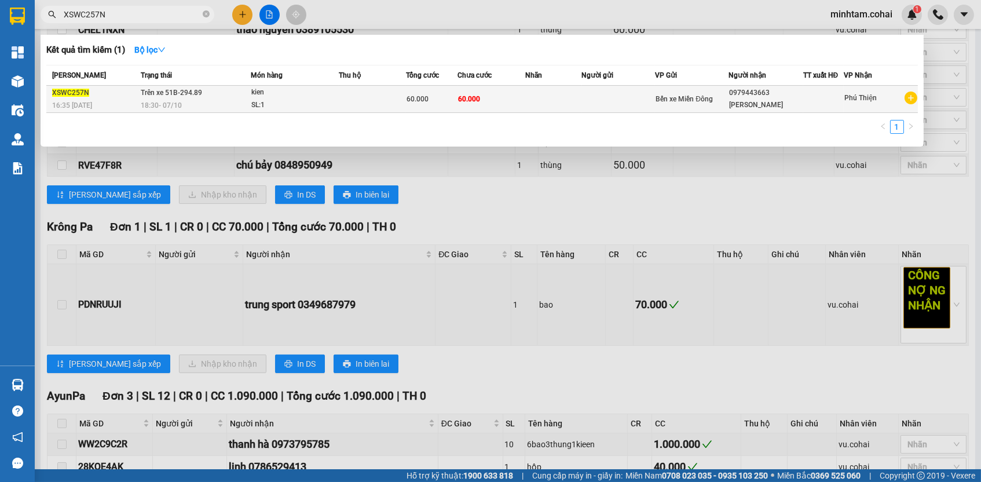
click at [535, 105] on td at bounding box center [553, 99] width 57 height 27
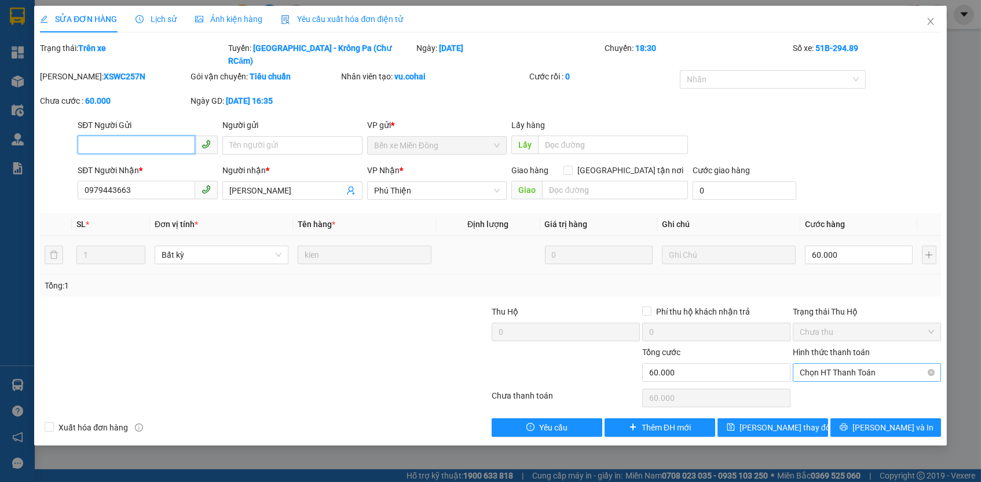
click at [844, 364] on span "Chọn HT Thanh Toán" at bounding box center [867, 372] width 134 height 17
drag, startPoint x: 842, startPoint y: 375, endPoint x: 840, endPoint y: 386, distance: 11.8
click at [842, 375] on div "Tại văn phòng" at bounding box center [867, 379] width 134 height 13
click at [806, 418] on button "Lưu thay đổi" at bounding box center [773, 427] width 111 height 19
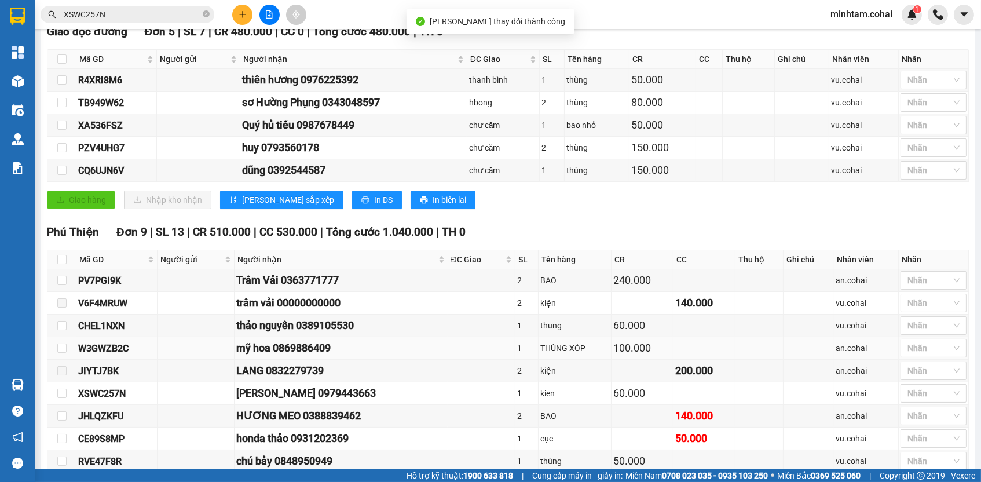
scroll to position [397, 0]
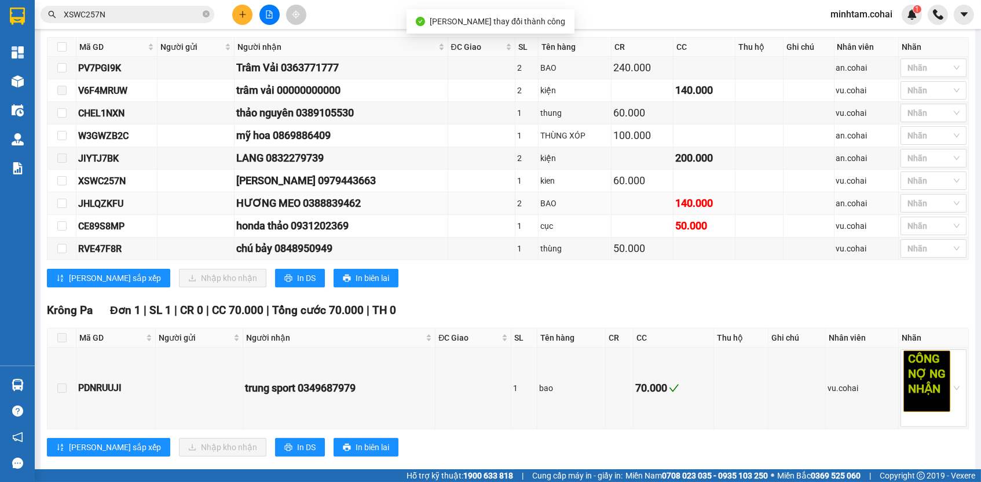
click at [121, 205] on div "JHLQZKFU" at bounding box center [116, 203] width 77 height 14
click at [178, 14] on input "XSWC257N" at bounding box center [132, 14] width 137 height 13
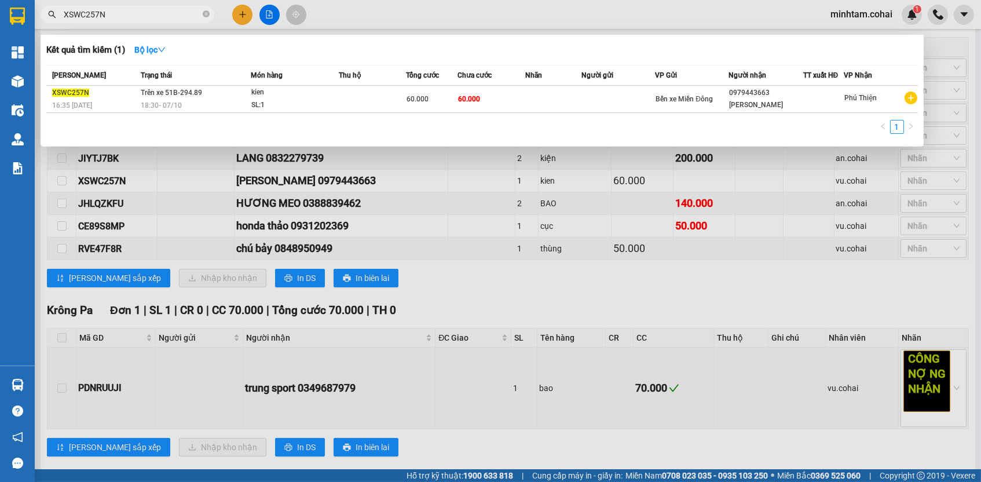
click at [178, 14] on input "XSWC257N" at bounding box center [132, 14] width 137 height 13
paste input "JHLQZKFU"
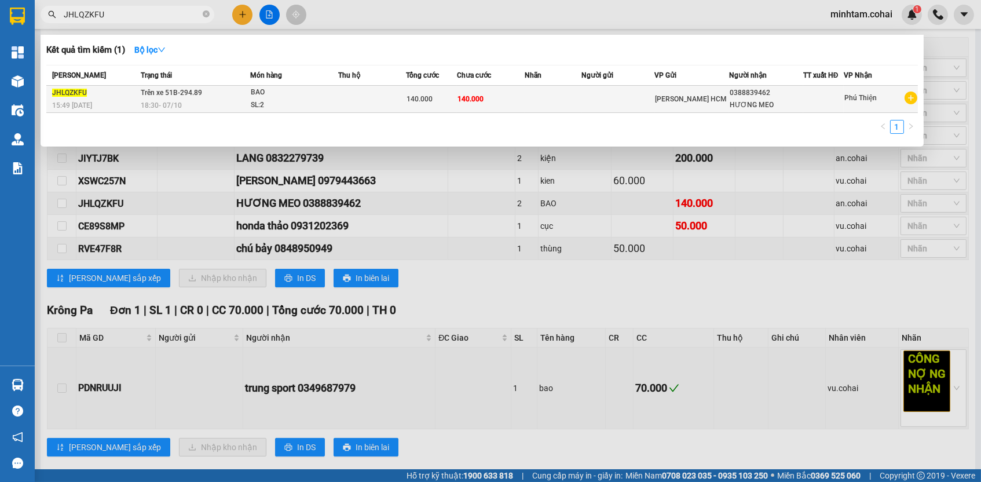
click at [532, 94] on td at bounding box center [553, 99] width 56 height 27
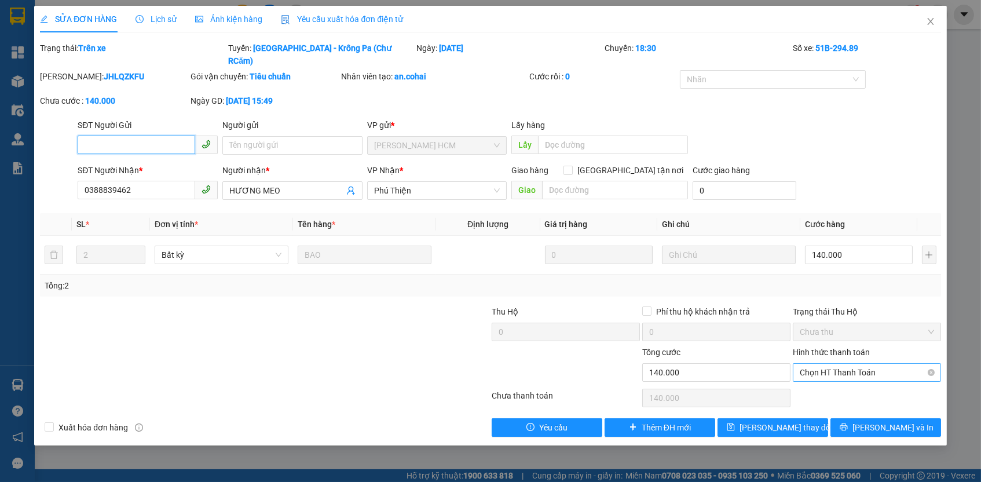
click at [816, 364] on span "Chọn HT Thanh Toán" at bounding box center [867, 372] width 134 height 17
click at [819, 380] on div "Tại văn phòng" at bounding box center [867, 379] width 134 height 13
click at [809, 418] on button "Lưu thay đổi" at bounding box center [773, 427] width 111 height 19
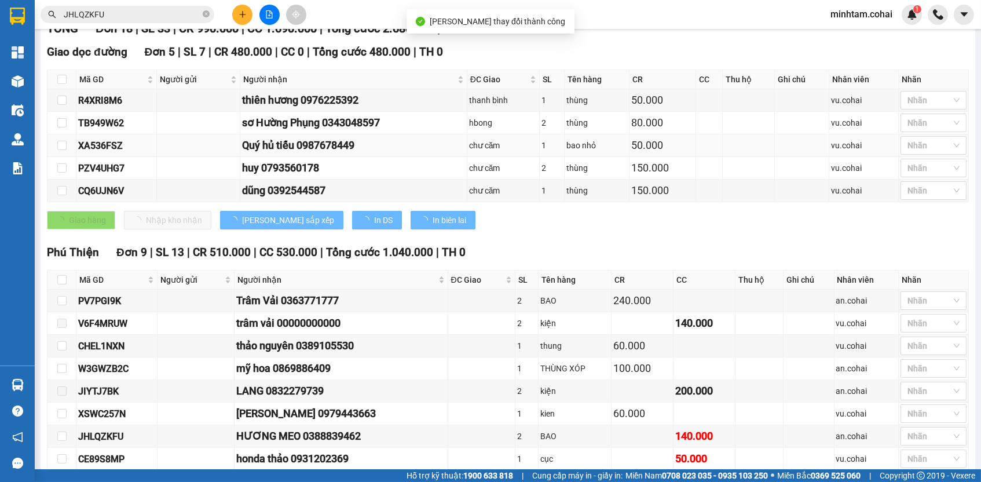
scroll to position [466, 0]
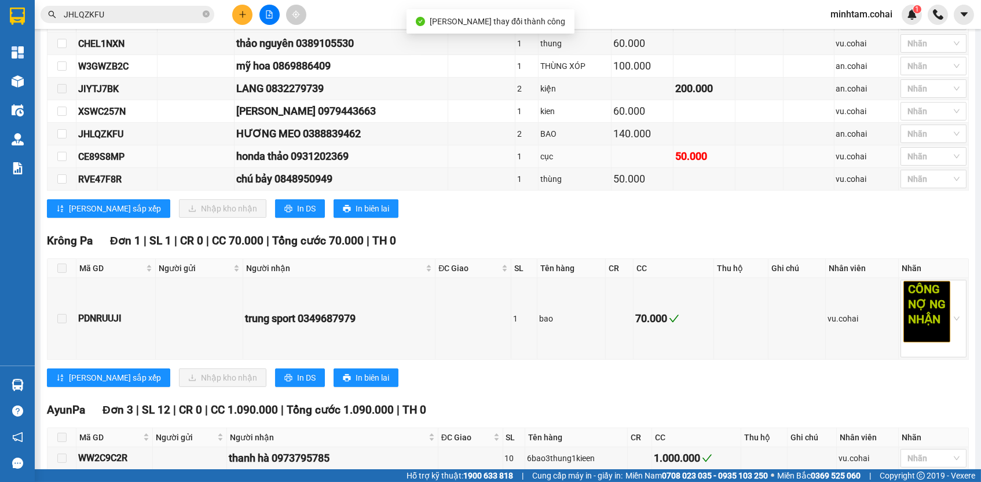
click at [114, 164] on div "CE89S8MP" at bounding box center [116, 156] width 77 height 14
click at [169, 10] on input "JHLQZKFU" at bounding box center [132, 14] width 137 height 13
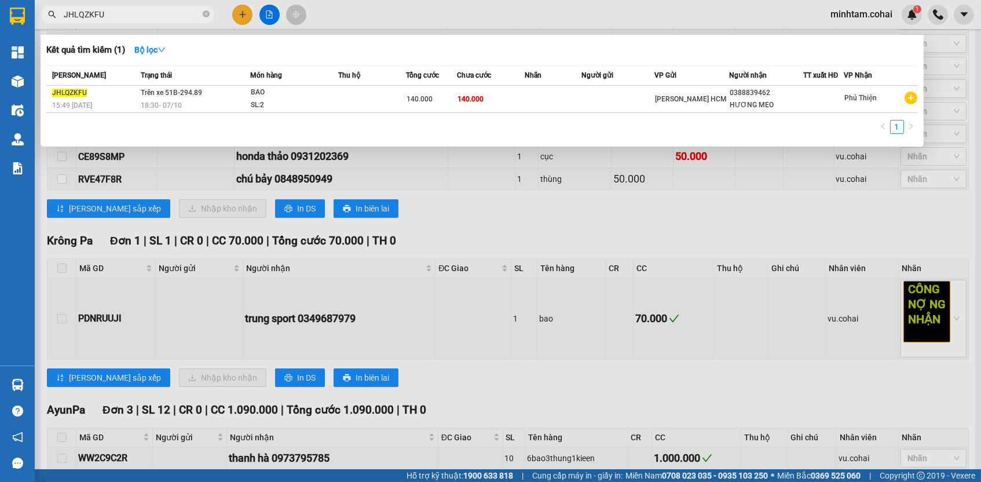
click at [169, 10] on input "JHLQZKFU" at bounding box center [132, 14] width 137 height 13
paste input "CE89S8MP"
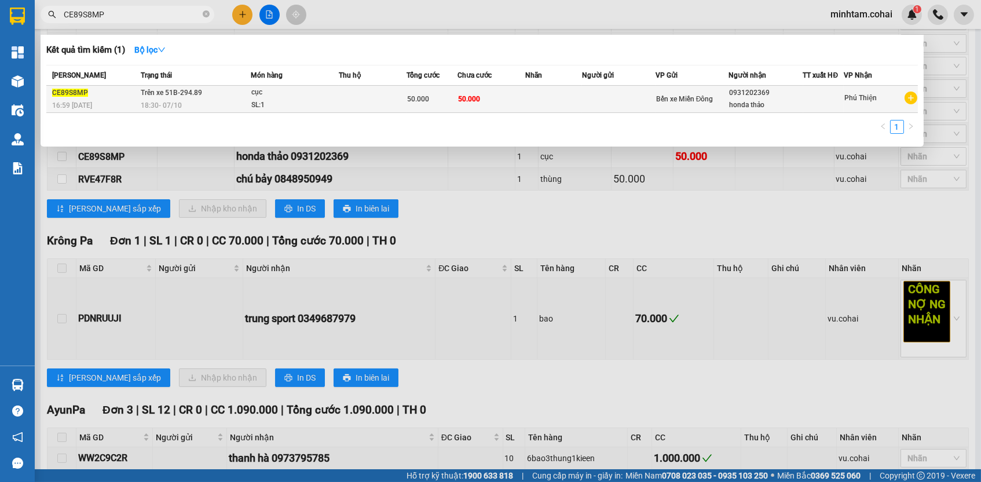
click at [465, 98] on span "50.000" at bounding box center [469, 99] width 22 height 8
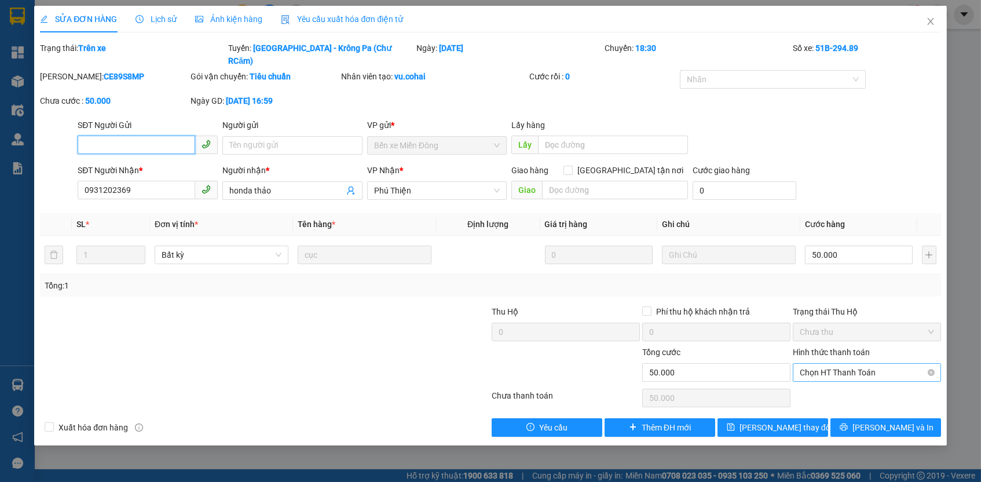
click at [809, 364] on span "Chọn HT Thanh Toán" at bounding box center [867, 372] width 134 height 17
click at [813, 381] on div "Tại văn phòng" at bounding box center [867, 379] width 134 height 13
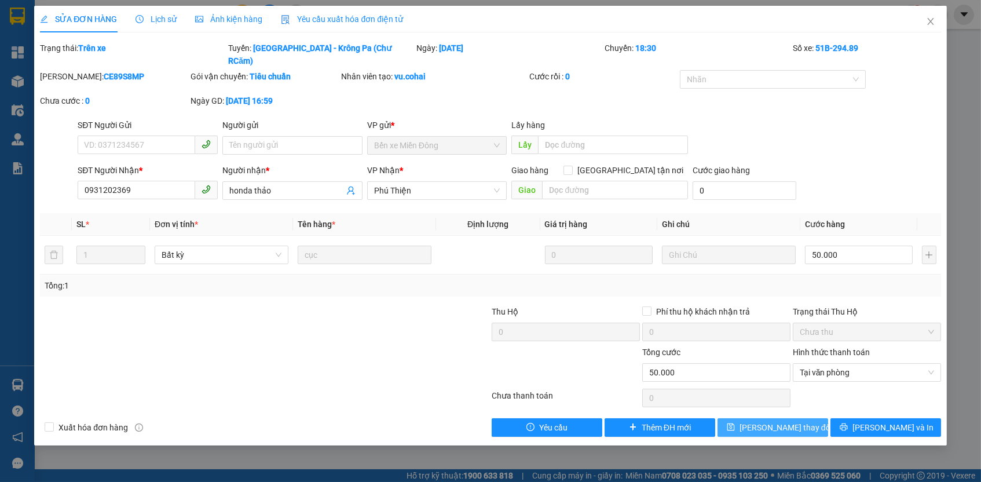
click at [810, 418] on button "Lưu thay đổi" at bounding box center [773, 427] width 111 height 19
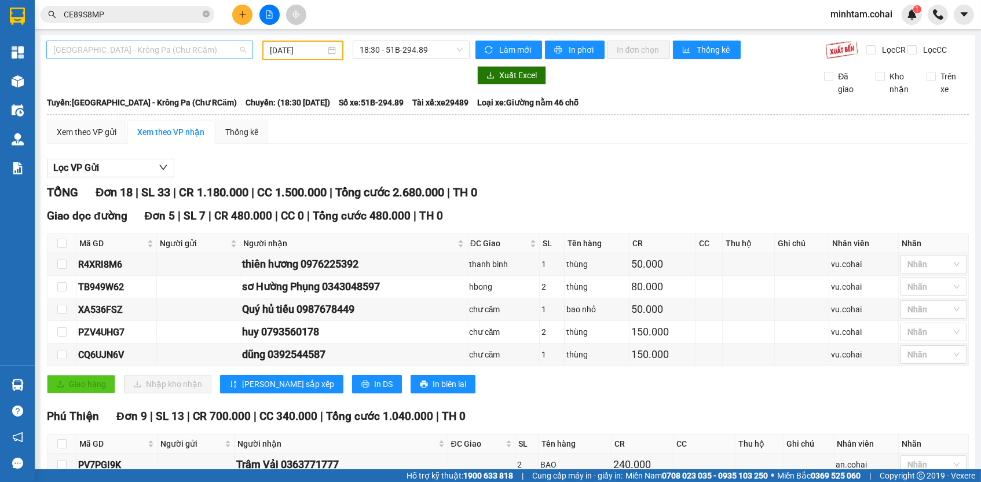
click at [232, 49] on span "Sài Gòn - Krông Pa (Chư RCăm)" at bounding box center [149, 49] width 193 height 17
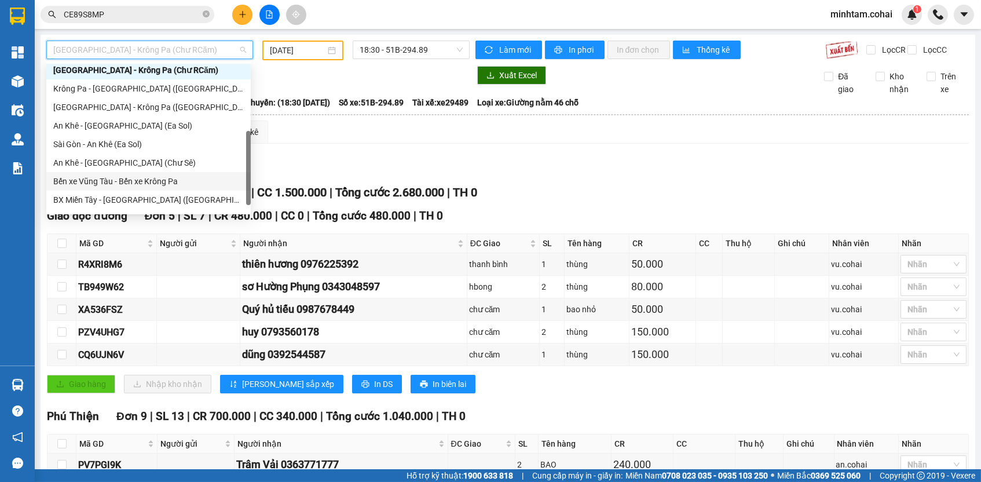
scroll to position [151, 0]
click at [177, 202] on div "BX Miền Tây - BX Krông Pa (Chơn Thành - Chư Rcăm)" at bounding box center [148, 200] width 191 height 13
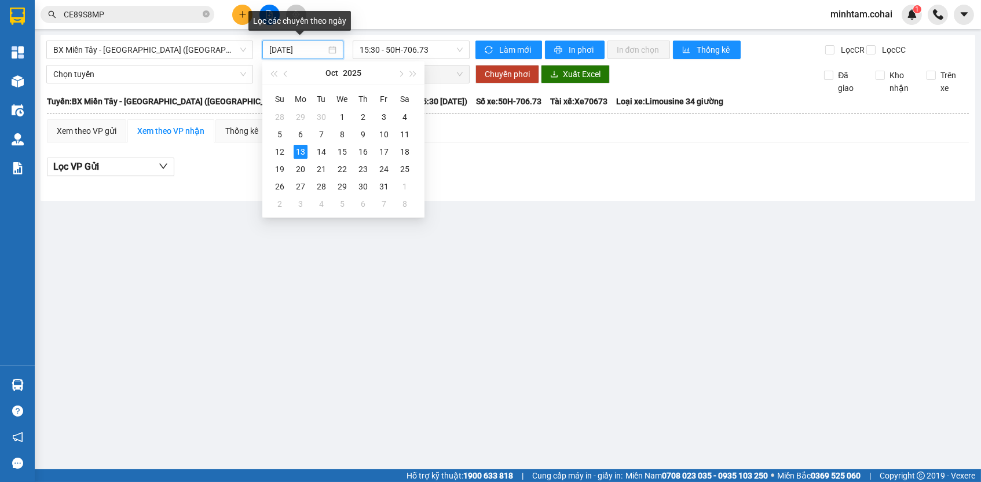
click at [300, 47] on input "13/10/2025" at bounding box center [297, 49] width 57 height 13
click at [342, 134] on div "8" at bounding box center [342, 134] width 14 height 14
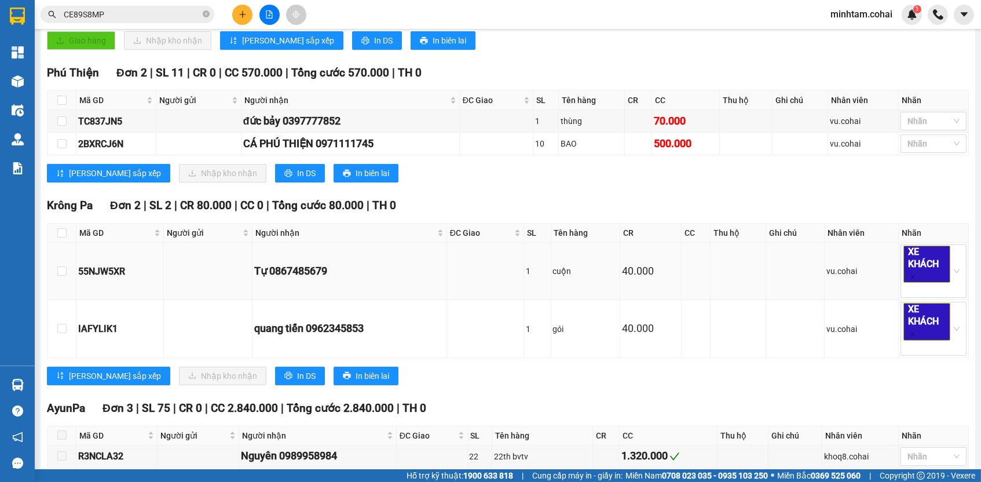
scroll to position [256, 0]
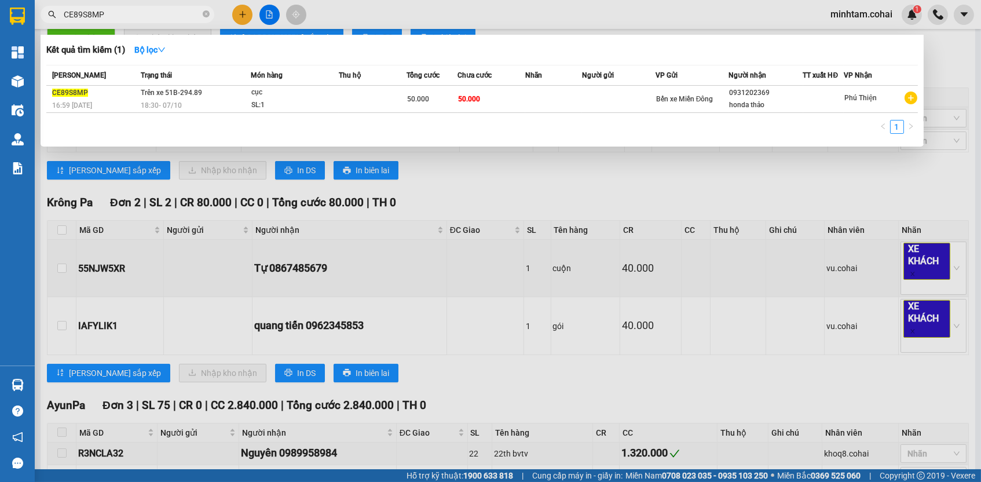
paste input "TC837JN5"
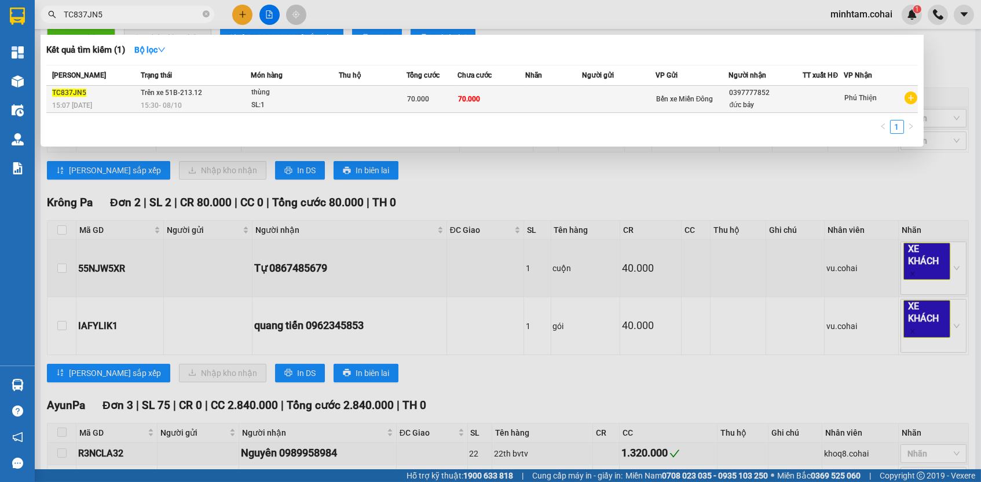
click at [485, 107] on td "70.000" at bounding box center [492, 99] width 68 height 27
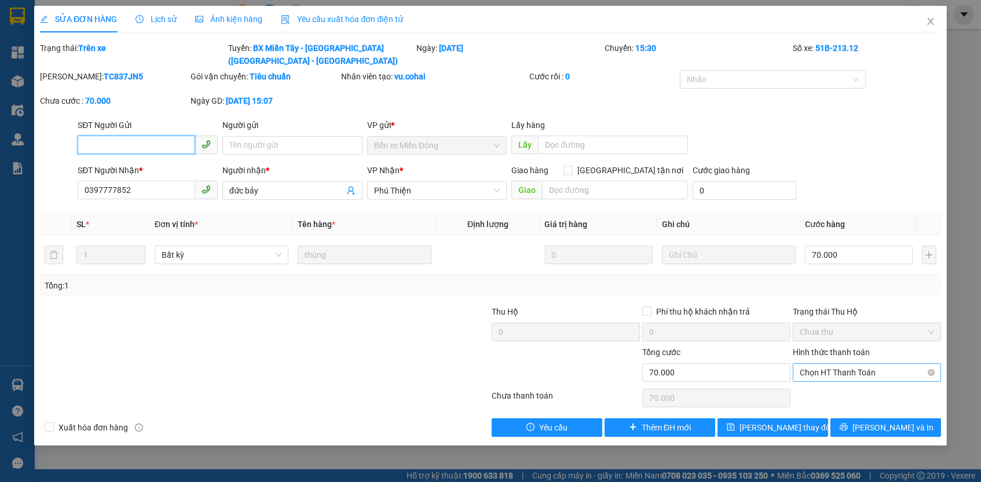
click at [832, 364] on span "Chọn HT Thanh Toán" at bounding box center [867, 372] width 134 height 17
click at [828, 395] on div "Tại văn phòng" at bounding box center [867, 391] width 134 height 13
click at [810, 419] on button "Lưu thay đổi" at bounding box center [773, 427] width 111 height 19
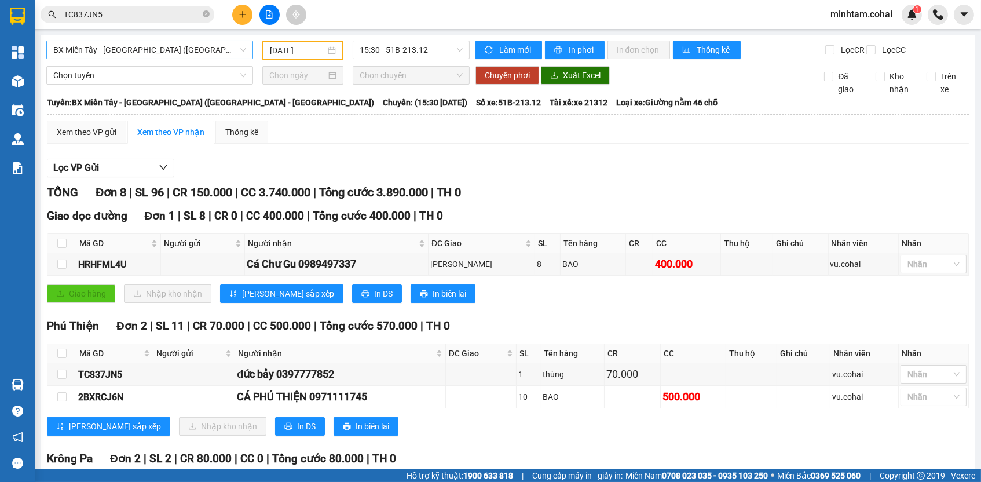
click at [195, 47] on span "BX Miền Tây - BX Krông Pa (Chơn Thành - Chư Rcăm)" at bounding box center [149, 49] width 193 height 17
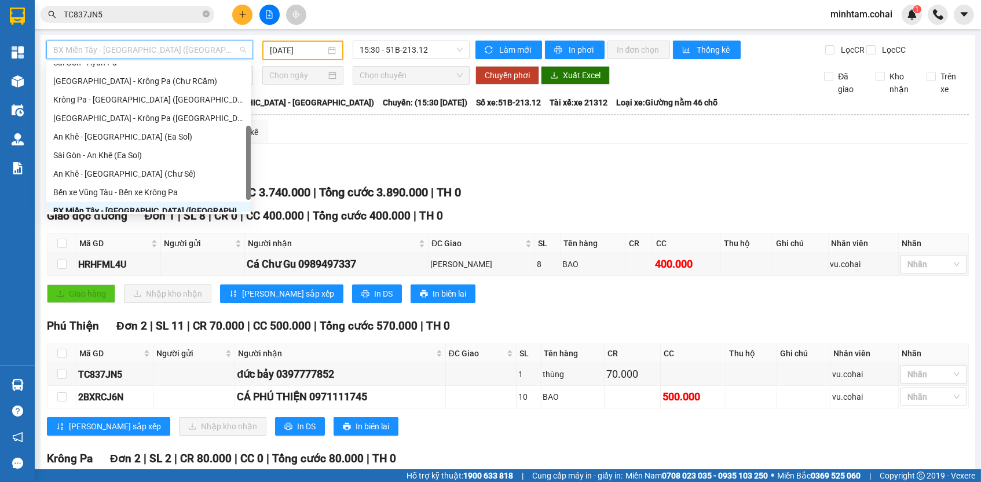
scroll to position [139, 0]
click at [170, 80] on div "Sài Gòn - Krông Pa (Chư RCăm)" at bounding box center [148, 82] width 191 height 13
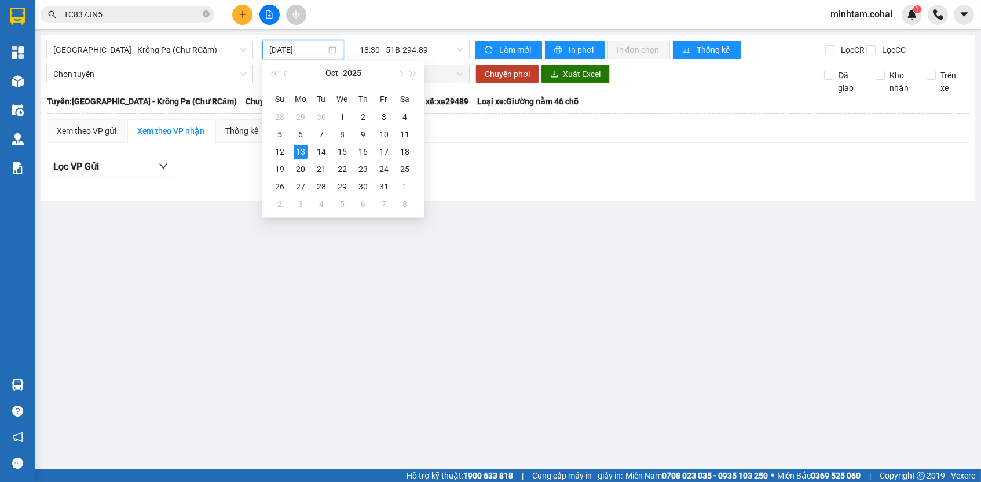
click at [293, 48] on input "13/10/2025" at bounding box center [297, 49] width 57 height 13
click at [342, 133] on div "8" at bounding box center [342, 134] width 14 height 14
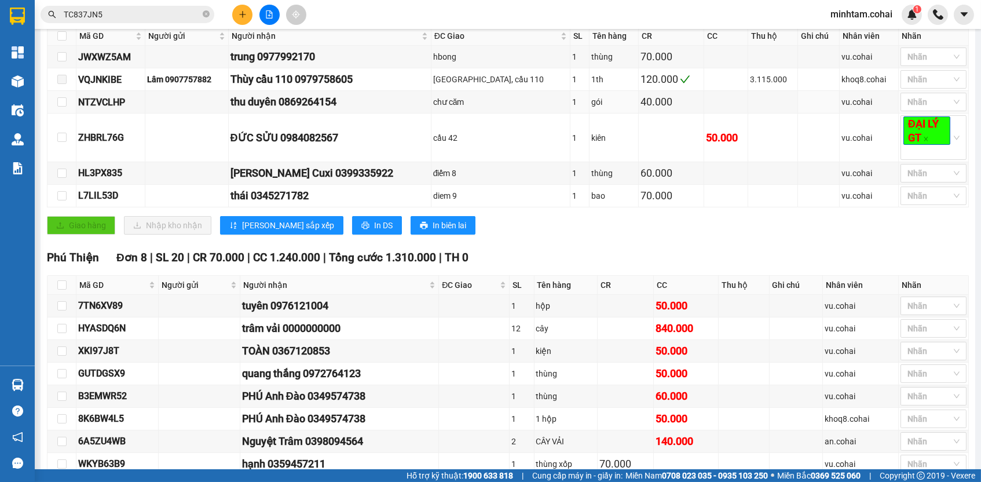
scroll to position [76, 0]
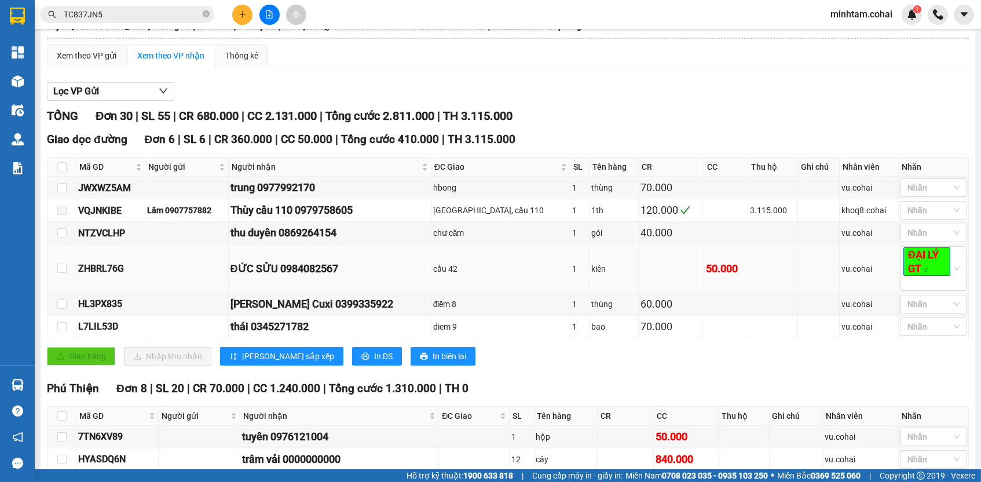
click at [115, 269] on div "ZHBRL76G" at bounding box center [110, 268] width 65 height 14
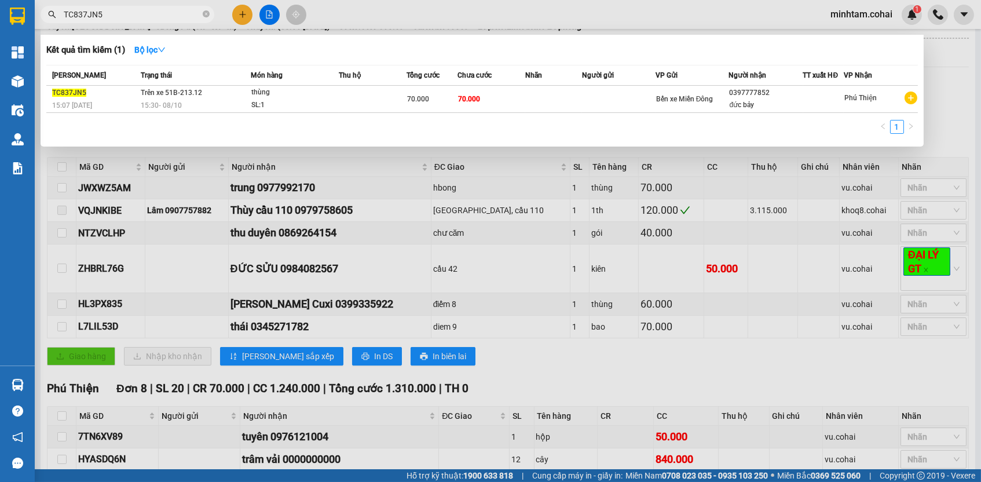
click at [171, 11] on input "TC837JN5" at bounding box center [132, 14] width 137 height 13
paste input "ZHBRL76G"
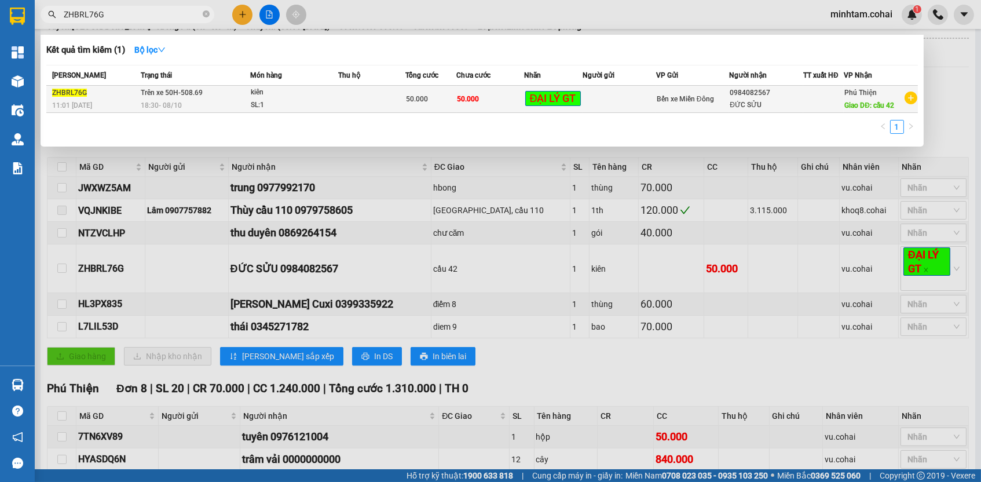
click at [461, 86] on td "50.000" at bounding box center [491, 99] width 68 height 27
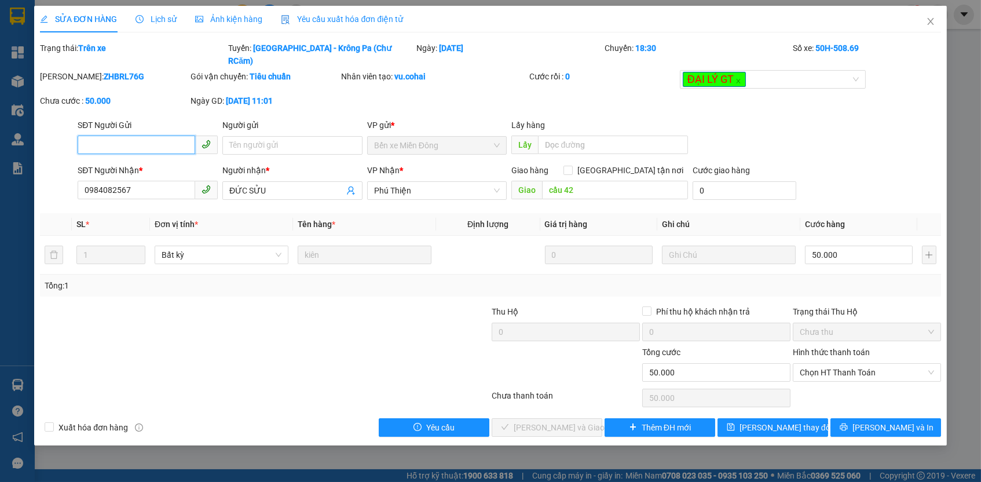
drag, startPoint x: 821, startPoint y: 358, endPoint x: 820, endPoint y: 365, distance: 7.6
click at [821, 364] on span "Chọn HT Thanh Toán" at bounding box center [867, 372] width 134 height 17
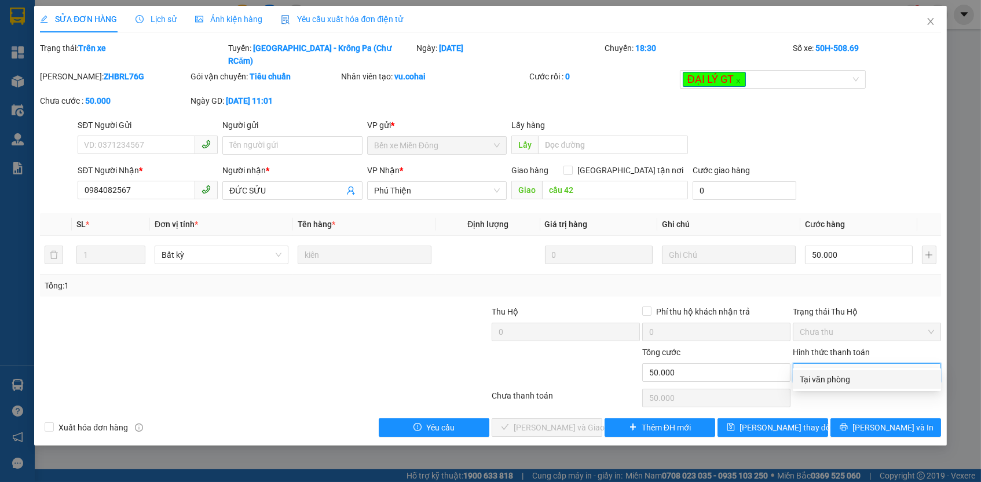
click at [814, 381] on div "Tại văn phòng" at bounding box center [867, 379] width 134 height 13
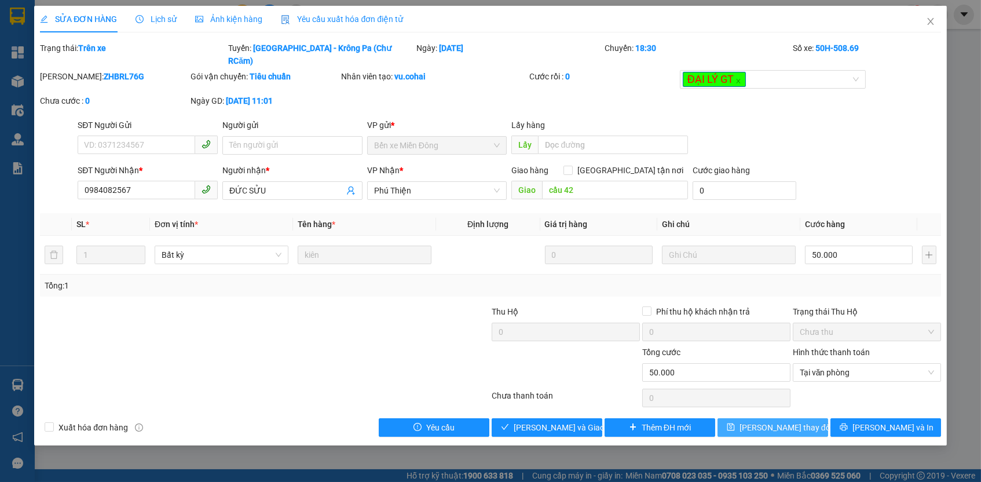
click at [803, 418] on button "Lưu thay đổi" at bounding box center [773, 427] width 111 height 19
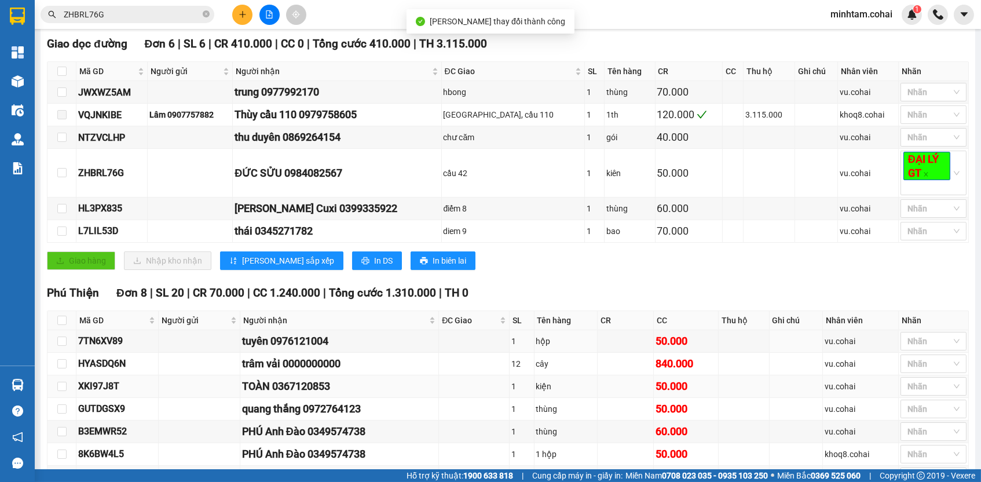
scroll to position [329, 0]
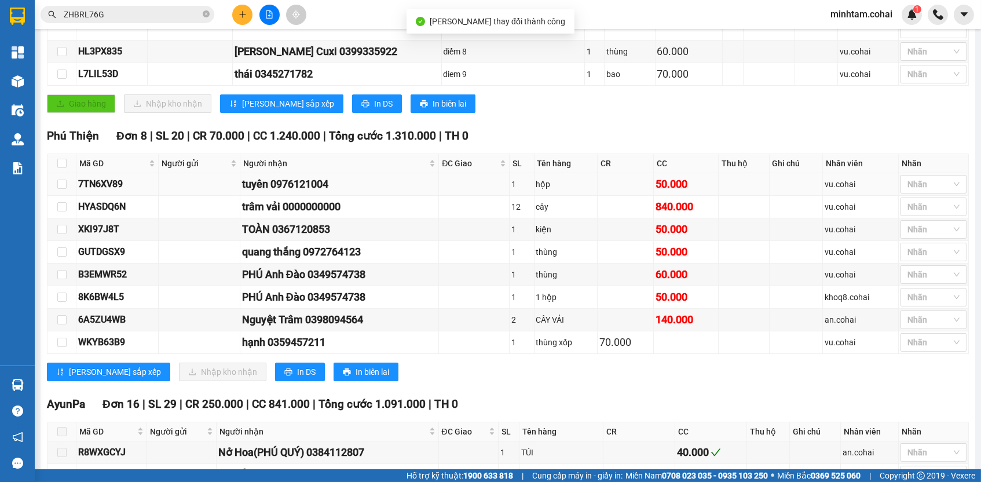
click at [90, 189] on div "7TN6XV89" at bounding box center [117, 184] width 78 height 14
click at [171, 14] on input "ZHBRL76G" at bounding box center [132, 14] width 137 height 13
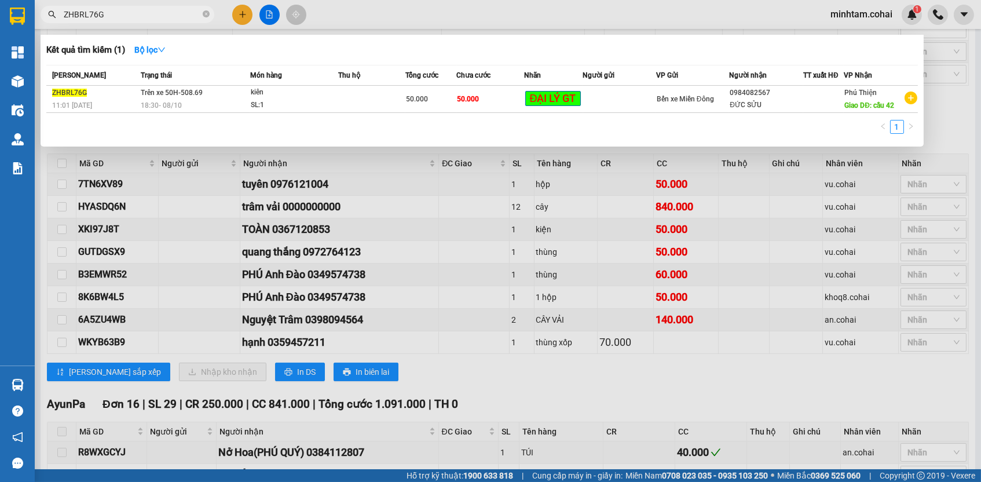
paste input "7TN6XV89"
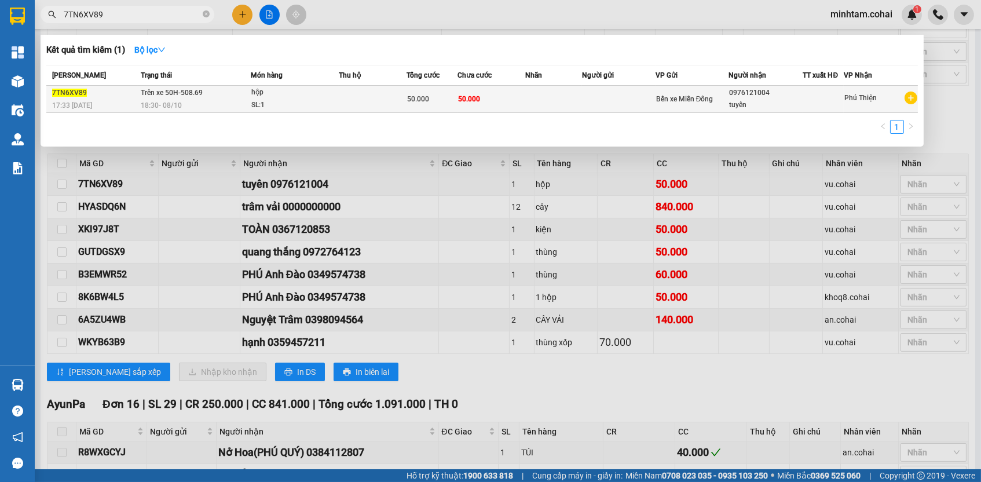
click at [547, 99] on td at bounding box center [553, 99] width 57 height 27
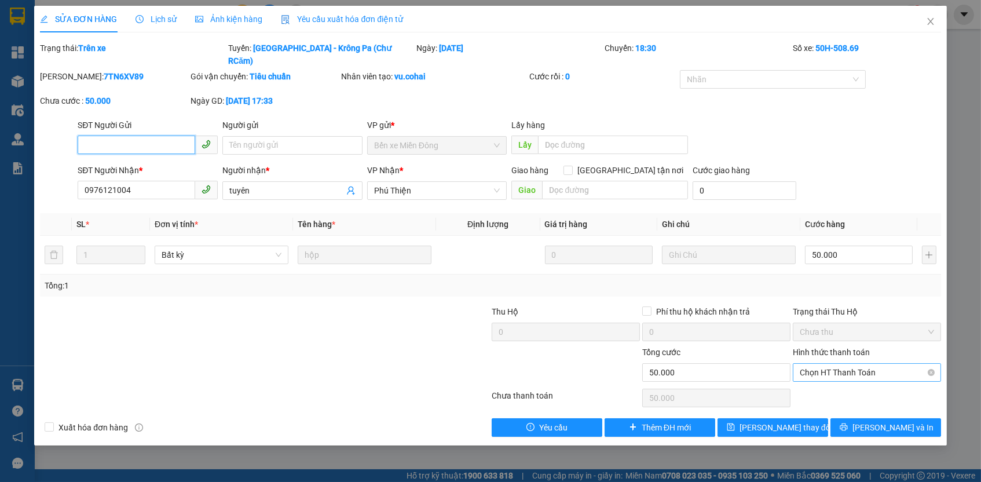
click at [836, 364] on span "Chọn HT Thanh Toán" at bounding box center [867, 372] width 134 height 17
click at [836, 379] on div "Tại văn phòng" at bounding box center [867, 379] width 134 height 13
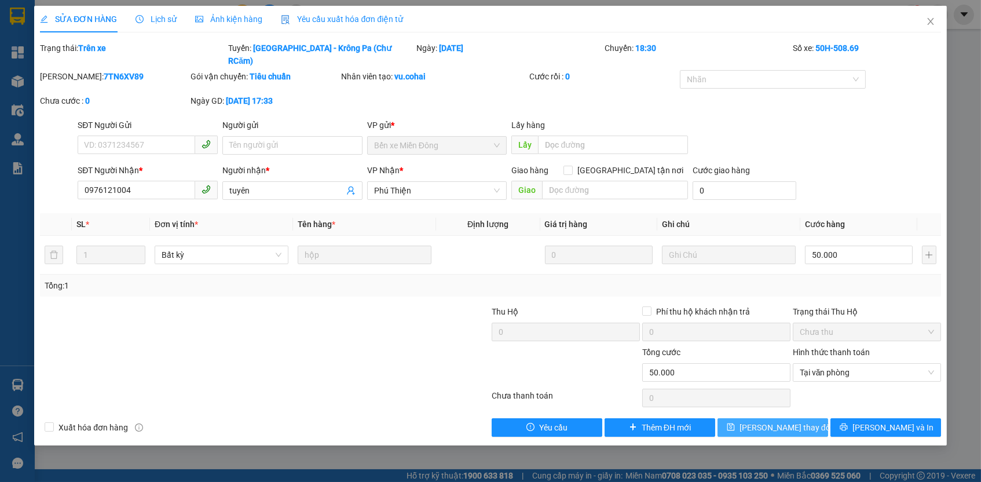
click at [802, 421] on span "Lưu thay đổi" at bounding box center [786, 427] width 93 height 13
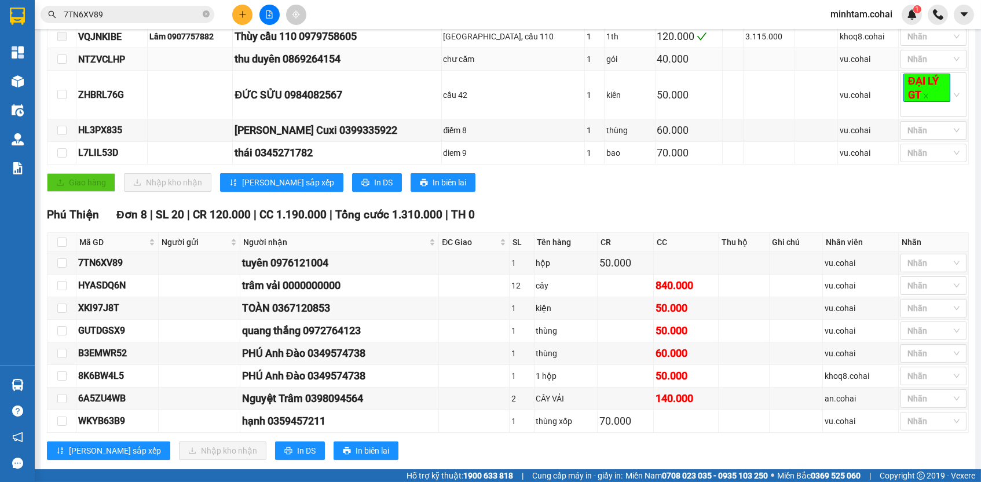
scroll to position [253, 0]
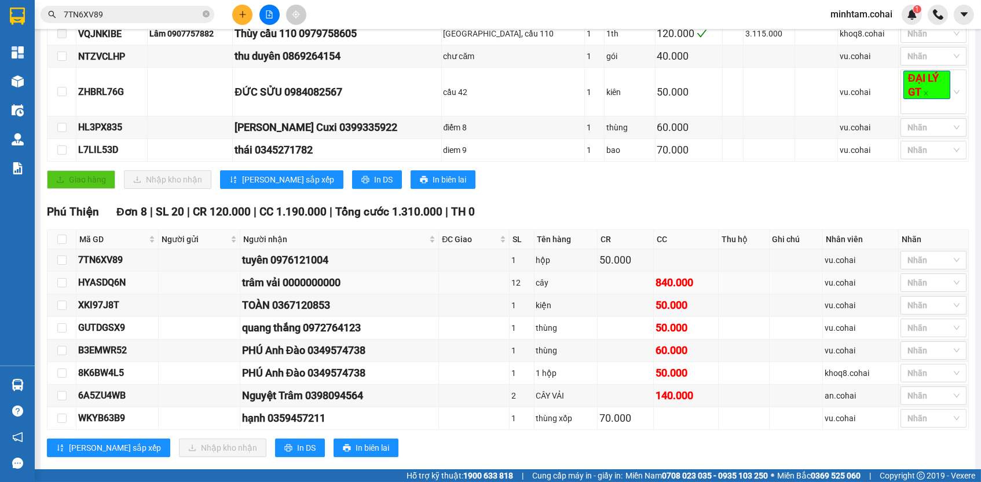
click at [110, 287] on div "HYASDQ6N" at bounding box center [117, 282] width 78 height 14
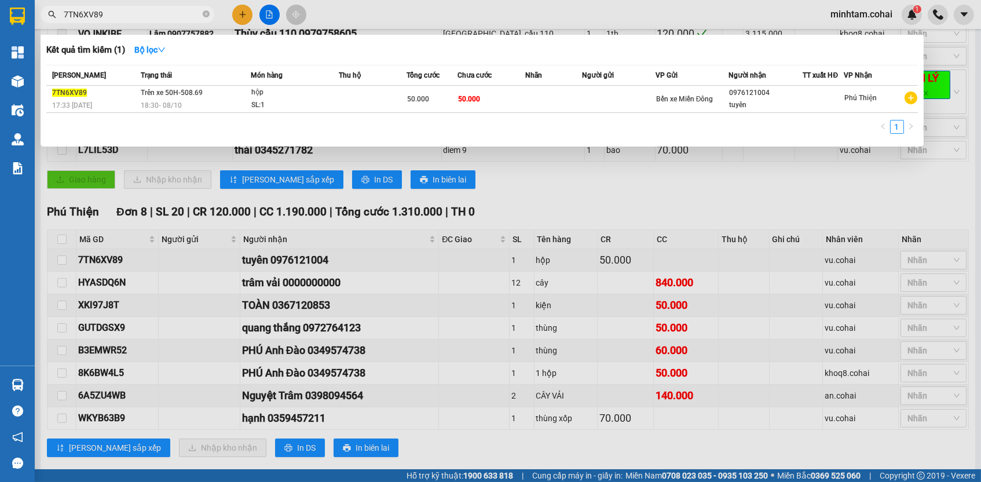
click at [173, 13] on input "7TN6XV89" at bounding box center [132, 14] width 137 height 13
paste input "HYASDQ6N"
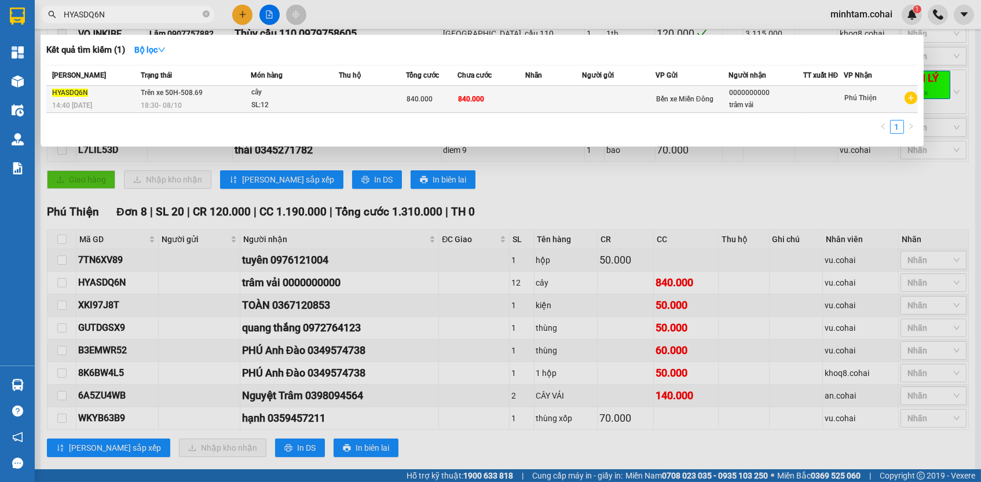
click at [473, 101] on span "840.000" at bounding box center [471, 99] width 26 height 8
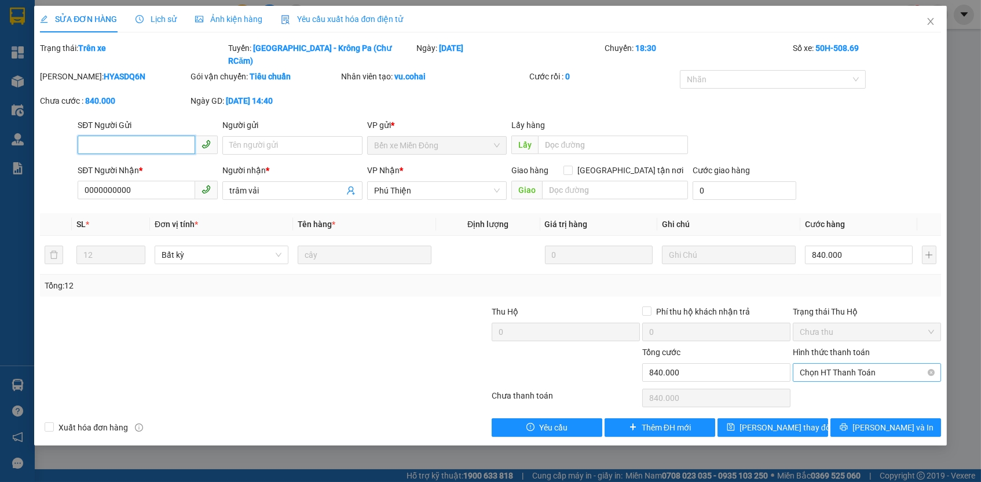
click at [806, 364] on span "Chọn HT Thanh Toán" at bounding box center [867, 372] width 134 height 17
drag, startPoint x: 812, startPoint y: 375, endPoint x: 810, endPoint y: 383, distance: 8.3
click at [812, 375] on div "Tại văn phòng" at bounding box center [867, 379] width 134 height 13
click at [792, 421] on span "Lưu thay đổi" at bounding box center [786, 427] width 93 height 13
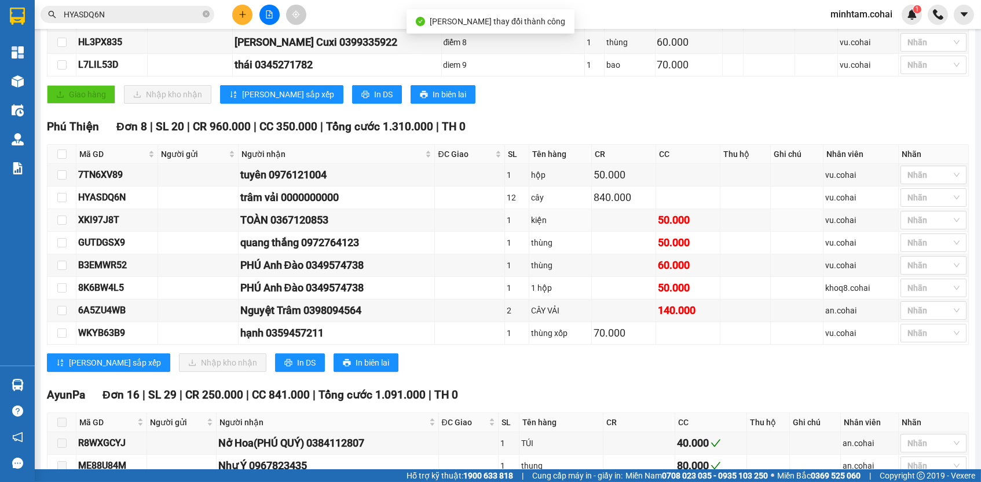
scroll to position [336, 0]
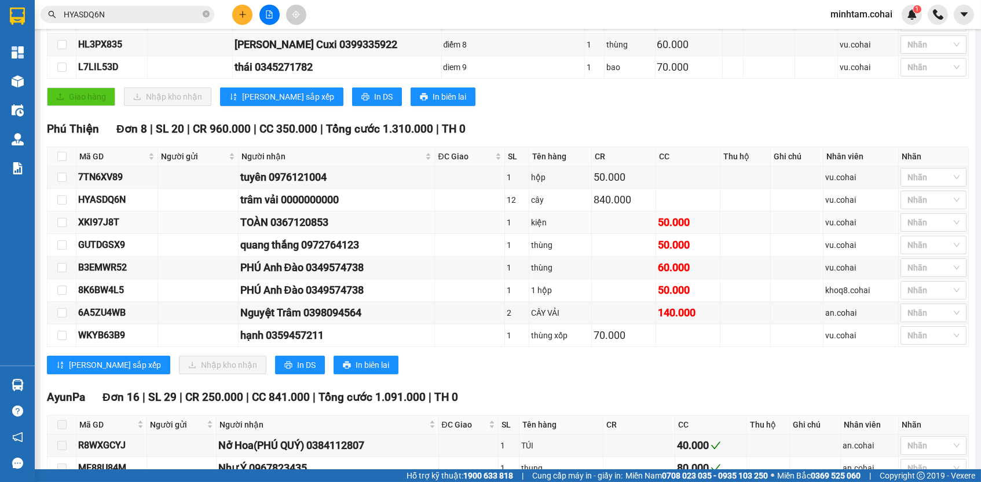
click at [101, 227] on div "XKI97J8T" at bounding box center [117, 222] width 78 height 14
click at [170, 1] on div "Kết quả tìm kiếm ( 1 ) Bộ lọc Mã ĐH Trạng thái Món hàng Thu hộ Tổng cước Chưa c…" at bounding box center [490, 14] width 981 height 29
click at [169, 13] on input "HYASDQ6N" at bounding box center [132, 14] width 137 height 13
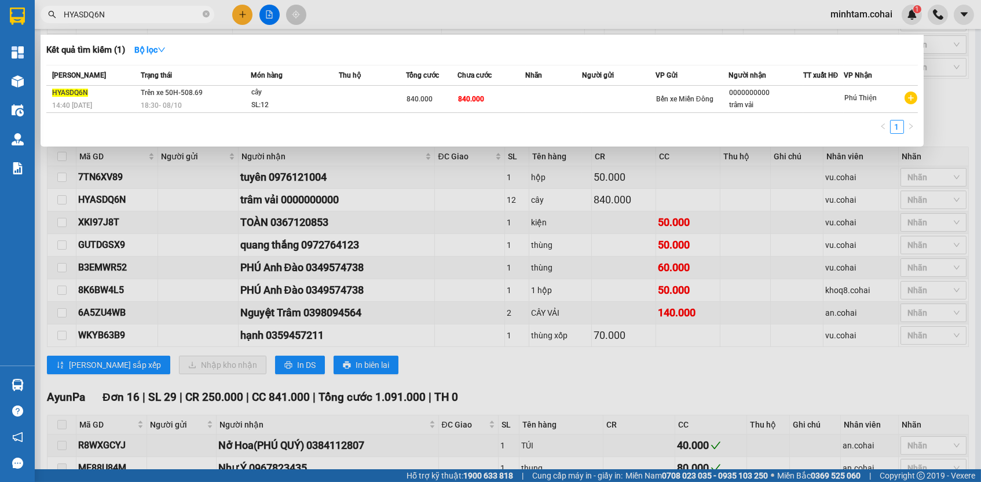
click at [169, 13] on input "HYASDQ6N" at bounding box center [132, 14] width 137 height 13
paste input "XKI97J8T"
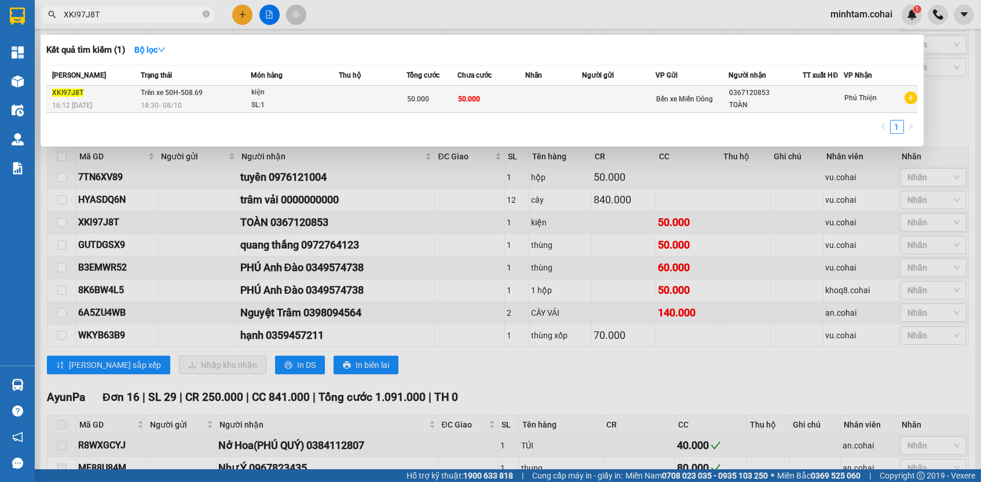
click at [528, 99] on td at bounding box center [553, 99] width 57 height 27
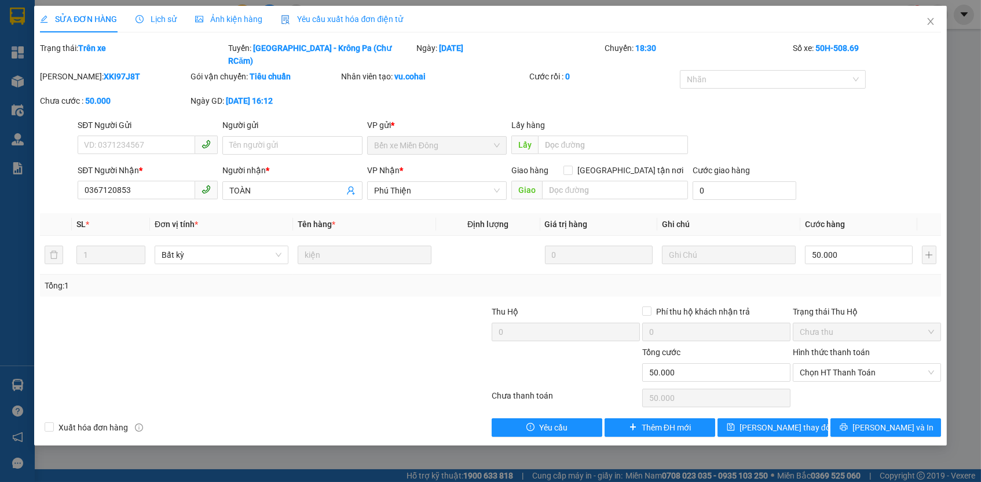
click at [813, 346] on div "Hình thức thanh toán" at bounding box center [867, 354] width 148 height 17
click at [816, 364] on span "Chọn HT Thanh Toán" at bounding box center [867, 372] width 134 height 17
click at [820, 379] on div "Tại văn phòng" at bounding box center [867, 379] width 134 height 13
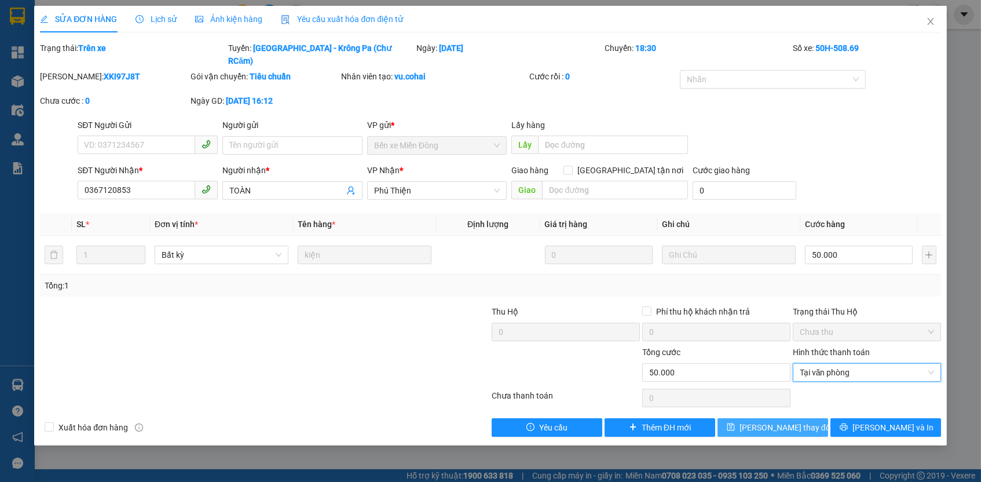
click at [816, 418] on button "Lưu thay đổi" at bounding box center [773, 427] width 111 height 19
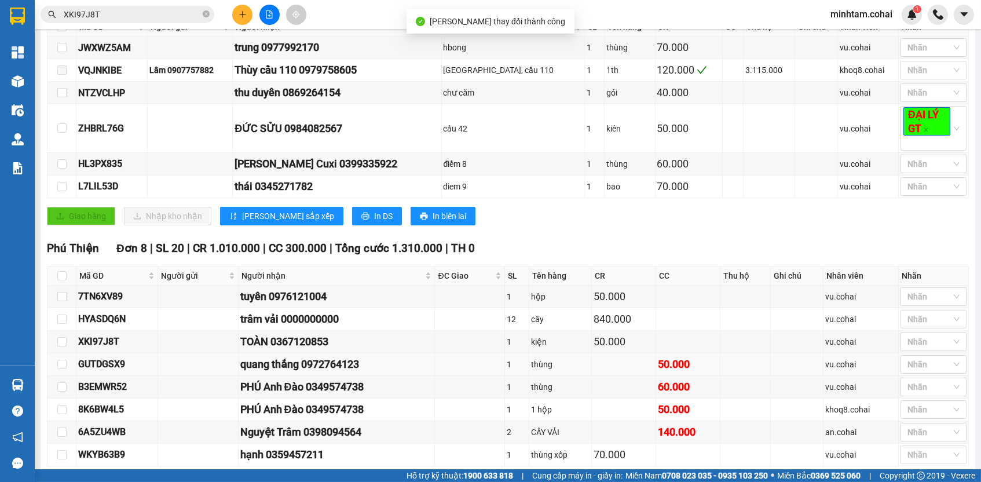
scroll to position [219, 0]
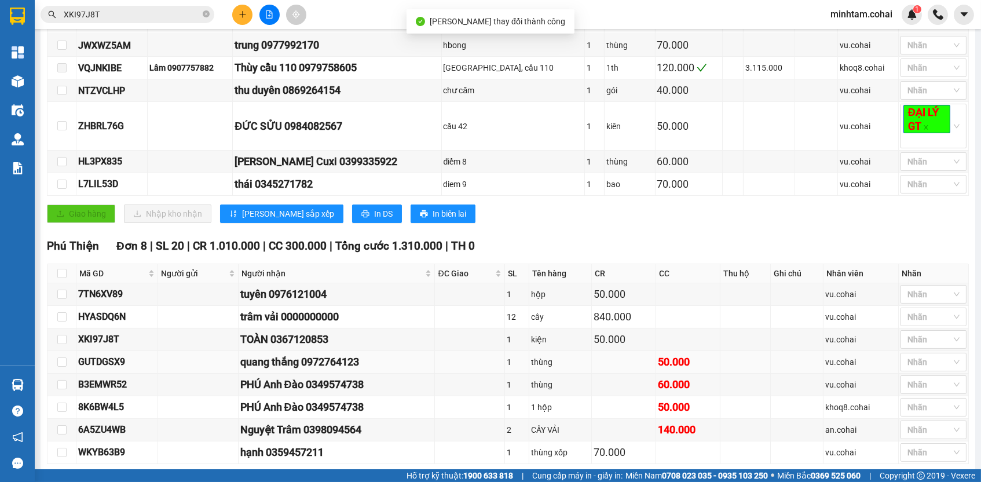
click at [109, 366] on div "GUTDGSX9" at bounding box center [117, 361] width 78 height 14
click at [150, 18] on input "XKI97J8T" at bounding box center [132, 14] width 137 height 13
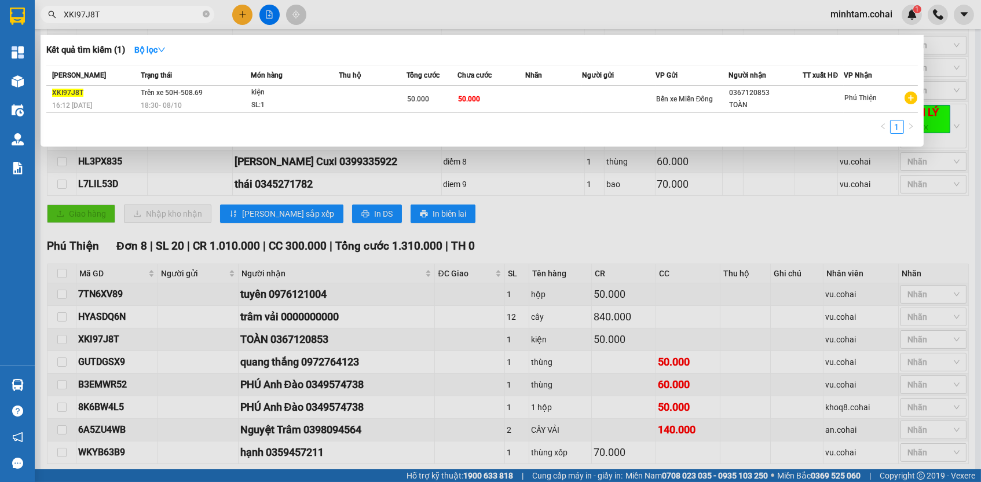
click at [150, 18] on input "XKI97J8T" at bounding box center [132, 14] width 137 height 13
paste input "GUTDGSX9"
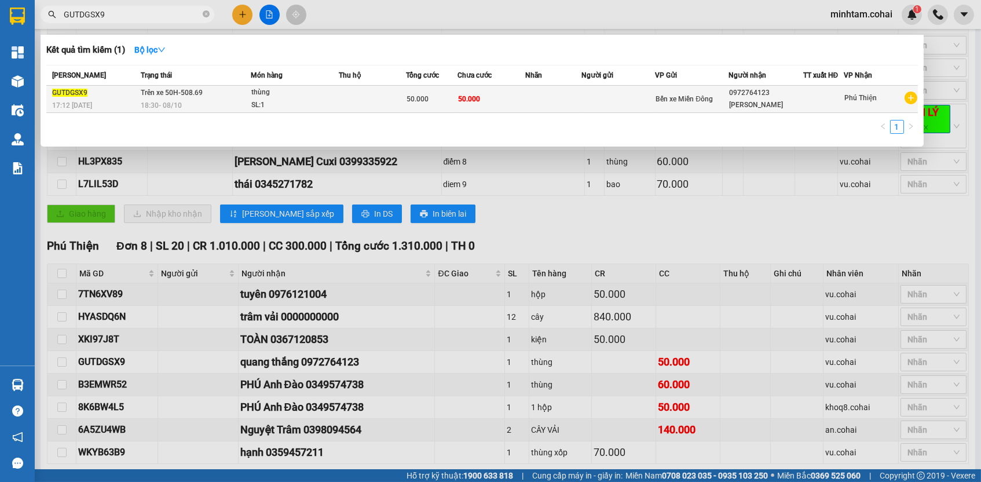
click at [480, 103] on span "50.000" at bounding box center [469, 98] width 22 height 9
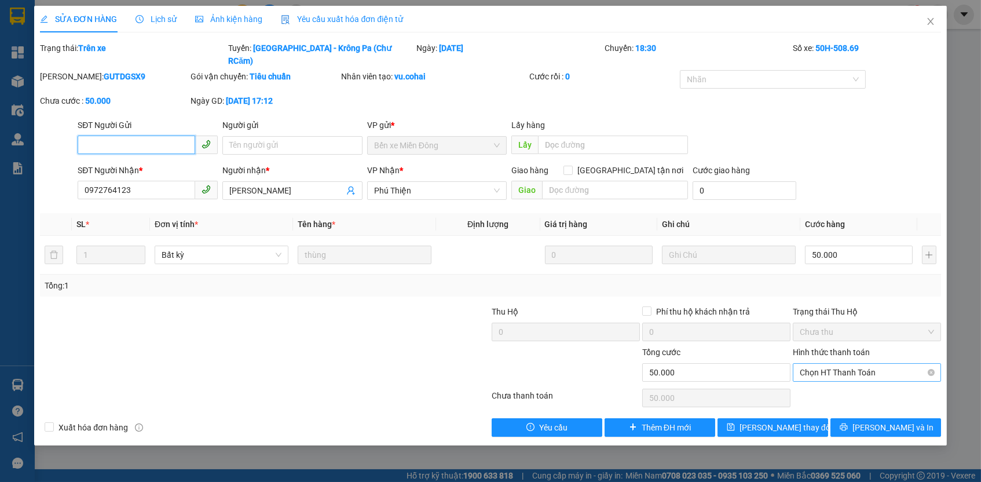
click at [874, 364] on span "Chọn HT Thanh Toán" at bounding box center [867, 372] width 134 height 17
click at [861, 379] on div "Tại văn phòng" at bounding box center [867, 379] width 134 height 13
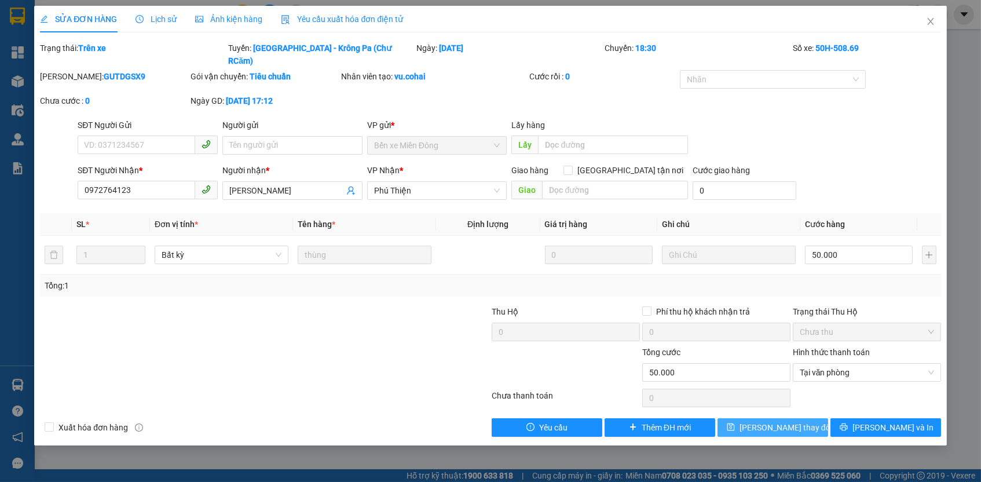
click at [787, 419] on button "Lưu thay đổi" at bounding box center [773, 427] width 111 height 19
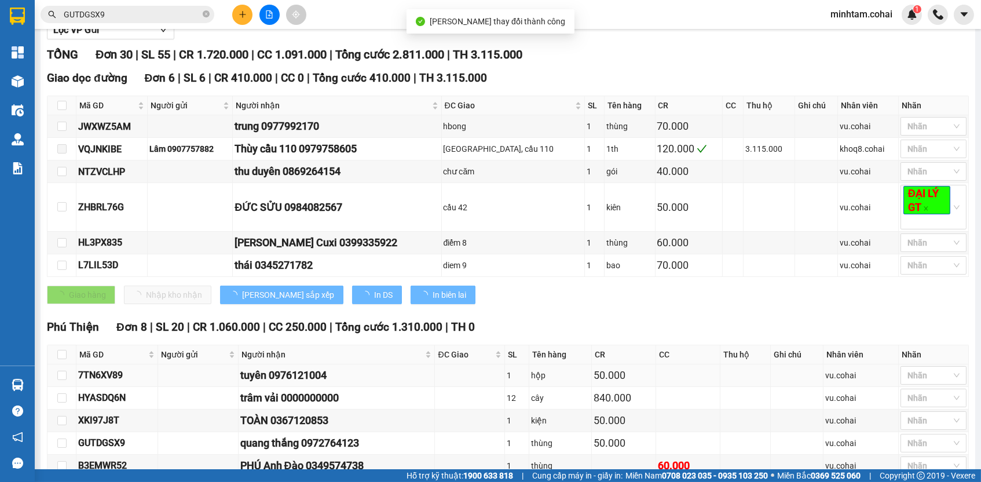
scroll to position [331, 0]
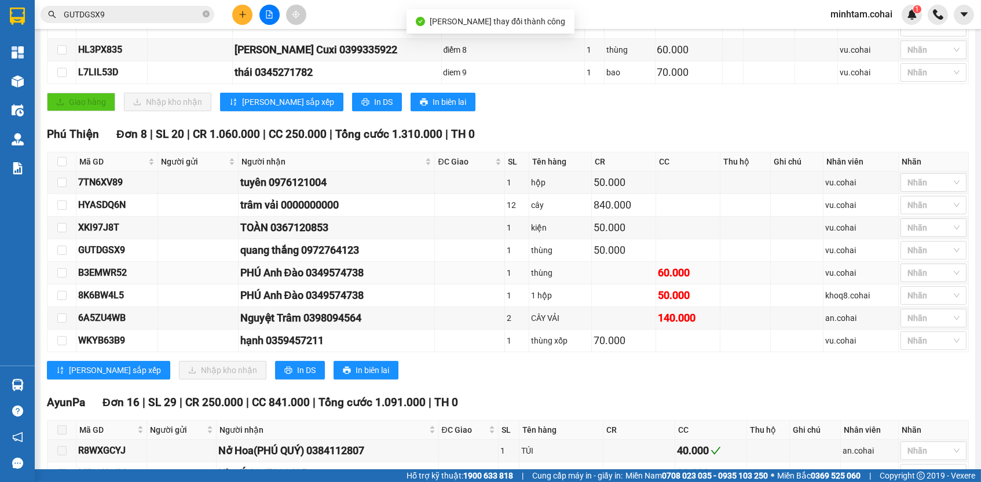
click at [115, 277] on div "B3EMWR52" at bounding box center [117, 272] width 78 height 14
click at [193, 16] on input "GUTDGSX9" at bounding box center [132, 14] width 137 height 13
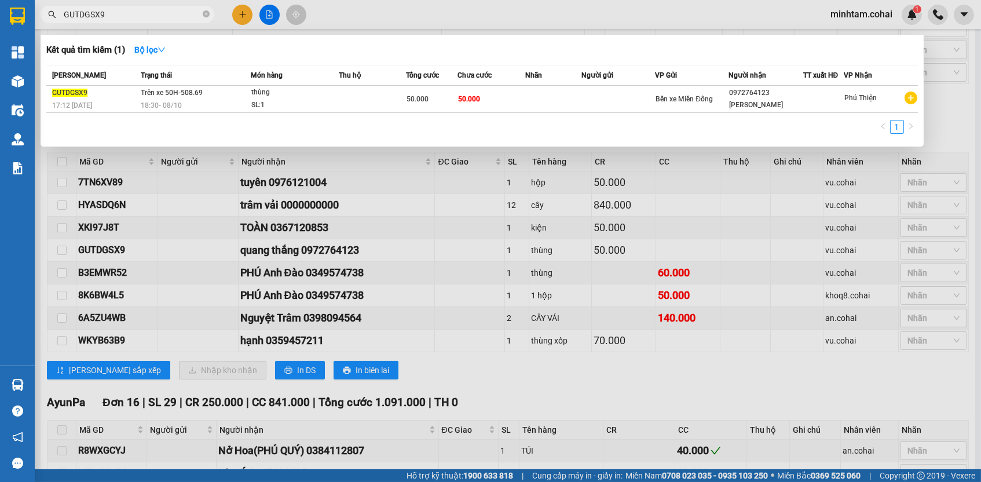
click at [193, 16] on input "GUTDGSX9" at bounding box center [132, 14] width 137 height 13
paste input "B3EMWR52"
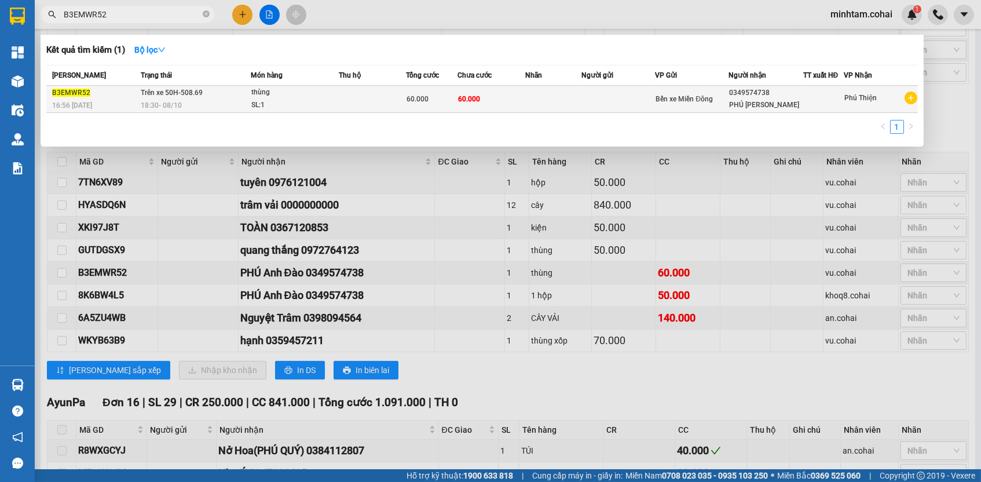
click at [404, 110] on td at bounding box center [373, 99] width 68 height 27
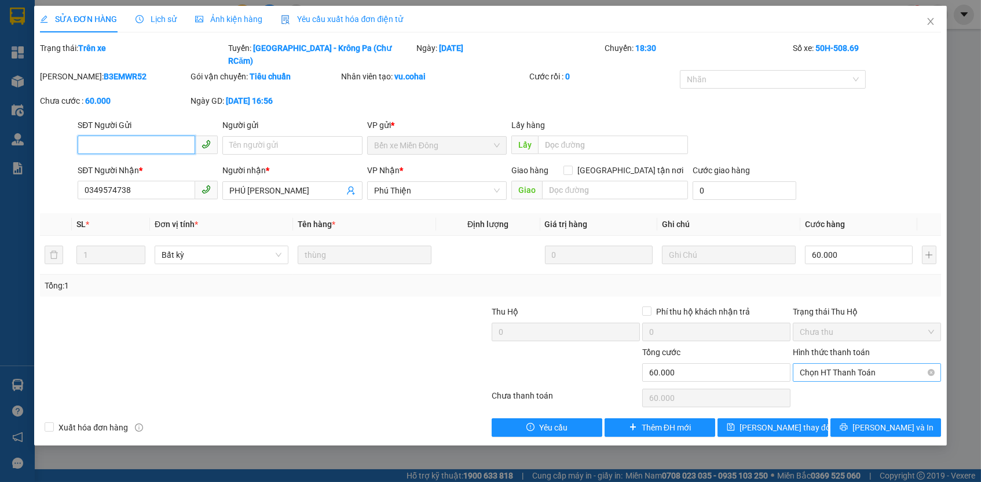
click at [861, 364] on span "Chọn HT Thanh Toán" at bounding box center [867, 372] width 134 height 17
click at [842, 374] on div "Tại văn phòng" at bounding box center [867, 379] width 134 height 13
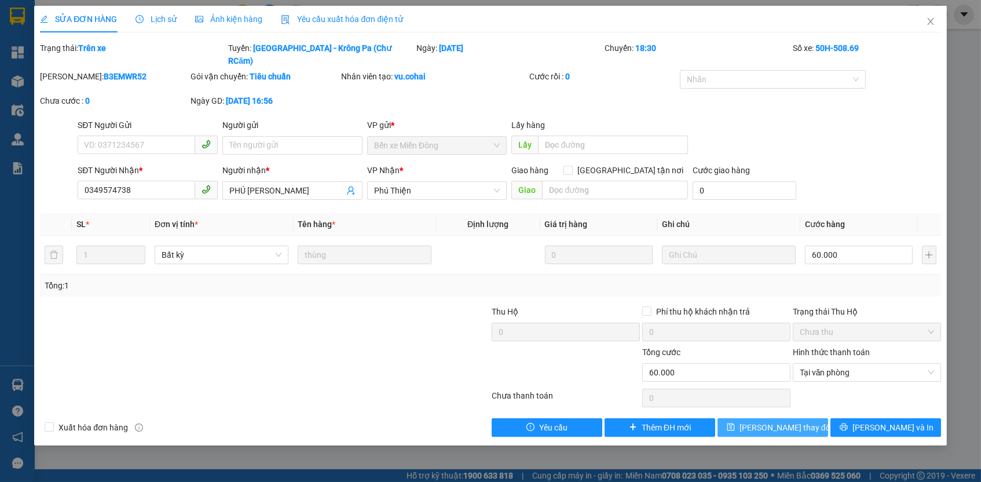
click at [800, 421] on span "Lưu thay đổi" at bounding box center [786, 427] width 93 height 13
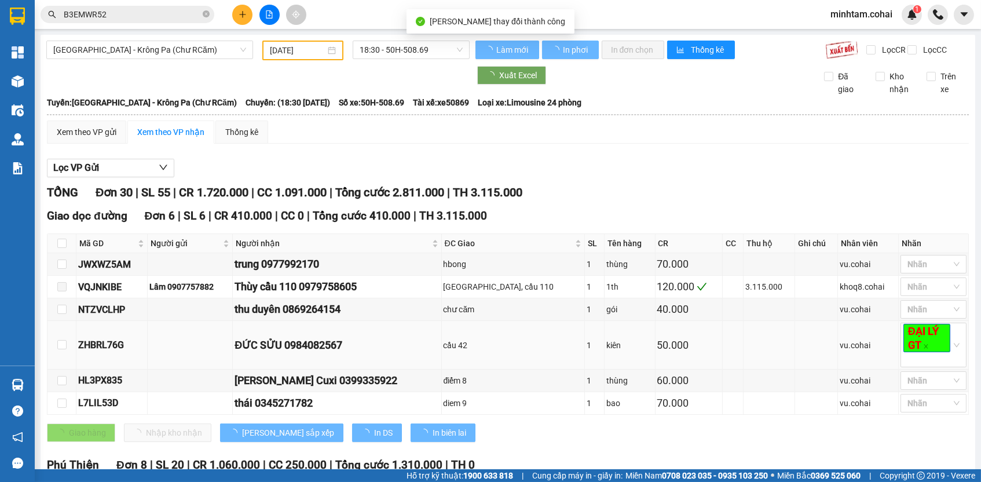
scroll to position [232, 0]
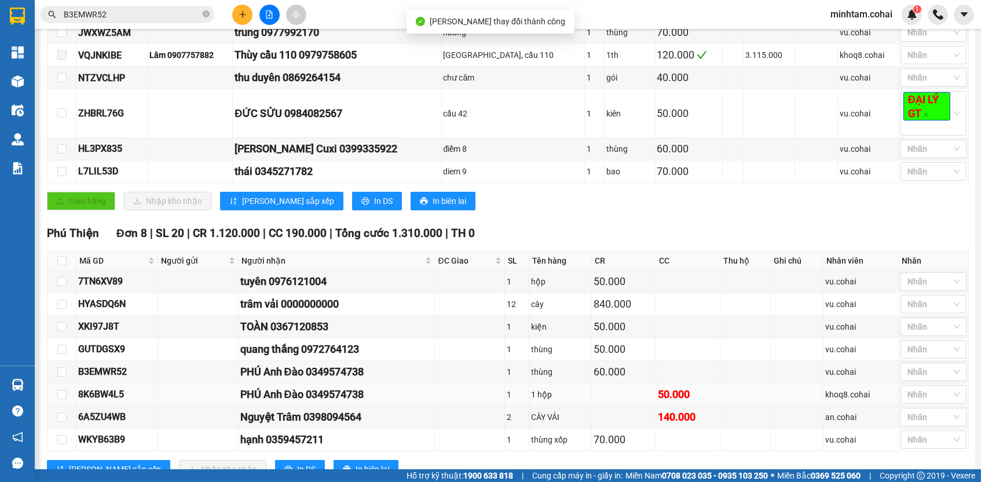
click at [109, 401] on div "8K6BW4L5" at bounding box center [117, 394] width 78 height 14
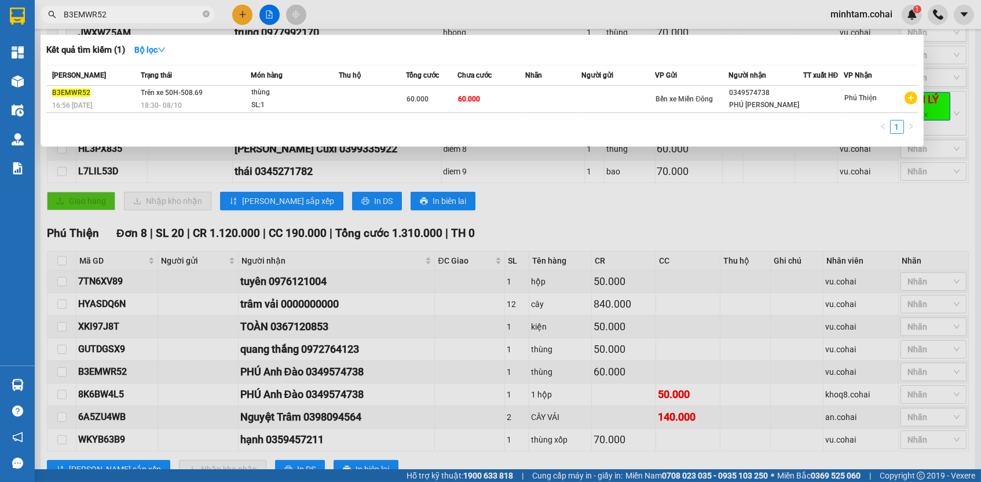
click at [148, 18] on input "B3EMWR52" at bounding box center [132, 14] width 137 height 13
paste input "8K6BW4L5"
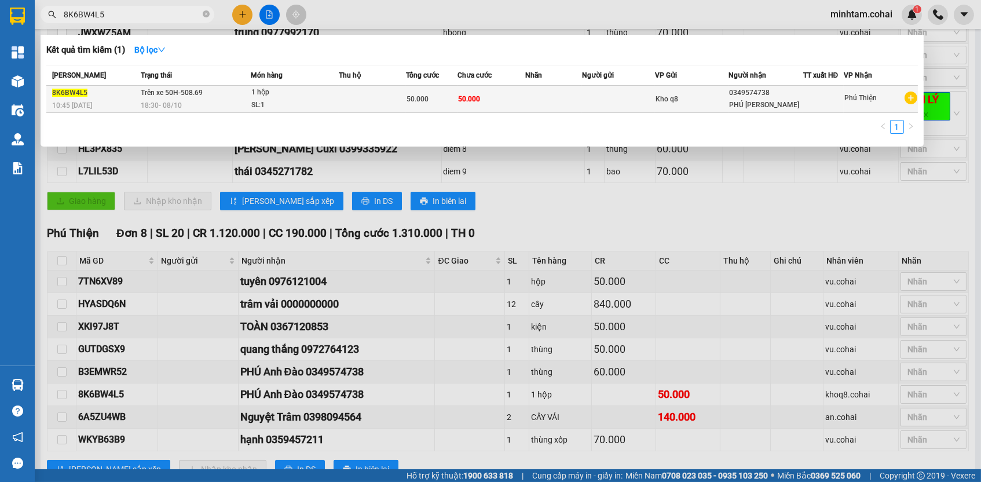
click at [507, 94] on td "50.000" at bounding box center [492, 99] width 68 height 27
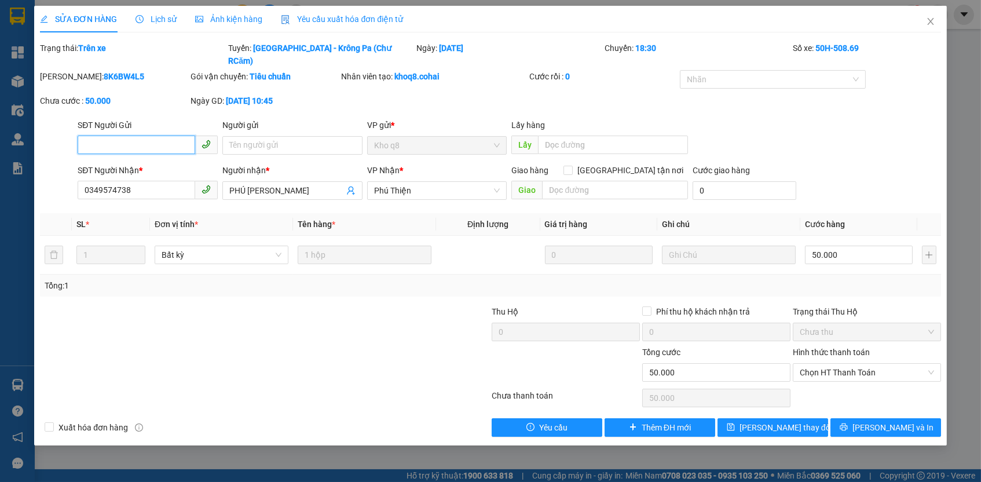
click at [858, 364] on span "Chọn HT Thanh Toán" at bounding box center [867, 372] width 134 height 17
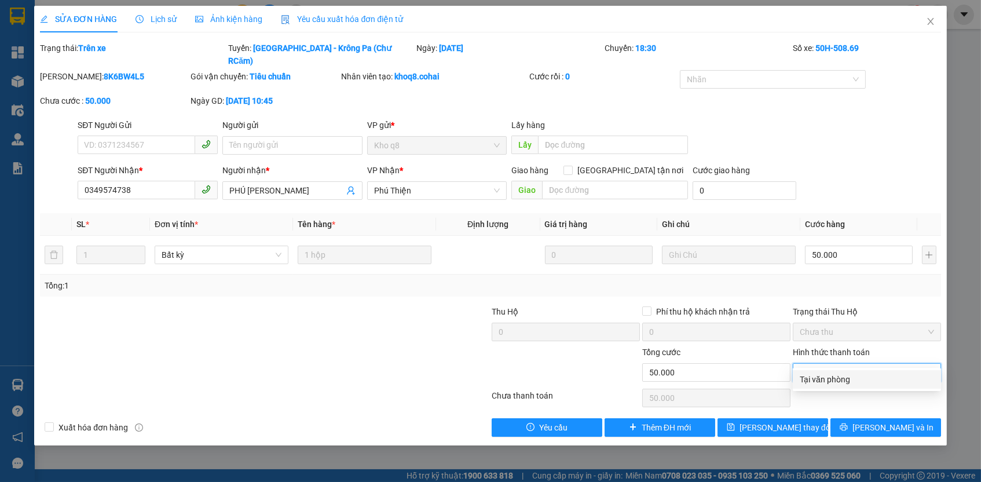
click at [850, 378] on div "Tại văn phòng" at bounding box center [867, 379] width 134 height 13
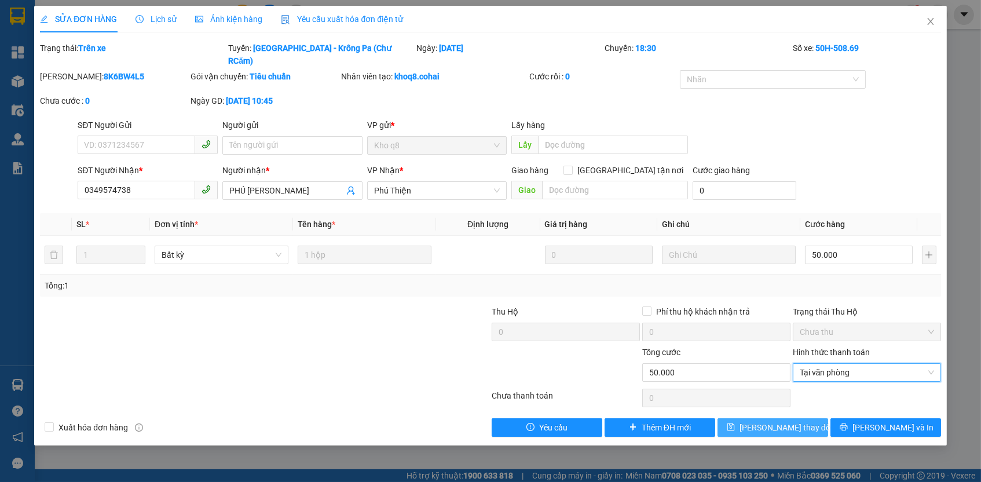
click at [815, 418] on button "Lưu thay đổi" at bounding box center [773, 427] width 111 height 19
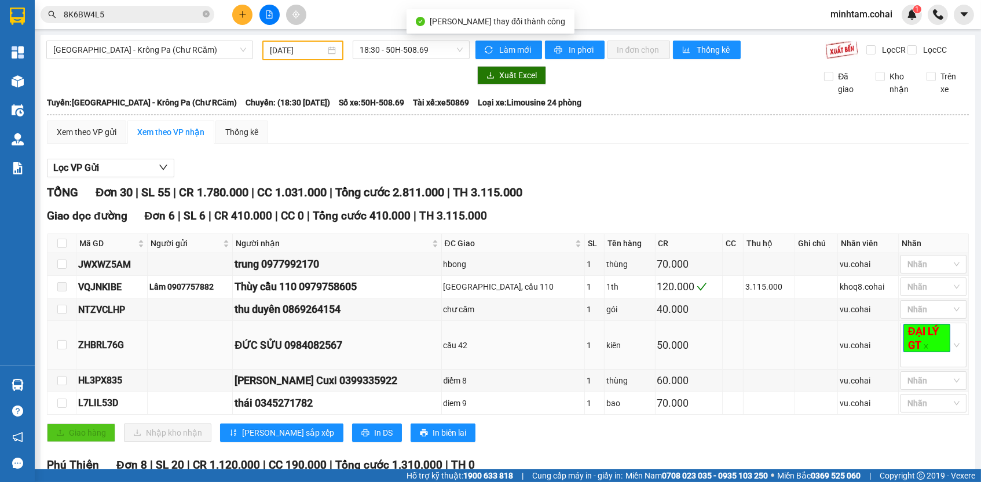
scroll to position [405, 0]
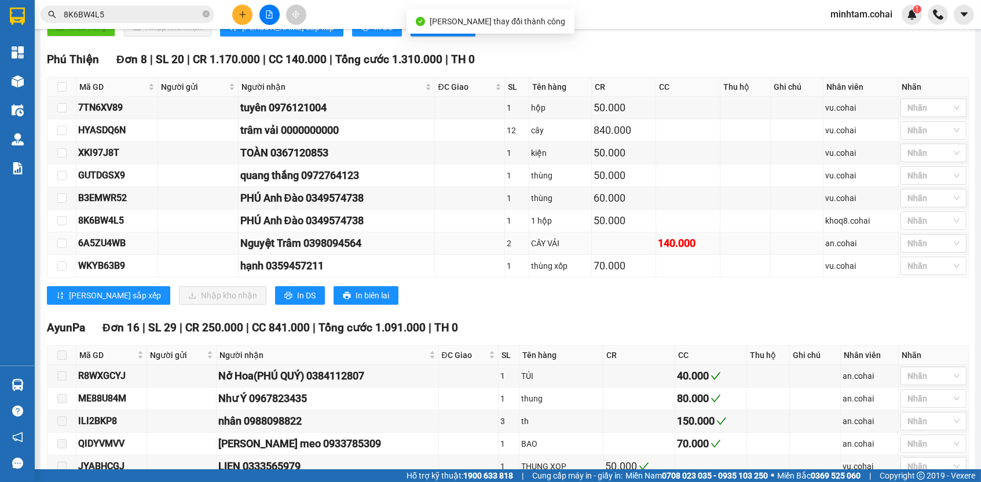
click at [134, 245] on div "6A5ZU4WB" at bounding box center [117, 243] width 78 height 14
click at [122, 245] on div "6A5ZU4WB" at bounding box center [117, 243] width 78 height 14
click at [167, 16] on input "8K6BW4L5" at bounding box center [132, 14] width 137 height 13
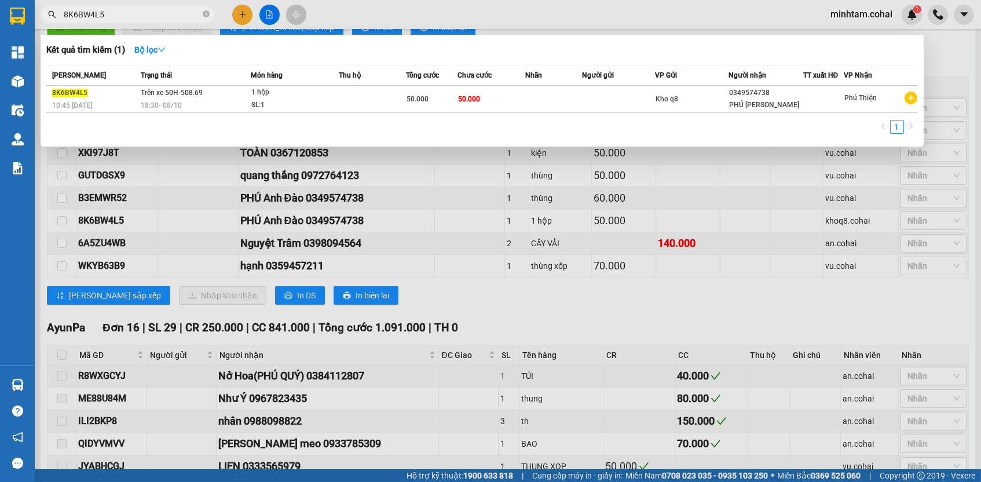
click at [167, 14] on input "8K6BW4L5" at bounding box center [132, 14] width 137 height 13
paste input "6A5ZU4WB"
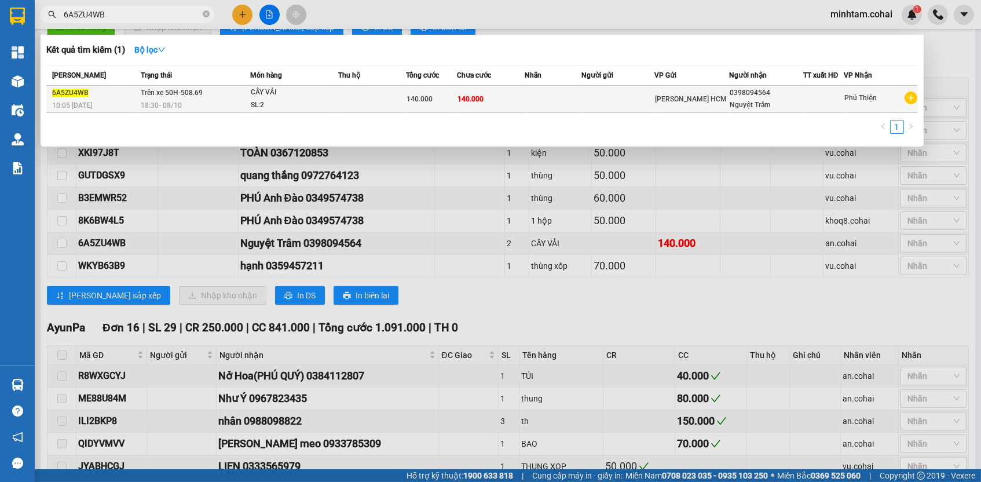
click at [510, 101] on td "140.000" at bounding box center [491, 99] width 68 height 27
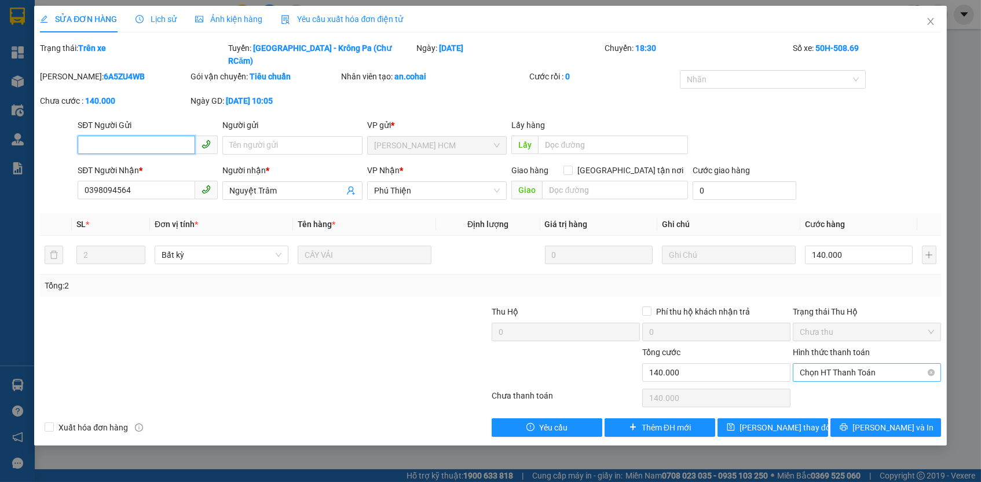
click at [870, 364] on span "Chọn HT Thanh Toán" at bounding box center [867, 372] width 134 height 17
click at [861, 375] on div "Tại văn phòng" at bounding box center [867, 379] width 134 height 13
click at [814, 418] on button "Lưu thay đổi" at bounding box center [773, 427] width 111 height 19
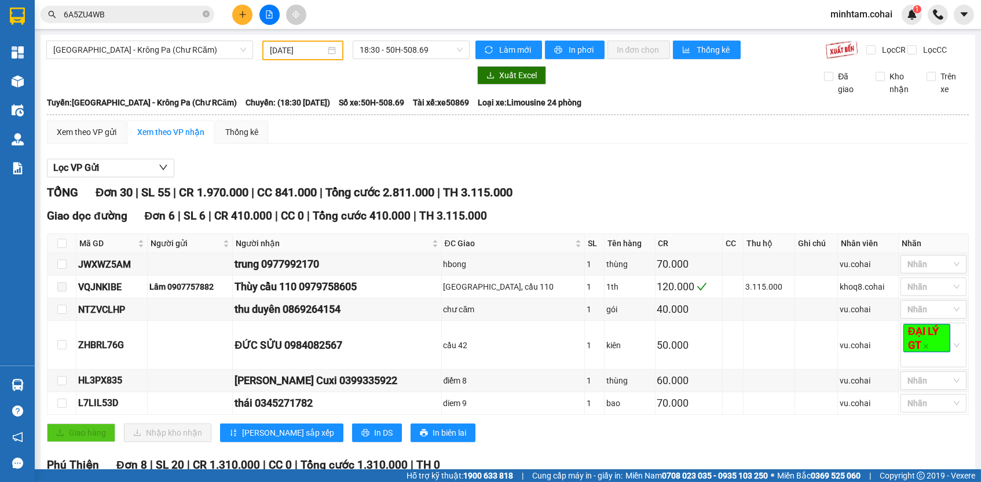
click at [313, 52] on input "08/10/2025" at bounding box center [298, 50] width 56 height 13
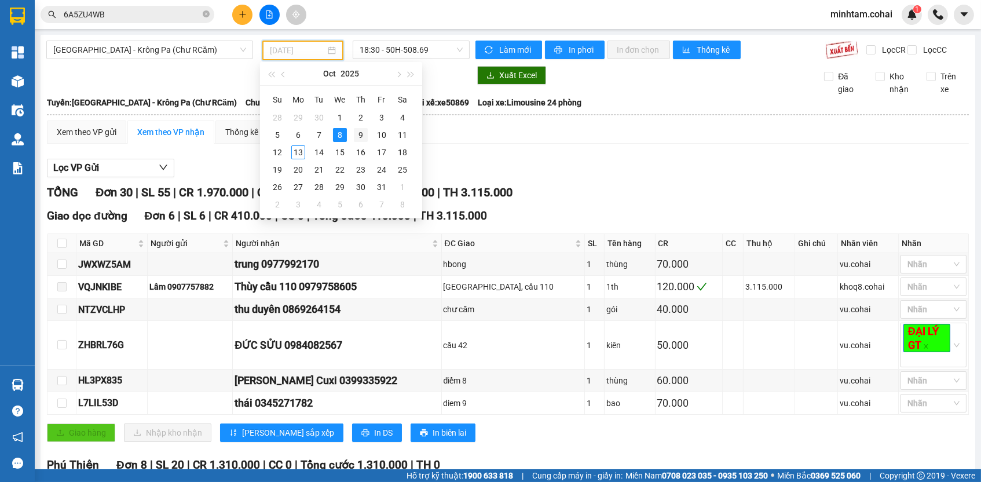
click at [362, 133] on div "9" at bounding box center [361, 135] width 14 height 14
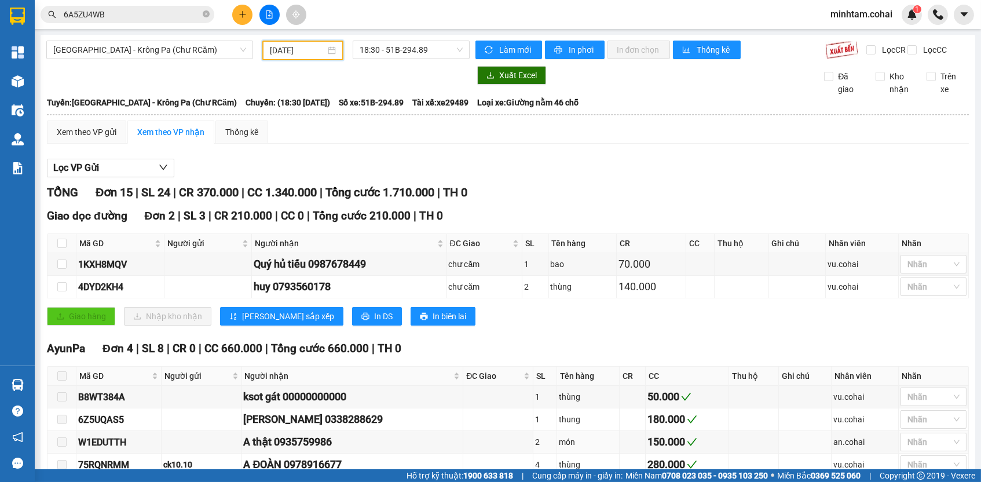
scroll to position [362, 0]
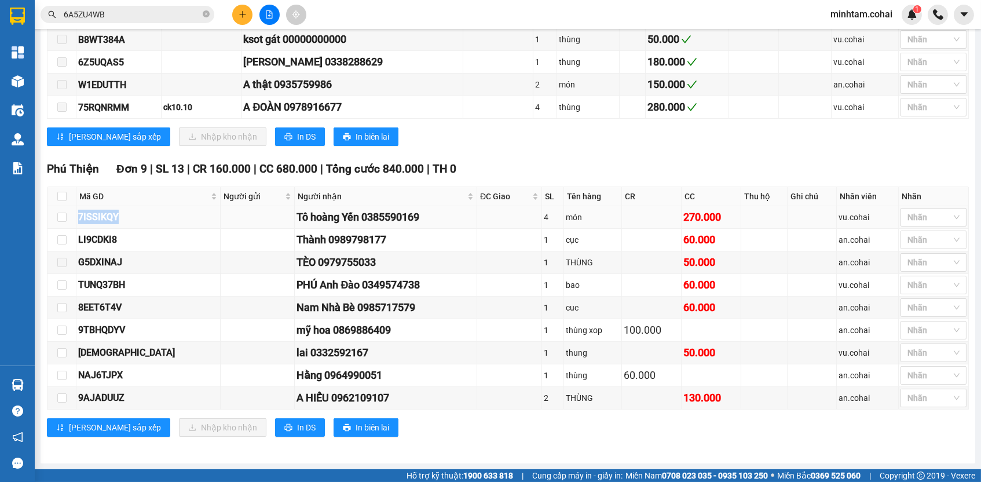
click at [113, 219] on div "7ISSIKQY" at bounding box center [148, 217] width 140 height 14
click at [150, 10] on input "6A5ZU4WB" at bounding box center [132, 14] width 137 height 13
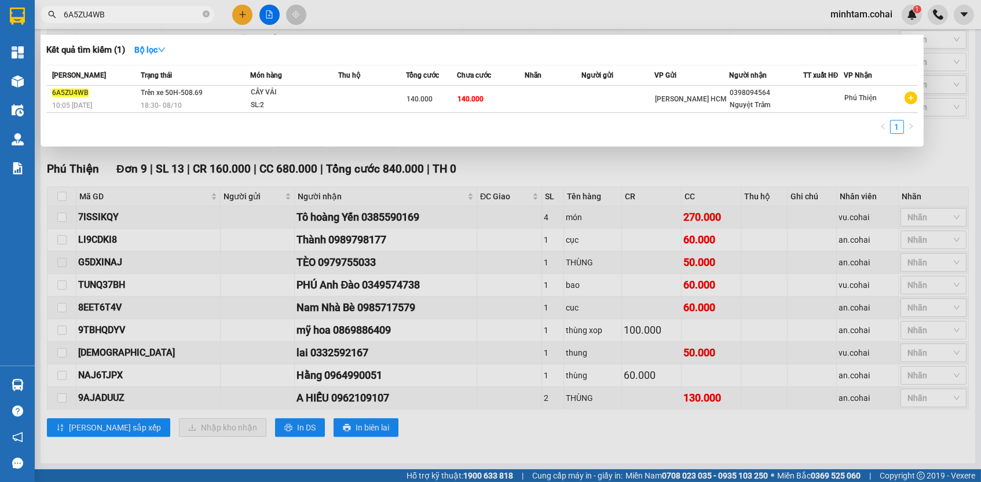
click at [150, 10] on input "6A5ZU4WB" at bounding box center [132, 14] width 137 height 13
paste input "7ISSIKQY"
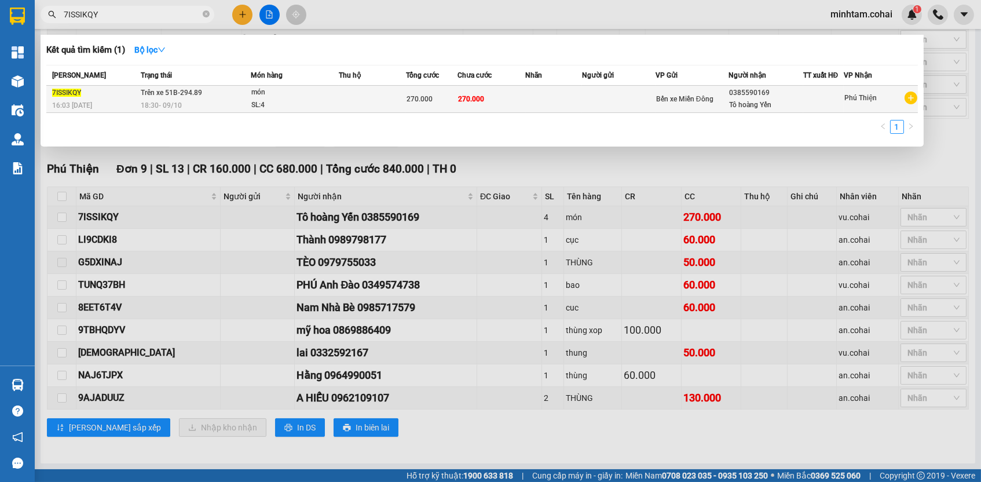
click at [520, 102] on td "270.000" at bounding box center [492, 99] width 68 height 27
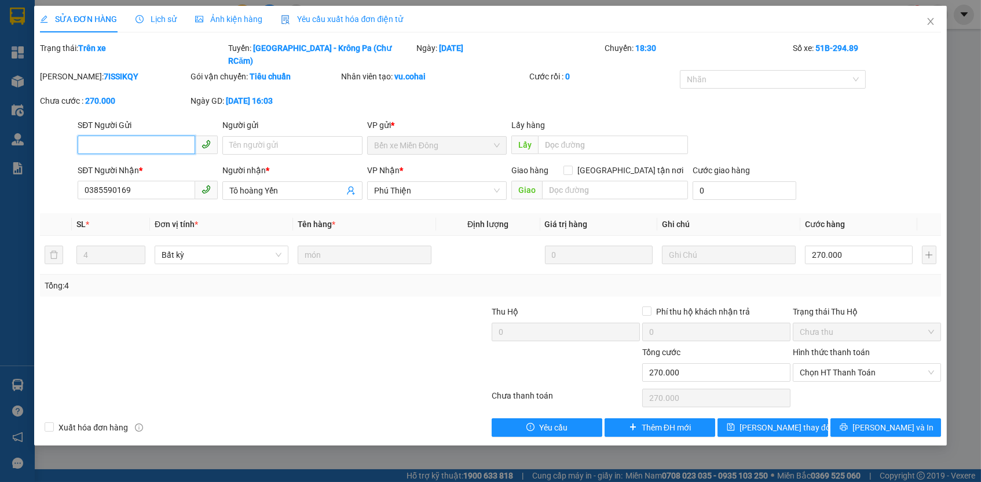
click at [854, 364] on span "Chọn HT Thanh Toán" at bounding box center [867, 372] width 134 height 17
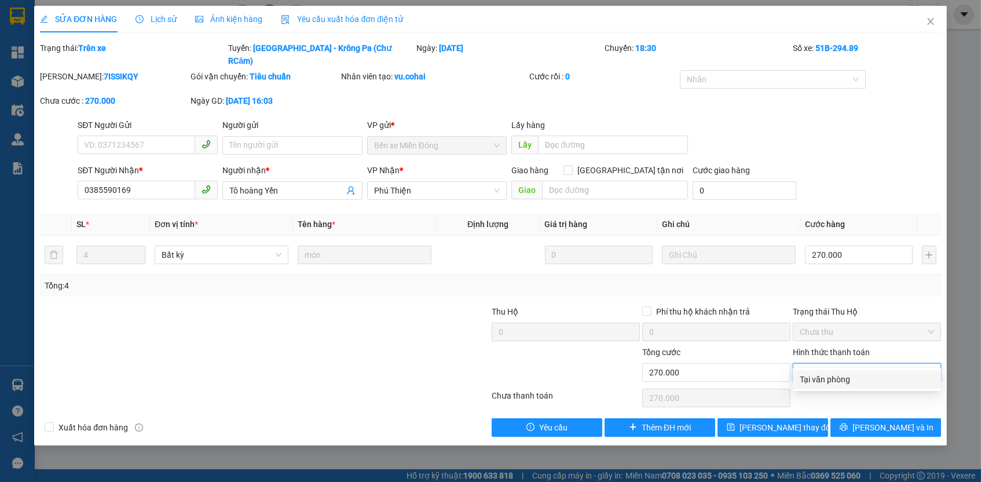
drag, startPoint x: 840, startPoint y: 375, endPoint x: 835, endPoint y: 382, distance: 8.2
click at [840, 375] on div "Tại văn phòng" at bounding box center [867, 379] width 134 height 13
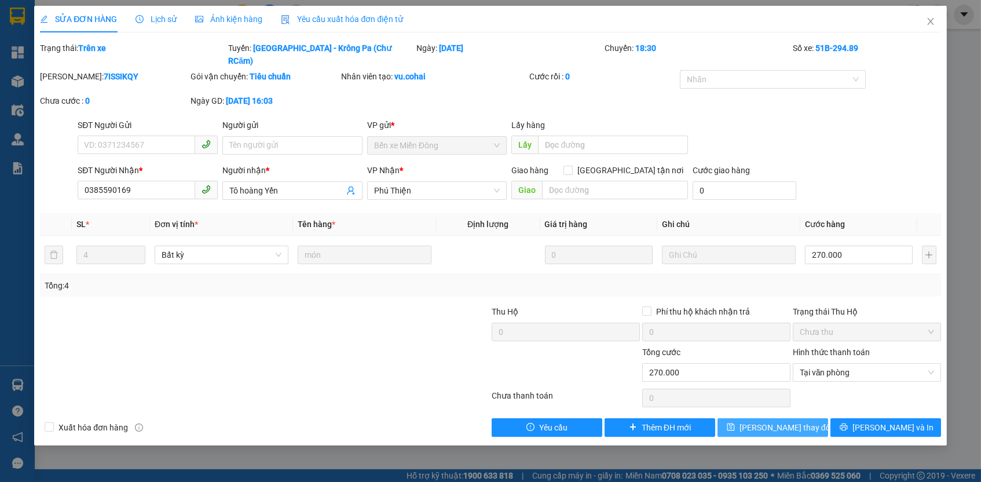
click at [796, 421] on span "Lưu thay đổi" at bounding box center [786, 427] width 93 height 13
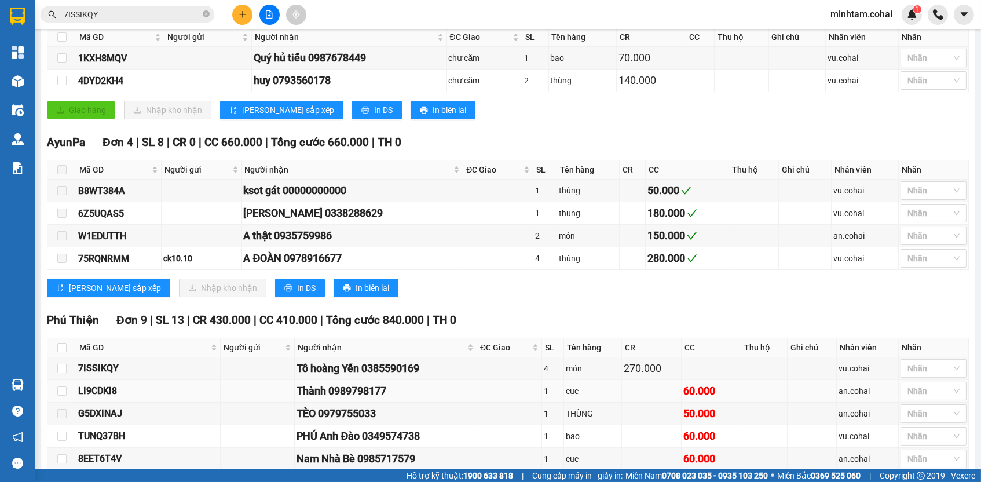
scroll to position [247, 0]
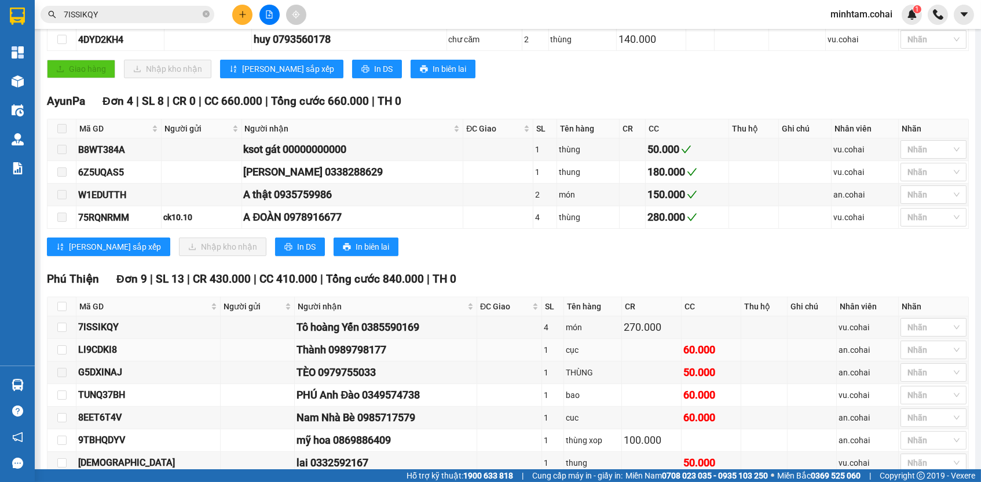
click at [114, 357] on div "LI9CDKI8" at bounding box center [148, 349] width 140 height 14
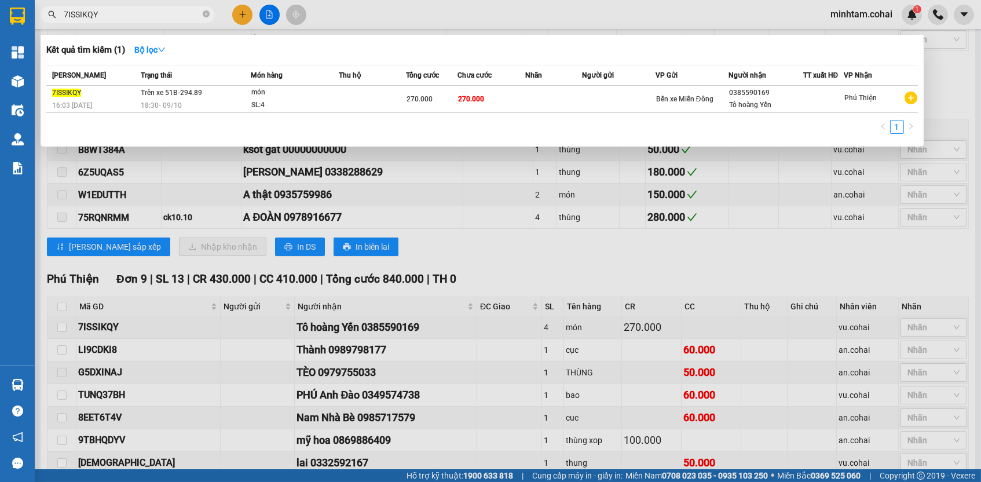
click at [188, 19] on input "7ISSIKQY" at bounding box center [132, 14] width 137 height 13
paste input "LI9CDKI8"
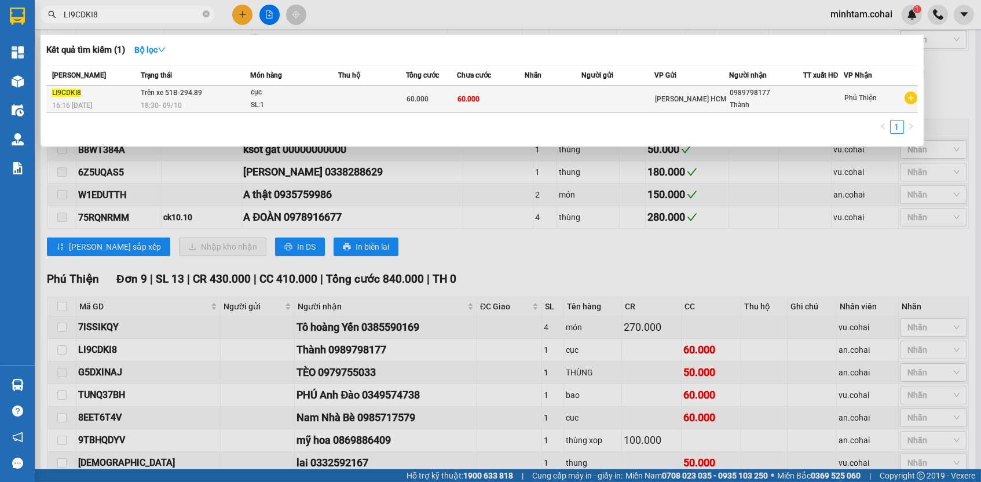
click at [565, 108] on td at bounding box center [553, 99] width 56 height 27
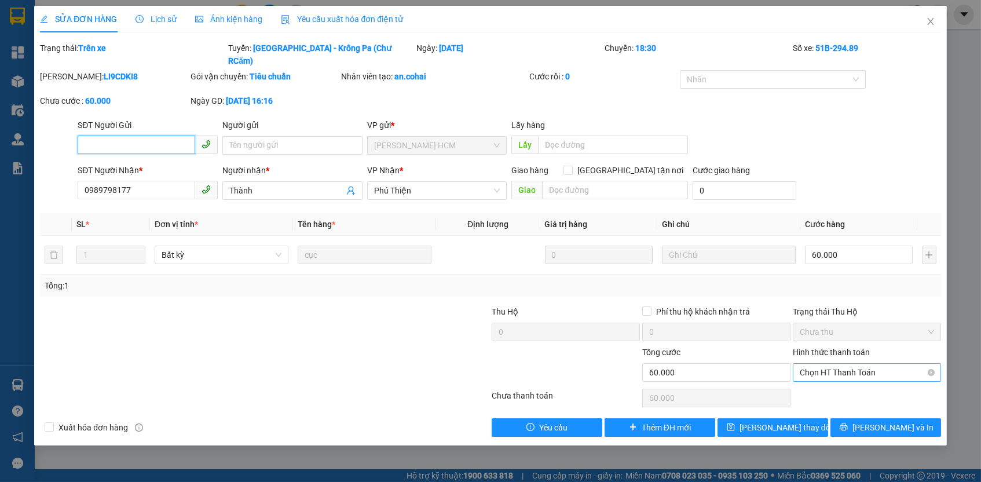
click at [864, 364] on span "Chọn HT Thanh Toán" at bounding box center [867, 372] width 134 height 17
click at [858, 381] on div "Tại văn phòng" at bounding box center [867, 379] width 134 height 13
click at [808, 418] on button "Lưu thay đổi" at bounding box center [773, 427] width 111 height 19
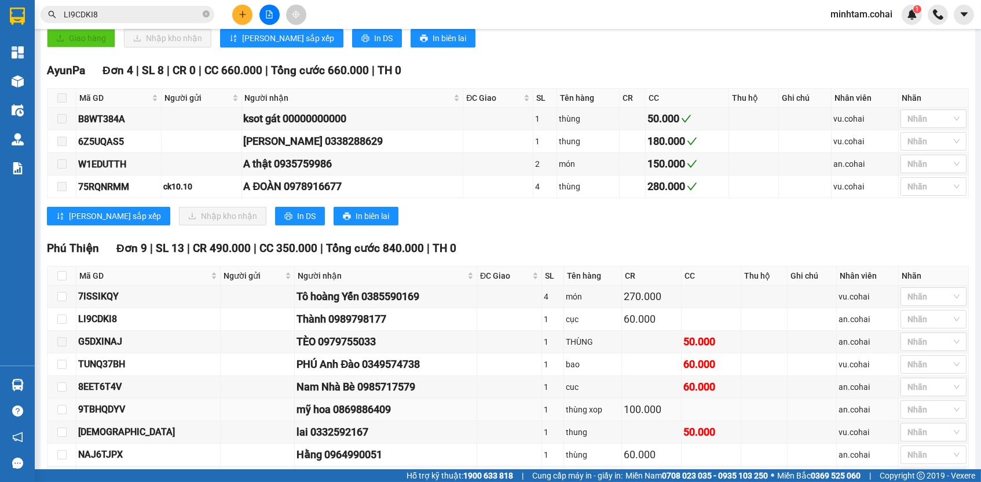
scroll to position [362, 0]
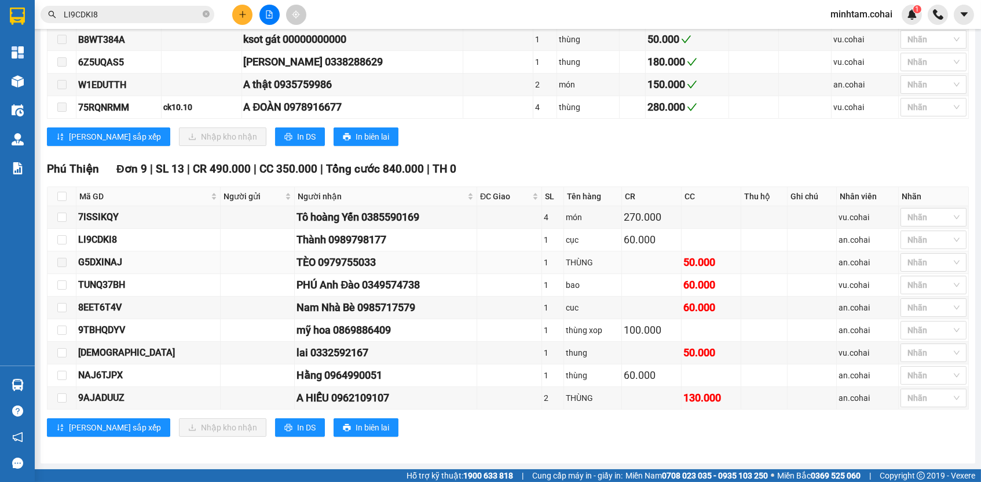
click at [104, 261] on div "G5DXINAJ" at bounding box center [148, 262] width 140 height 14
click at [170, 17] on input "LI9CDKI8" at bounding box center [132, 14] width 137 height 13
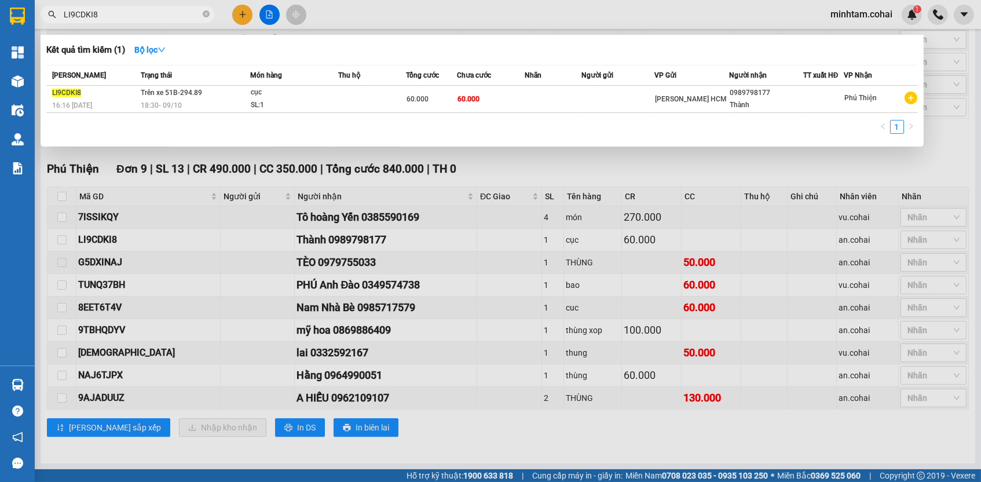
click at [170, 17] on input "LI9CDKI8" at bounding box center [132, 14] width 137 height 13
paste input "G5DXINAJ"
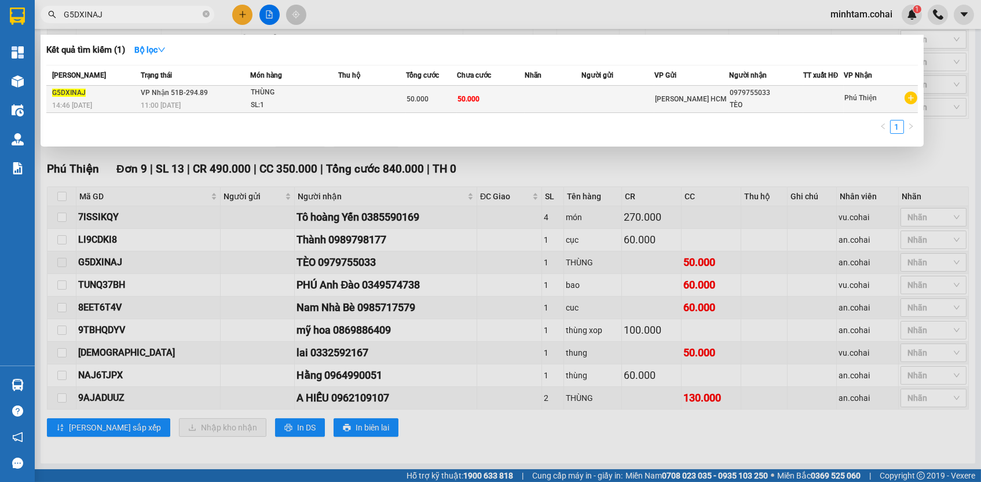
click at [576, 101] on td at bounding box center [553, 99] width 56 height 27
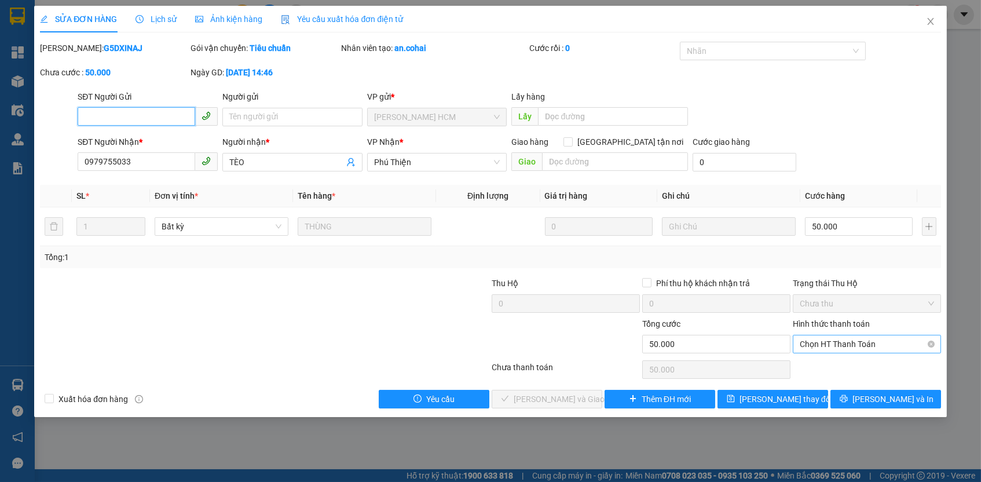
click at [851, 341] on span "Chọn HT Thanh Toán" at bounding box center [867, 343] width 134 height 17
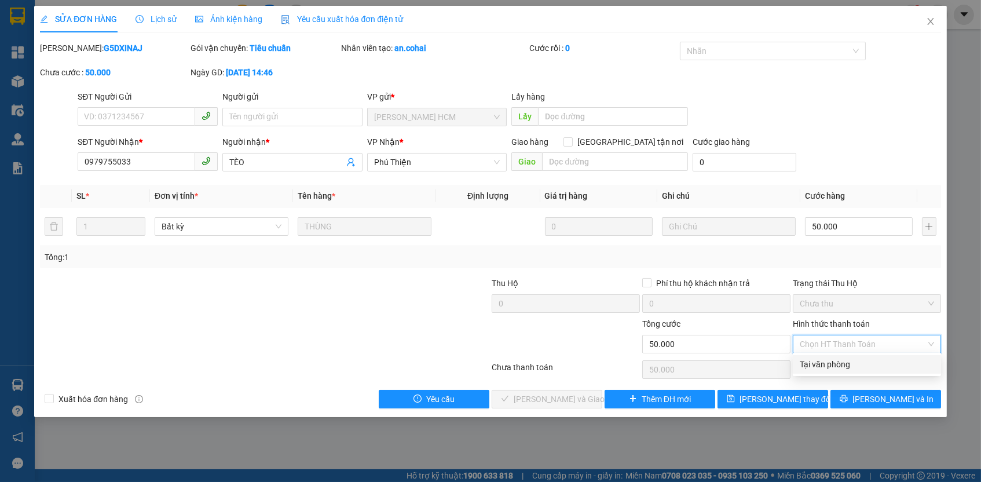
click at [846, 365] on div "Tại văn phòng" at bounding box center [867, 364] width 134 height 13
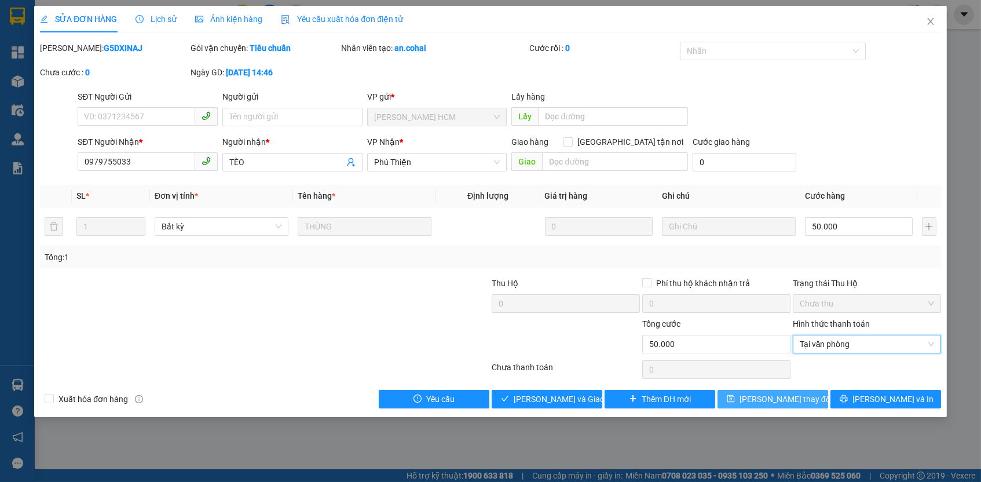
click at [804, 399] on button "Lưu thay đổi" at bounding box center [773, 399] width 111 height 19
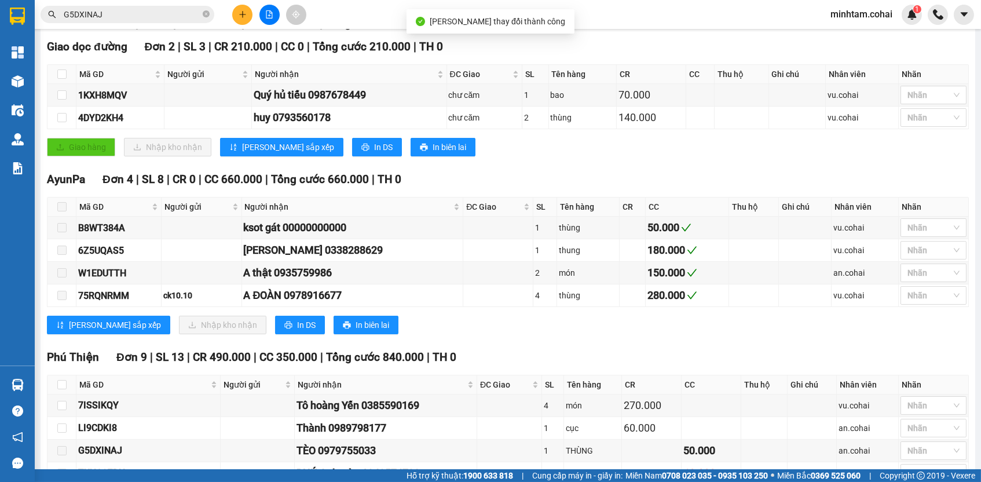
scroll to position [362, 0]
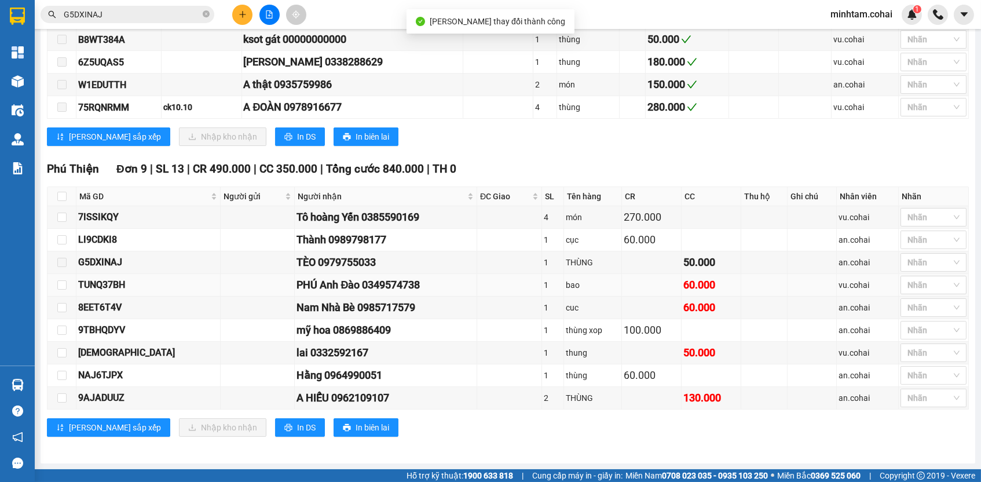
click at [115, 283] on div "TUNQ37BH" at bounding box center [148, 284] width 140 height 14
click at [195, 17] on input "G5DXINAJ" at bounding box center [132, 14] width 137 height 13
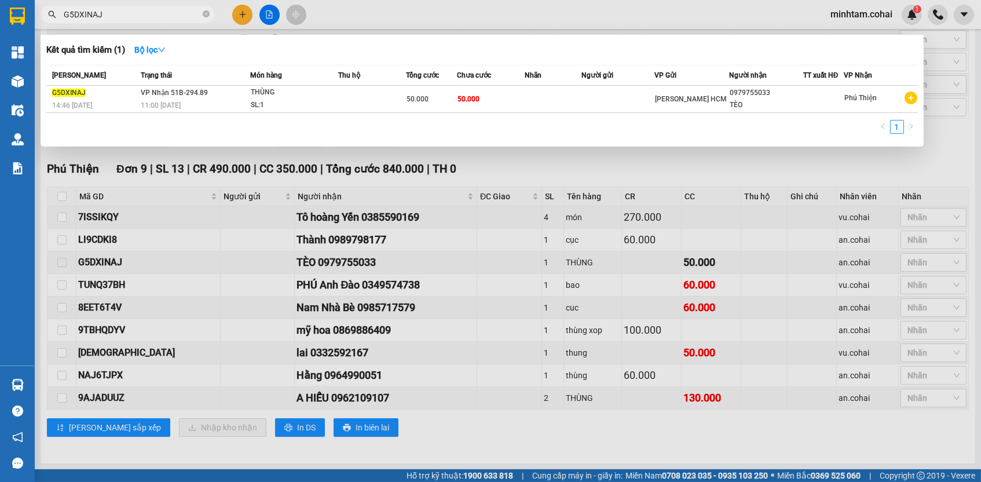
click at [195, 17] on input "G5DXINAJ" at bounding box center [132, 14] width 137 height 13
paste input "TUNQ37BH"
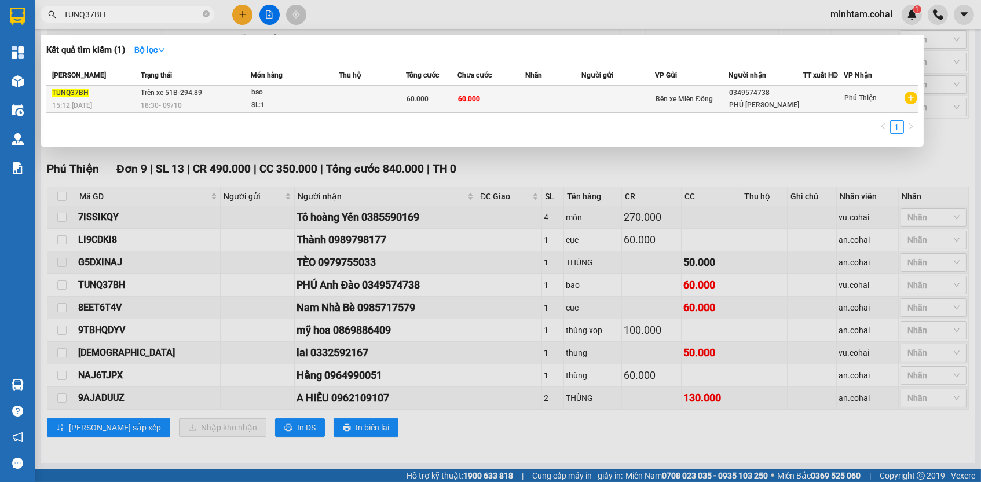
click at [554, 107] on td at bounding box center [553, 99] width 57 height 27
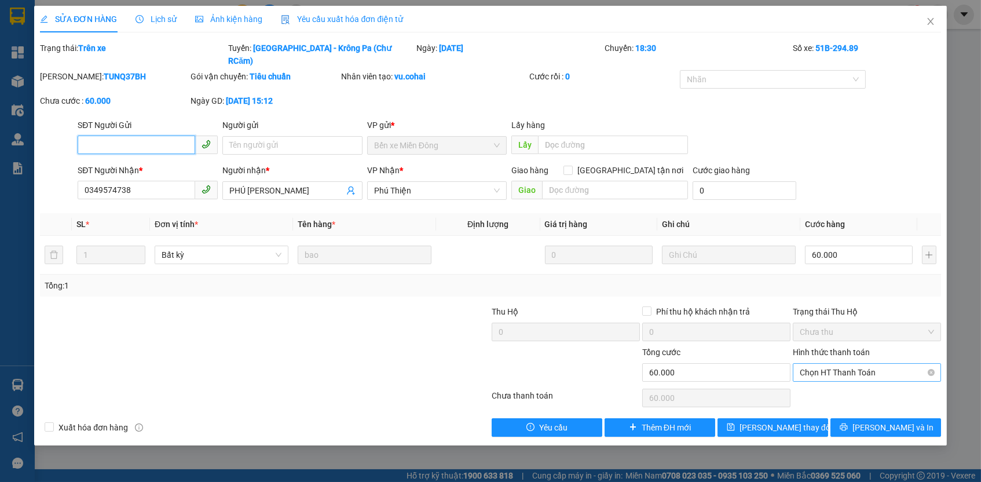
click at [844, 364] on span "Chọn HT Thanh Toán" at bounding box center [867, 372] width 134 height 17
click at [847, 380] on div "Tại văn phòng" at bounding box center [867, 379] width 134 height 13
click at [812, 418] on button "Lưu thay đổi" at bounding box center [773, 427] width 111 height 19
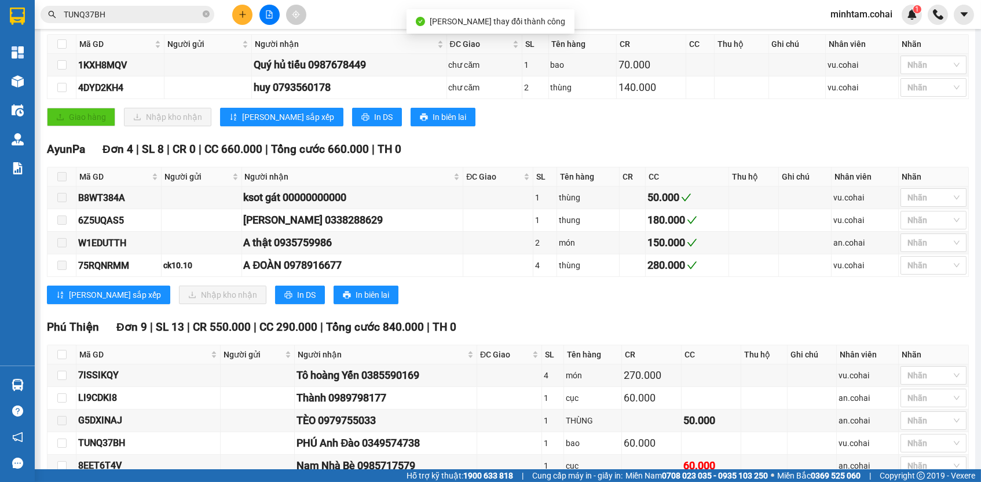
scroll to position [362, 0]
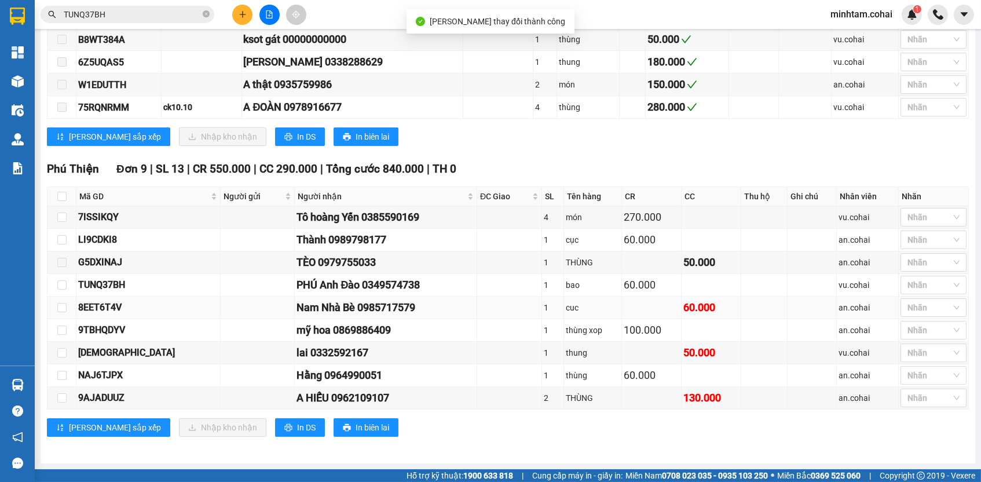
click at [89, 301] on div "8EET6T4V" at bounding box center [148, 307] width 140 height 14
click at [89, 300] on td "8EET6T4V" at bounding box center [148, 308] width 144 height 23
click at [187, 14] on input "TUNQ37BH" at bounding box center [132, 14] width 137 height 13
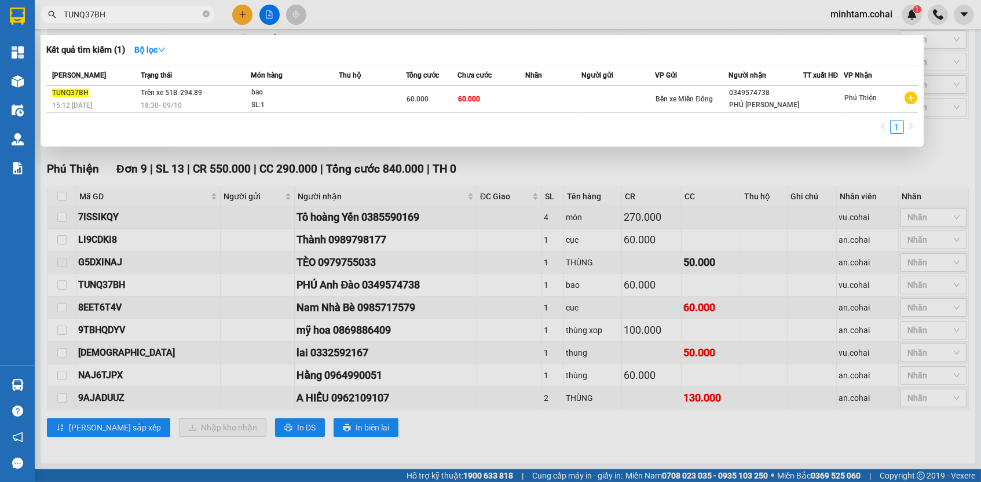
click at [187, 14] on input "TUNQ37BH" at bounding box center [132, 14] width 137 height 13
paste input "8EET6T4V"
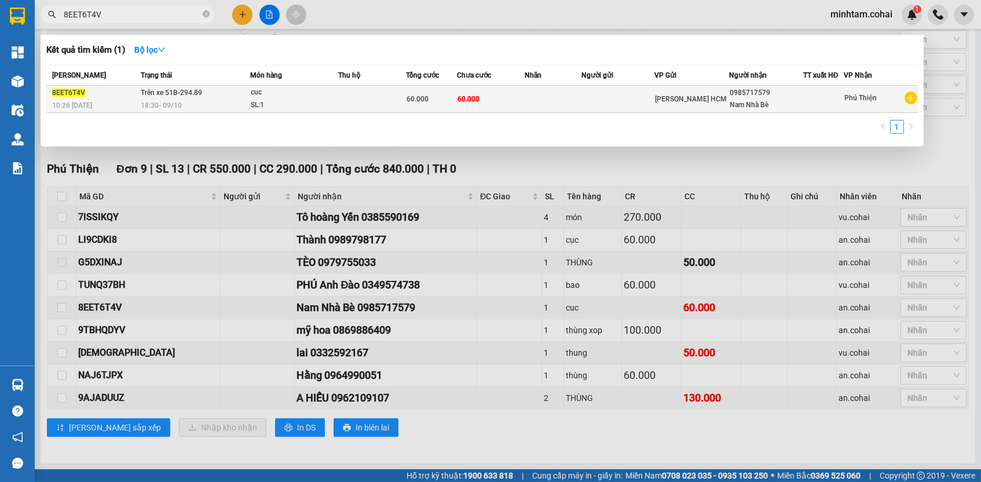
click at [566, 98] on td at bounding box center [553, 99] width 56 height 27
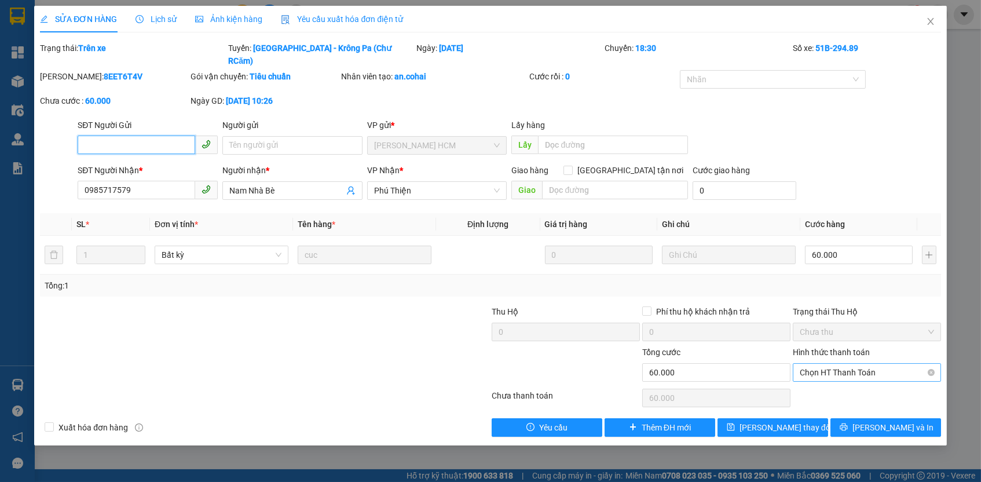
click at [894, 364] on span "Chọn HT Thanh Toán" at bounding box center [867, 372] width 134 height 17
click at [879, 375] on div "Tại văn phòng" at bounding box center [867, 379] width 134 height 13
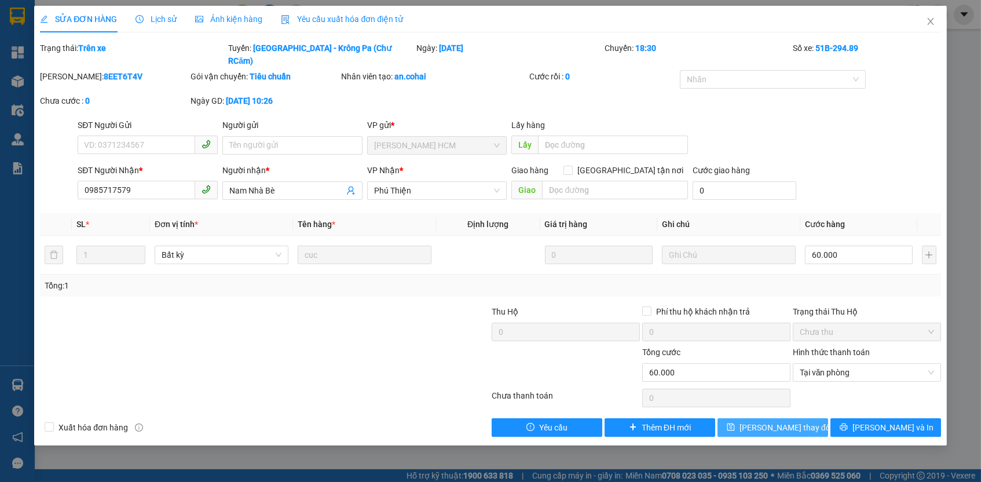
click at [813, 418] on button "Lưu thay đổi" at bounding box center [773, 427] width 111 height 19
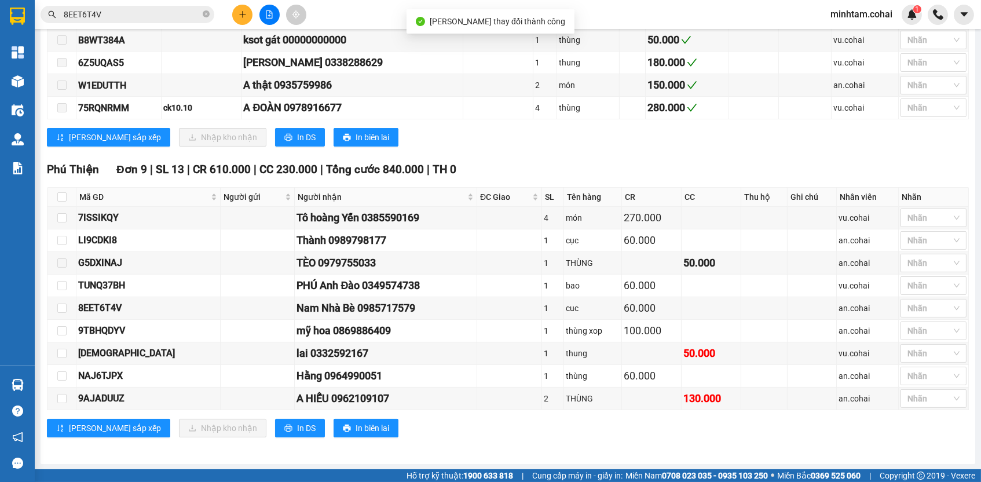
scroll to position [362, 0]
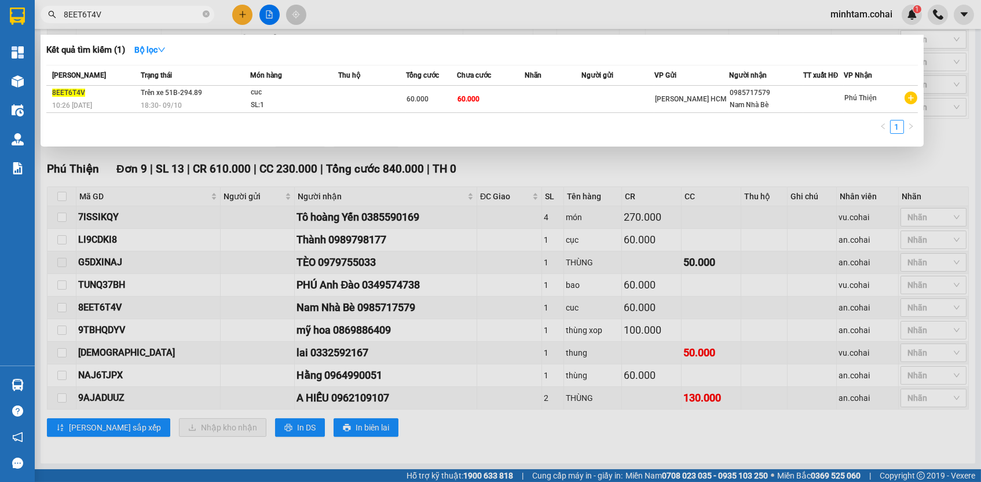
paste input "CDUJFD3X"
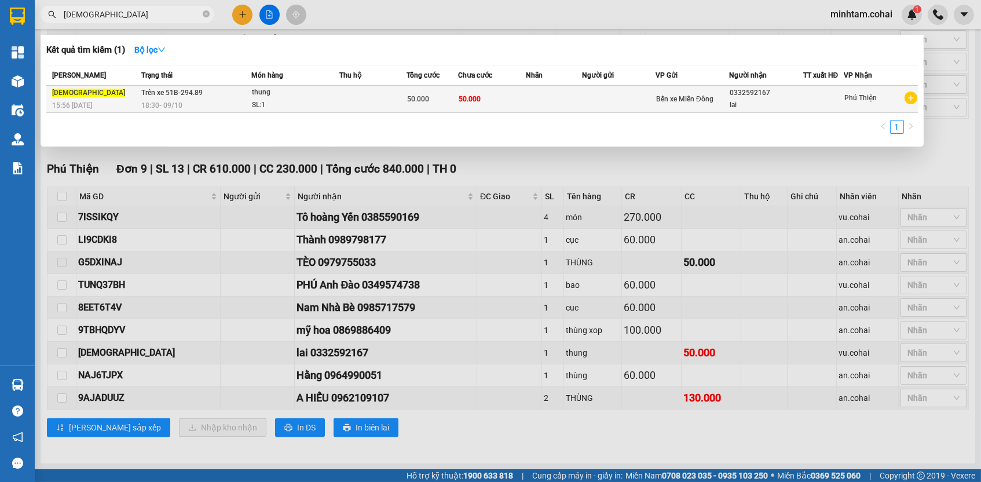
click at [519, 97] on td "50.000" at bounding box center [492, 99] width 68 height 27
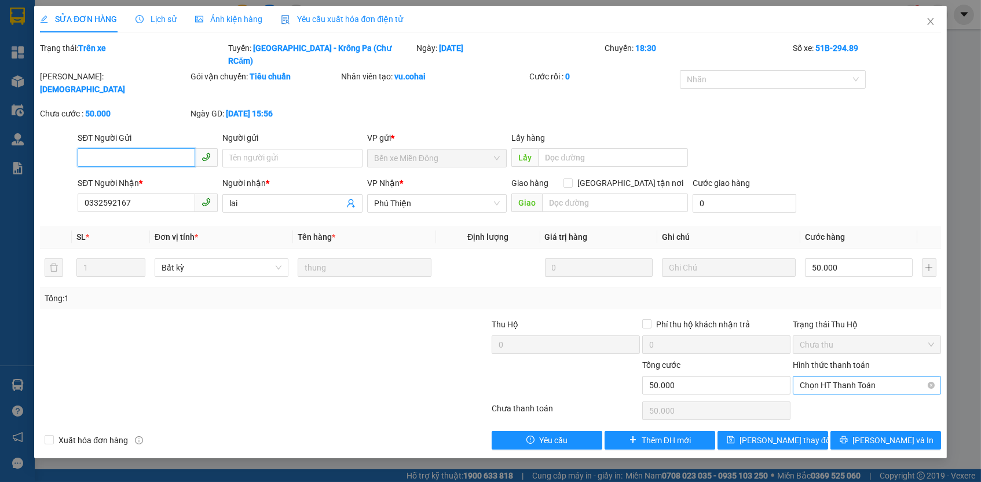
click at [879, 377] on span "Chọn HT Thanh Toán" at bounding box center [867, 385] width 134 height 17
click at [874, 375] on div "Tại văn phòng" at bounding box center [867, 379] width 134 height 13
click at [808, 431] on button "Lưu thay đổi" at bounding box center [773, 440] width 111 height 19
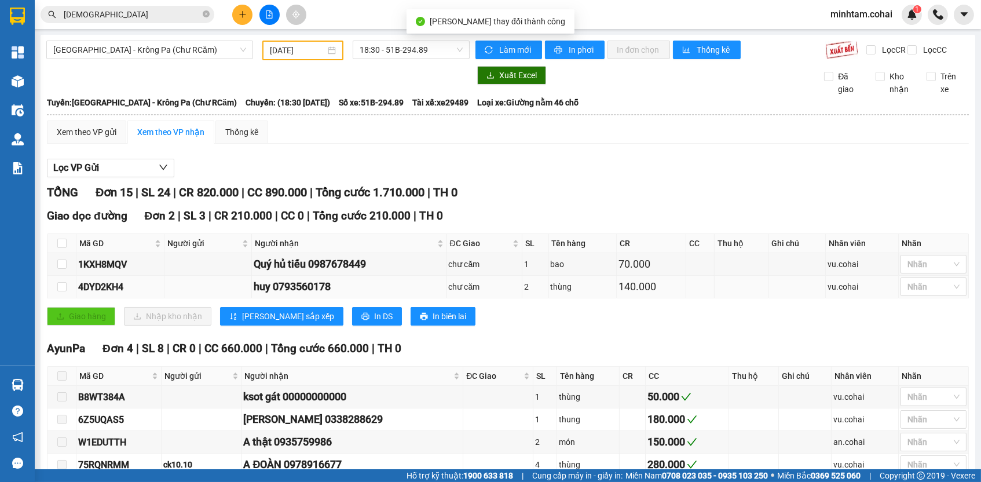
scroll to position [362, 0]
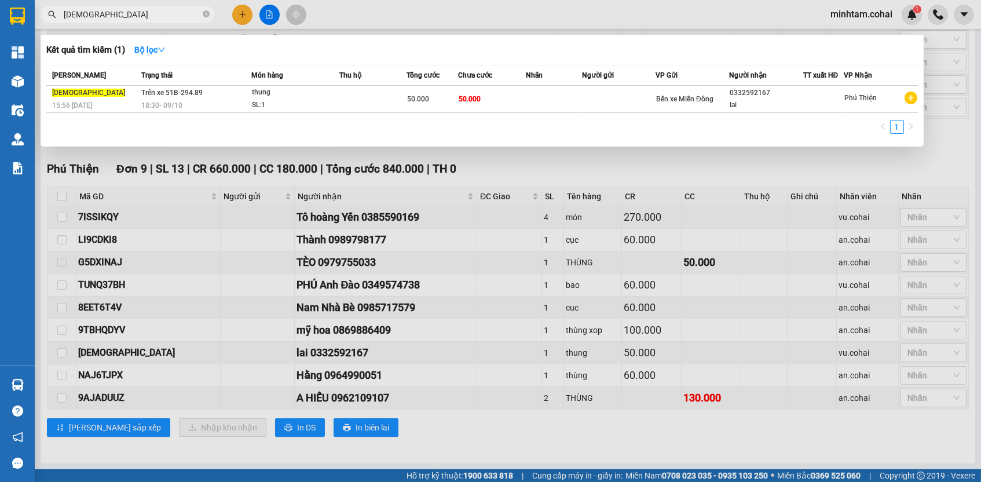
paste input "9AJADUUZ"
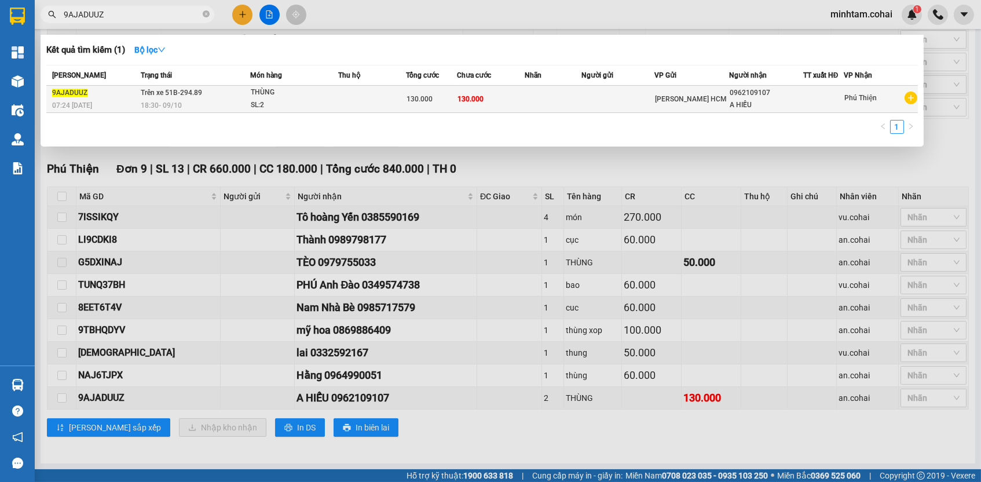
click at [524, 99] on td "130.000" at bounding box center [491, 99] width 68 height 27
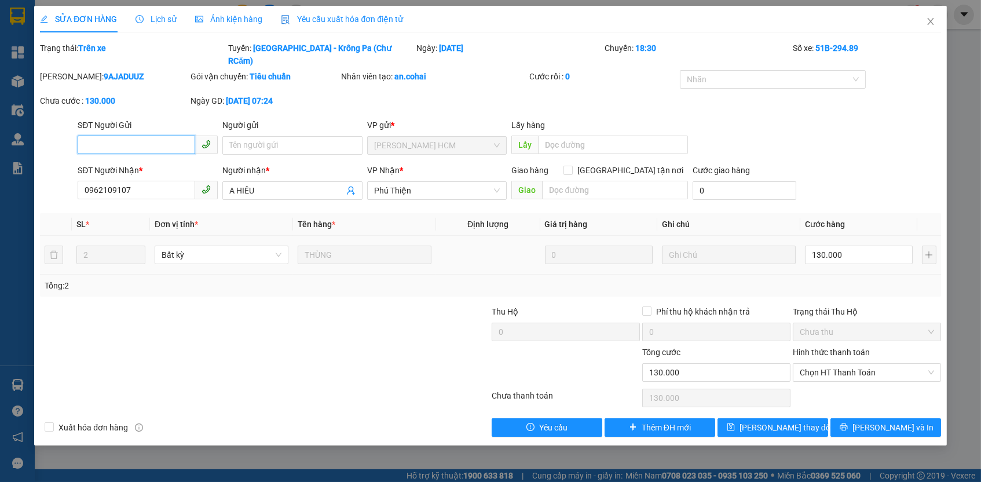
drag, startPoint x: 860, startPoint y: 357, endPoint x: 859, endPoint y: 365, distance: 8.2
click at [860, 364] on span "Chọn HT Thanh Toán" at bounding box center [867, 372] width 134 height 17
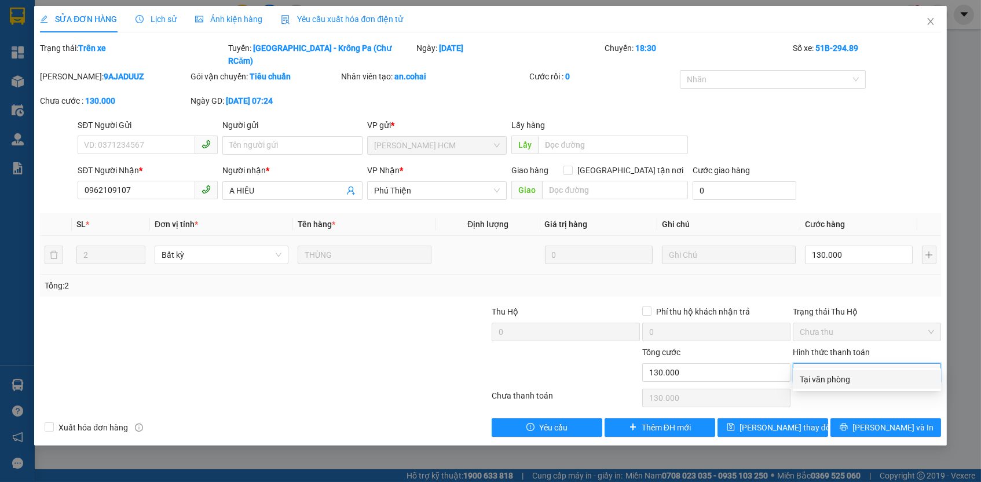
click at [858, 376] on div "Tại văn phòng" at bounding box center [867, 379] width 134 height 13
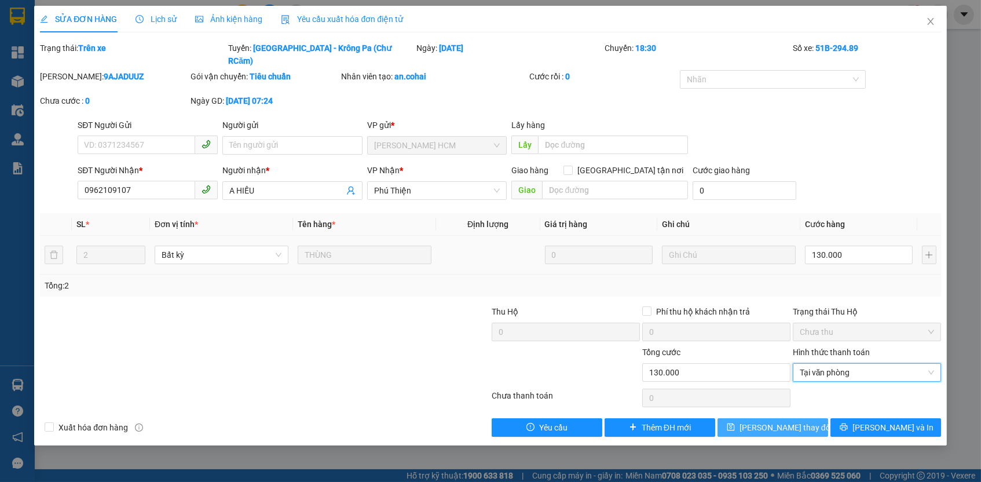
click at [812, 418] on button "Lưu thay đổi" at bounding box center [773, 427] width 111 height 19
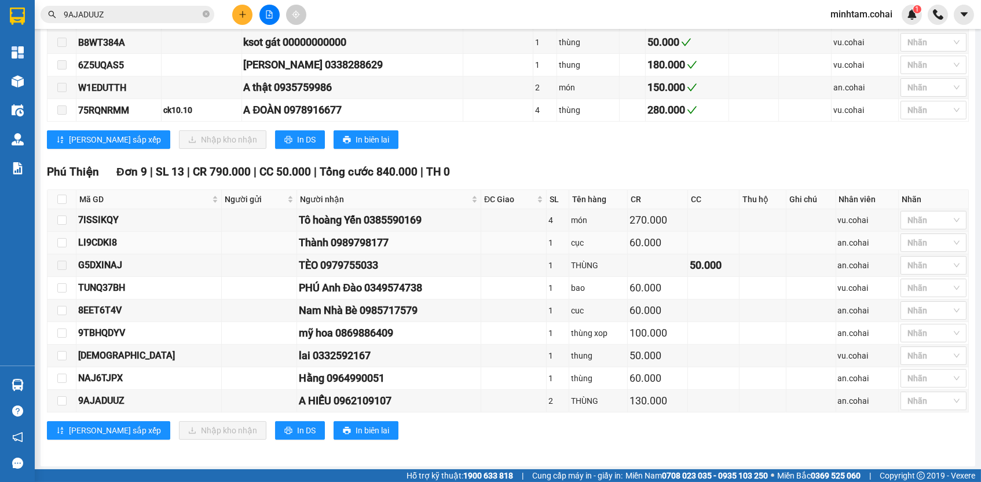
scroll to position [362, 0]
